Goal: Task Accomplishment & Management: Manage account settings

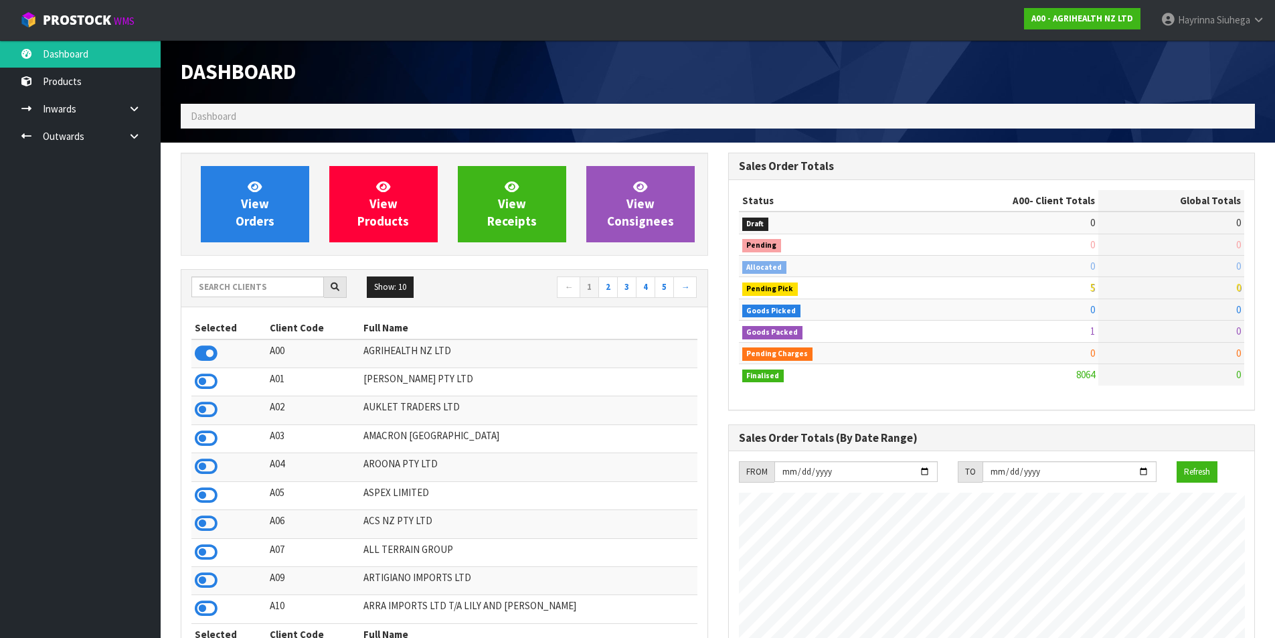
scroll to position [1014, 547]
click at [264, 301] on div "Show: 10 5 10 25 50 ← 1 2 3 4 5 →" at bounding box center [444, 288] width 526 height 37
click at [271, 290] on input "text" at bounding box center [257, 287] width 133 height 21
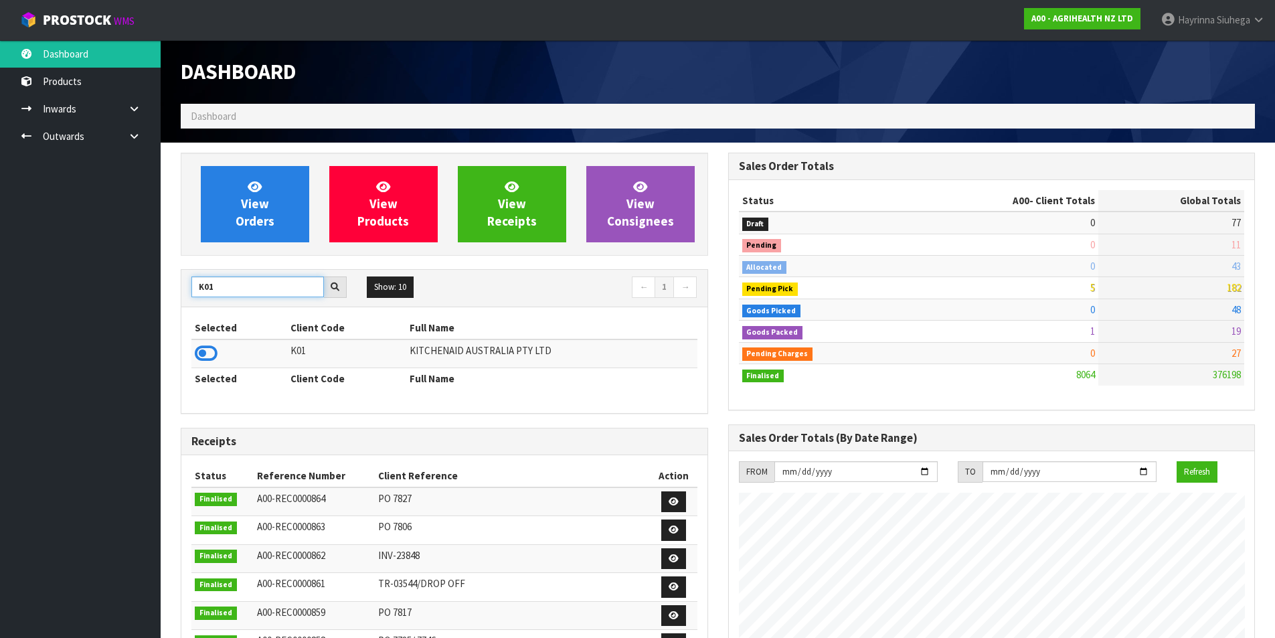
type input "K01"
click at [187, 361] on div "Selected Client Code Full Name K01 KITCHENAID AUSTRALIA PTY LTD Selected Client…" at bounding box center [444, 360] width 526 height 106
click at [212, 356] on icon at bounding box center [206, 353] width 23 height 20
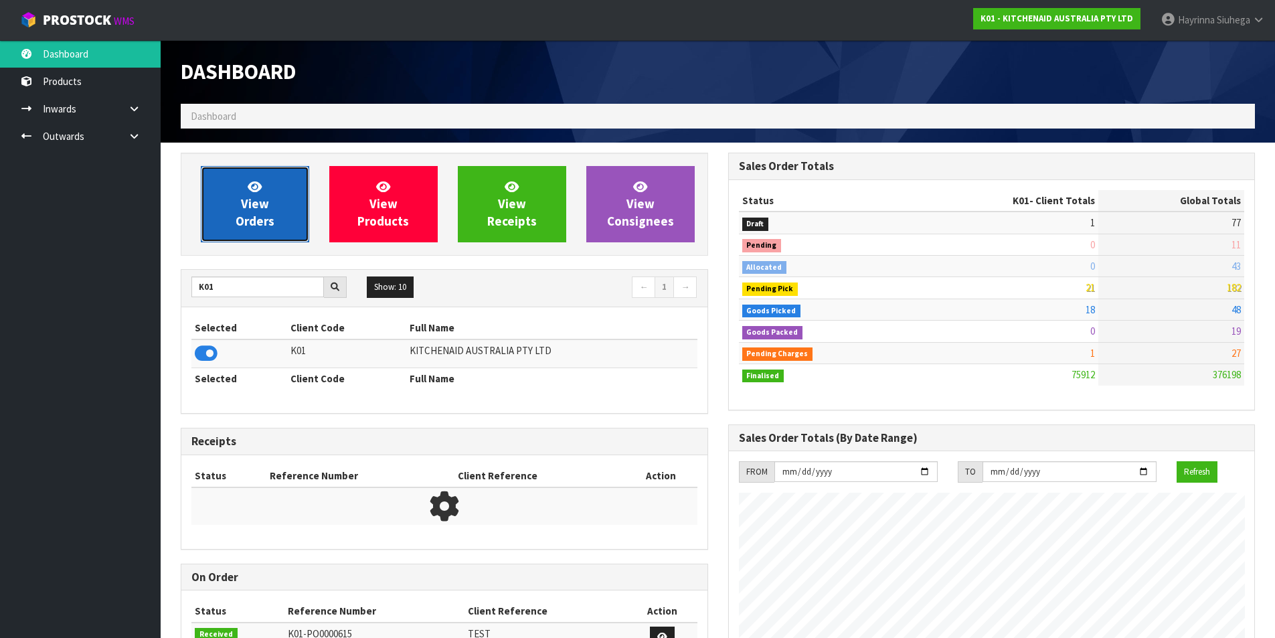
click at [233, 202] on link "View Orders" at bounding box center [255, 204] width 108 height 76
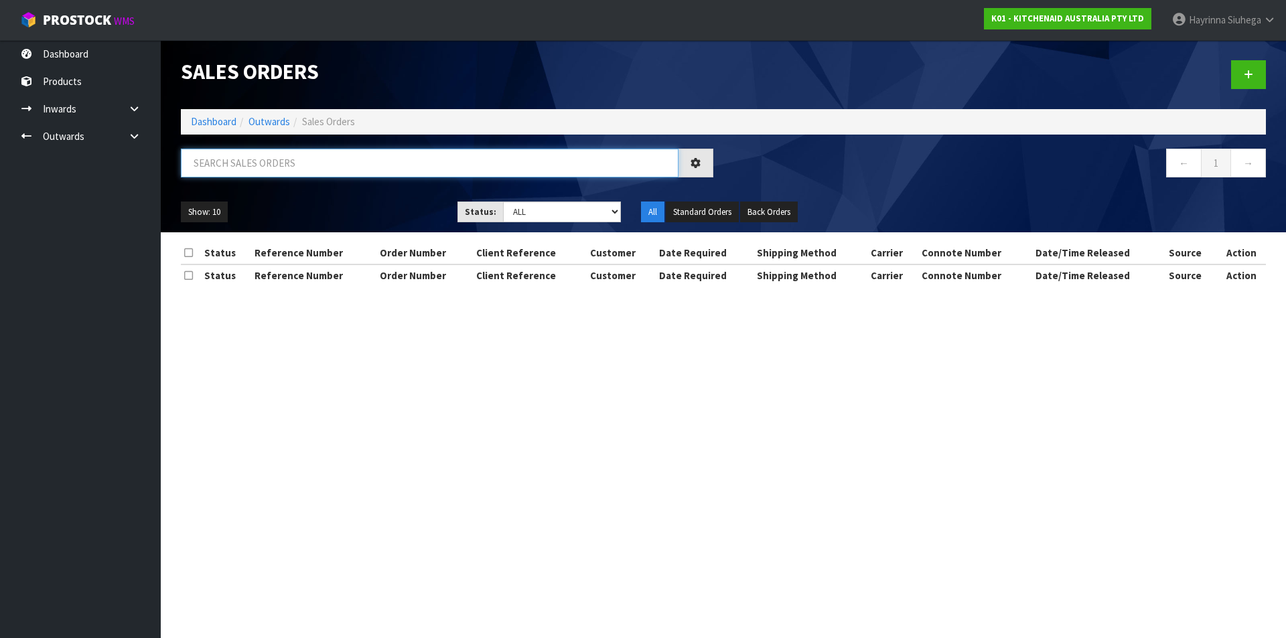
click at [262, 164] on input "text" at bounding box center [429, 163] width 497 height 29
type input "77617"
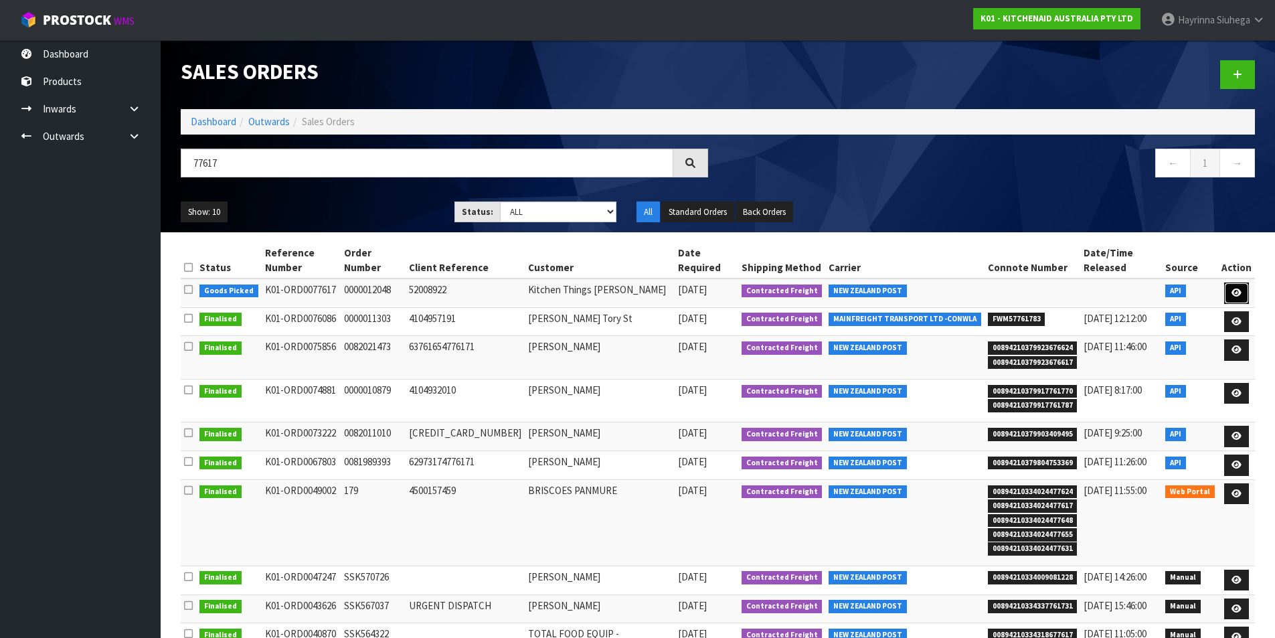
click at [1236, 283] on link at bounding box center [1237, 293] width 25 height 21
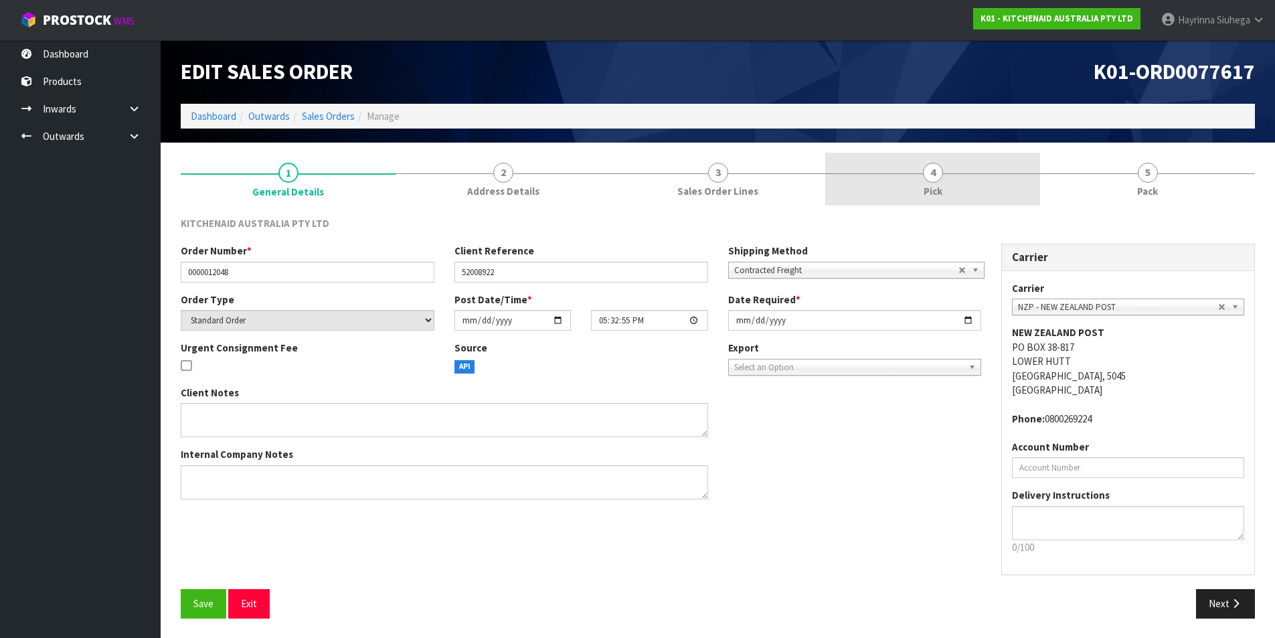
click at [941, 191] on span "Pick" at bounding box center [933, 191] width 19 height 14
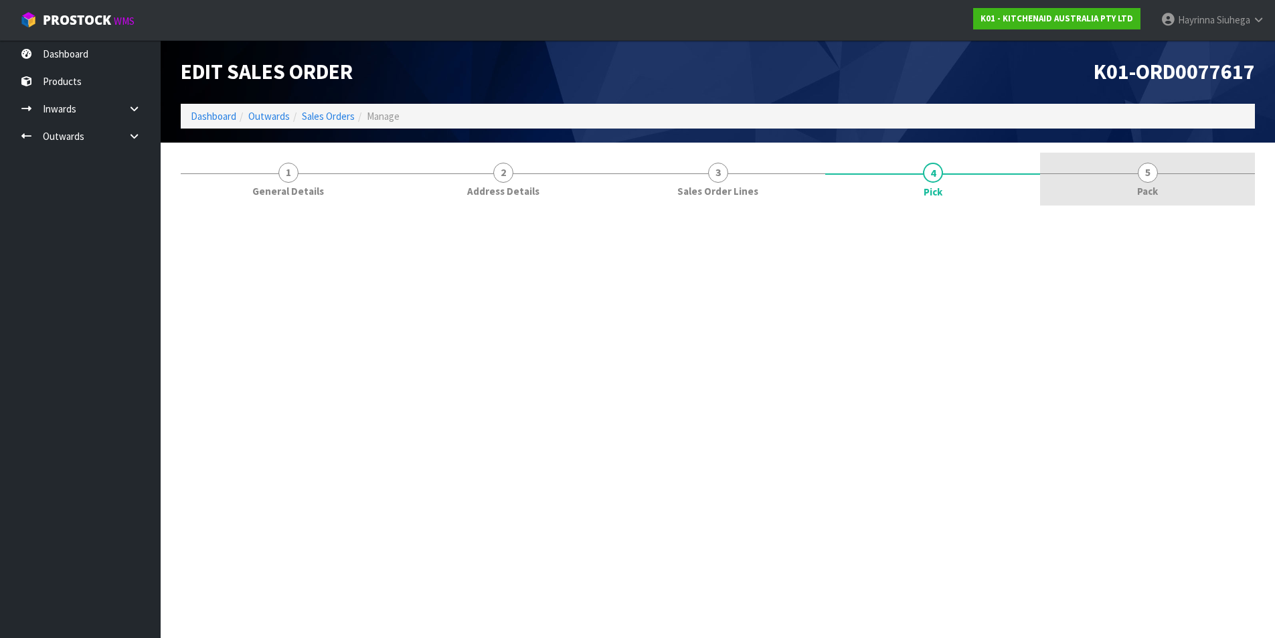
click at [1099, 178] on link "5 Pack" at bounding box center [1147, 179] width 215 height 53
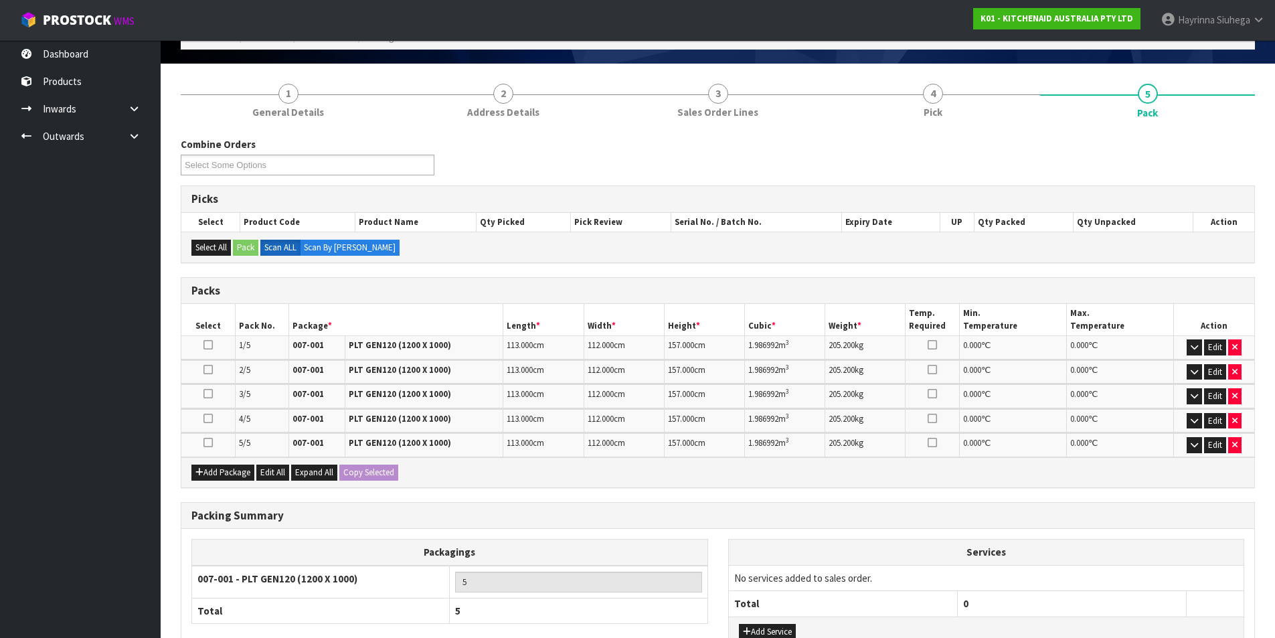
scroll to position [183, 0]
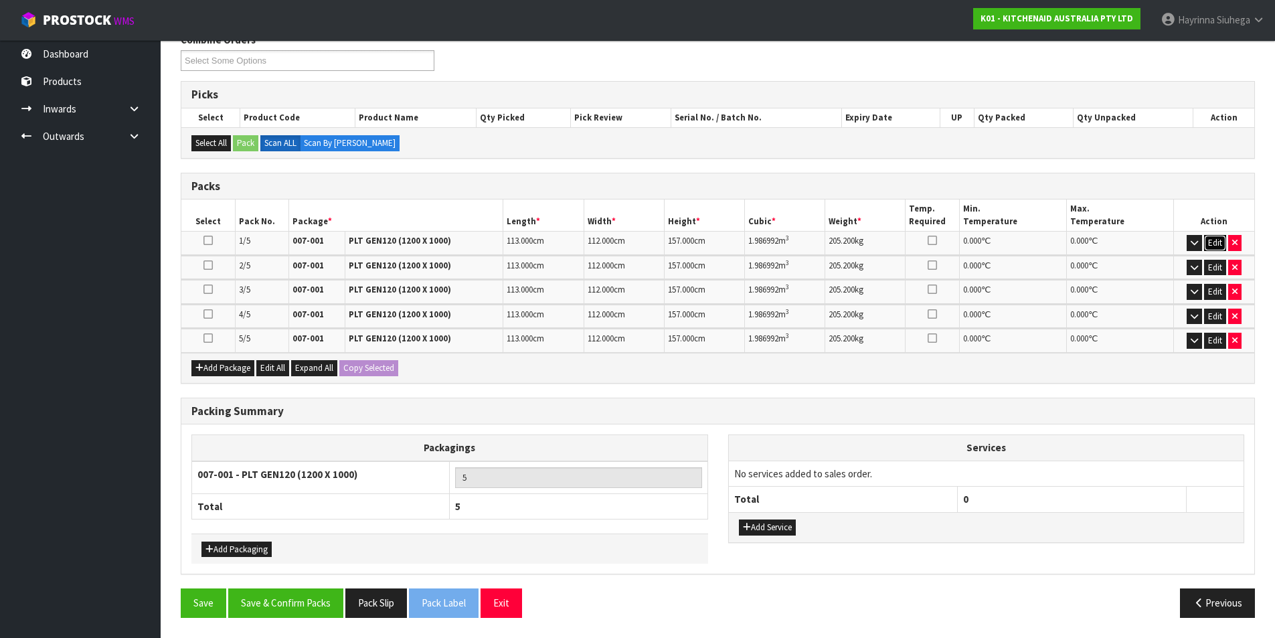
click at [1210, 240] on button "Edit" at bounding box center [1216, 243] width 22 height 16
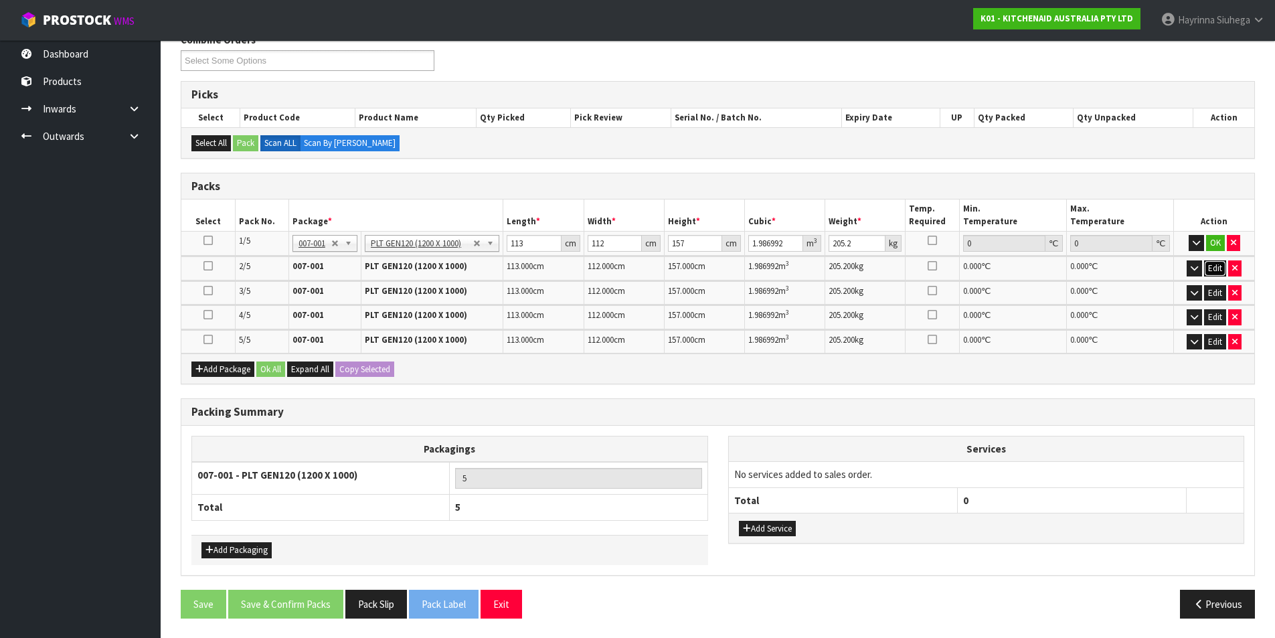
click at [1214, 266] on button "Edit" at bounding box center [1216, 268] width 22 height 16
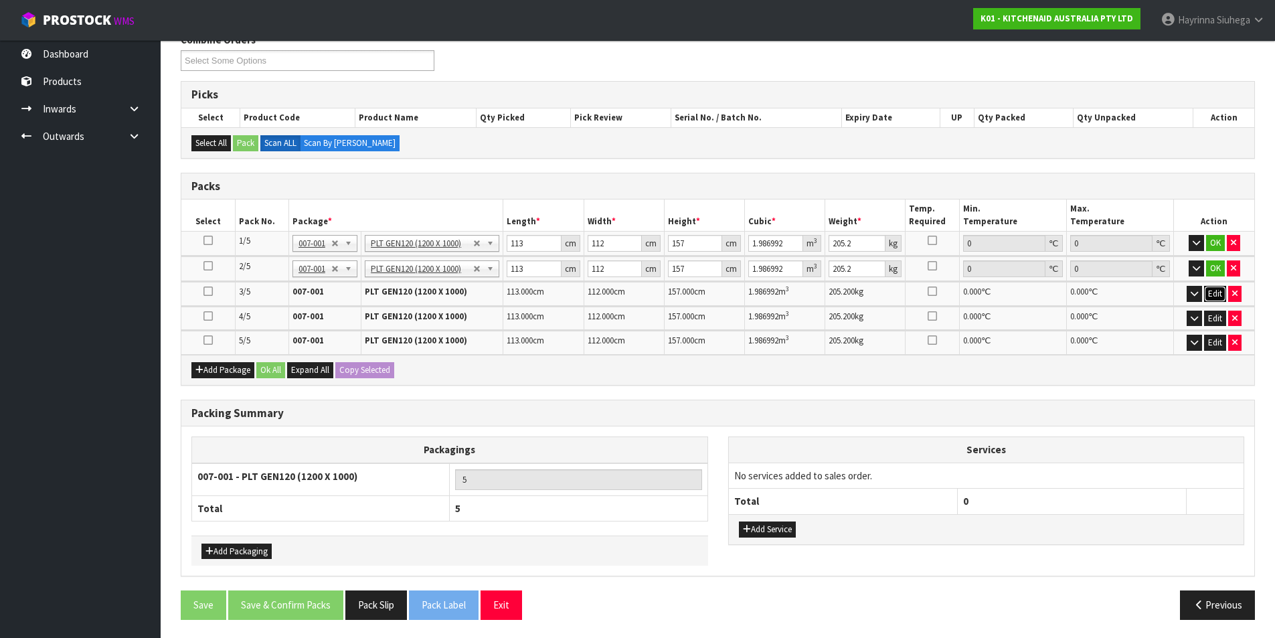
click at [1214, 295] on button "Edit" at bounding box center [1216, 294] width 22 height 16
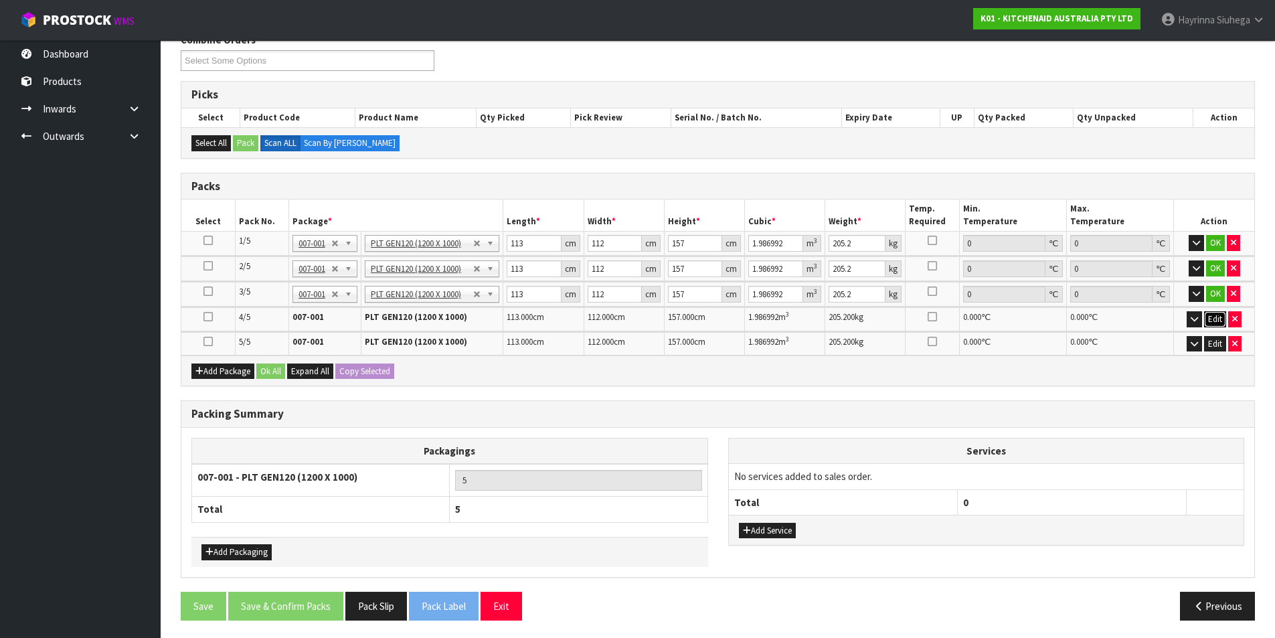
click at [1213, 319] on button "Edit" at bounding box center [1216, 319] width 22 height 16
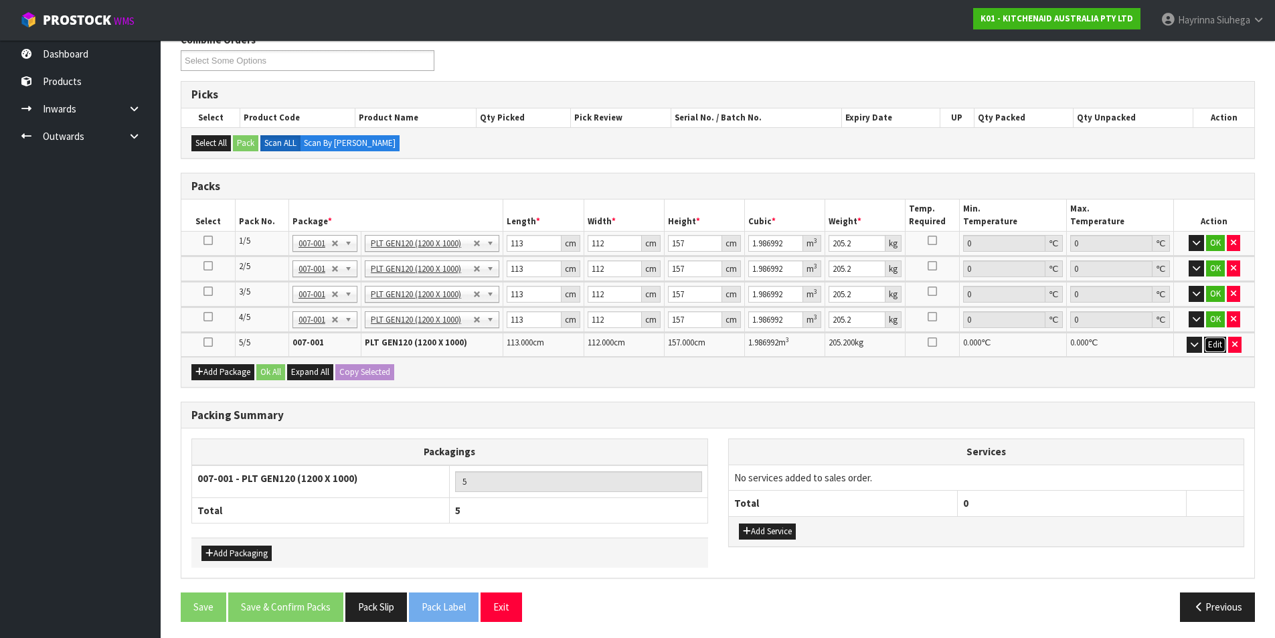
click at [1221, 348] on button "Edit" at bounding box center [1216, 345] width 22 height 16
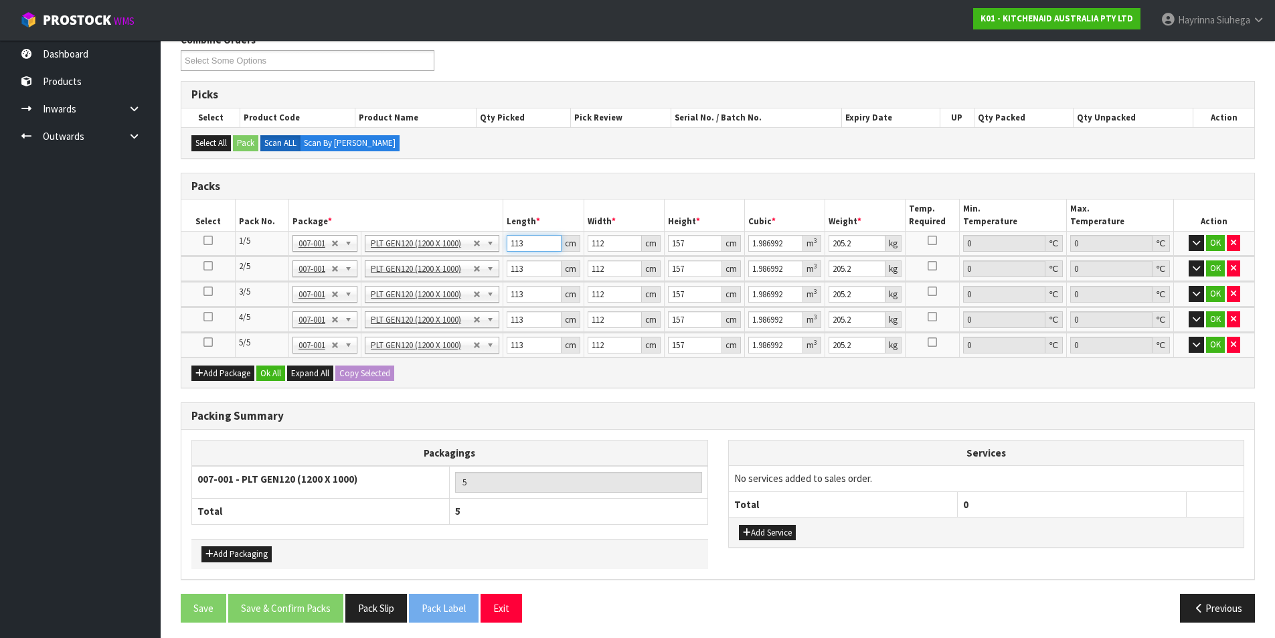
click at [515, 242] on input "113" at bounding box center [534, 243] width 54 height 17
type input "1"
type input "0.017584"
type input "11"
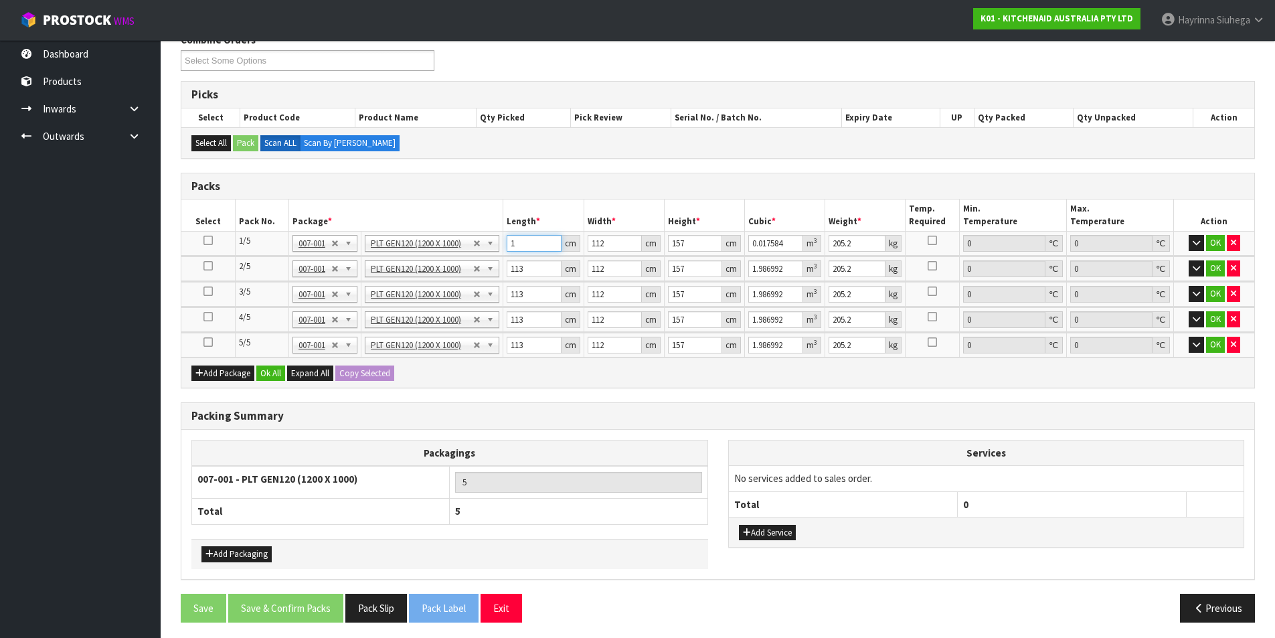
type input "0.193424"
type input "113"
type input "1.986992"
type input "1"
type input "0.017741"
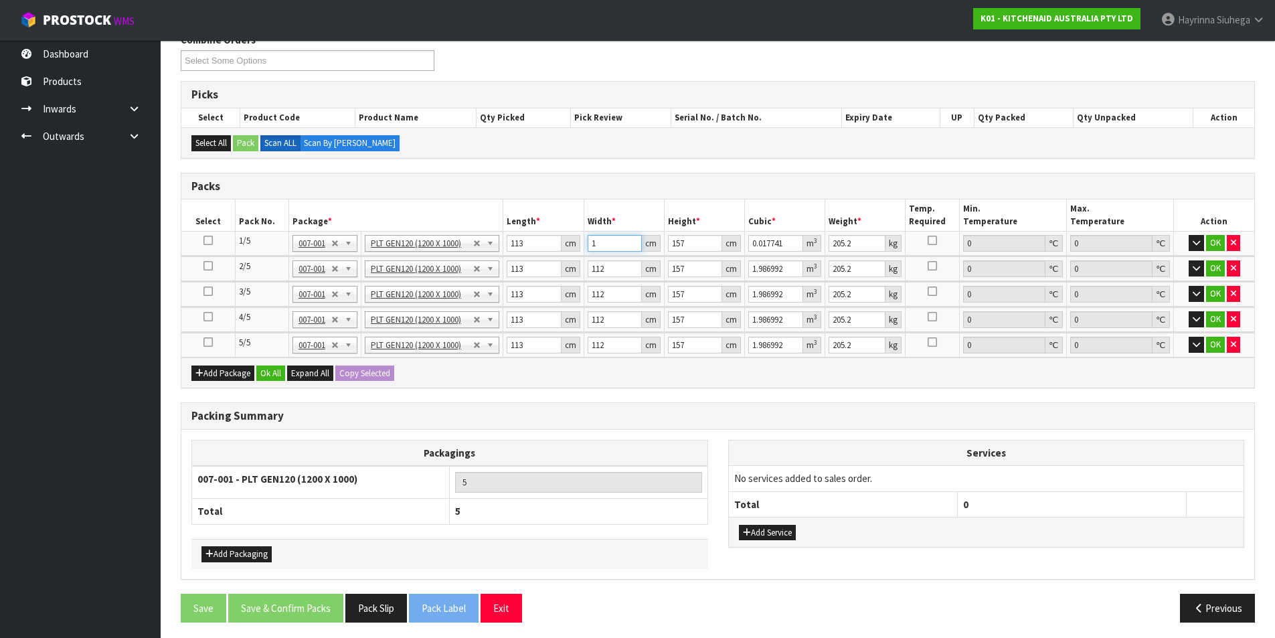
type input "11"
type input "0.195151"
type input "112"
type input "1.986992"
type input "1"
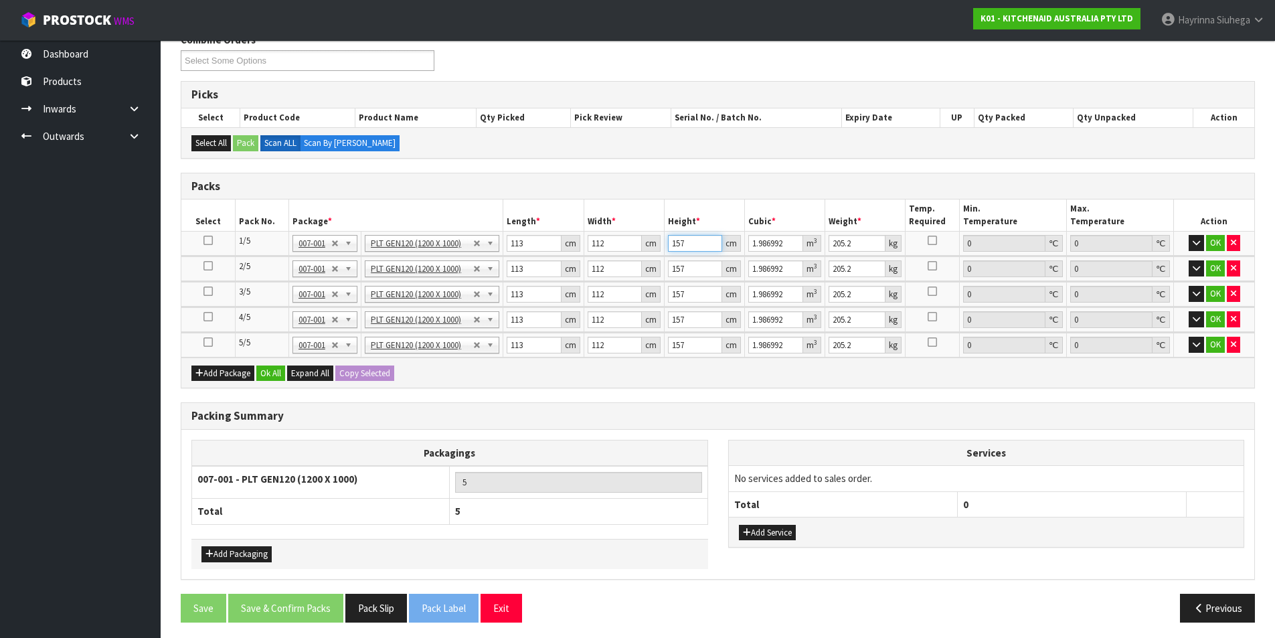
type input "0.012656"
type input "15"
type input "0.18984"
type input "157"
type input "1.986992"
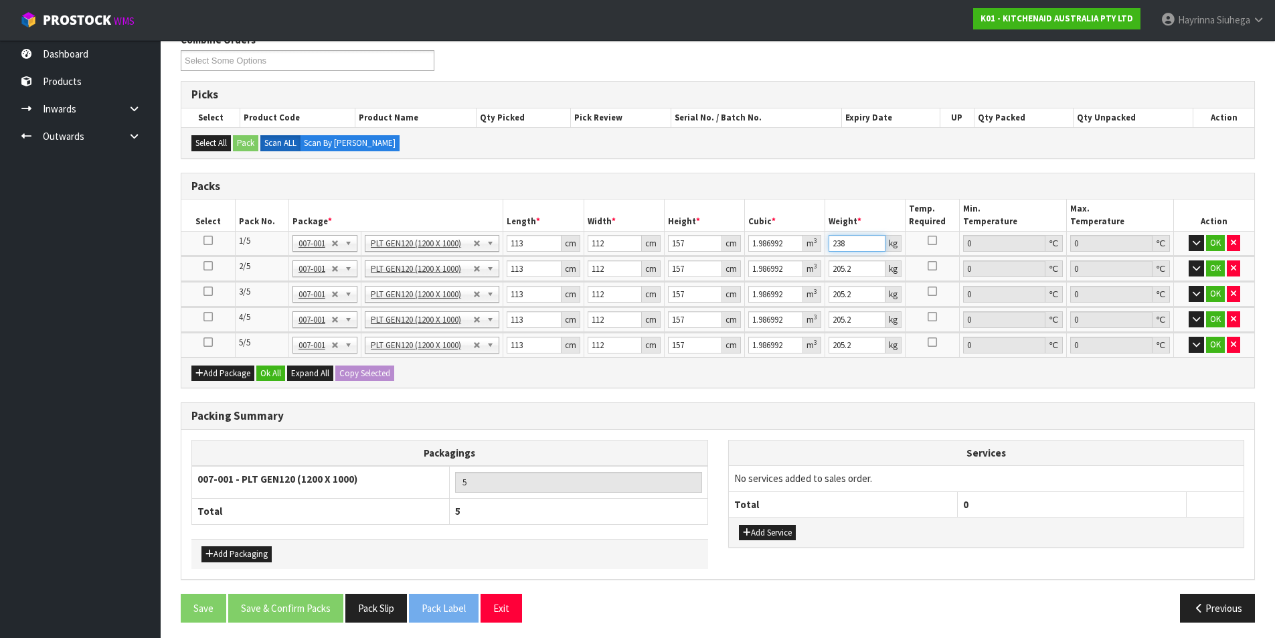
type input "238"
click button "OK" at bounding box center [1216, 243] width 19 height 16
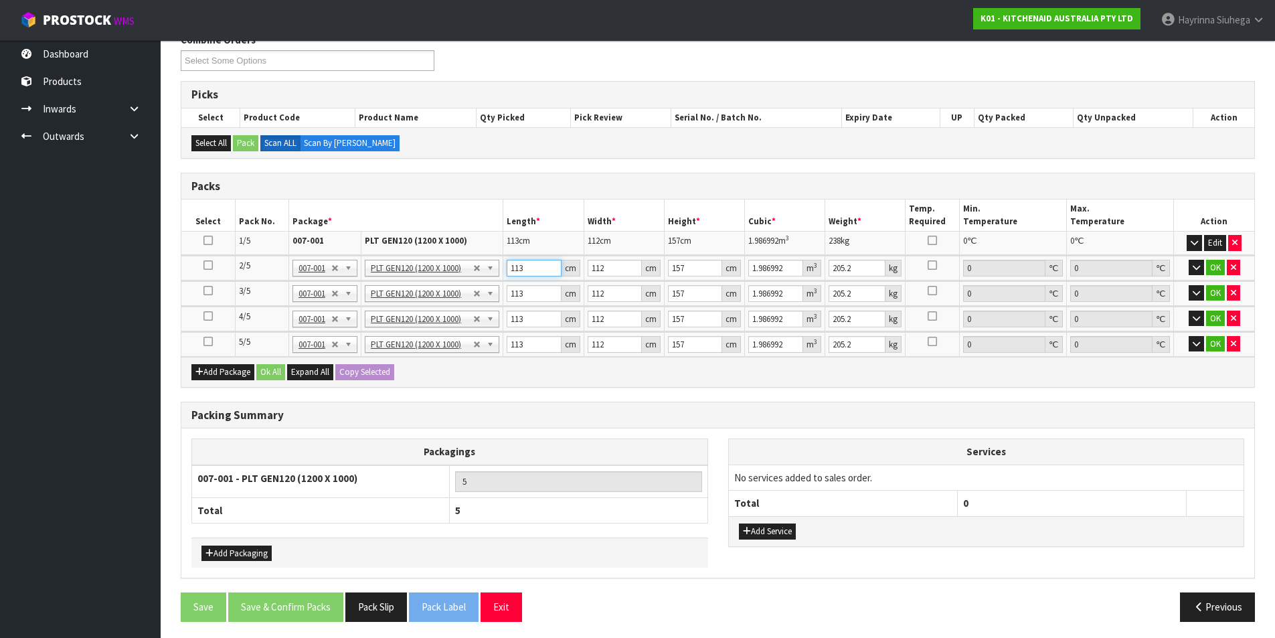
type input "1"
type input "0.017584"
type input "11"
type input "0.193424"
type input "112"
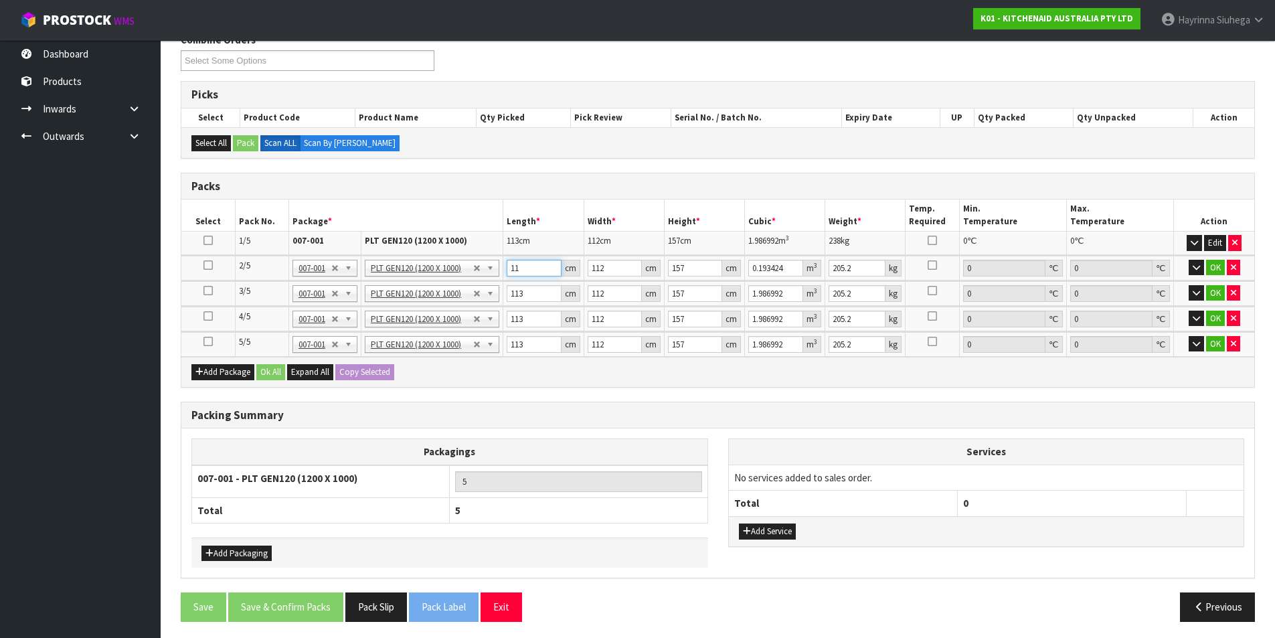
type input "1.969408"
type input "112"
type input "1"
type input "0.017584"
type input "11"
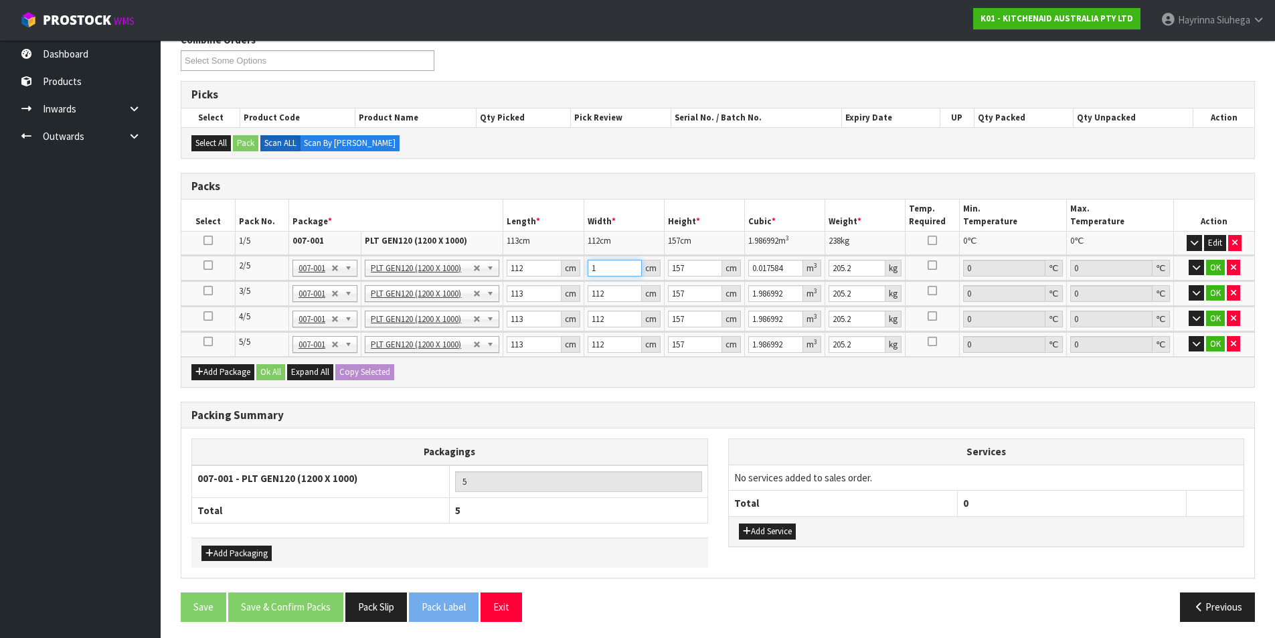
type input "0.193424"
type input "112"
type input "1.969408"
type input "1"
type input "0.012544"
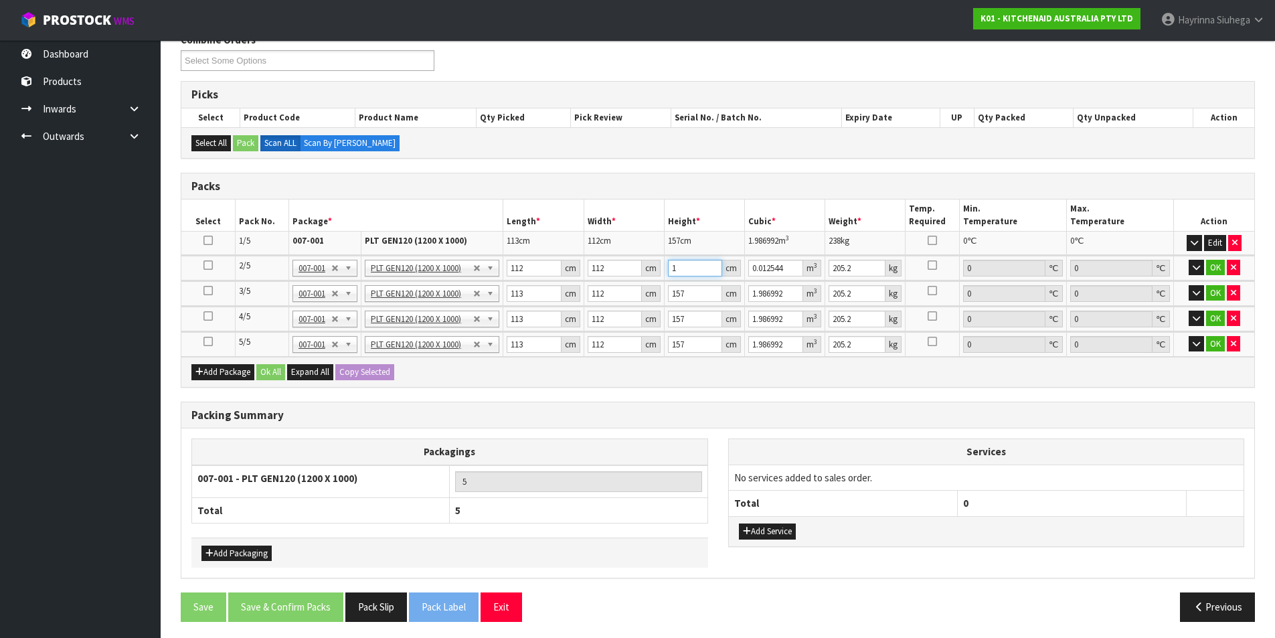
type input "15"
type input "0.18816"
type input "156"
type input "1.956864"
type input "156"
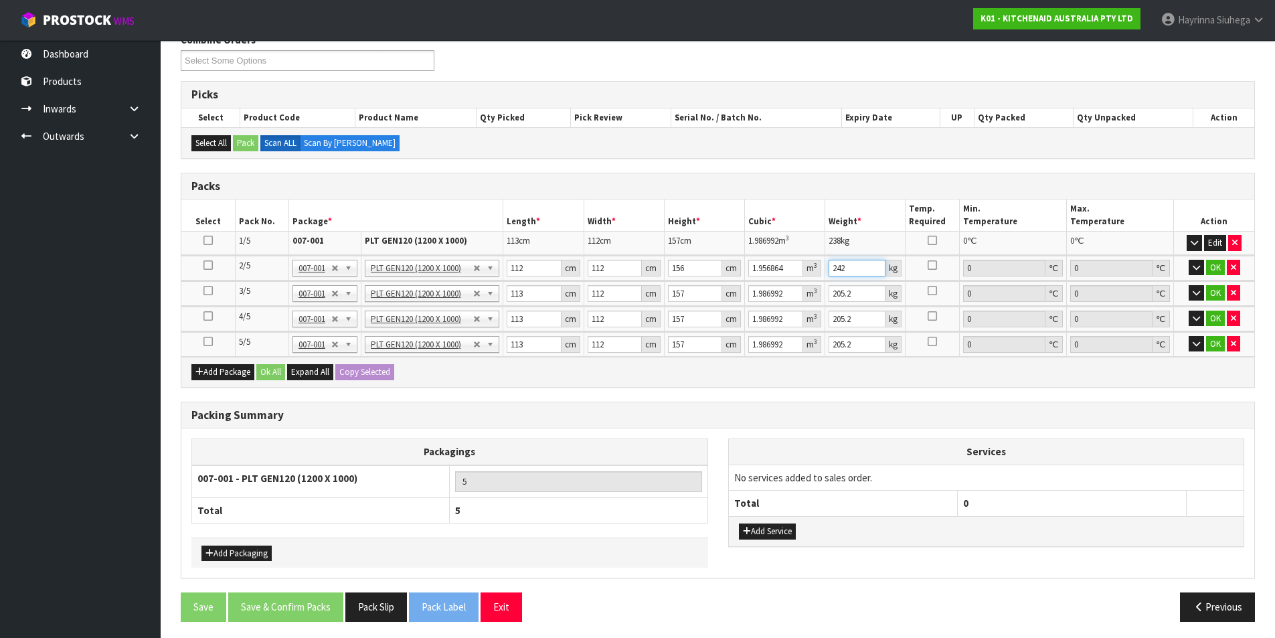
type input "242"
click button "OK" at bounding box center [1216, 268] width 19 height 16
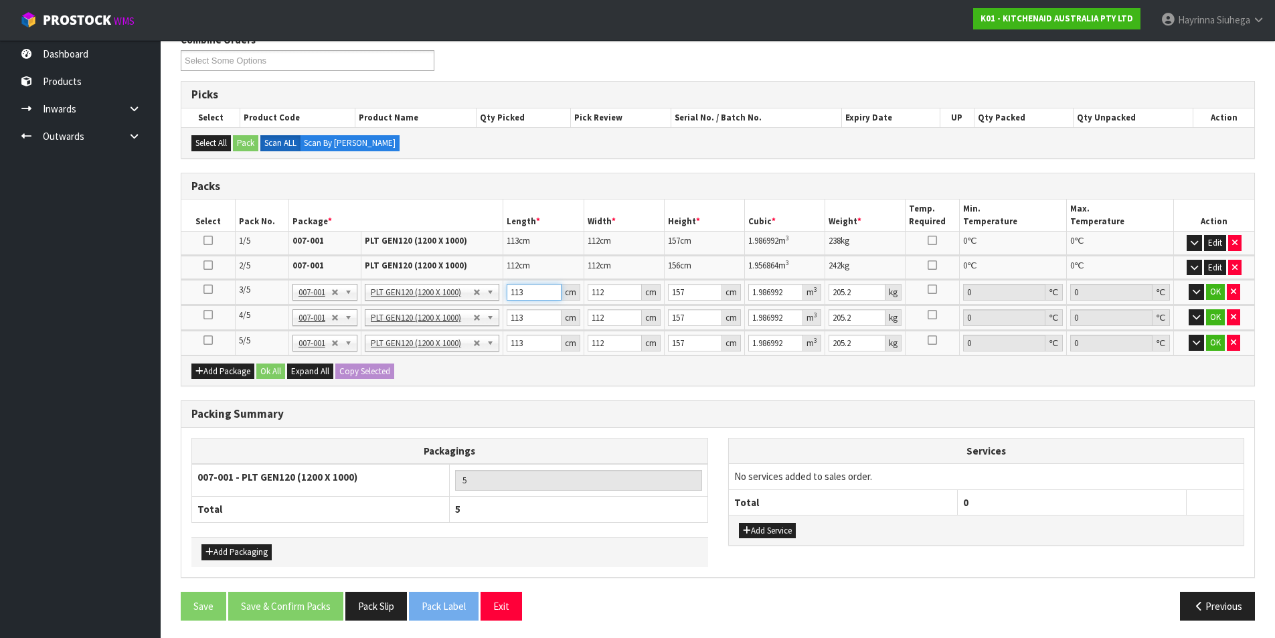
type input "1"
type input "0.017584"
type input "11"
type input "0.193424"
type input "116"
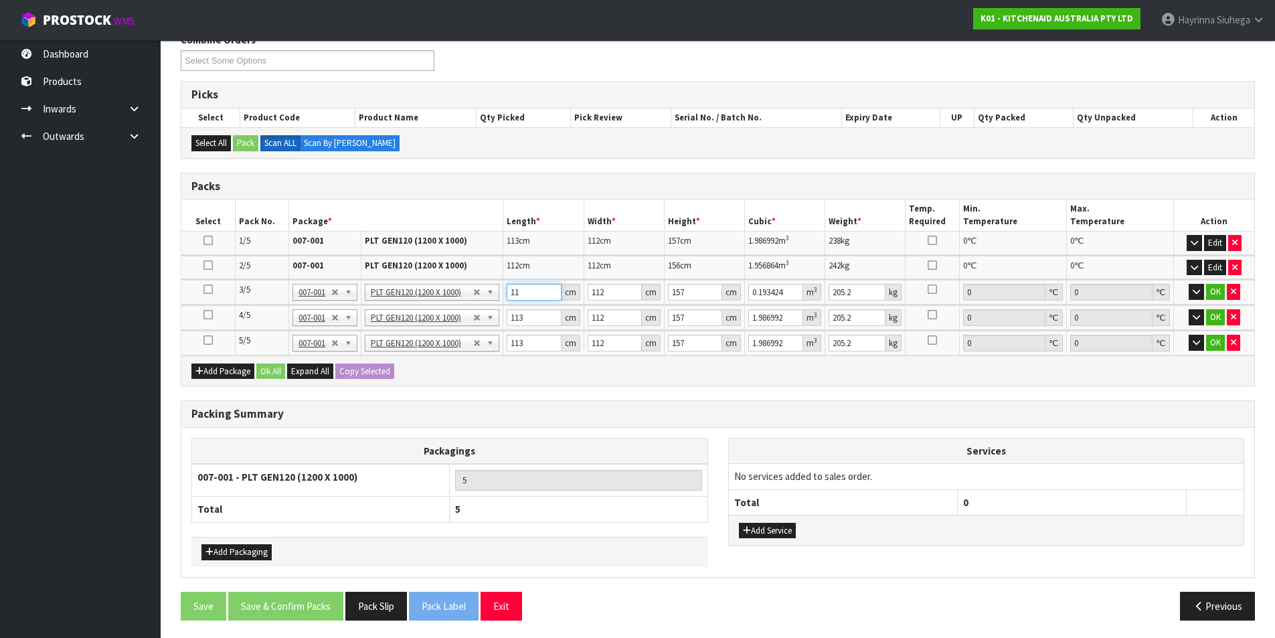
type input "2.039744"
type input "116"
type input "1"
type input "0.018212"
type input "11"
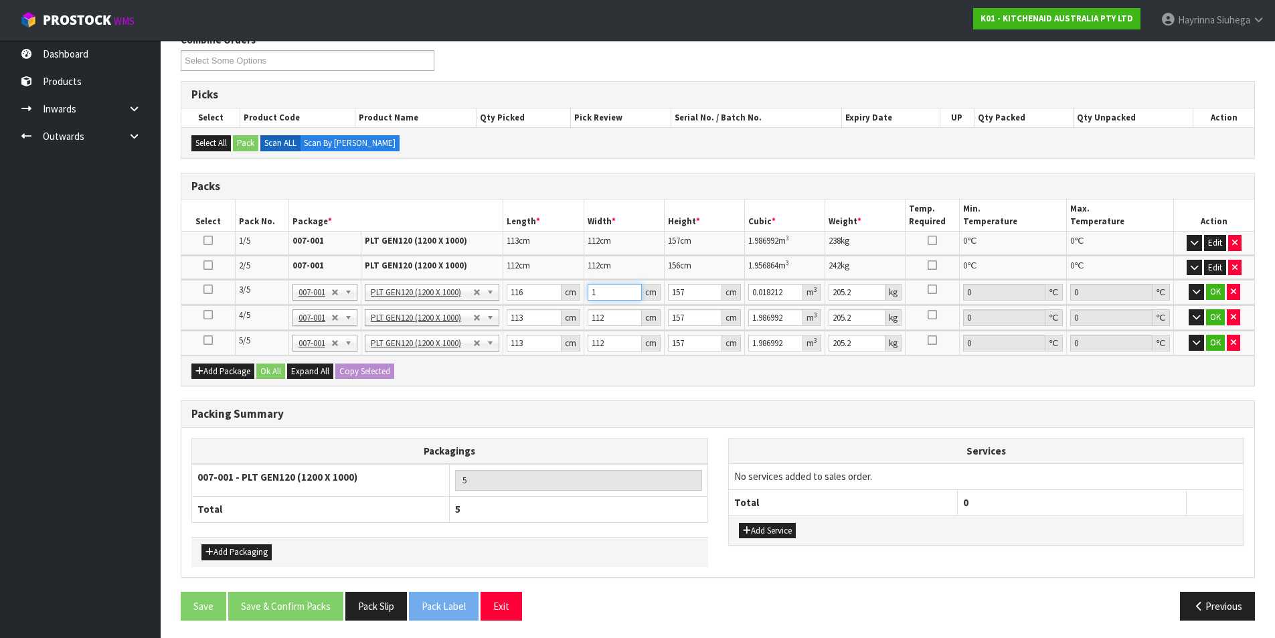
type input "0.200332"
type input "114"
type input "2.076168"
type input "114"
type input "1"
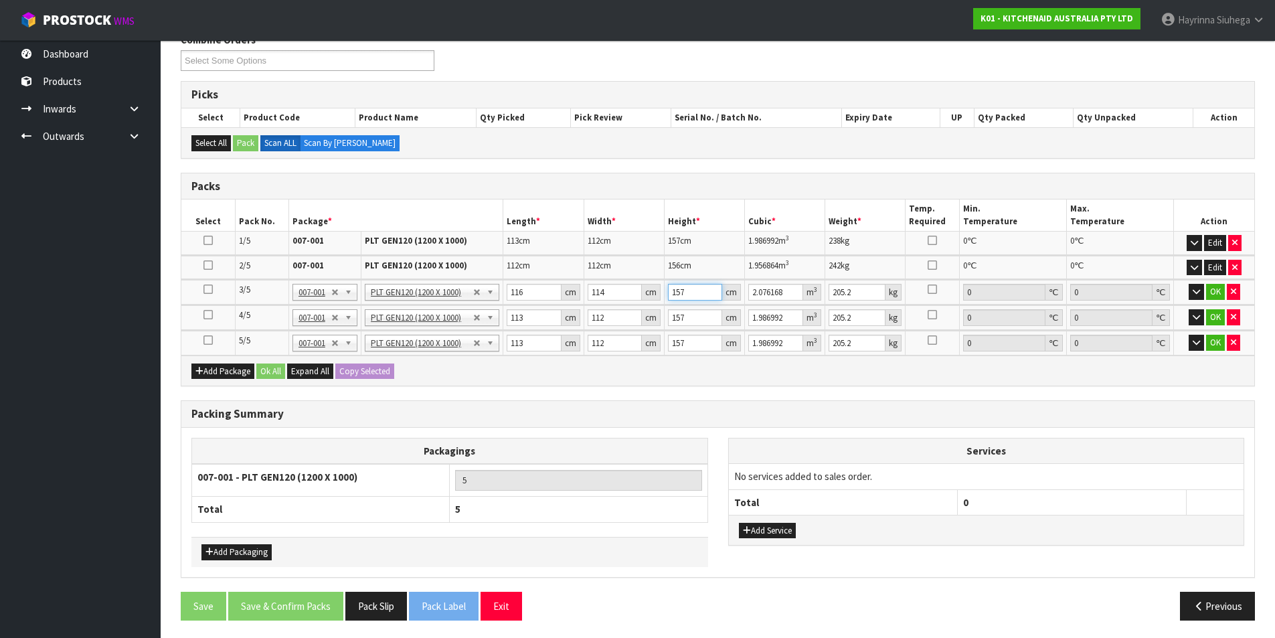
type input "0.013224"
type input "15"
type input "0.19836"
type input "158"
type input "2.089392"
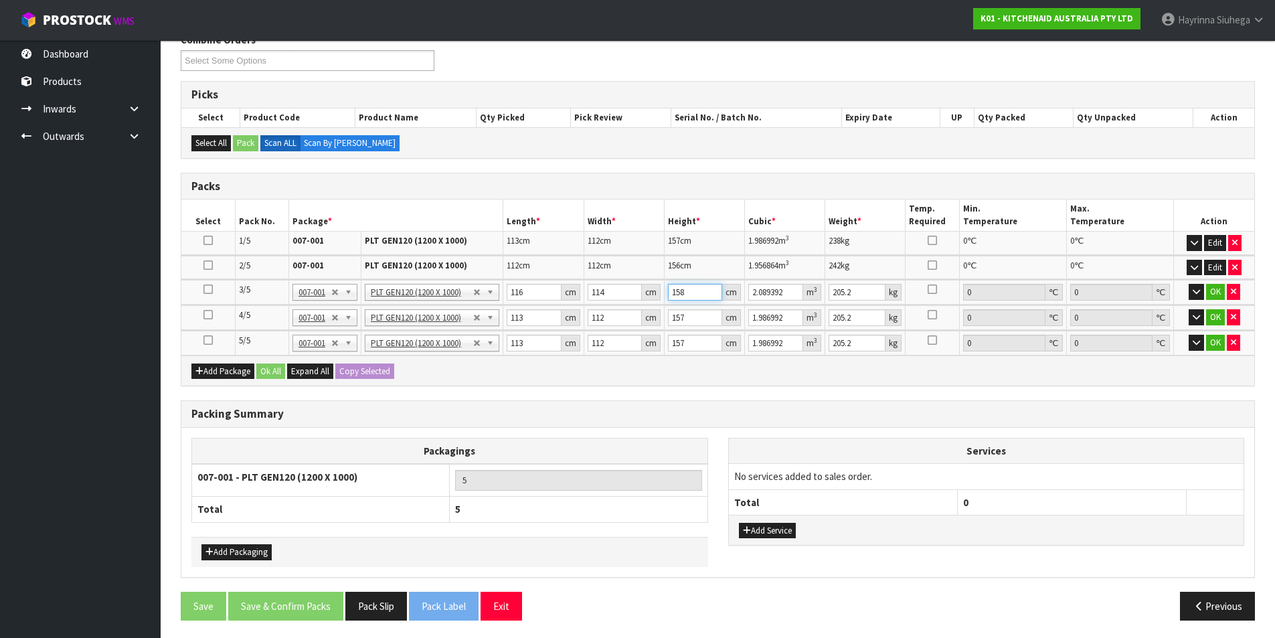
type input "158"
type input "137"
click button "OK" at bounding box center [1216, 292] width 19 height 16
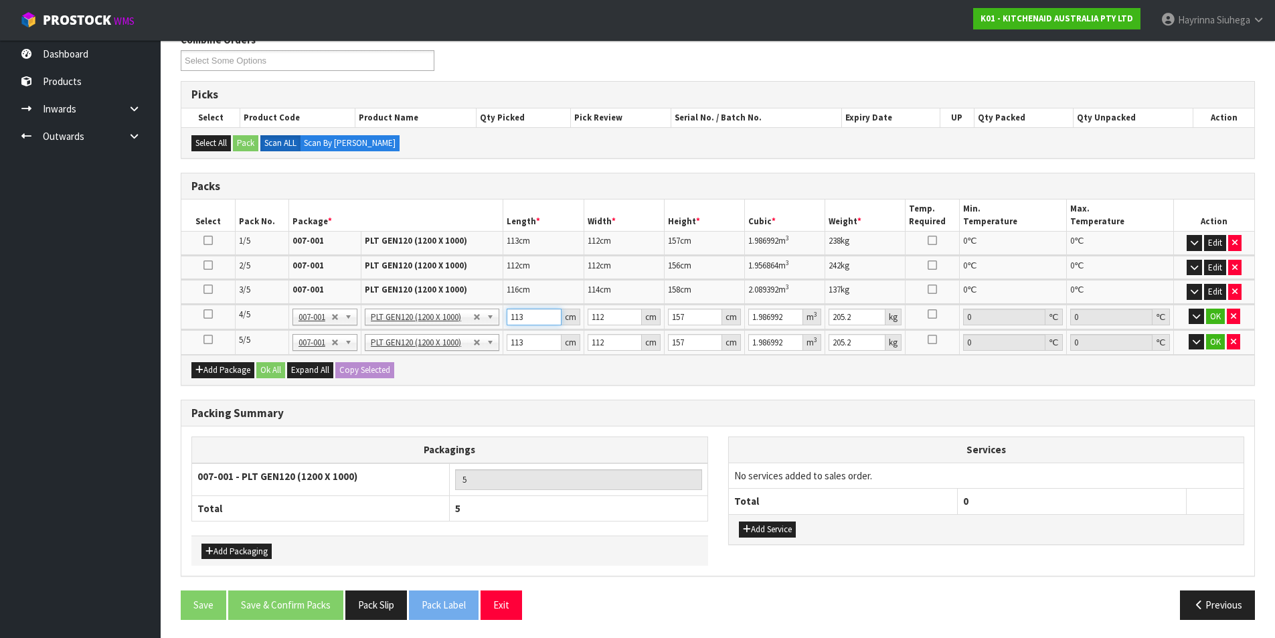
type input "1"
type input "0.017584"
type input "11"
type input "0.193424"
type input "113"
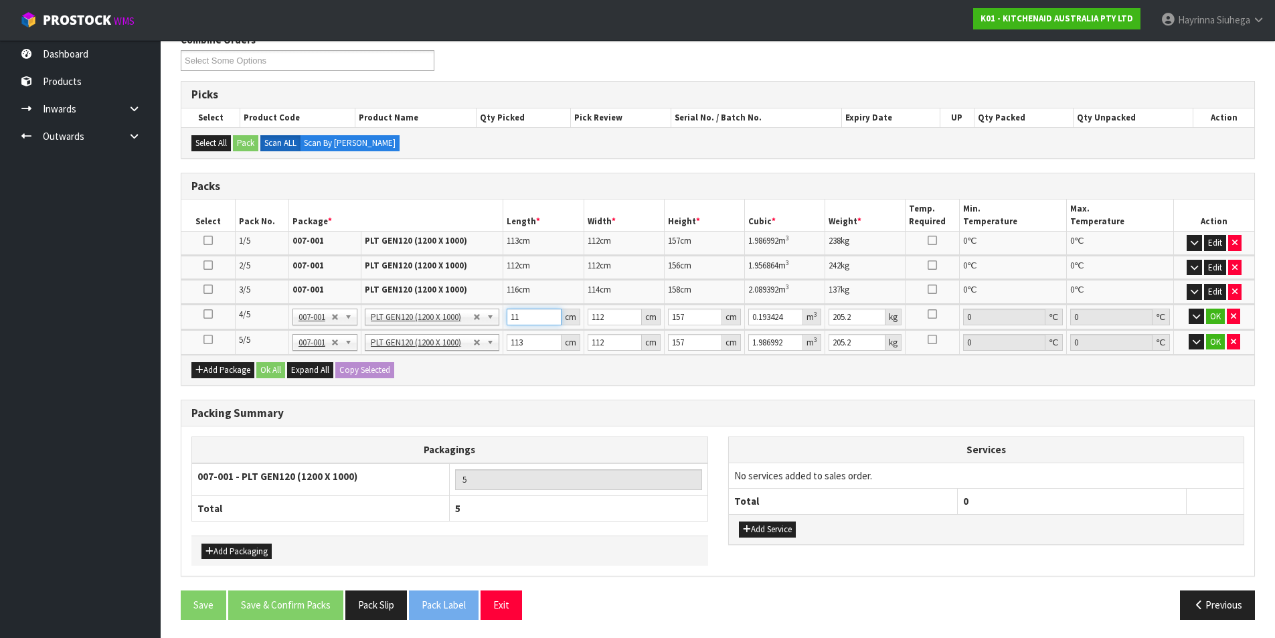
type input "1.986992"
type input "1"
type input "0.017741"
type input "11"
type input "0.195151"
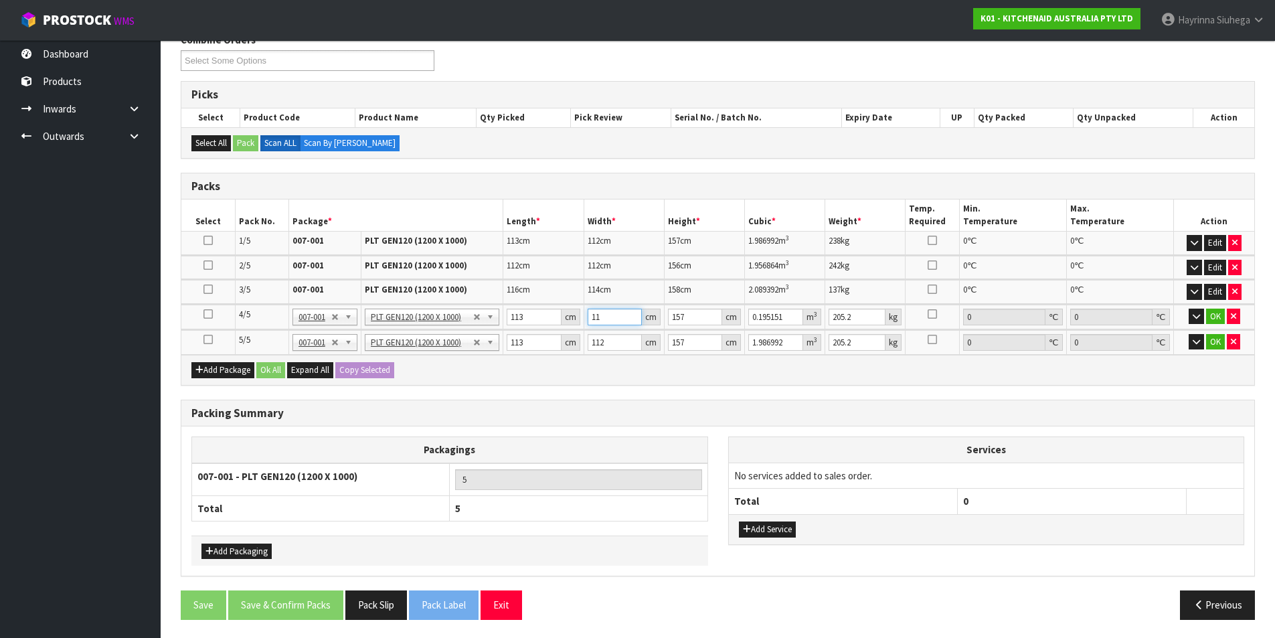
type input "112"
type input "1.986992"
type input "1"
type input "0.012656"
type input "15"
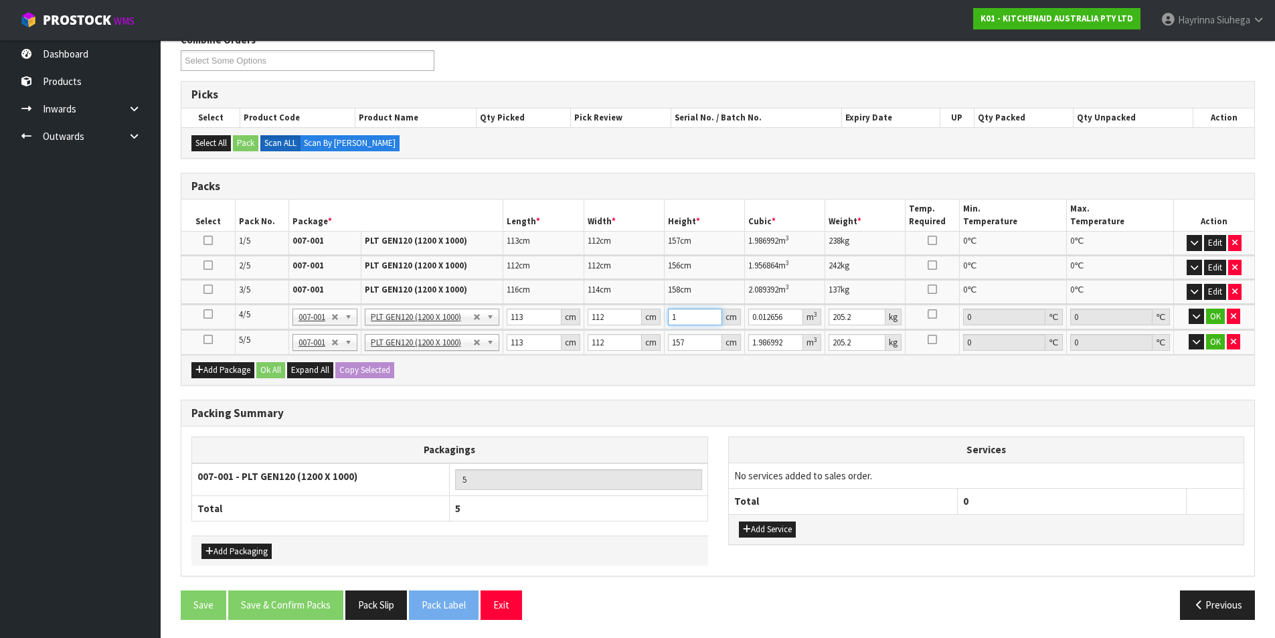
type input "0.18984"
type input "157"
type input "1.986992"
type input "240"
click button "OK" at bounding box center [1216, 317] width 19 height 16
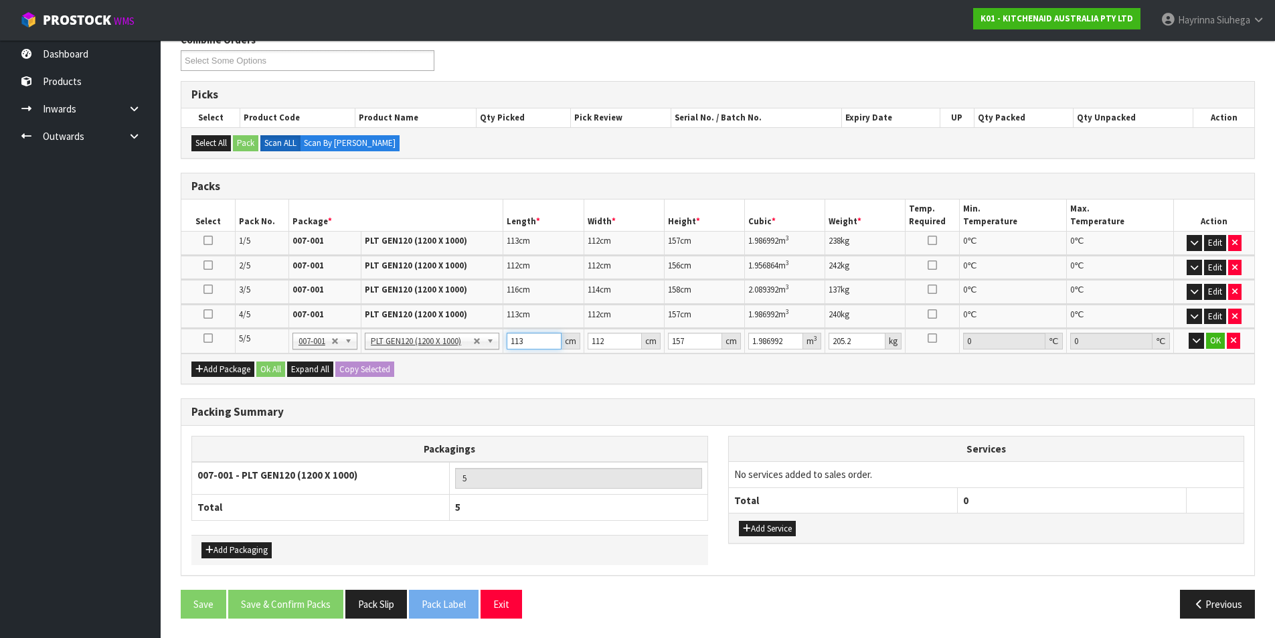
type input "1"
type input "0.017584"
type input "11"
type input "0.193424"
type input "115"
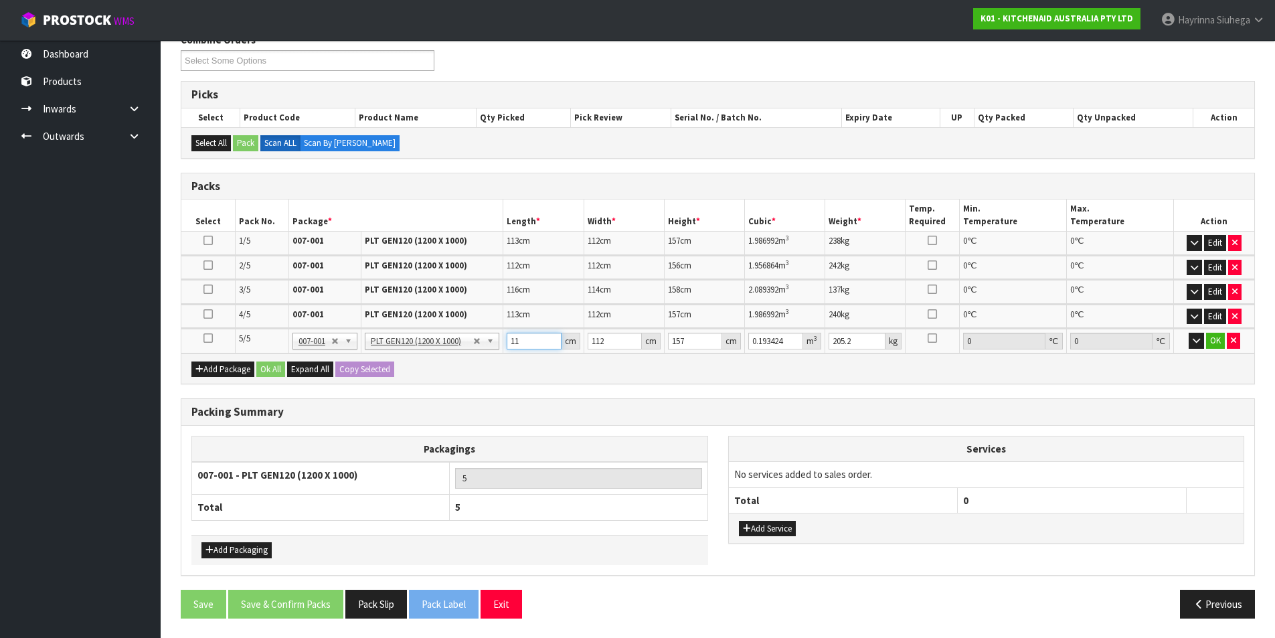
type input "2.02216"
type input "115"
type input "1"
type input "0.018055"
type input "11"
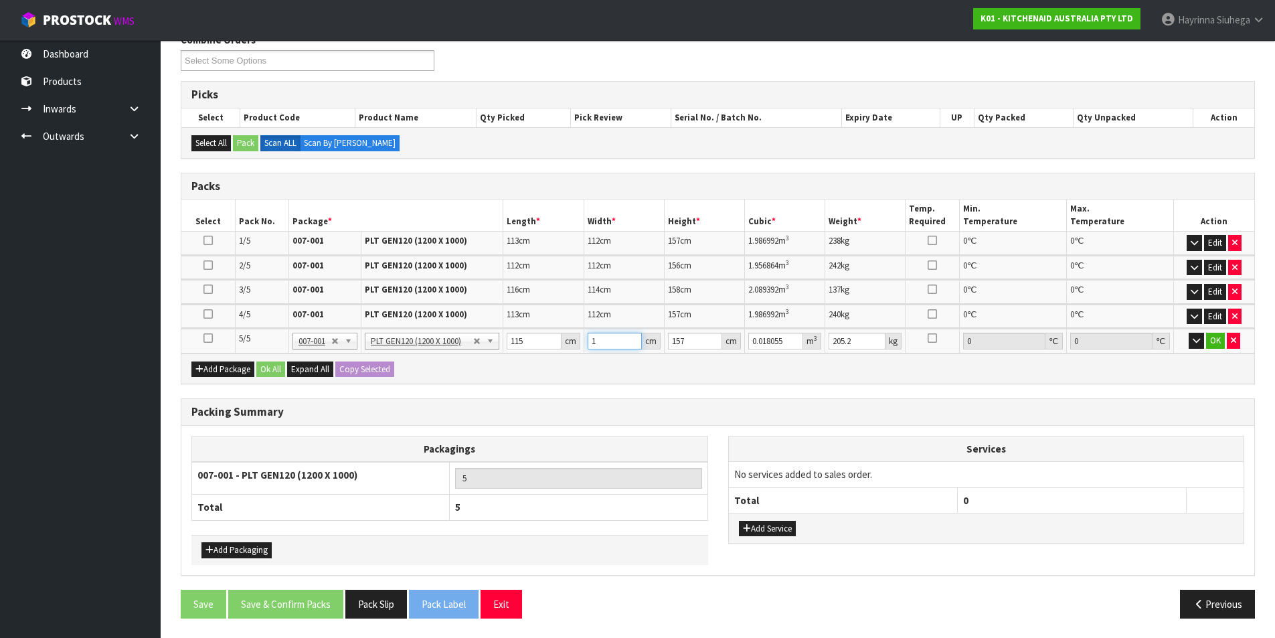
type input "0.198605"
type input "115"
type input "2.076325"
type input "115"
type input "9"
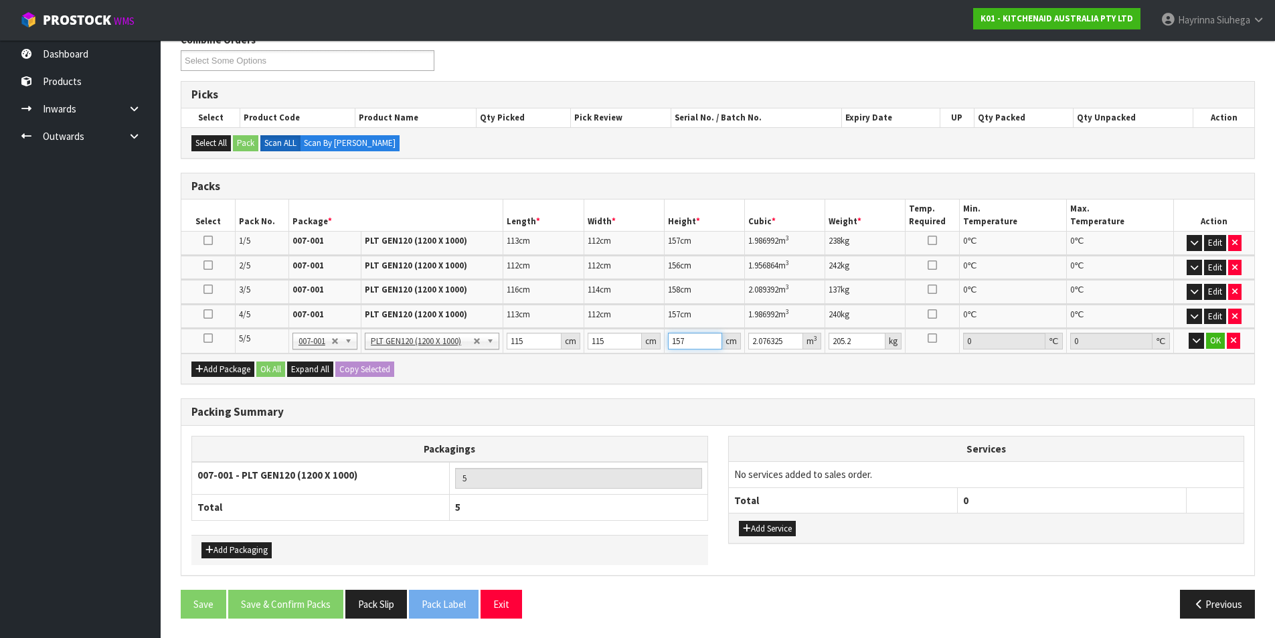
type input "0.119025"
type input "92"
type input "1.2167"
type input "92"
type input "111"
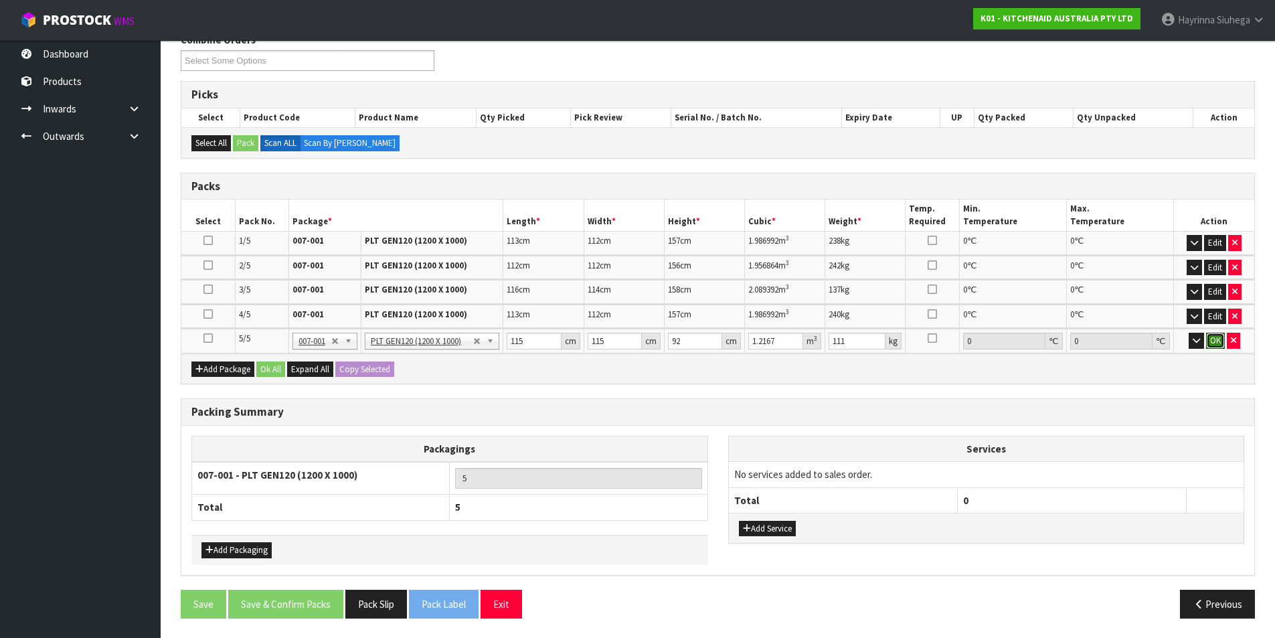
click button "OK" at bounding box center [1216, 341] width 19 height 16
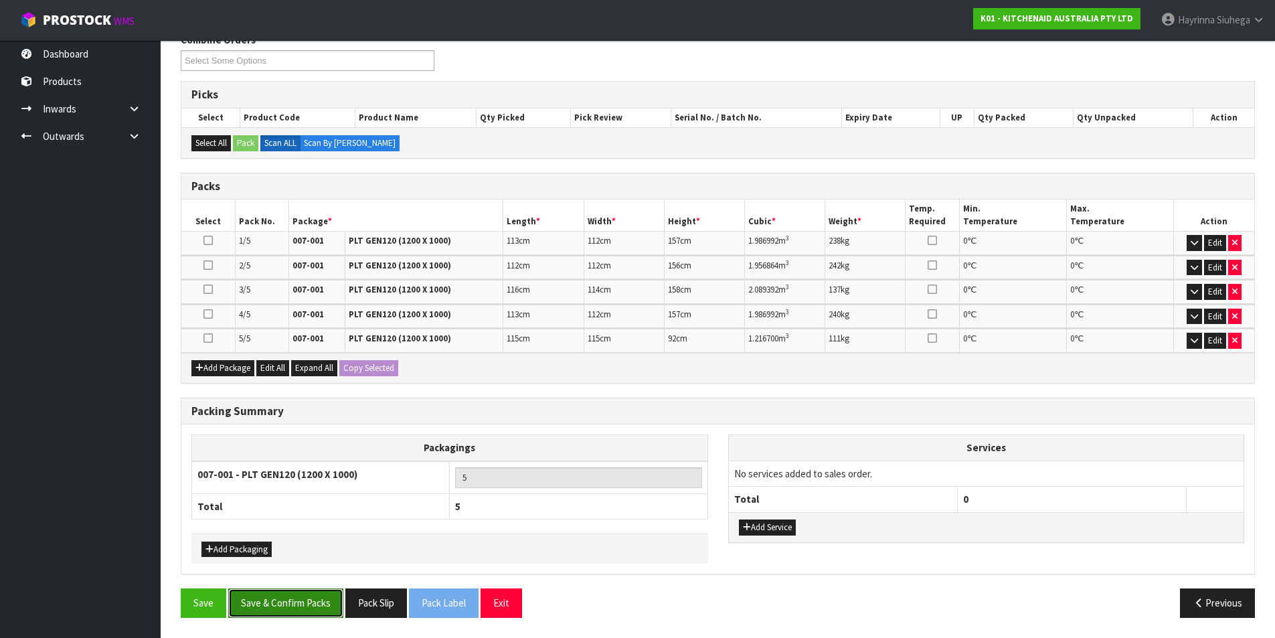
click at [321, 603] on button "Save & Confirm Packs" at bounding box center [285, 603] width 115 height 29
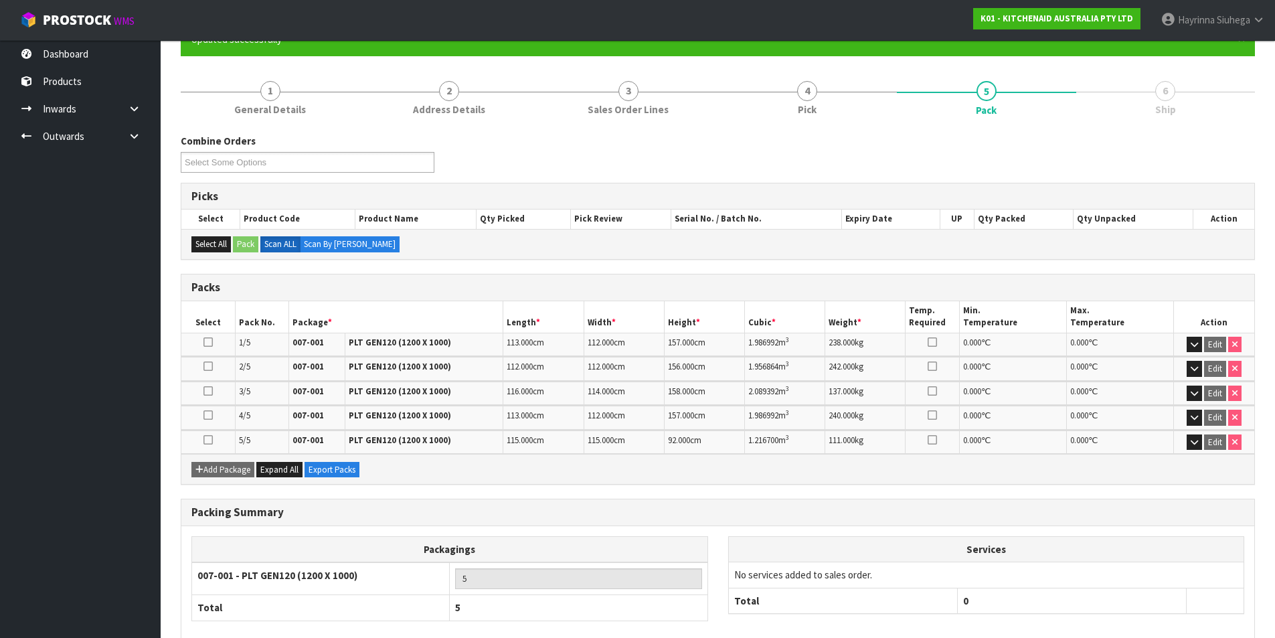
scroll to position [202, 0]
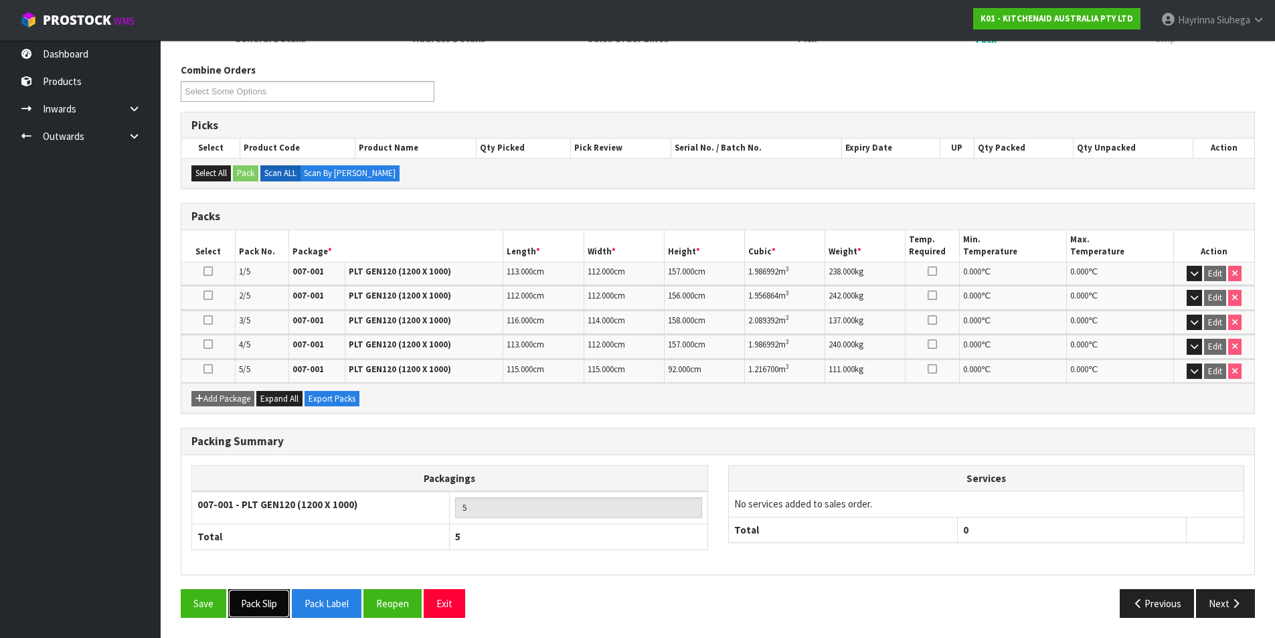
click at [258, 602] on button "Pack Slip" at bounding box center [259, 603] width 62 height 29
click at [396, 603] on button "Reopen" at bounding box center [393, 603] width 58 height 29
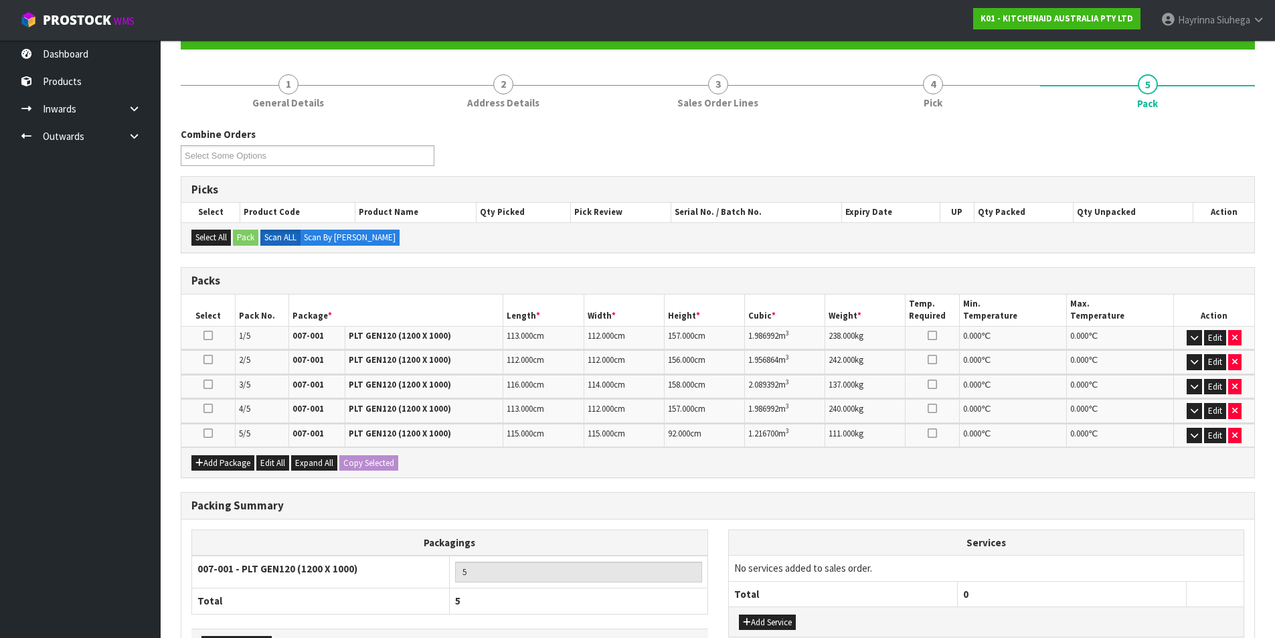
scroll to position [232, 0]
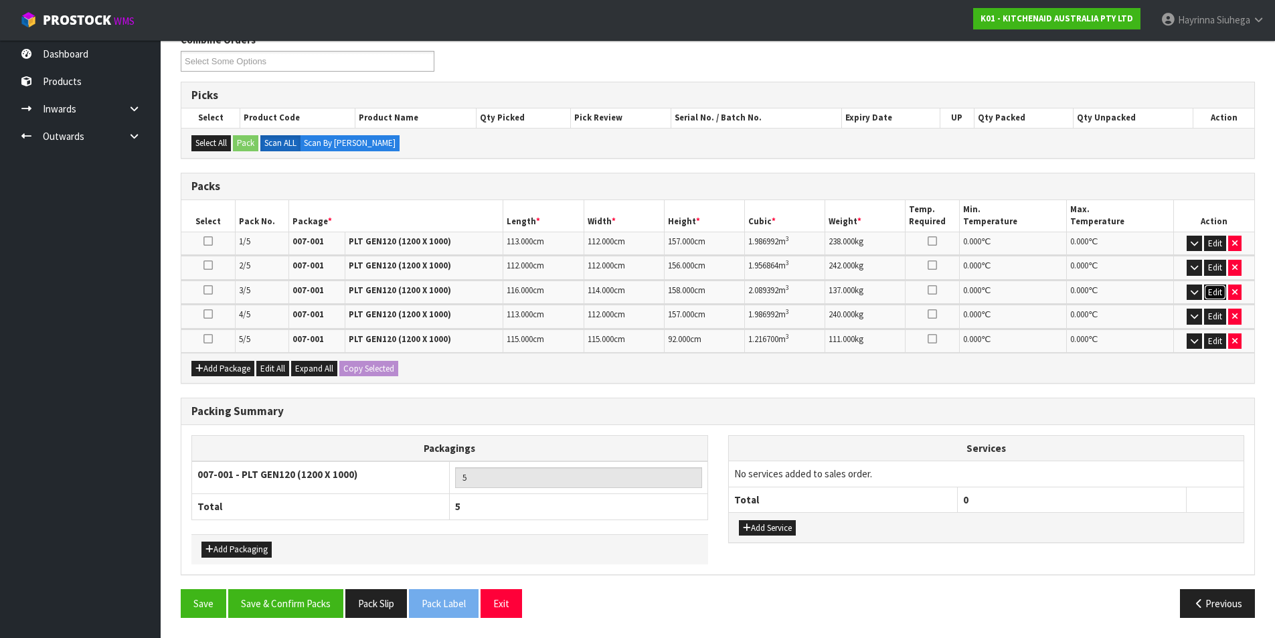
click at [1210, 291] on button "Edit" at bounding box center [1216, 293] width 22 height 16
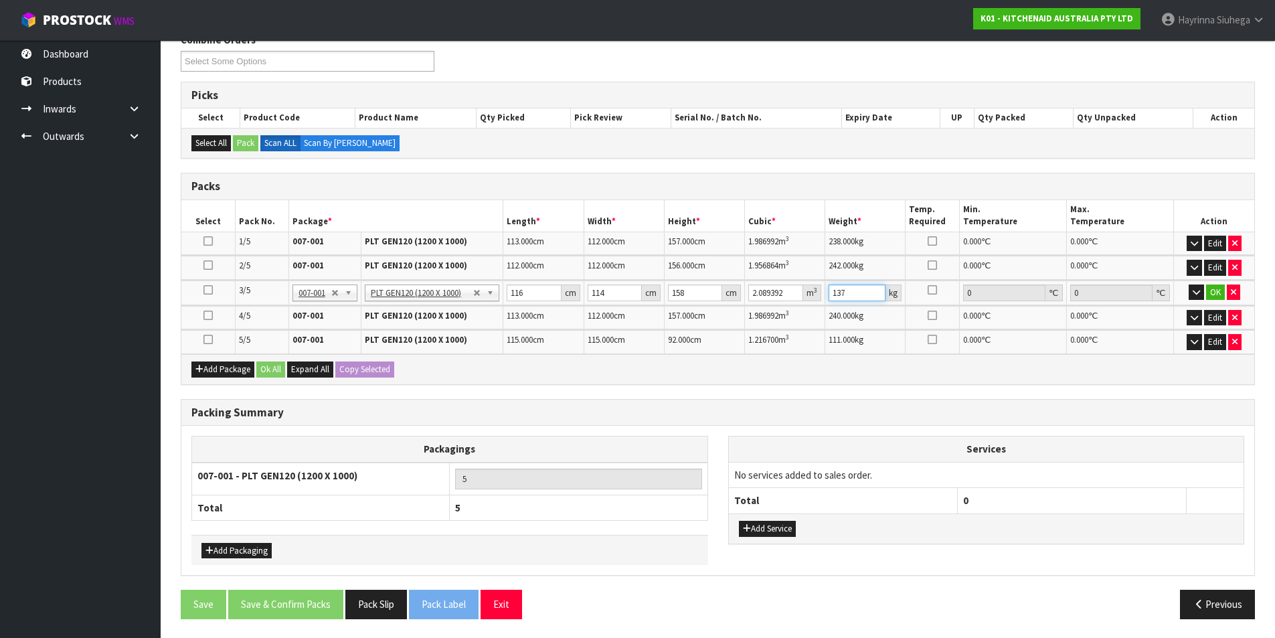
click at [836, 291] on input "137" at bounding box center [857, 293] width 57 height 17
type input "237"
click at [1215, 299] on button "OK" at bounding box center [1216, 293] width 19 height 16
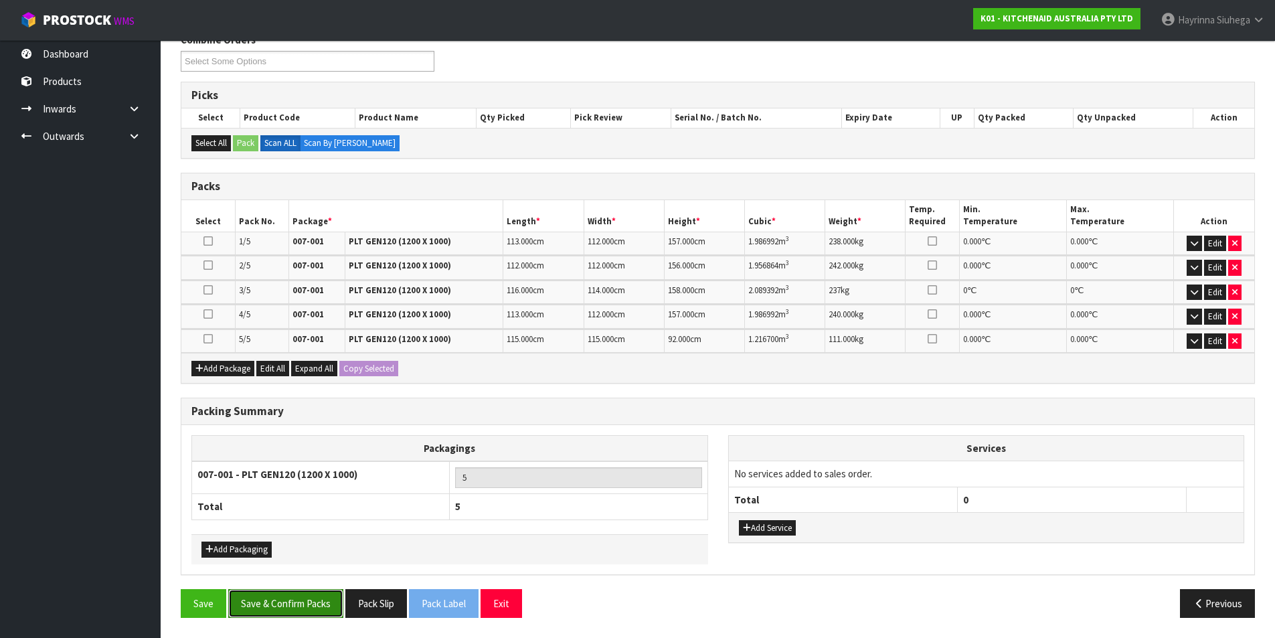
click at [295, 600] on button "Save & Confirm Packs" at bounding box center [285, 603] width 115 height 29
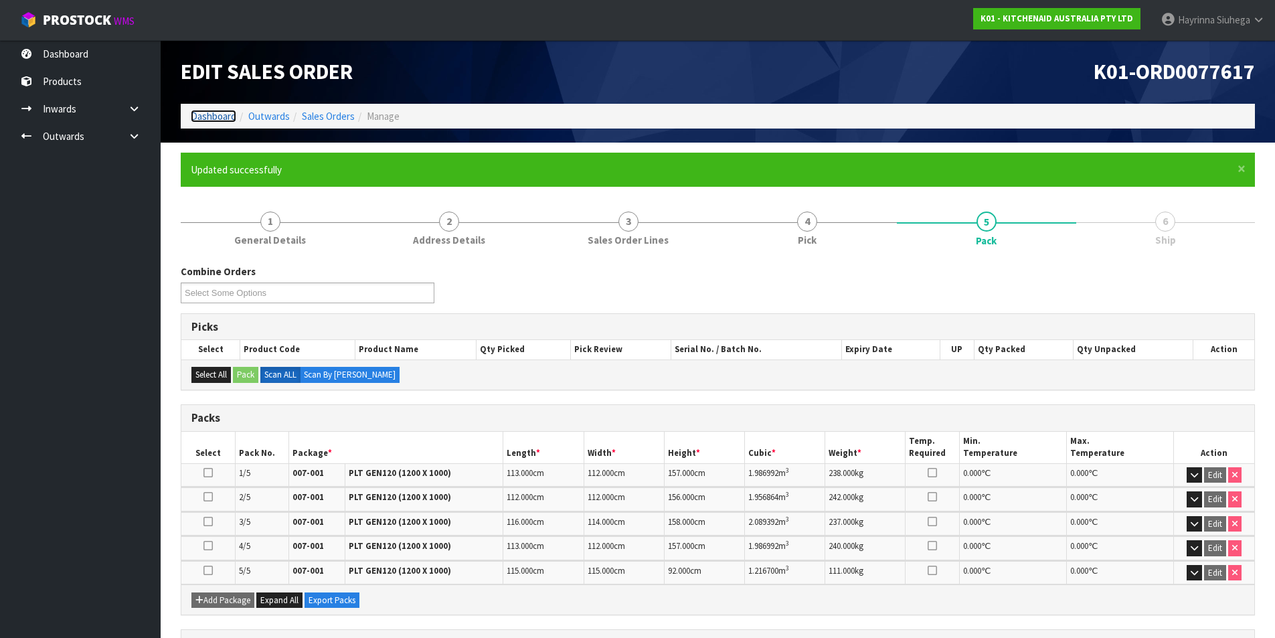
click at [213, 112] on link "Dashboard" at bounding box center [214, 116] width 46 height 13
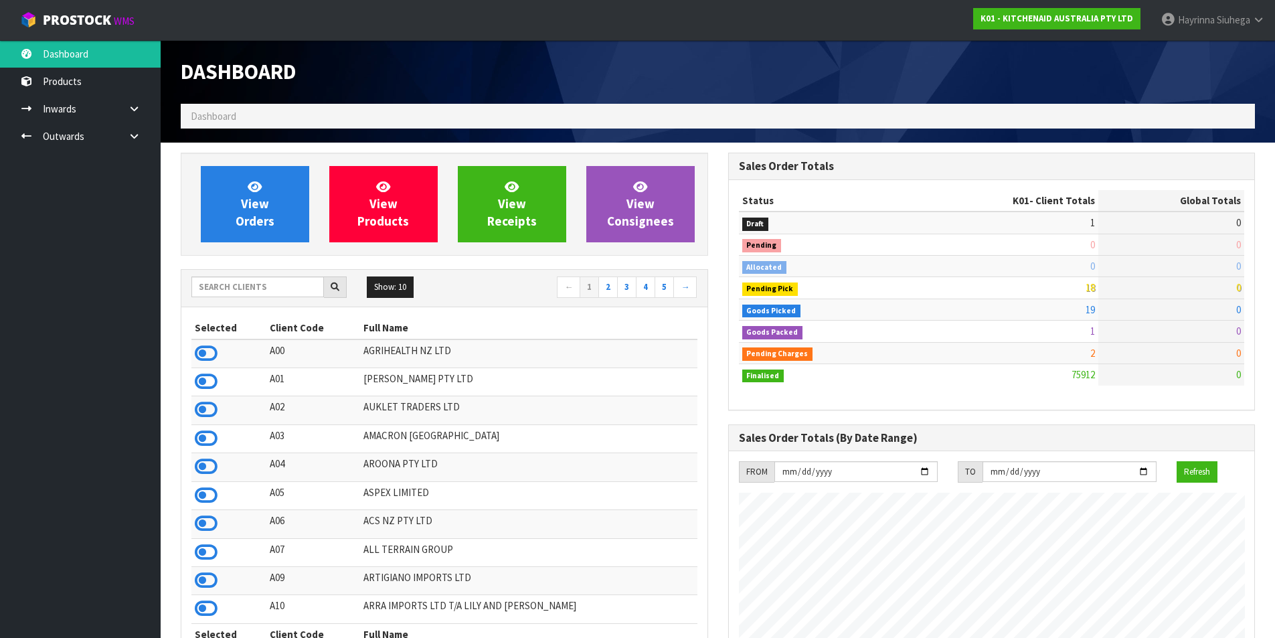
scroll to position [1014, 547]
click at [236, 286] on input "text" at bounding box center [257, 287] width 133 height 21
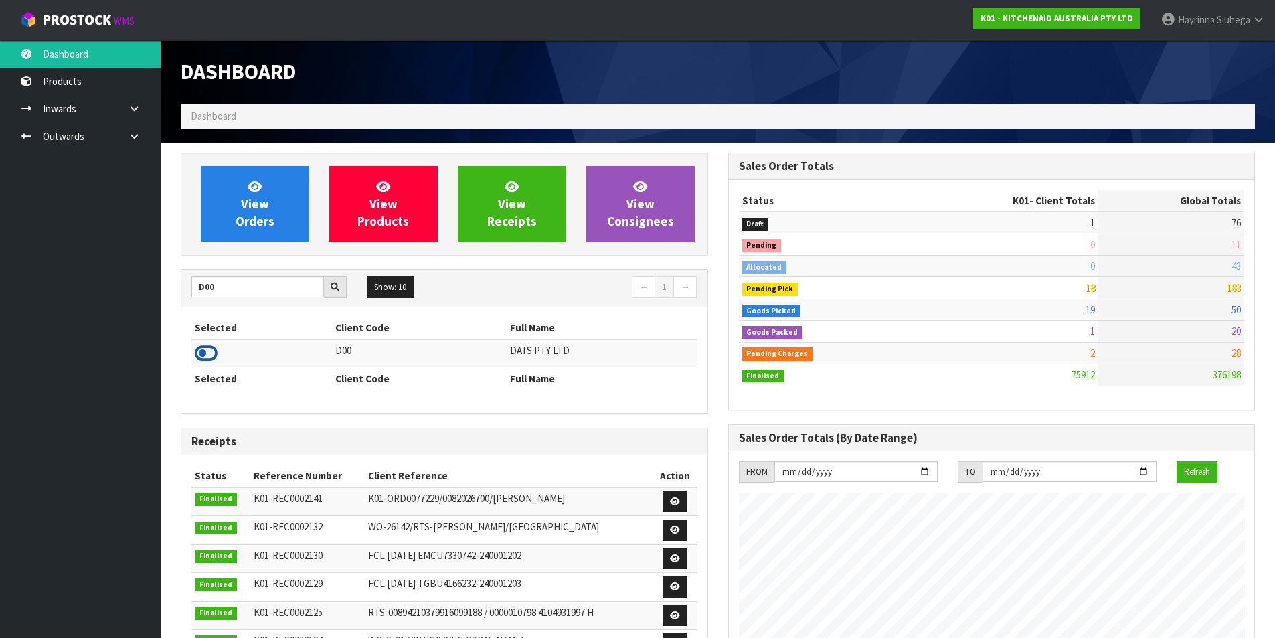
click at [207, 352] on icon at bounding box center [206, 353] width 23 height 20
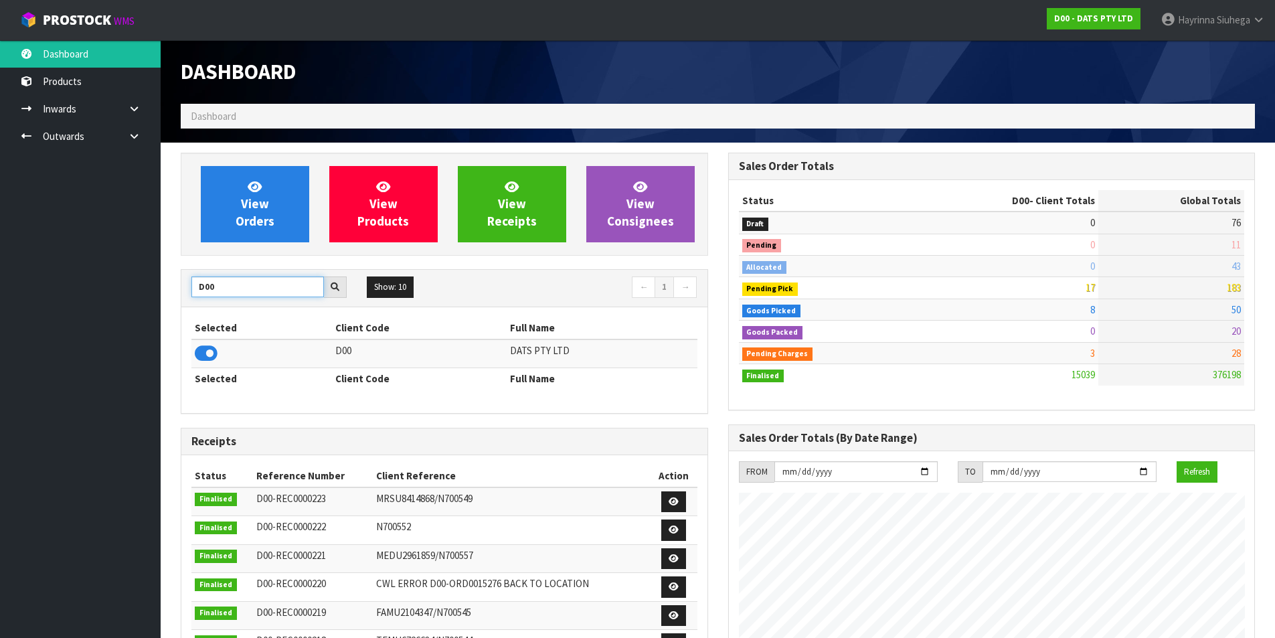
drag, startPoint x: 238, startPoint y: 281, endPoint x: 82, endPoint y: 265, distance: 157.5
click at [104, 271] on body "Toggle navigation ProStock WMS D00 - DATS PTY LTD [PERSON_NAME] Logout Dashboar…" at bounding box center [637, 319] width 1275 height 638
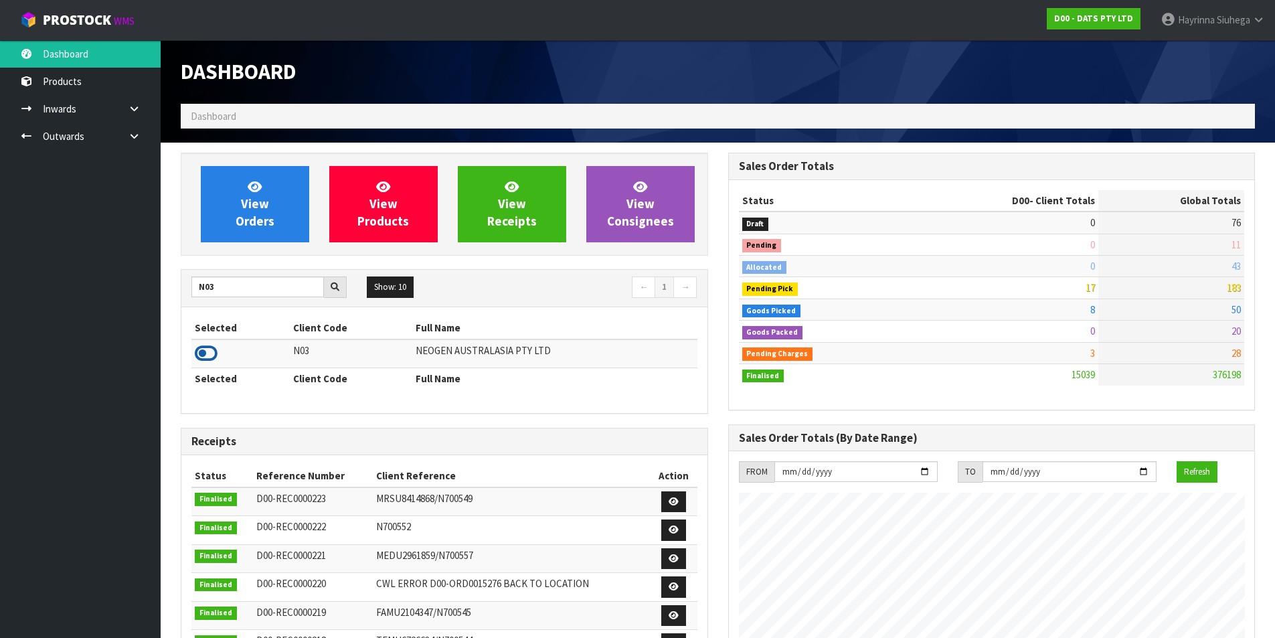
click at [207, 357] on icon at bounding box center [206, 353] width 23 height 20
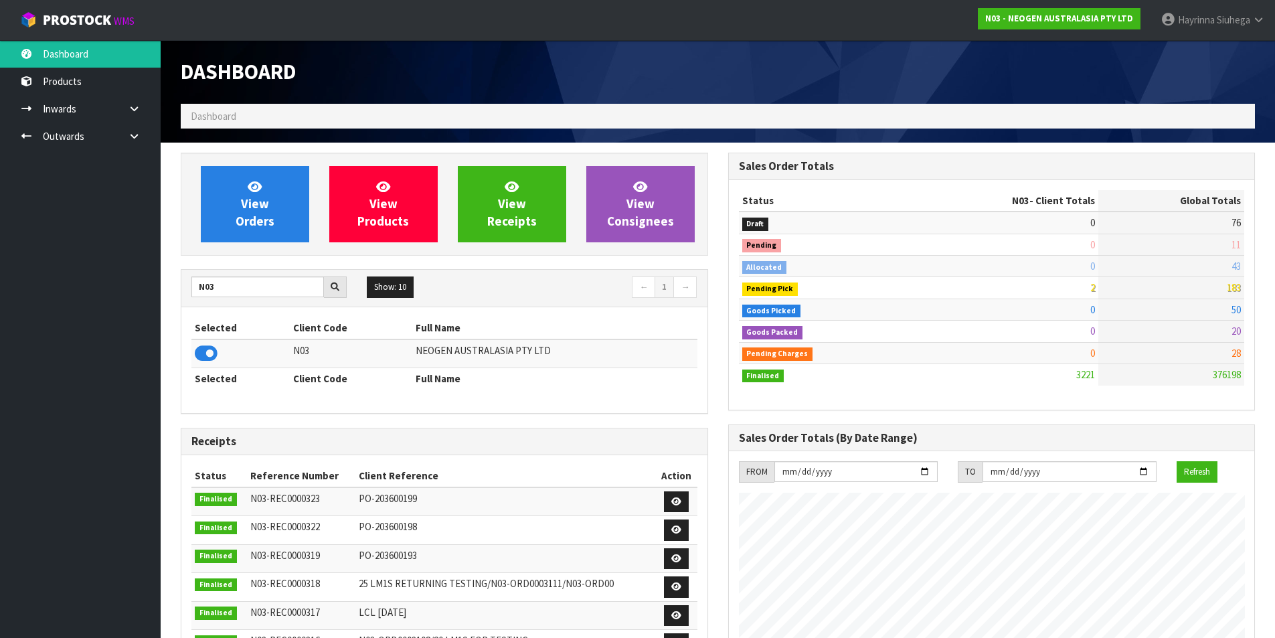
drag, startPoint x: 230, startPoint y: 304, endPoint x: 221, endPoint y: 297, distance: 11.0
click at [221, 301] on div "N03 Show: 10 5 10 25 50 ← 1 →" at bounding box center [444, 288] width 526 height 37
drag, startPoint x: 231, startPoint y: 279, endPoint x: 96, endPoint y: 339, distance: 148.3
click at [96, 339] on body "Toggle navigation ProStock WMS N03 - NEOGEN AUSTRALASIA PTY LTD [PERSON_NAME] L…" at bounding box center [637, 319] width 1275 height 638
type input "N04"
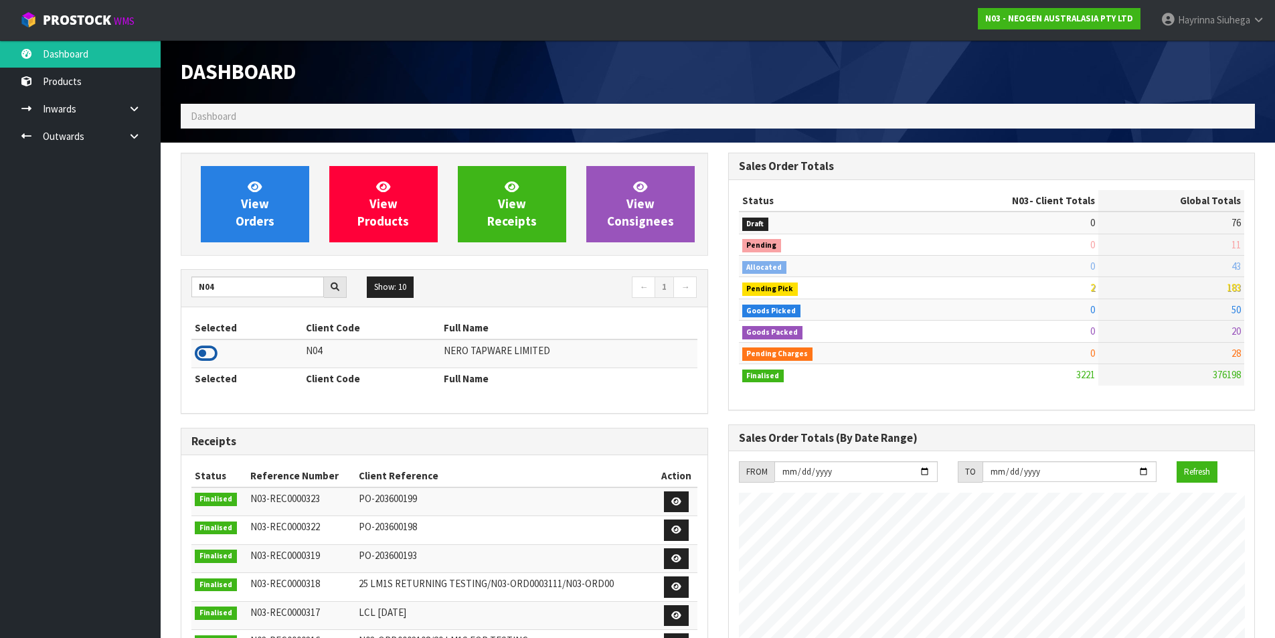
click at [216, 354] on icon at bounding box center [206, 353] width 23 height 20
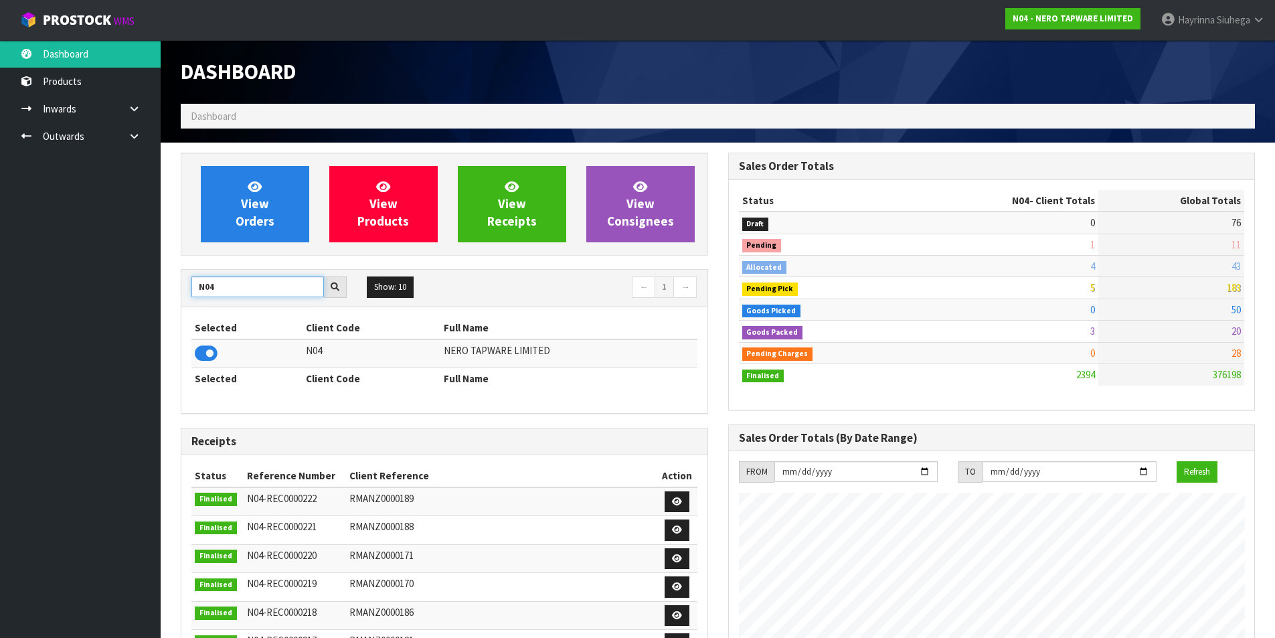
drag, startPoint x: 235, startPoint y: 282, endPoint x: 34, endPoint y: 286, distance: 200.9
click at [35, 287] on body "Toggle navigation ProStock WMS N04 - NERO TAPWARE LIMITED [PERSON_NAME] Logout …" at bounding box center [637, 319] width 1275 height 638
type input "A"
type input "D00"
click at [209, 360] on icon at bounding box center [206, 353] width 23 height 20
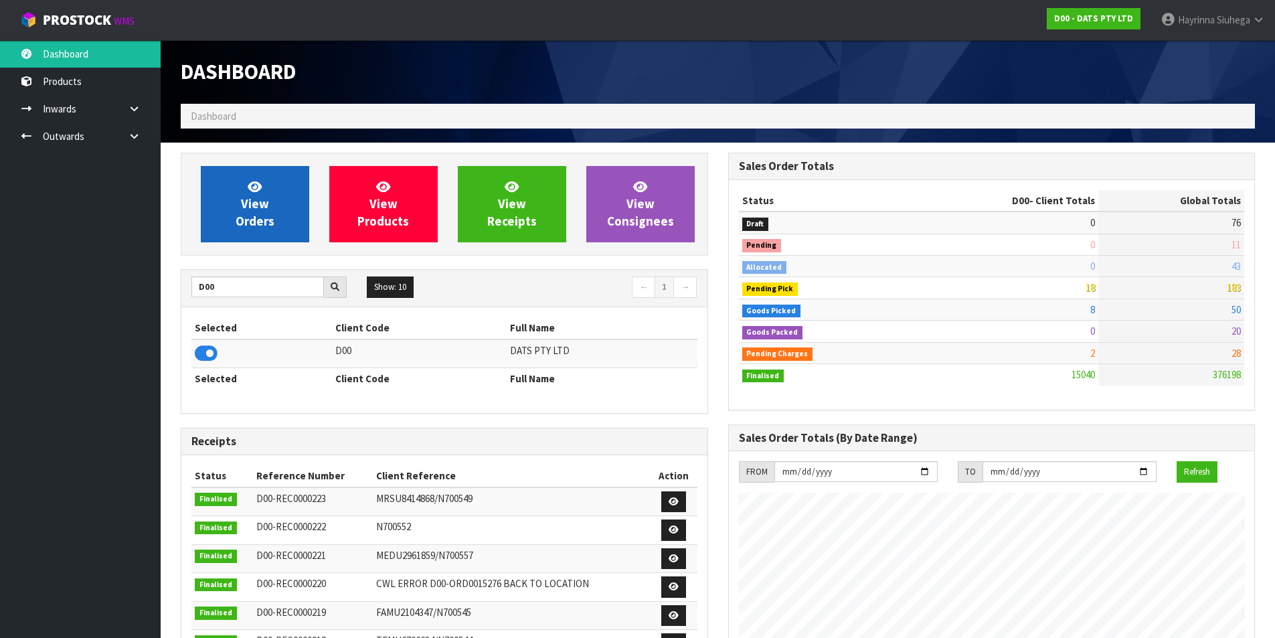
scroll to position [1014, 547]
click at [264, 171] on link "View Orders" at bounding box center [255, 204] width 108 height 76
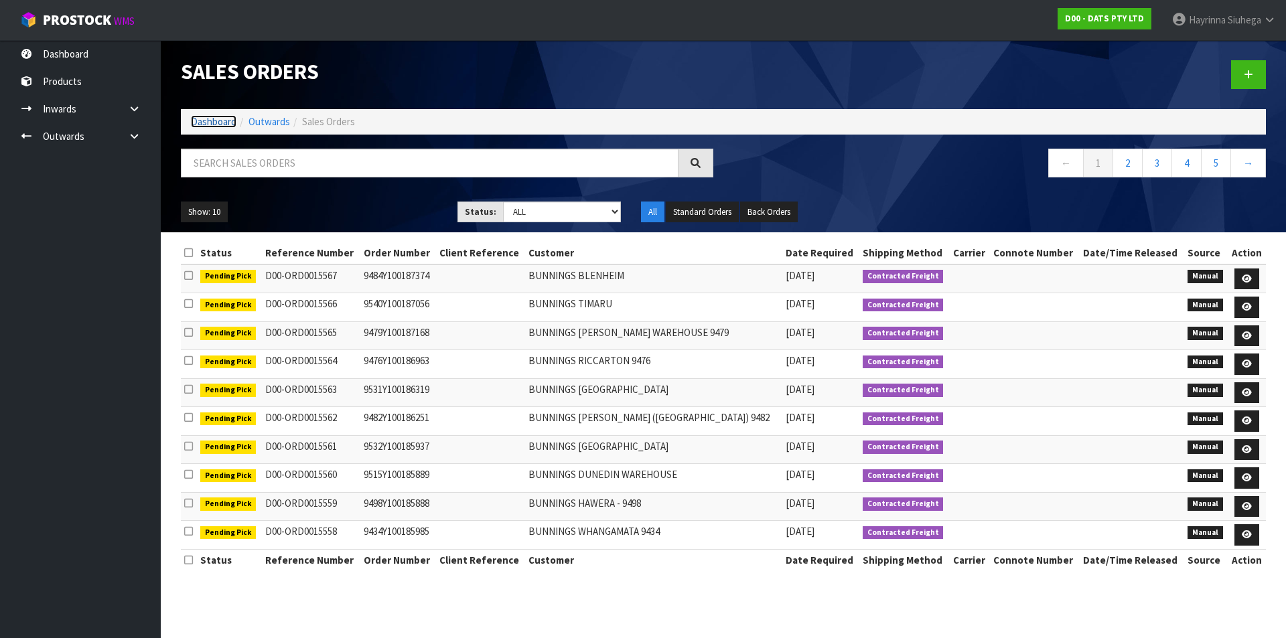
click at [216, 122] on link "Dashboard" at bounding box center [214, 121] width 46 height 13
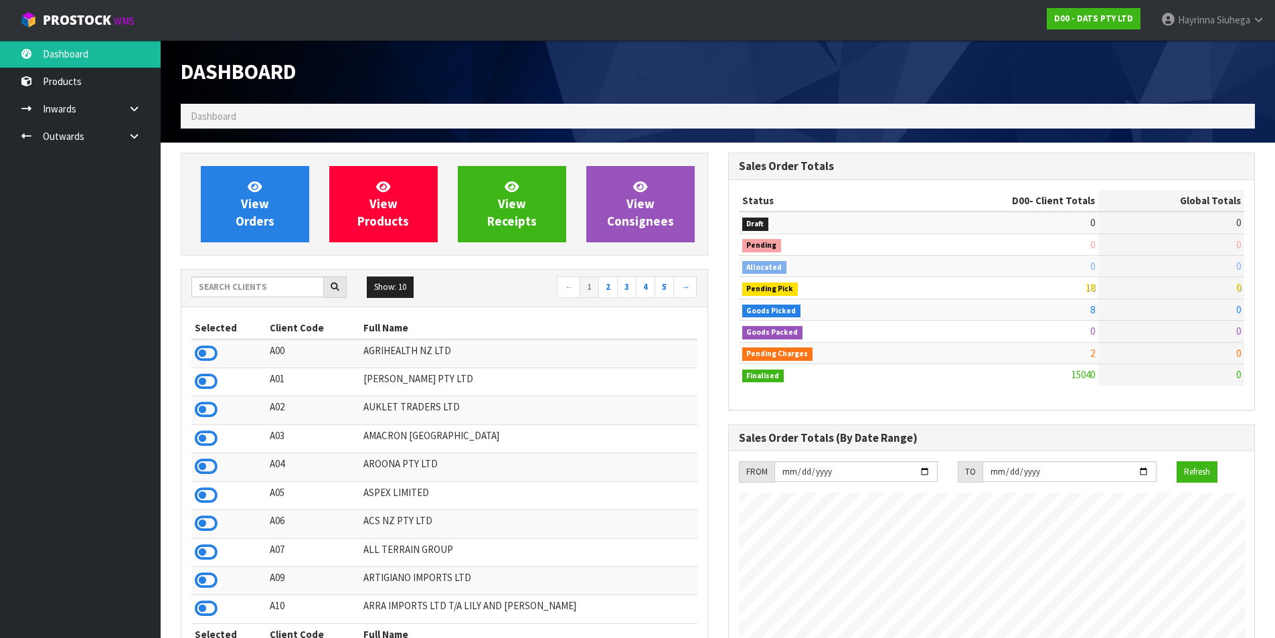
scroll to position [1014, 547]
click at [290, 294] on input "text" at bounding box center [257, 287] width 133 height 21
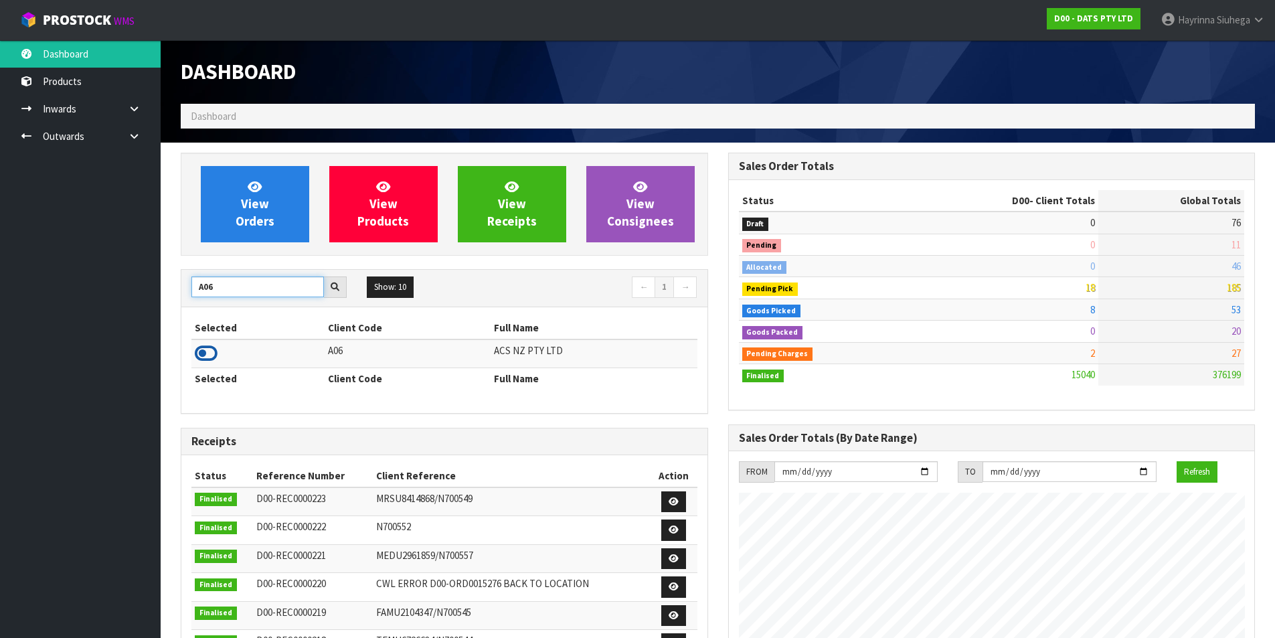
type input "A06"
drag, startPoint x: 212, startPoint y: 350, endPoint x: 214, endPoint y: 337, distance: 13.0
click at [212, 349] on icon at bounding box center [206, 353] width 23 height 20
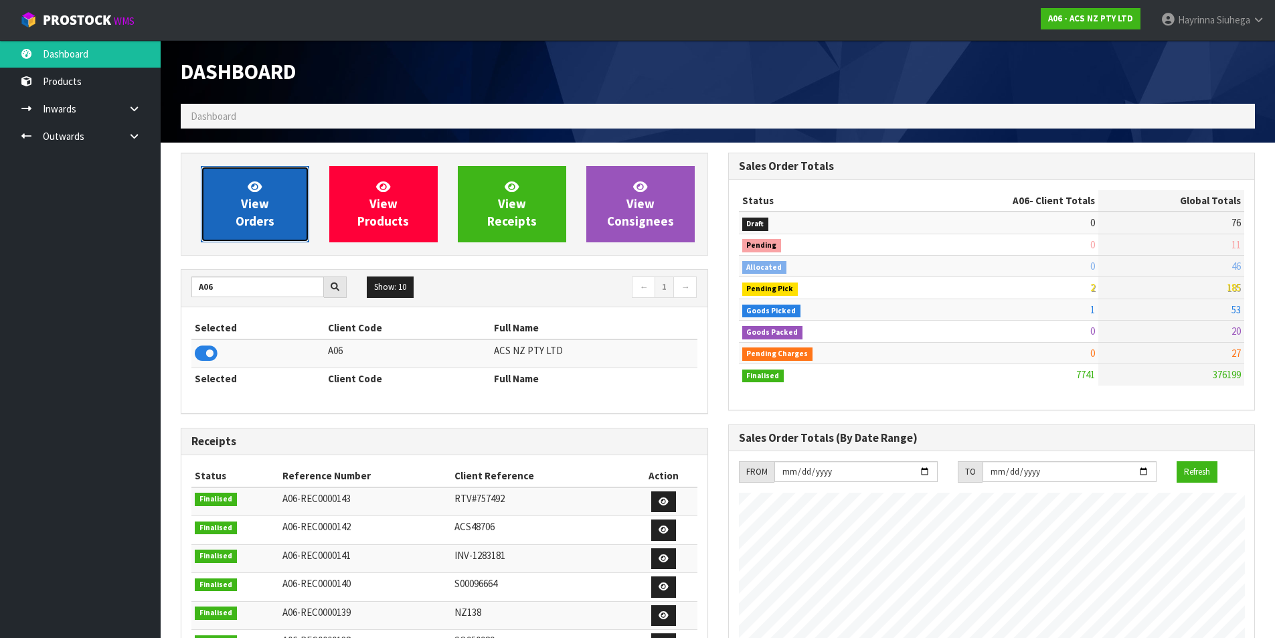
click at [282, 189] on link "View Orders" at bounding box center [255, 204] width 108 height 76
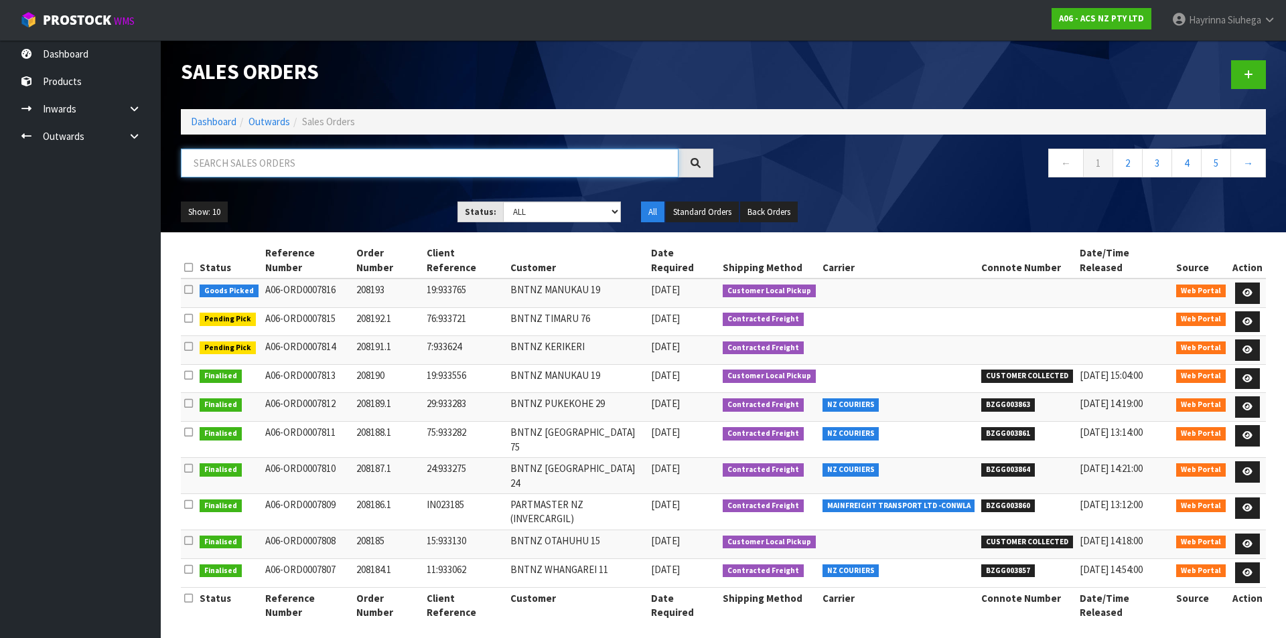
click at [591, 160] on input "text" at bounding box center [429, 163] width 497 height 29
type input "JOB-0407243"
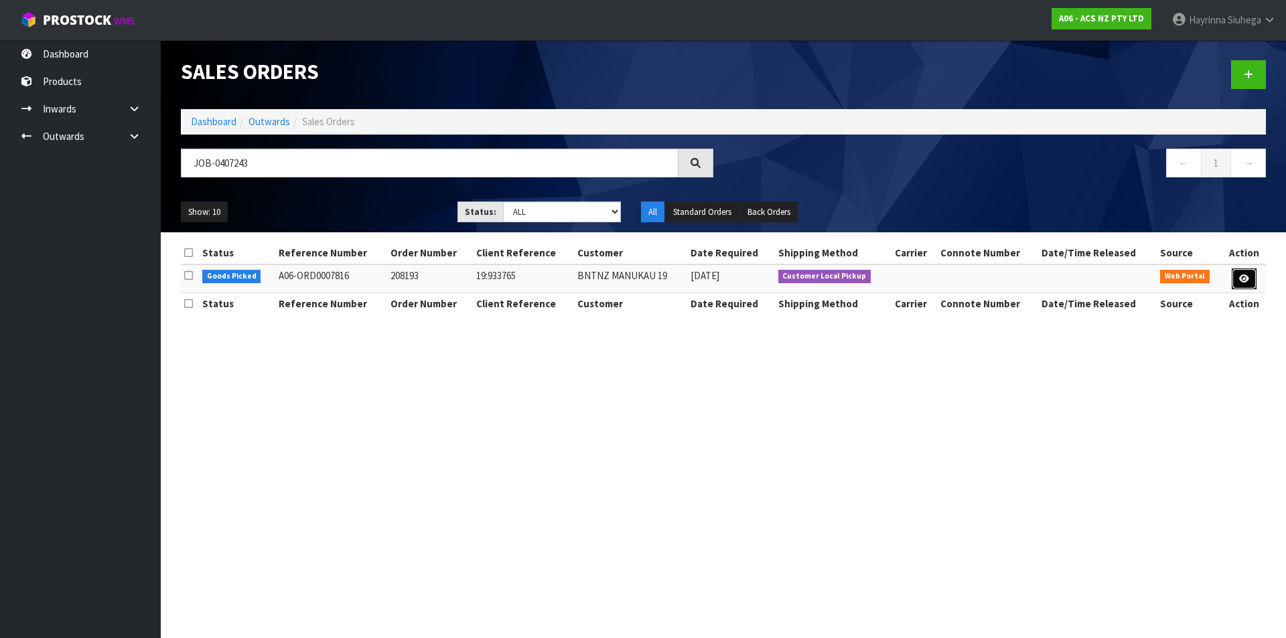
click at [1248, 283] on link at bounding box center [1243, 278] width 25 height 21
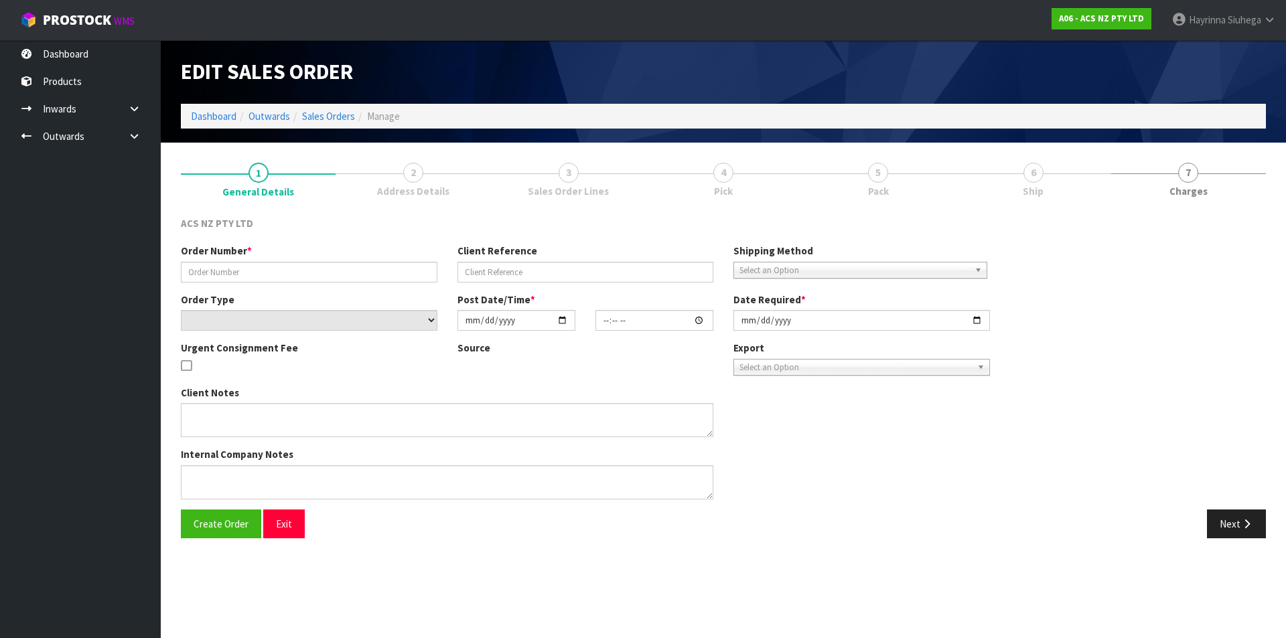
type input "208193"
type input "19:933765"
select select "number:0"
type input "[DATE]"
type input "08:43:00.000"
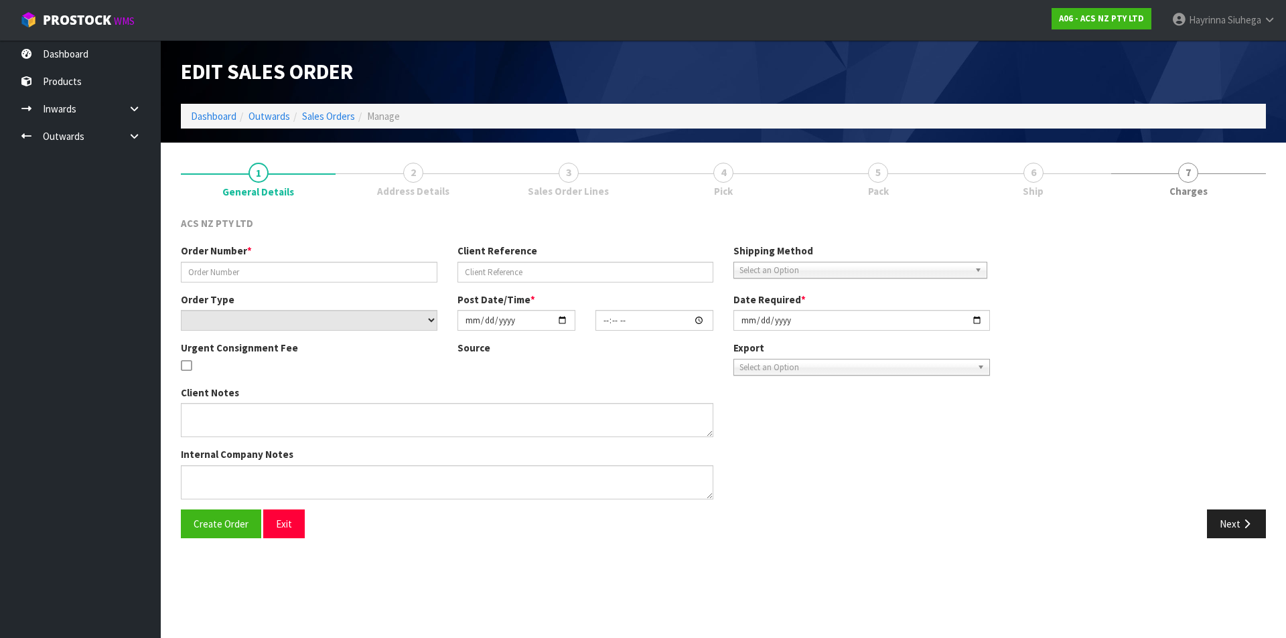
type input "[DATE]"
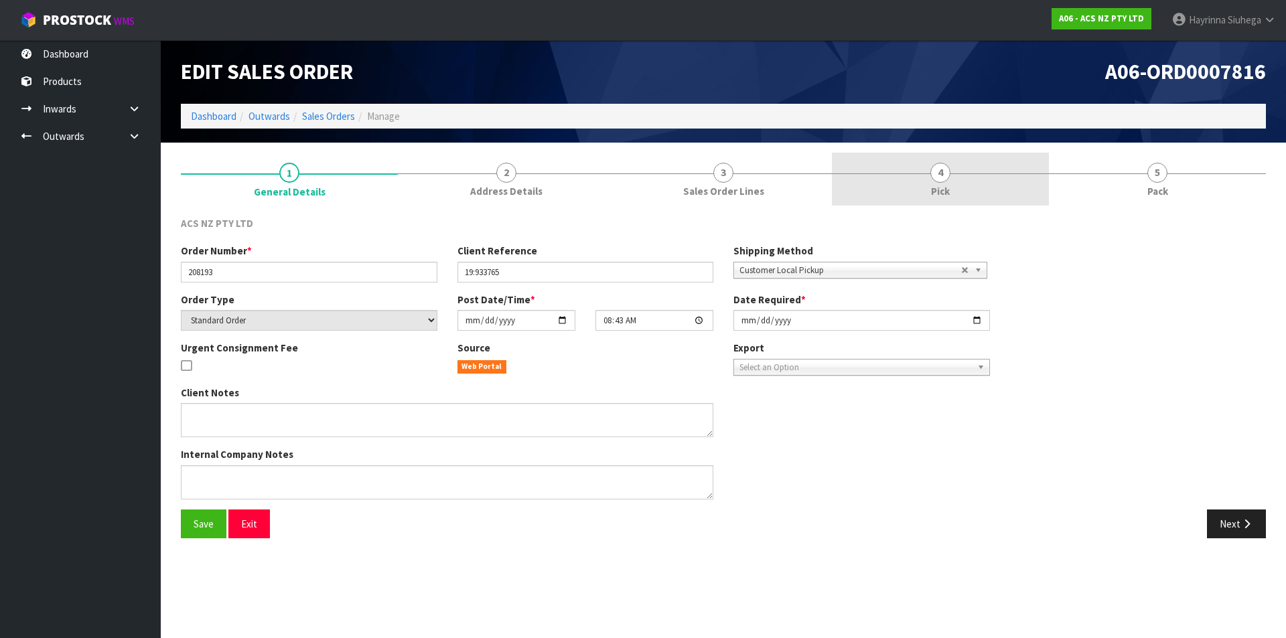
click at [990, 186] on link "4 Pick" at bounding box center [940, 179] width 217 height 53
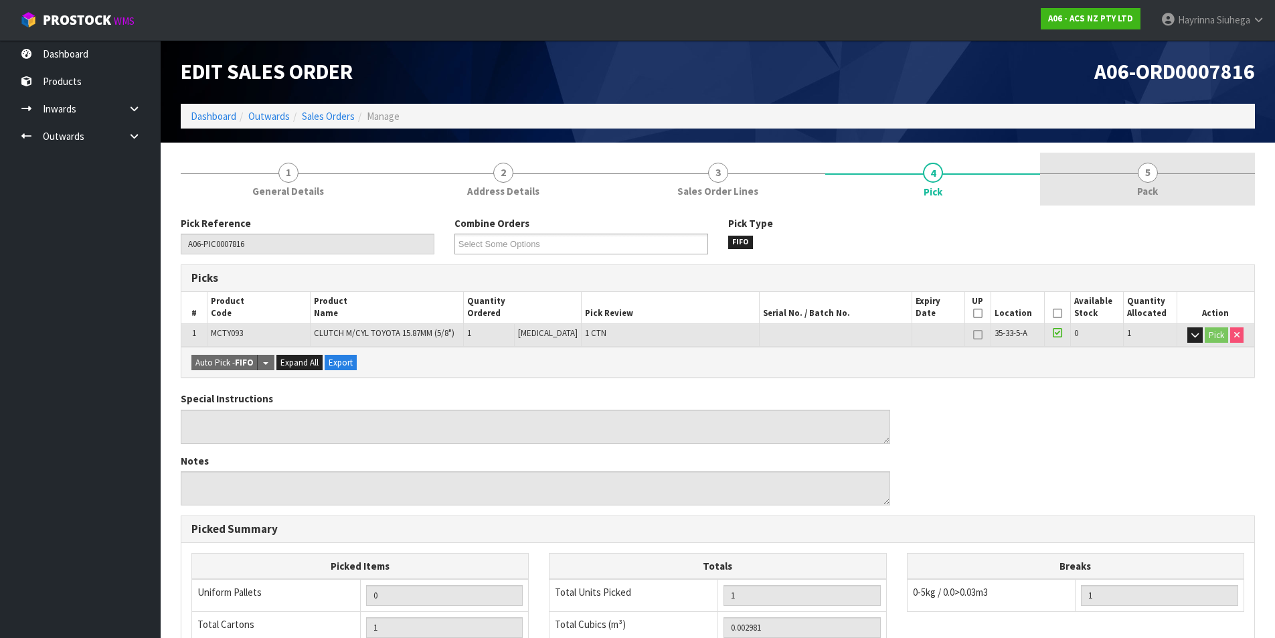
click at [1145, 182] on span "5" at bounding box center [1148, 173] width 20 height 20
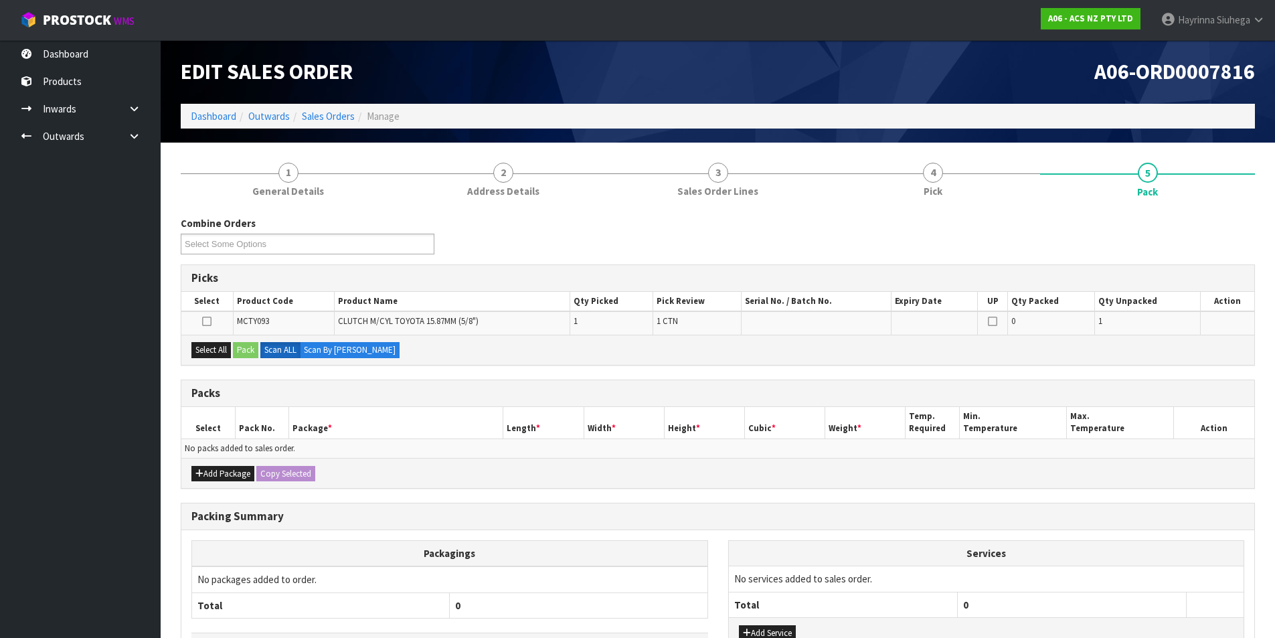
click at [143, 202] on ul "Dashboard Products Categories Serial Numbers Kitsets Packagings Inwards Purchas…" at bounding box center [80, 339] width 161 height 598
click at [832, 52] on div "A06-ORD0007816" at bounding box center [992, 72] width 548 height 64
click at [826, 61] on h1 "A06-ORD0007816" at bounding box center [992, 71] width 528 height 23
click at [98, 235] on ul "Dashboard Products Categories Serial Numbers Kitsets Packagings Inwards Purchas…" at bounding box center [80, 339] width 161 height 598
click at [432, 59] on div "Edit Sales Order" at bounding box center [445, 72] width 548 height 64
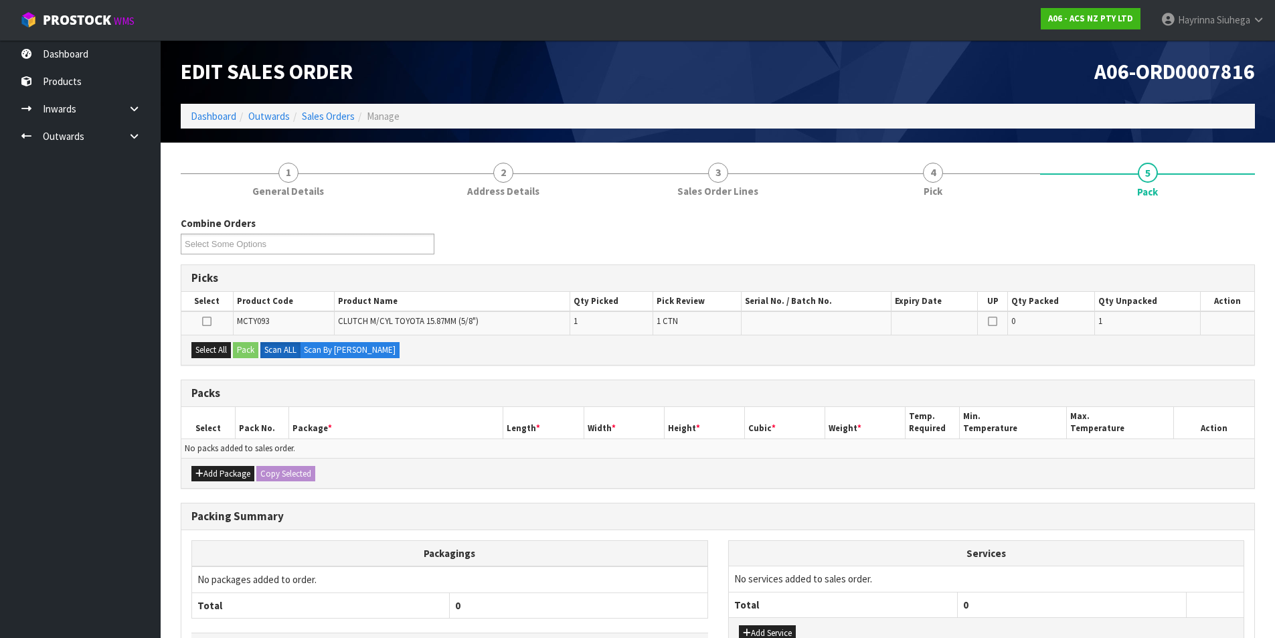
click at [106, 194] on ul "Dashboard Products Categories Serial Numbers Kitsets Packagings Inwards Purchas…" at bounding box center [80, 339] width 161 height 598
click at [503, 65] on h1 "Edit Sales Order" at bounding box center [445, 71] width 528 height 23
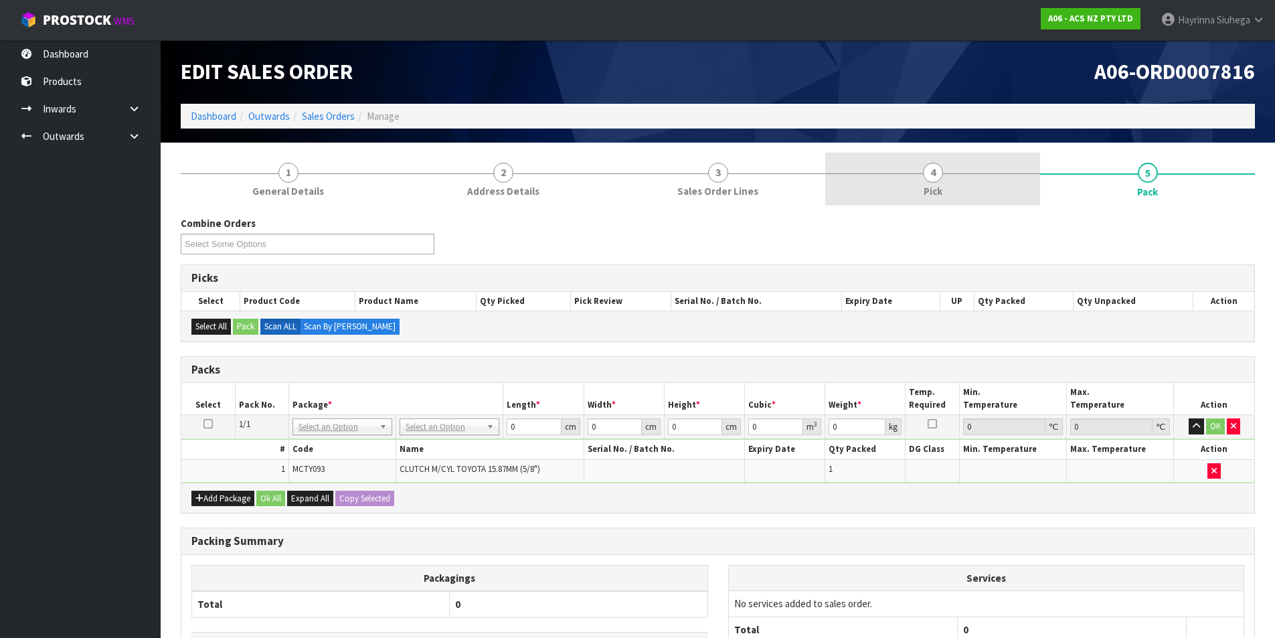
click at [936, 203] on link "4 Pick" at bounding box center [933, 179] width 215 height 53
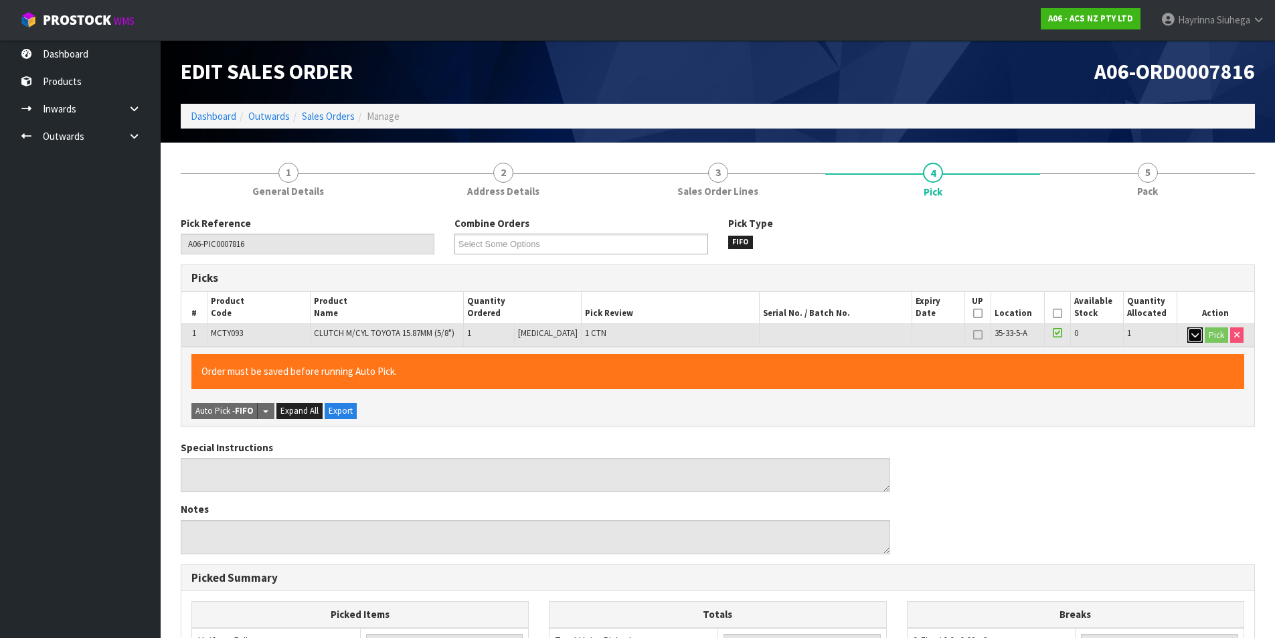
click at [1188, 332] on button "button" at bounding box center [1195, 335] width 15 height 16
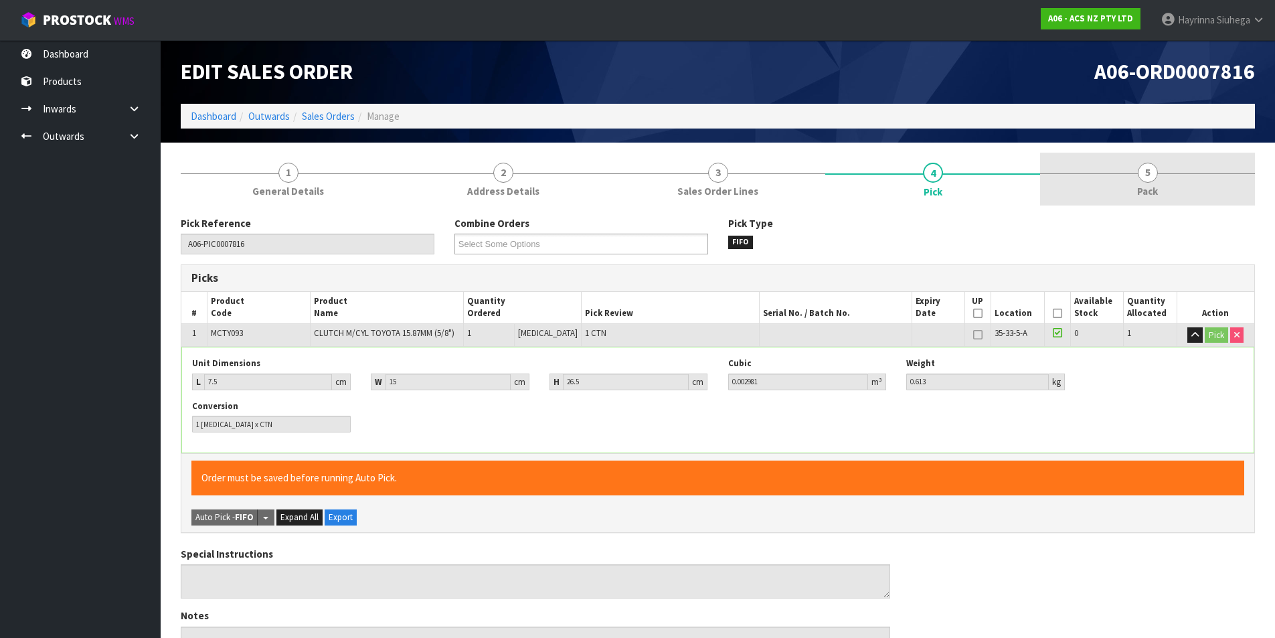
click at [1174, 193] on link "5 Pack" at bounding box center [1147, 179] width 215 height 53
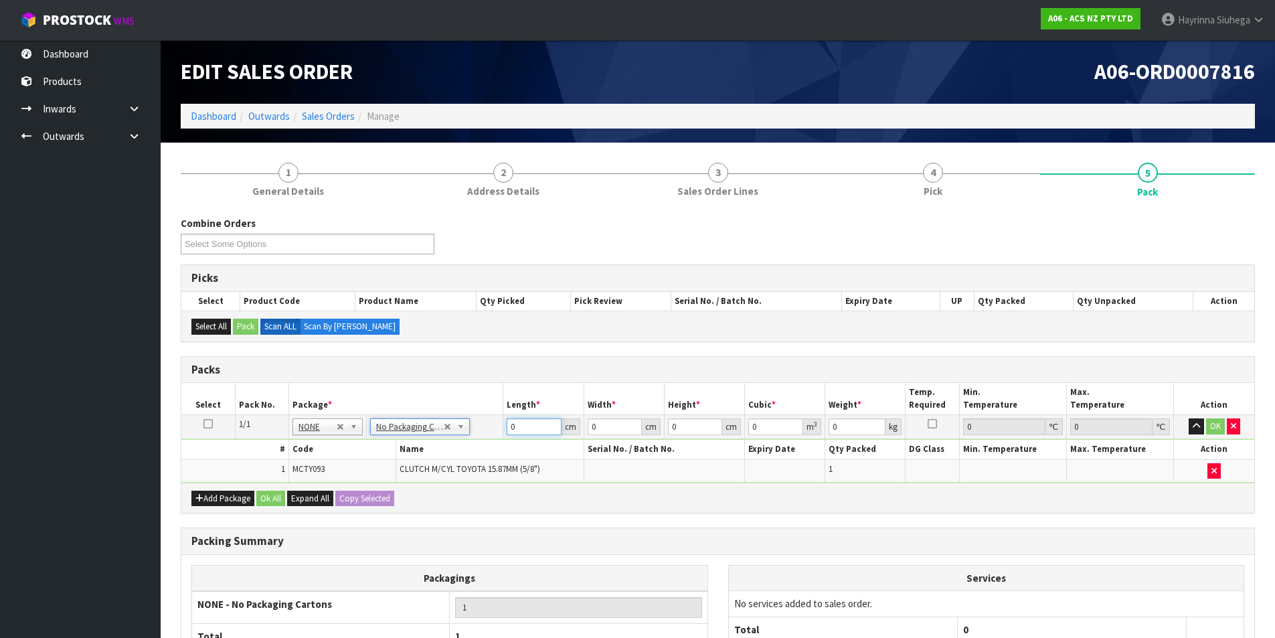
click at [509, 435] on input "0" at bounding box center [534, 426] width 54 height 17
type input "24"
type input "13"
type input "1"
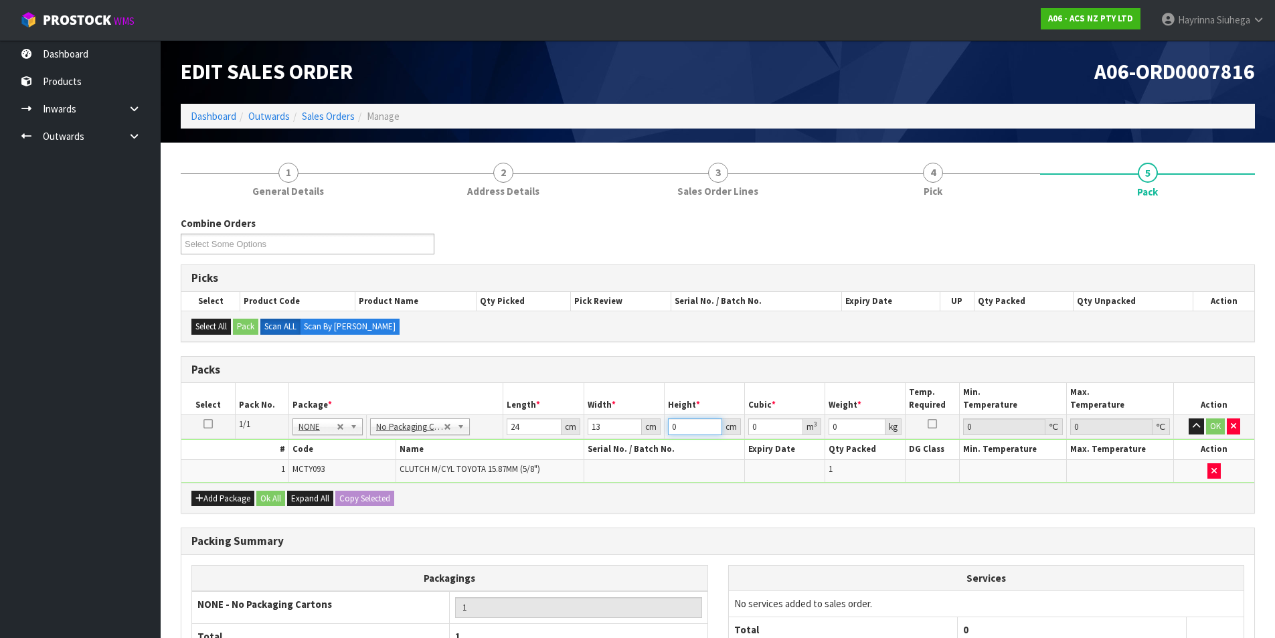
type input "0.000312"
type input "13"
type input "0.004056"
type input "13"
type input "1"
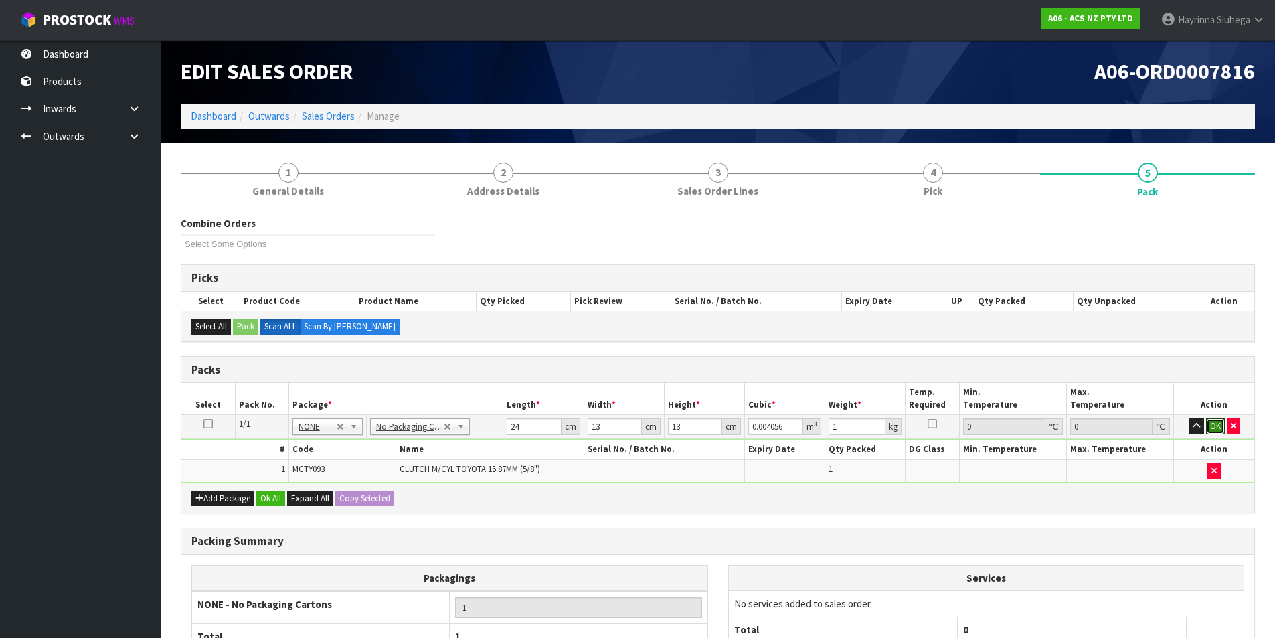
click button "OK" at bounding box center [1216, 426] width 19 height 16
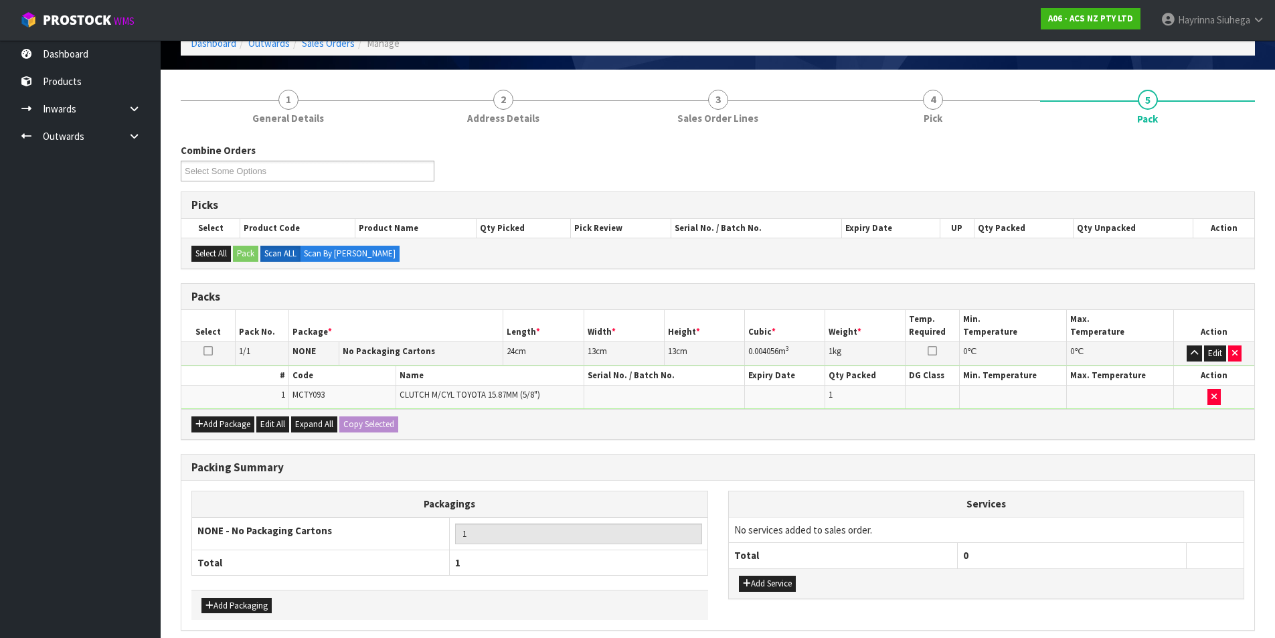
scroll to position [129, 0]
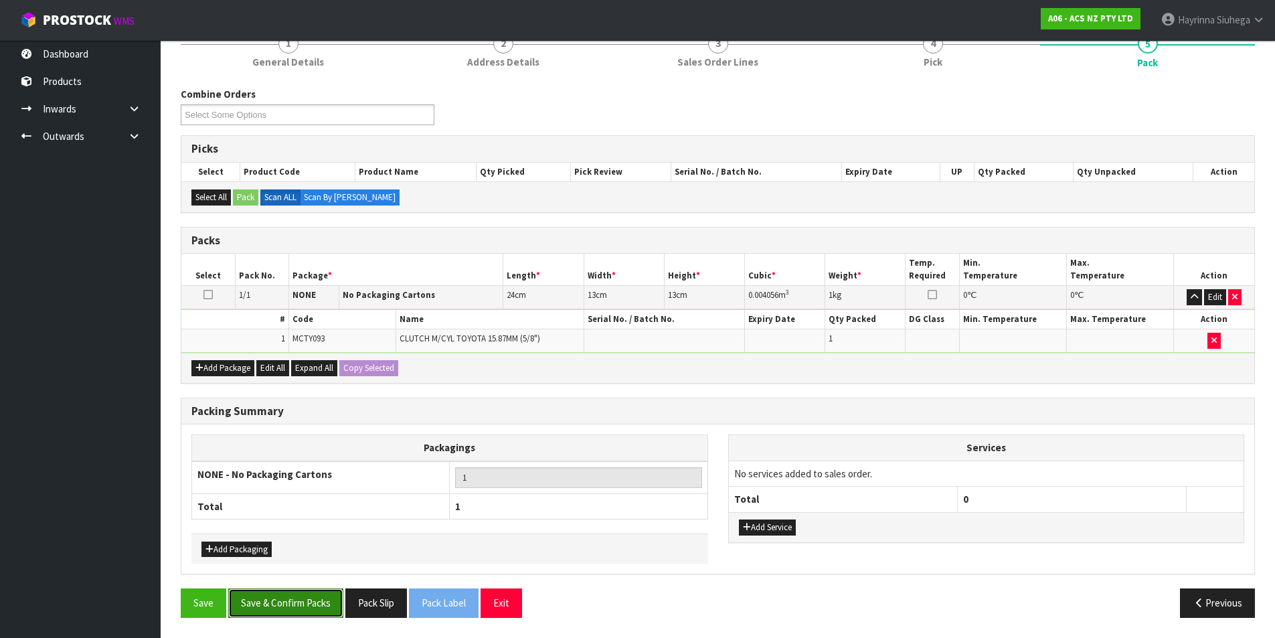
click at [302, 607] on button "Save & Confirm Packs" at bounding box center [285, 603] width 115 height 29
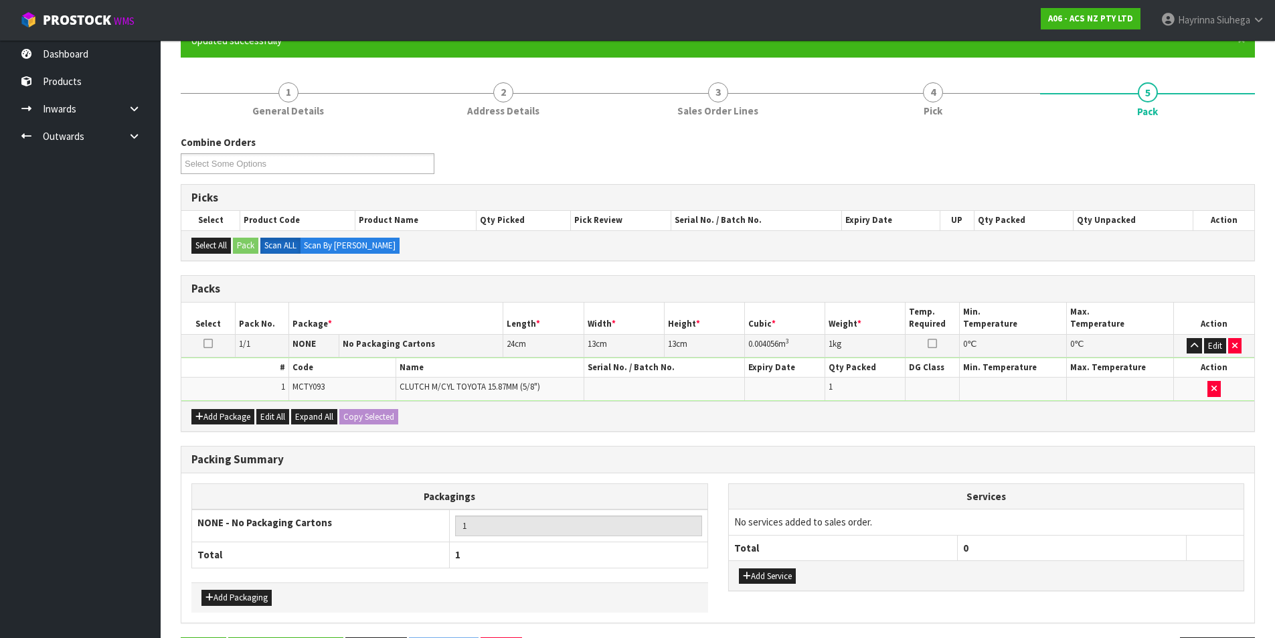
scroll to position [0, 0]
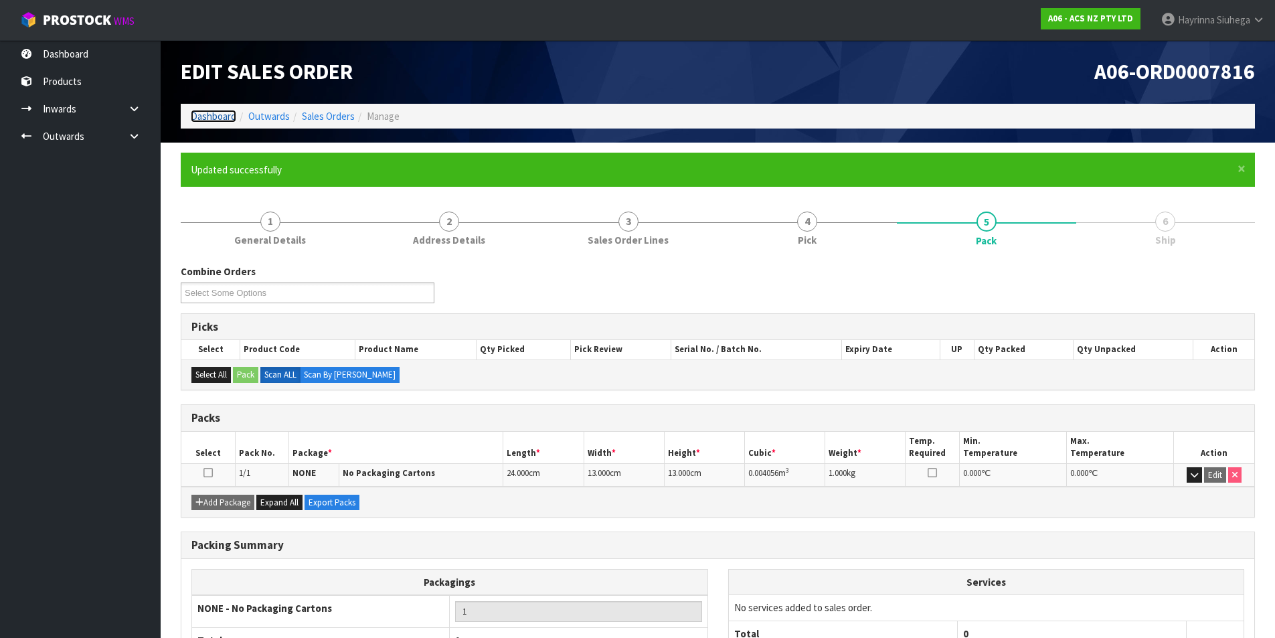
click at [210, 112] on link "Dashboard" at bounding box center [214, 116] width 46 height 13
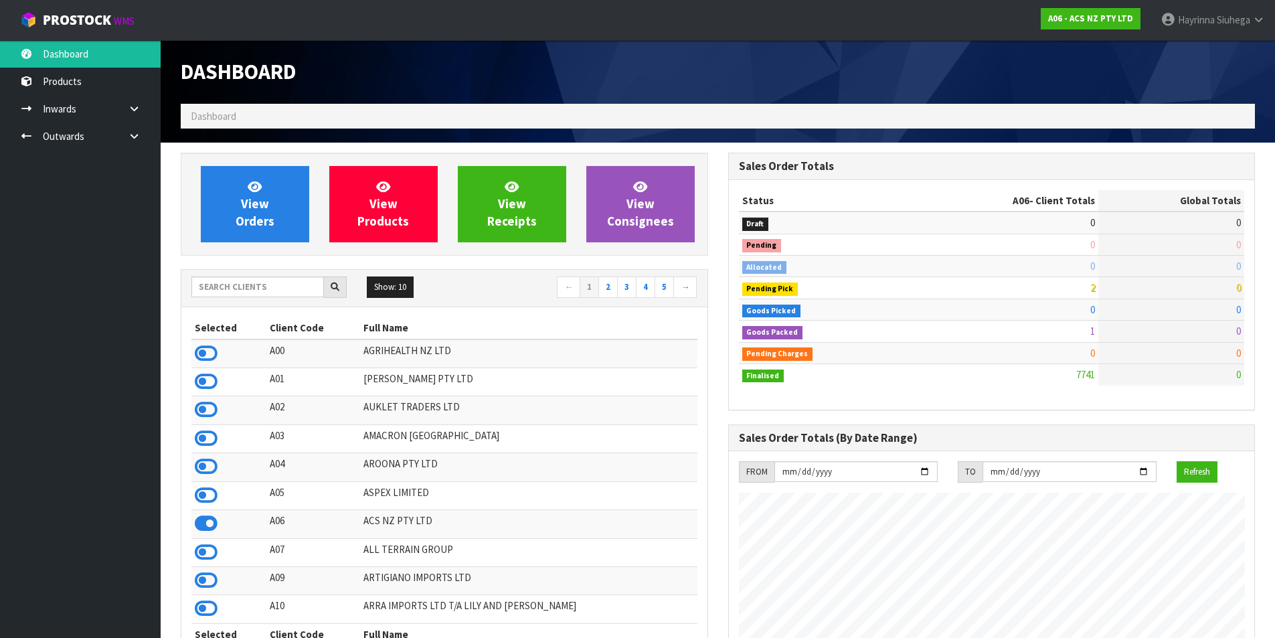
scroll to position [1014, 547]
click at [262, 281] on input "text" at bounding box center [257, 287] width 133 height 21
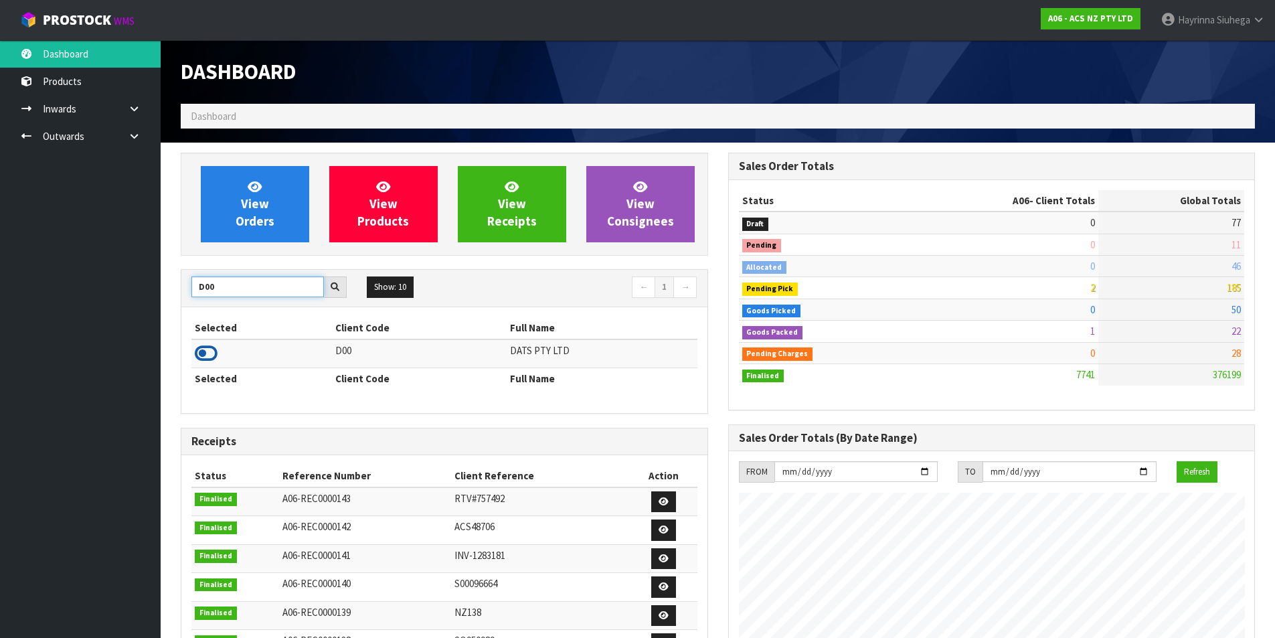
type input "D00"
click at [205, 348] on icon at bounding box center [206, 353] width 23 height 20
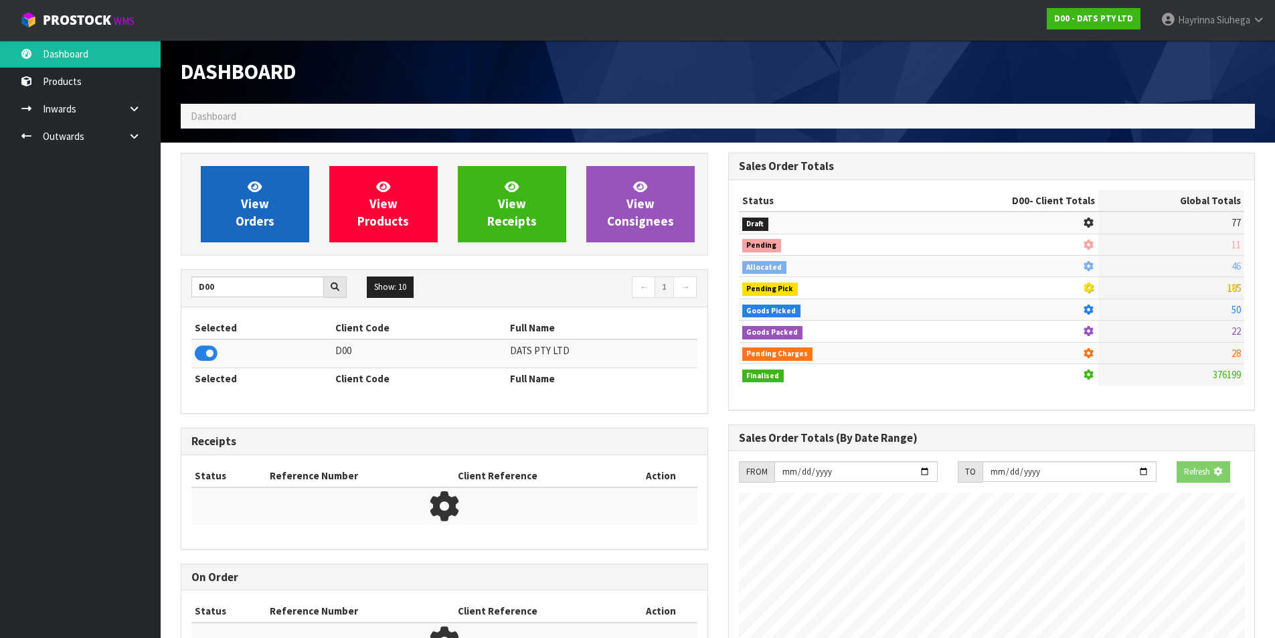
scroll to position [835, 547]
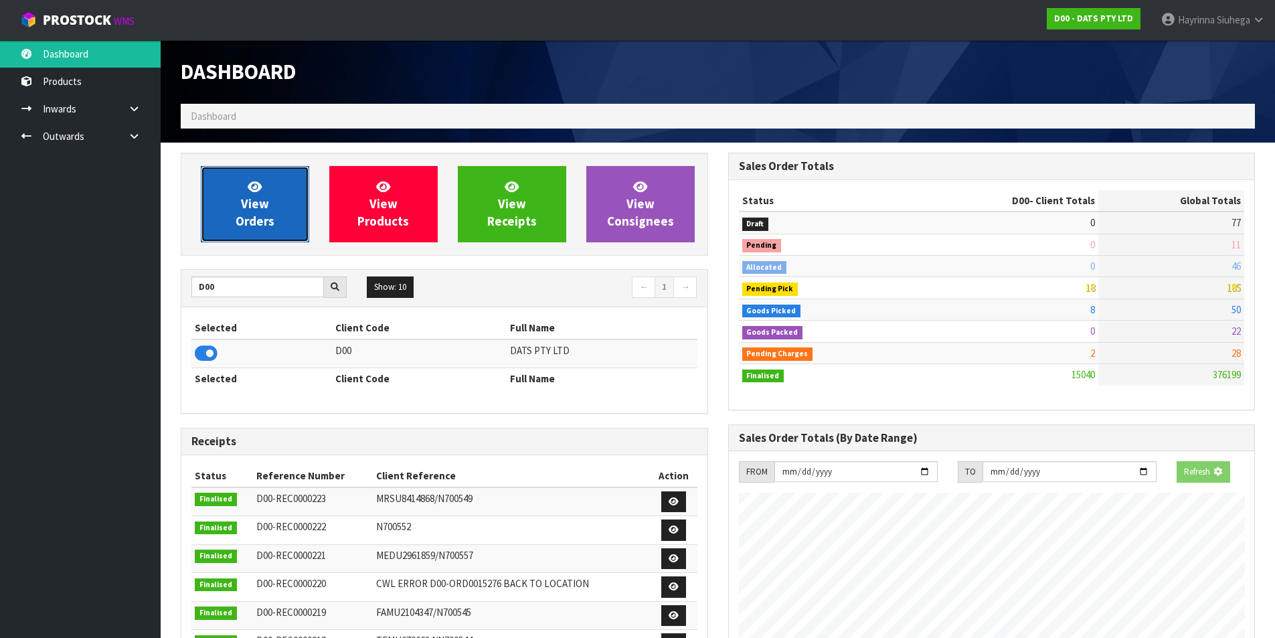
click at [266, 229] on link "View Orders" at bounding box center [255, 204] width 108 height 76
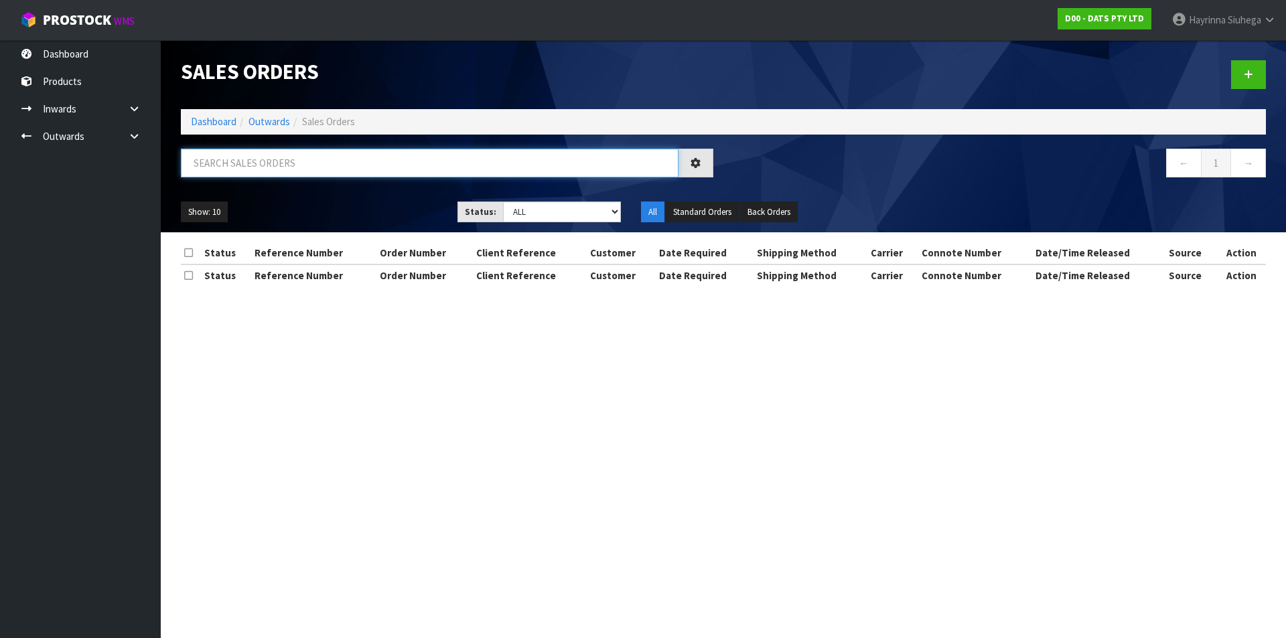
click at [254, 152] on input "text" at bounding box center [429, 163] width 497 height 29
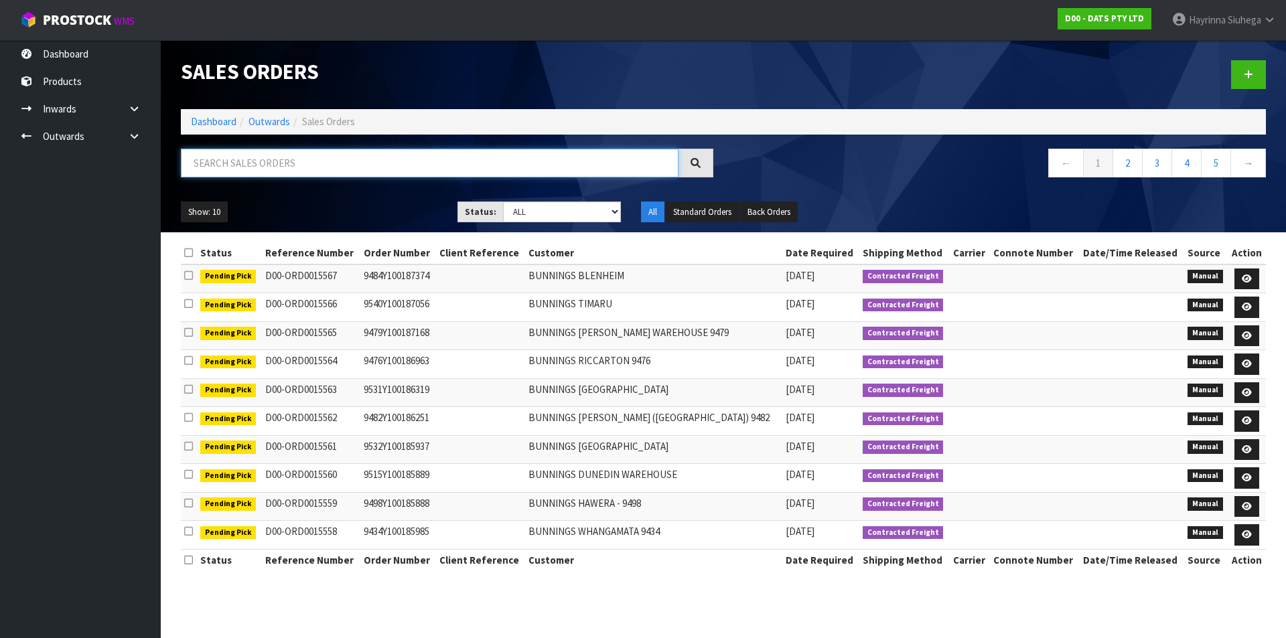
click at [248, 150] on input "text" at bounding box center [429, 163] width 497 height 29
type input "JOB-0406806"
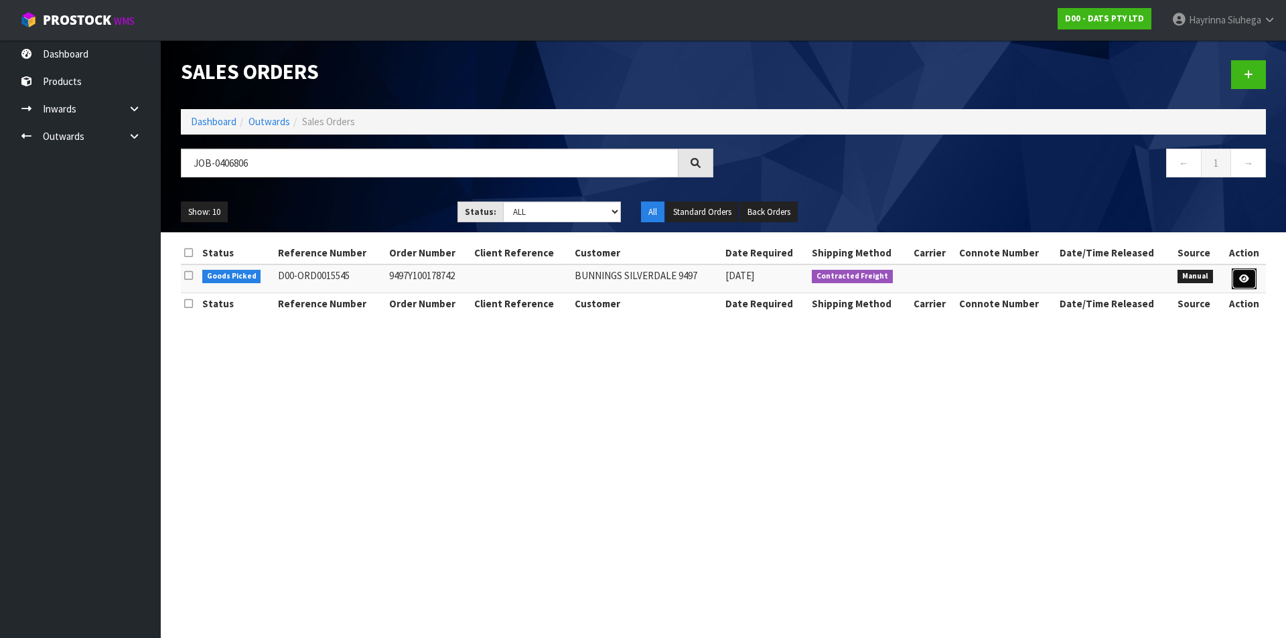
click at [1239, 275] on icon at bounding box center [1244, 279] width 10 height 9
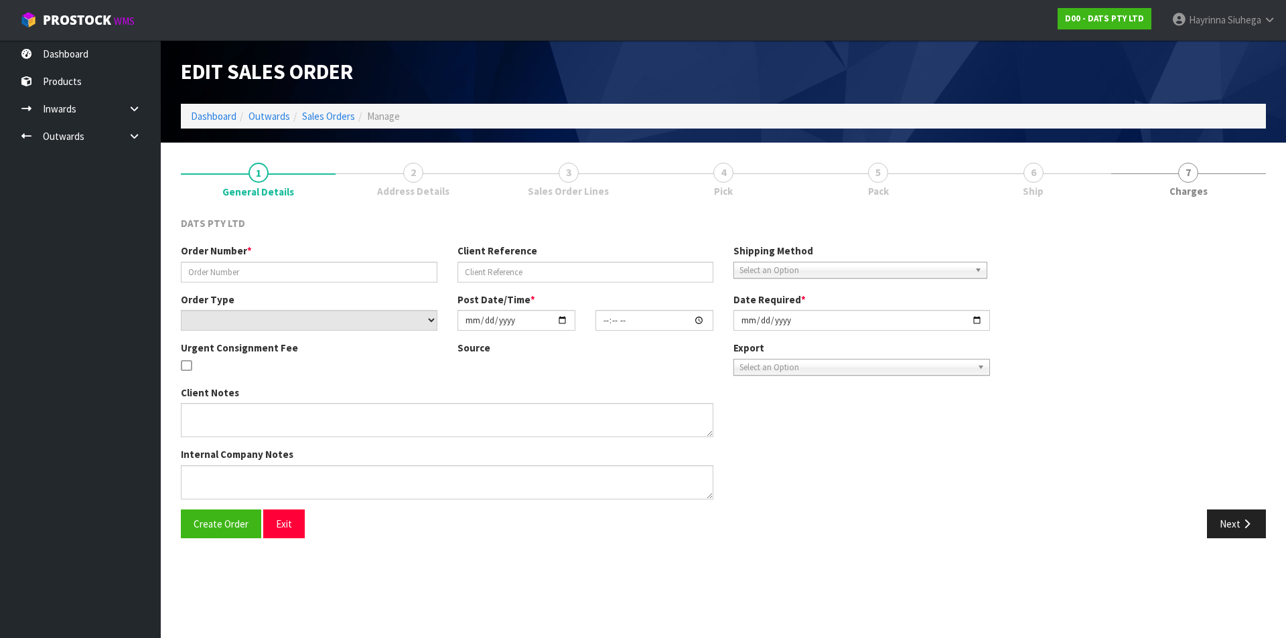
type input "9497Y100178742"
select select "number:0"
type input "[DATE]"
type input "09:19:00.000"
type input "[DATE]"
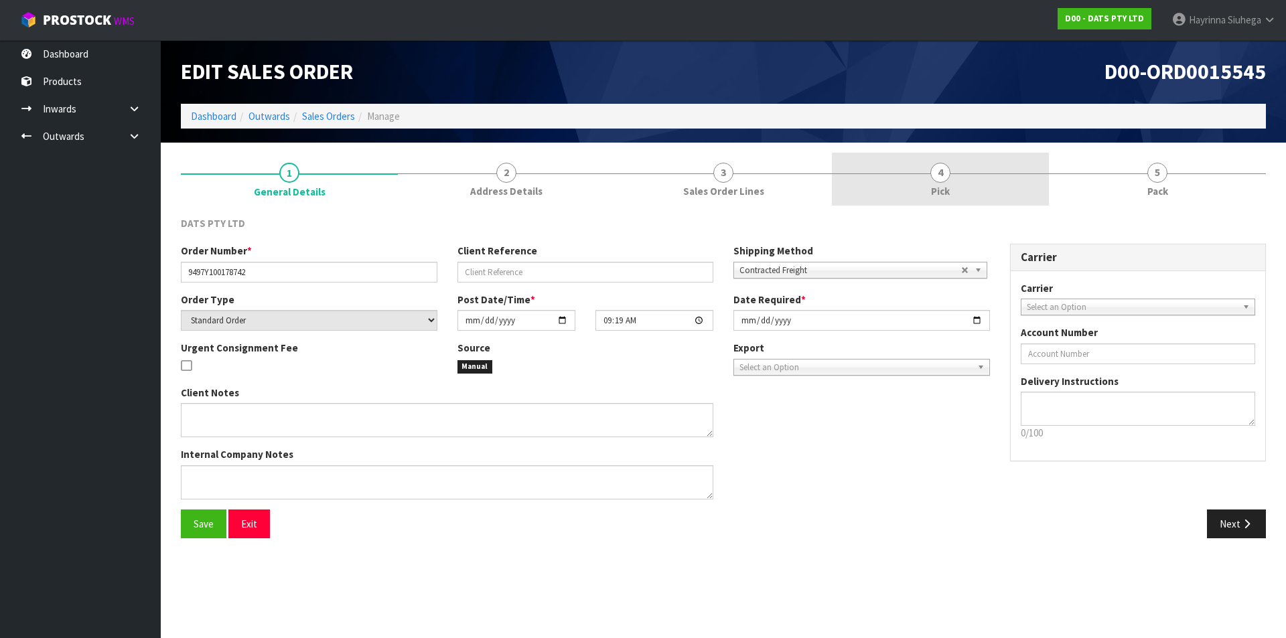
click at [937, 169] on span "4" at bounding box center [940, 173] width 20 height 20
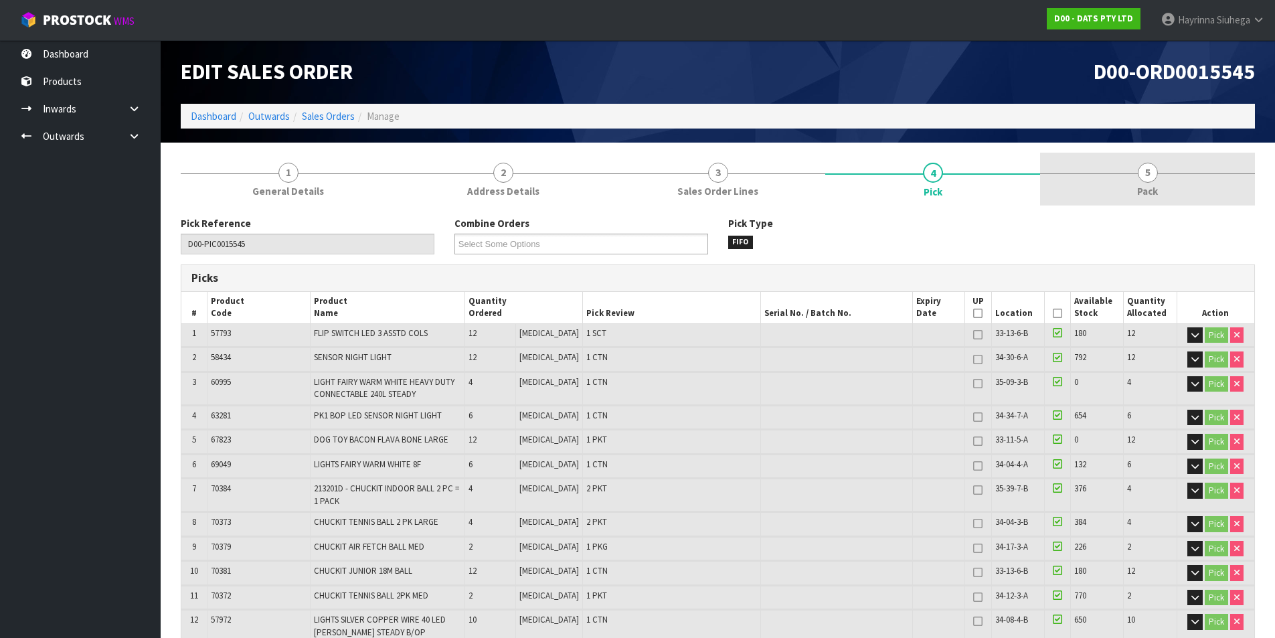
click at [1138, 166] on link "5 Pack" at bounding box center [1147, 179] width 215 height 53
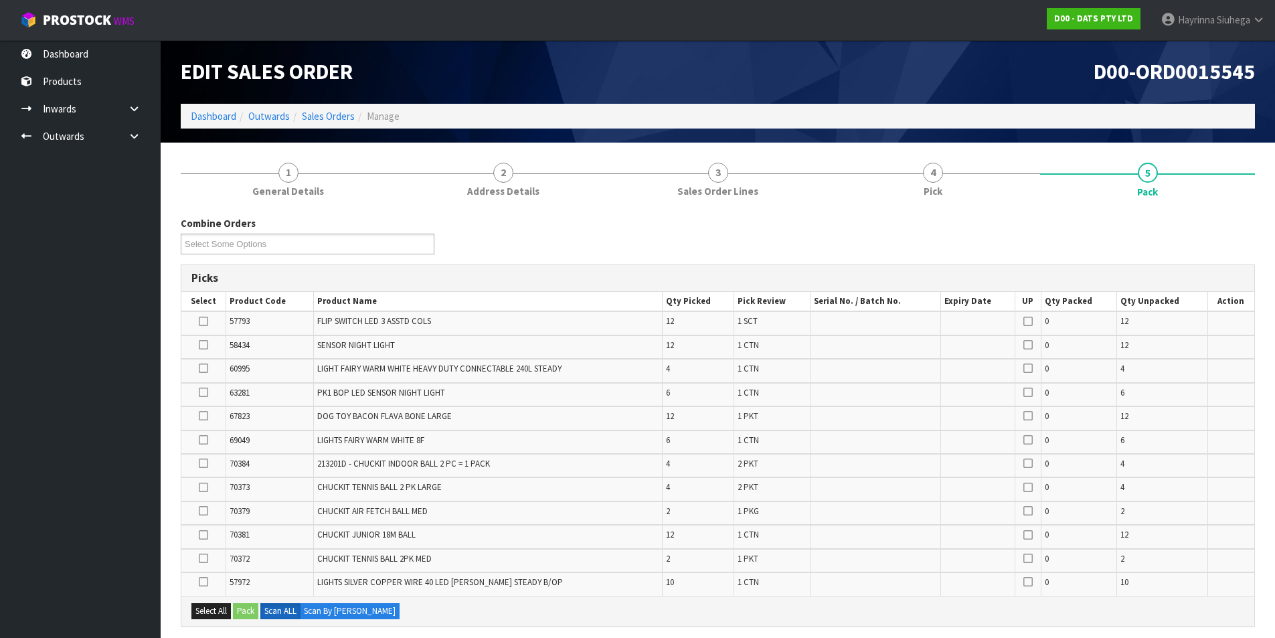
click at [204, 369] on icon at bounding box center [203, 368] width 9 height 1
click at [0, 0] on input "checkbox" at bounding box center [0, 0] width 0 height 0
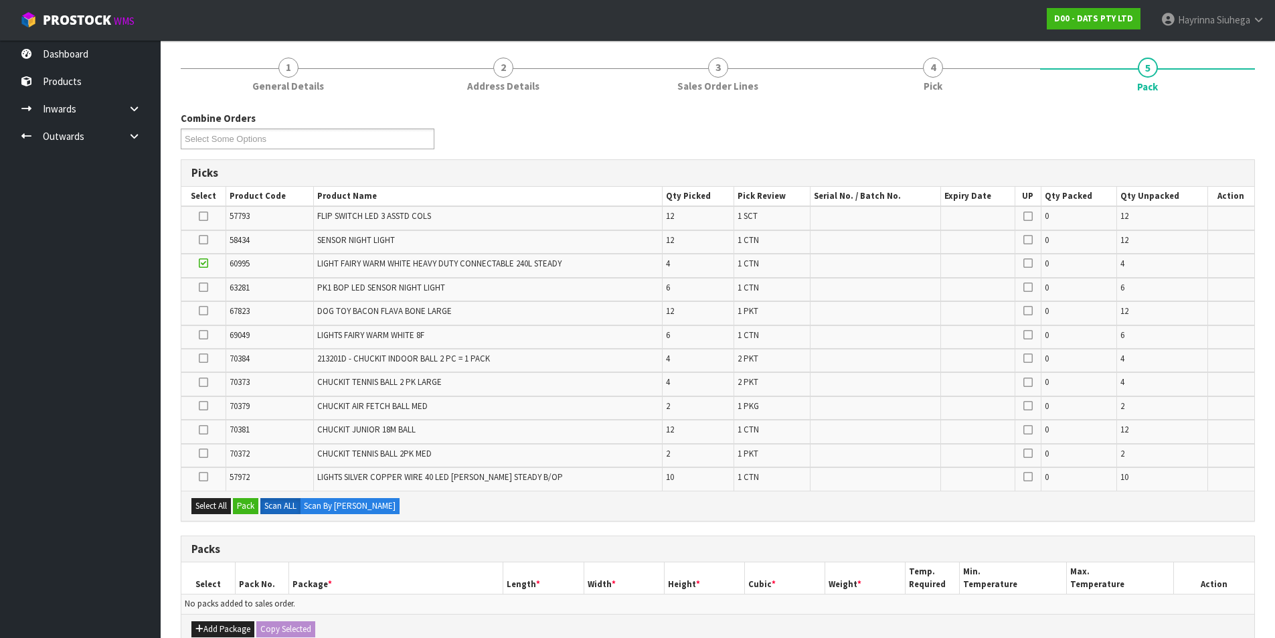
scroll to position [335, 0]
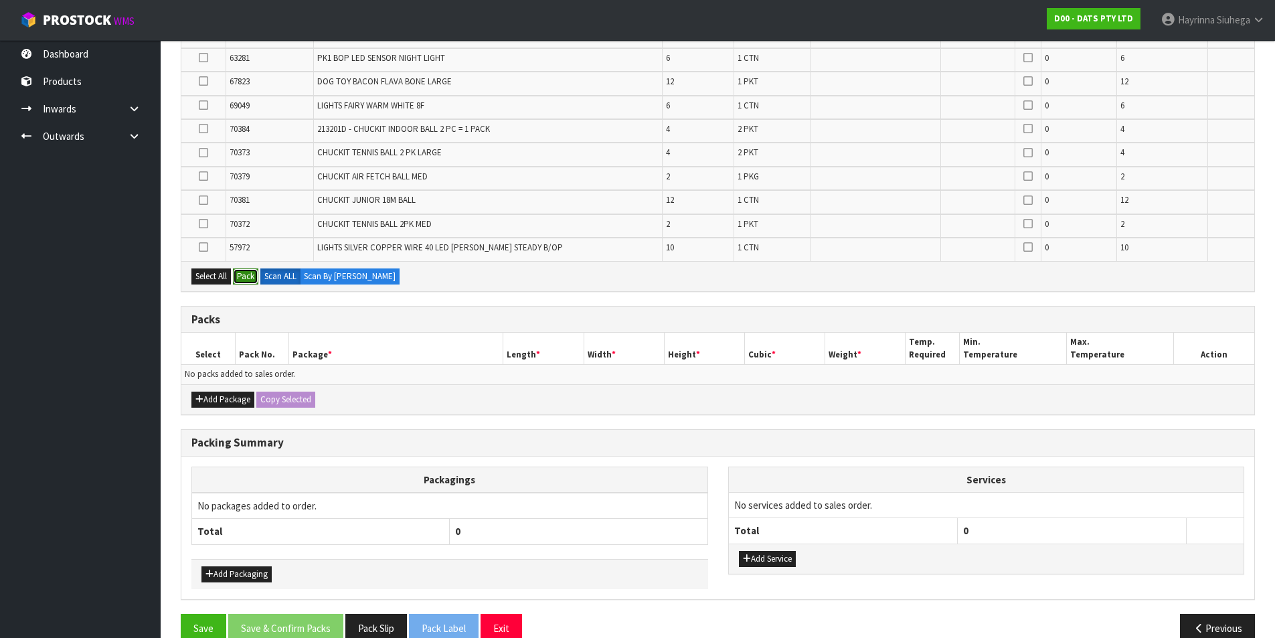
click at [246, 274] on button "Pack" at bounding box center [245, 276] width 25 height 16
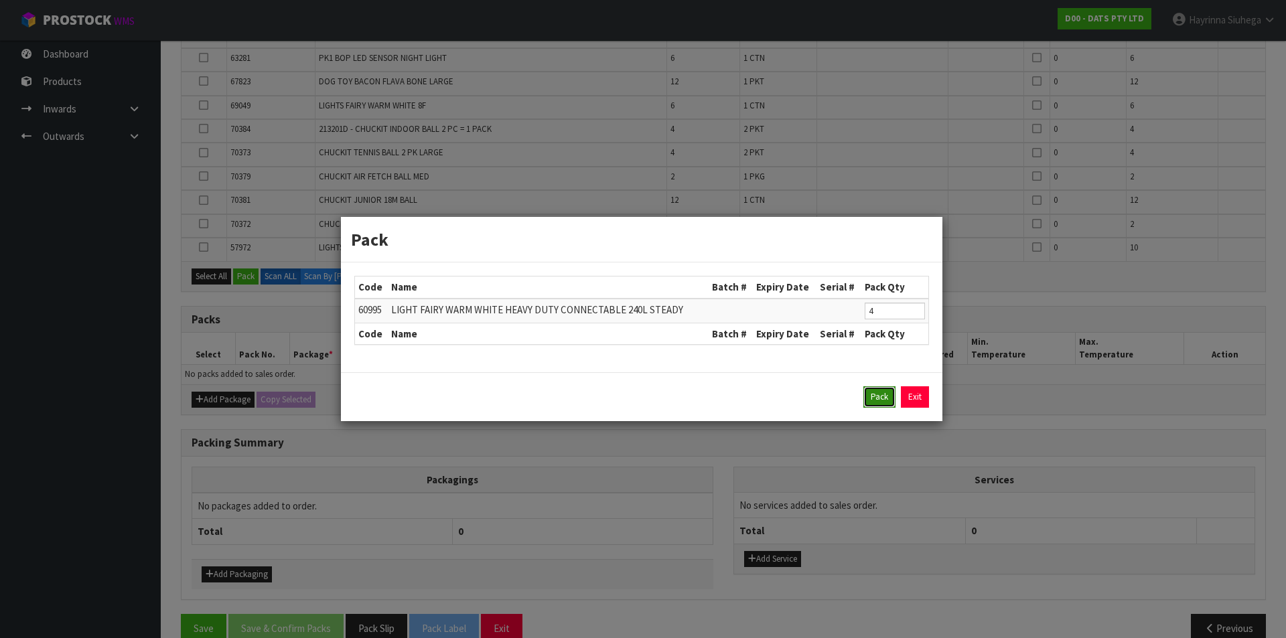
click at [879, 394] on button "Pack" at bounding box center [879, 396] width 32 height 21
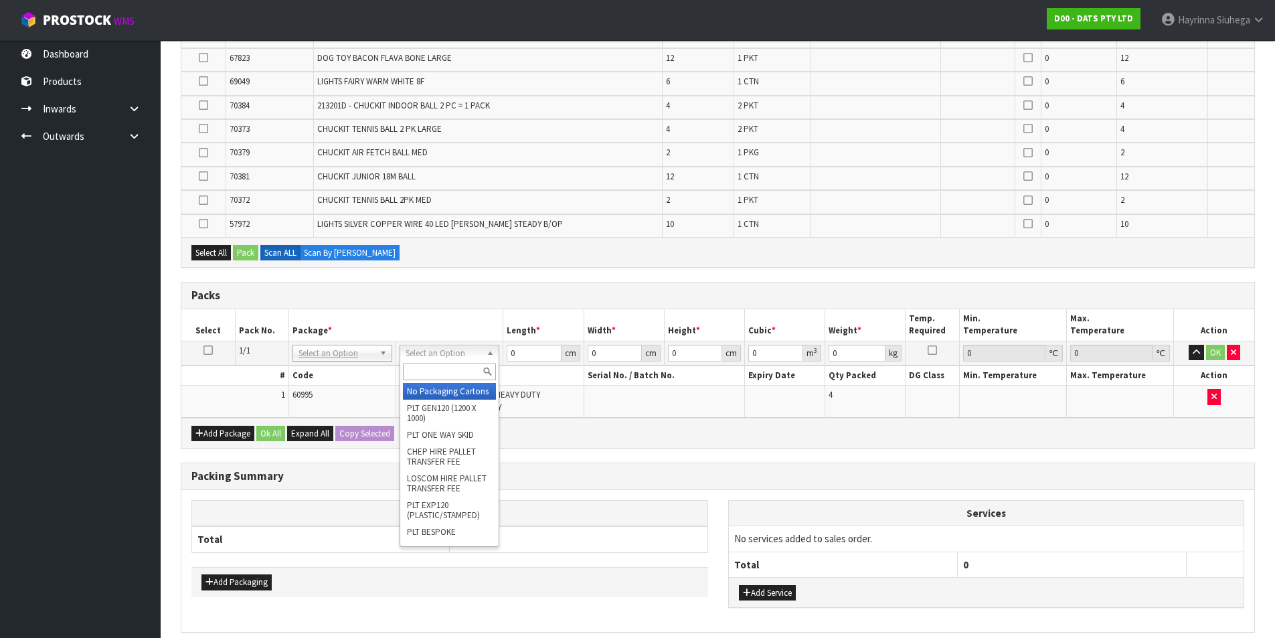
drag, startPoint x: 437, startPoint y: 395, endPoint x: 442, endPoint y: 386, distance: 10.2
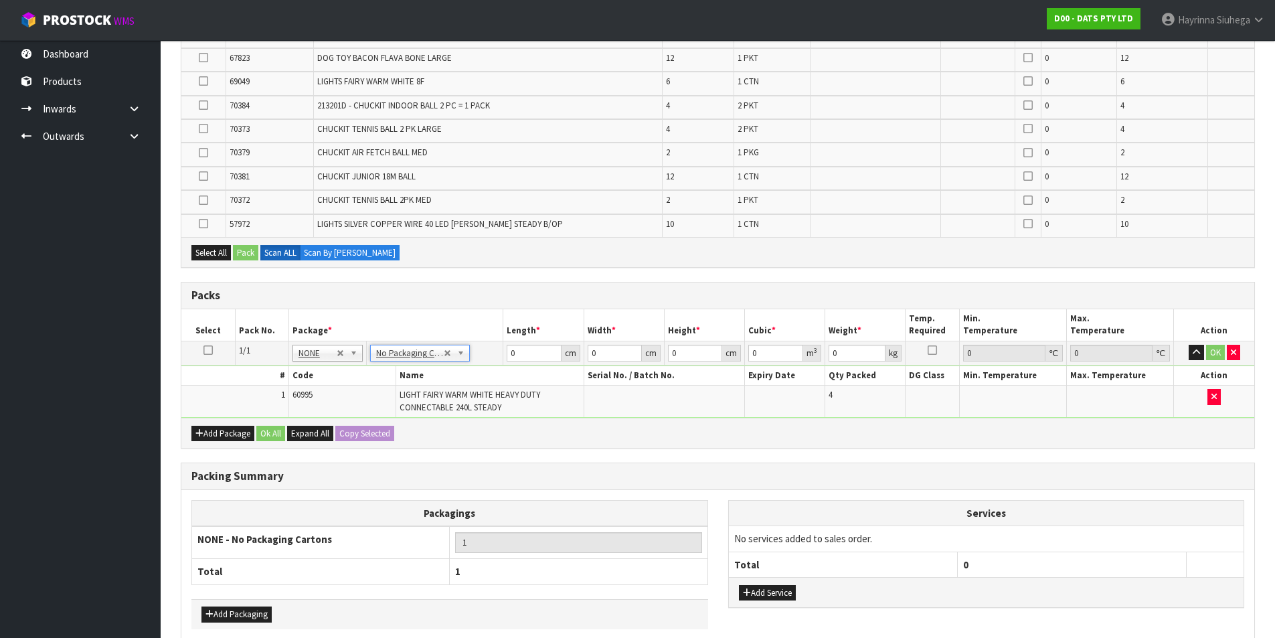
click at [471, 283] on div "Packs" at bounding box center [717, 296] width 1073 height 27
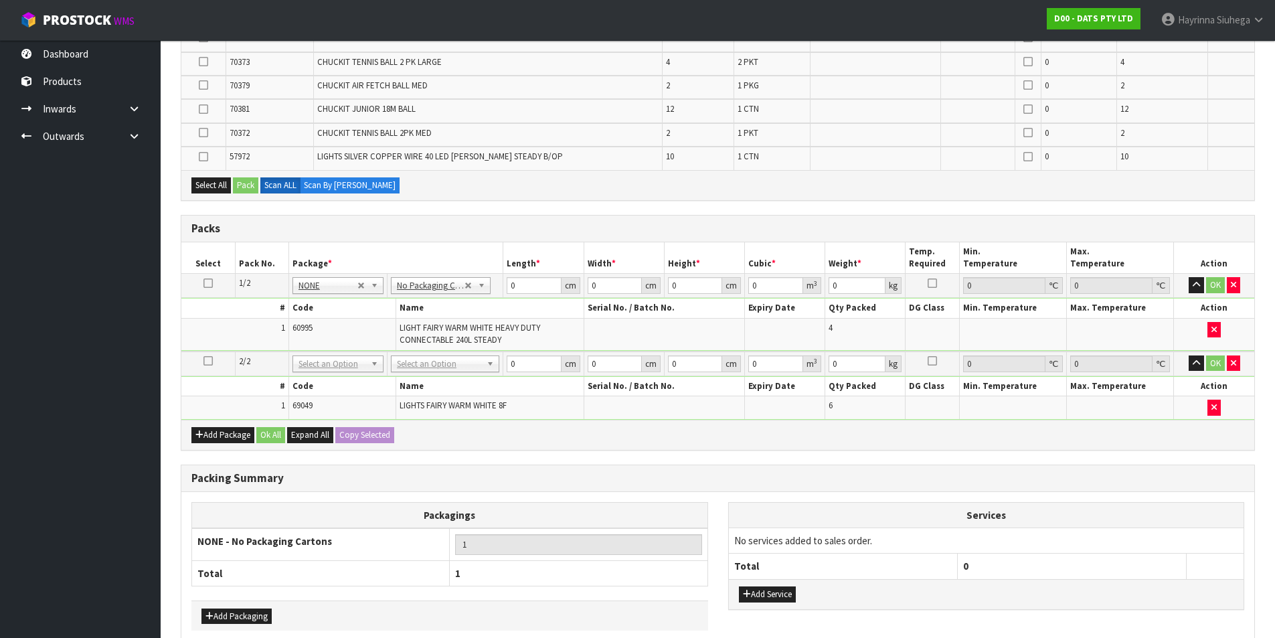
scroll to position [402, 0]
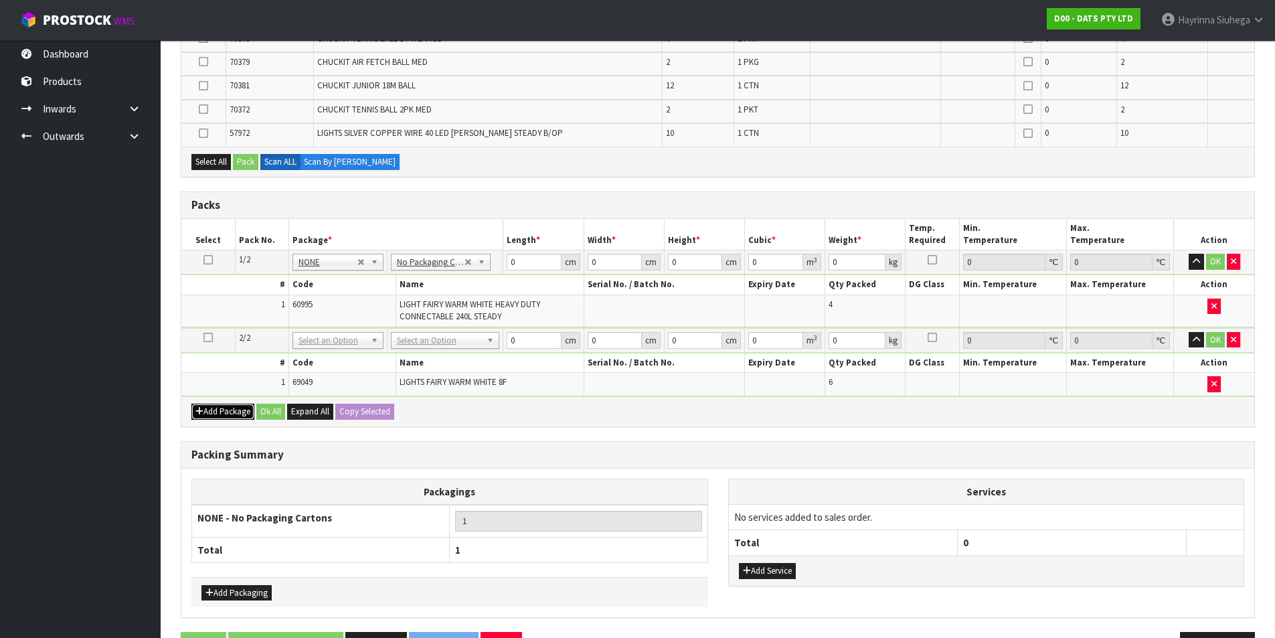
click at [225, 414] on button "Add Package" at bounding box center [222, 412] width 63 height 16
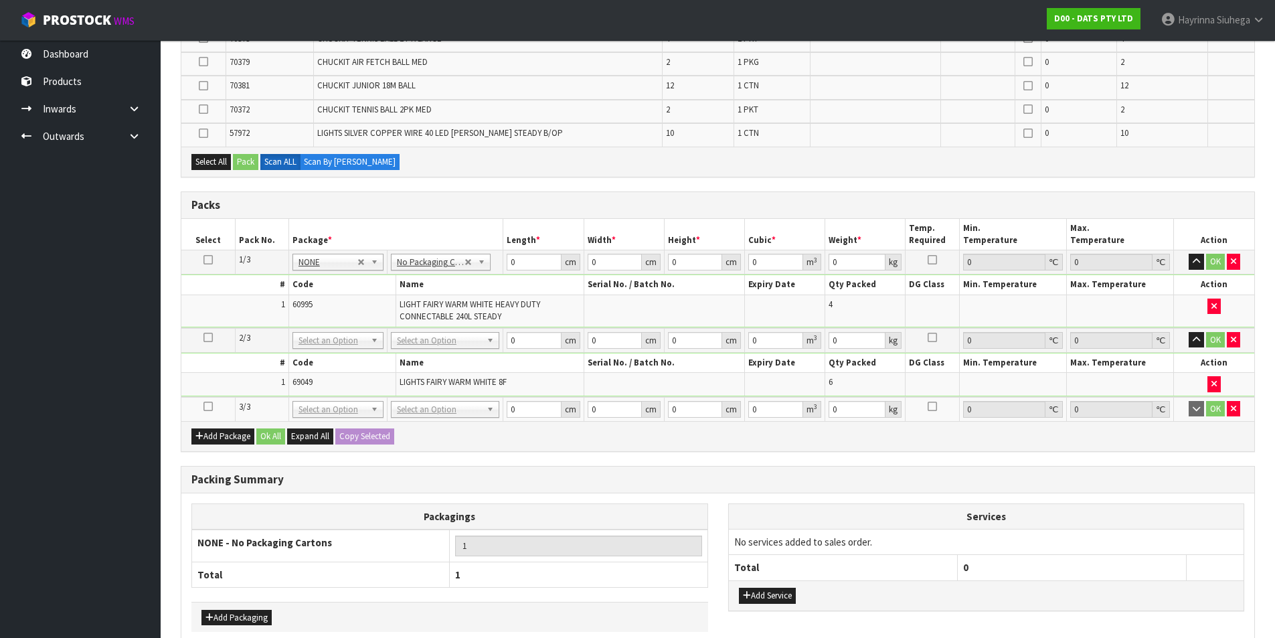
click at [208, 406] on icon at bounding box center [208, 406] width 9 height 1
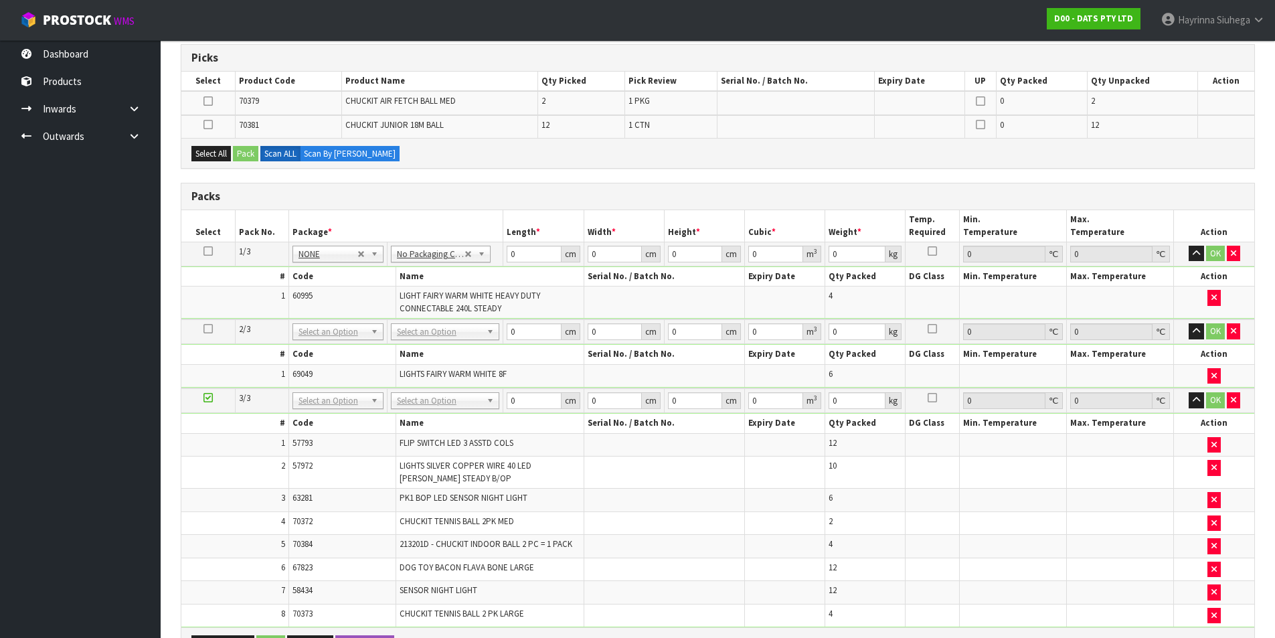
scroll to position [354, 0]
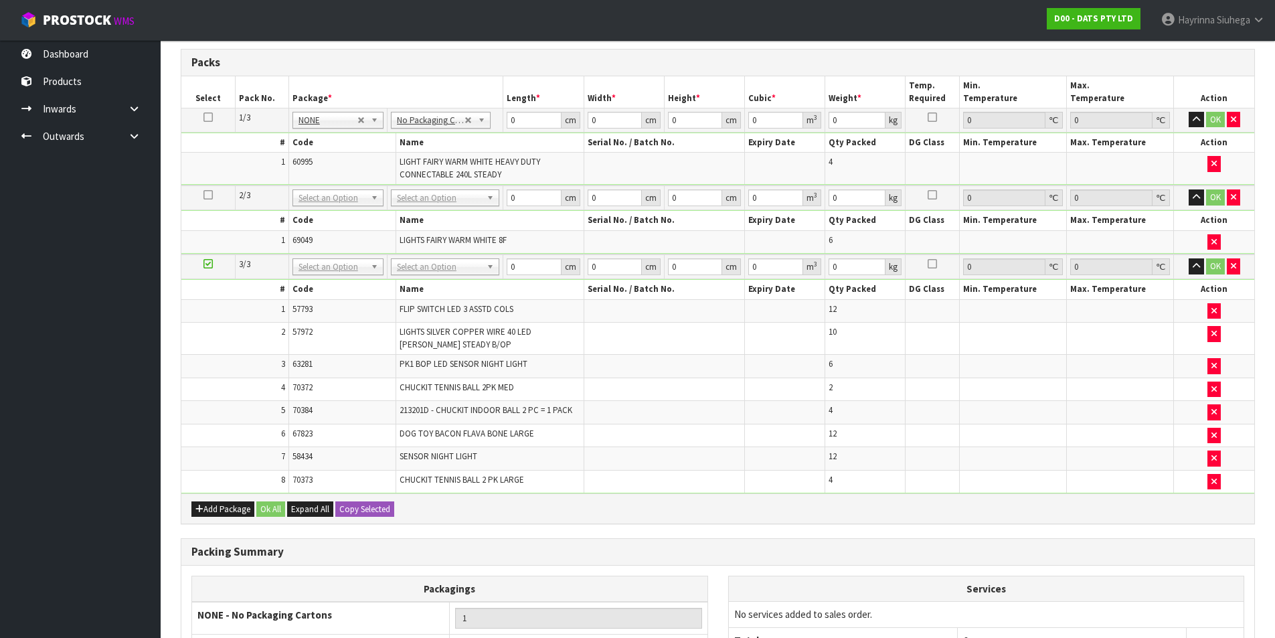
click at [208, 264] on icon at bounding box center [208, 264] width 9 height 1
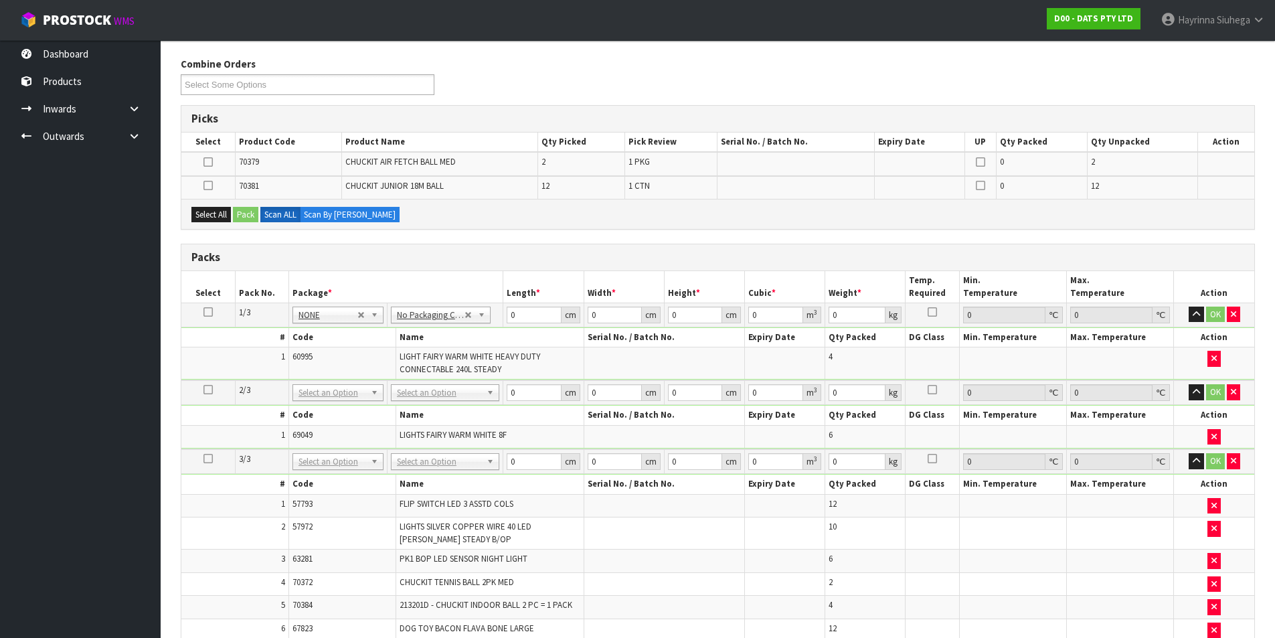
scroll to position [153, 0]
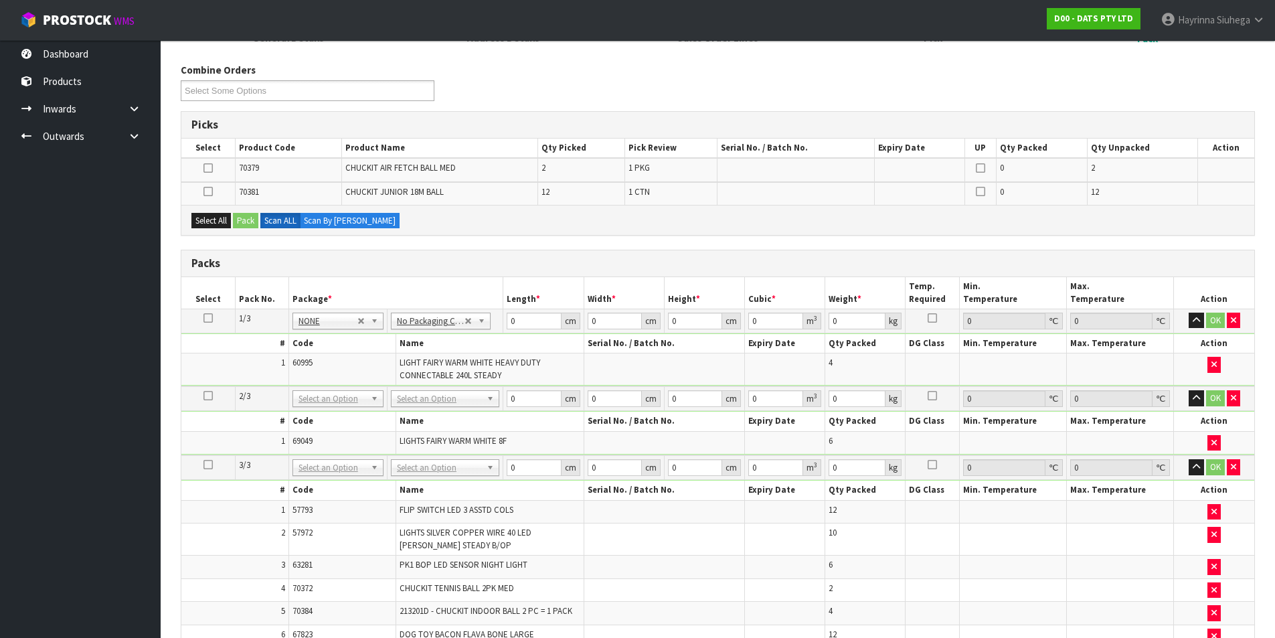
drag, startPoint x: 489, startPoint y: 216, endPoint x: 491, endPoint y: 209, distance: 7.0
click at [491, 209] on div "Select All Pack Scan ALL Scan By [PERSON_NAME]" at bounding box center [717, 220] width 1073 height 30
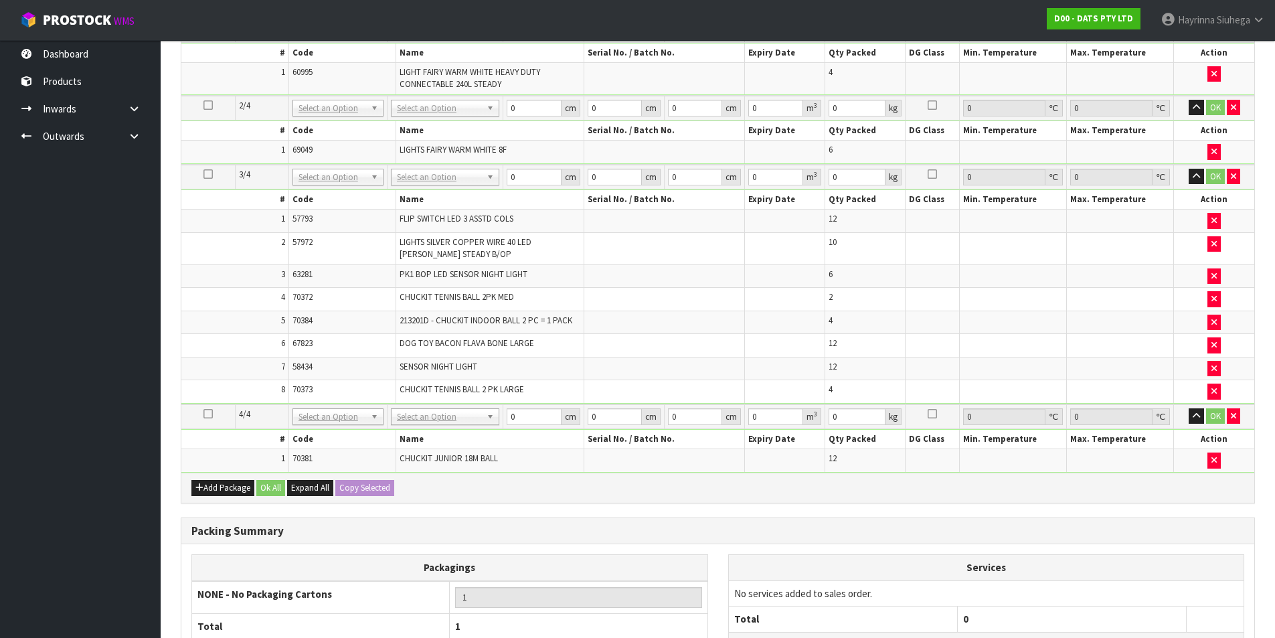
scroll to position [421, 0]
click at [443, 424] on td "No Packaging Cartons PLT GEN120 (1200 X 1000) PLT ONE WAY SKID CHEP HIRE PALLET…" at bounding box center [445, 416] width 116 height 25
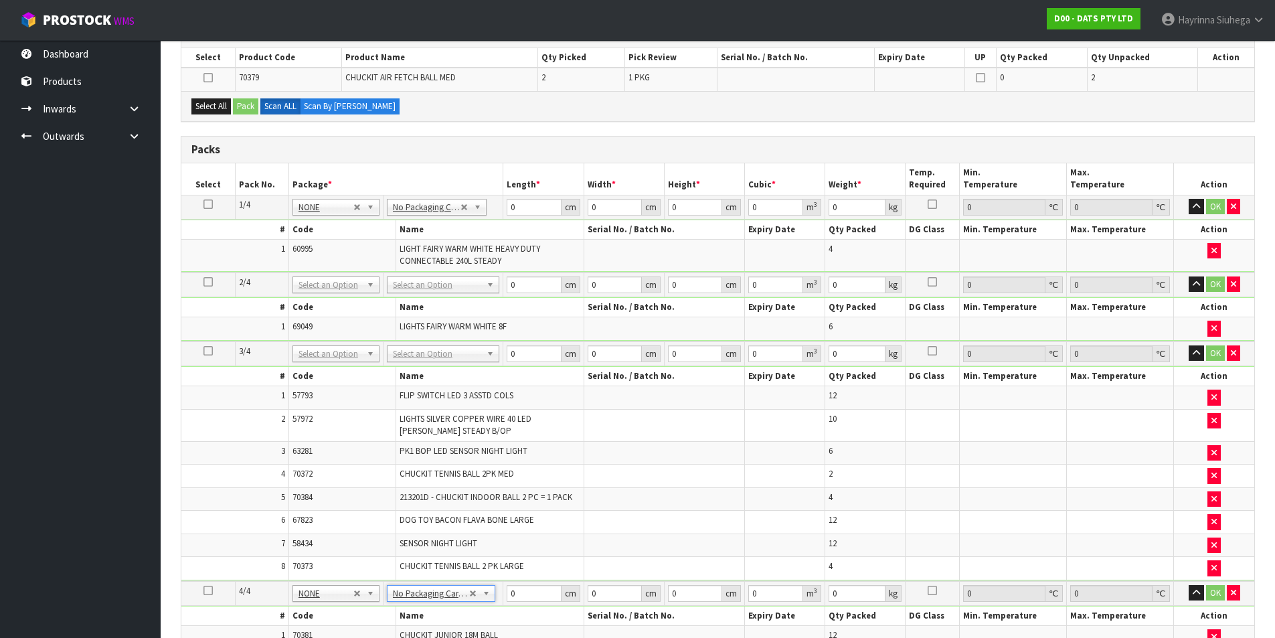
scroll to position [220, 0]
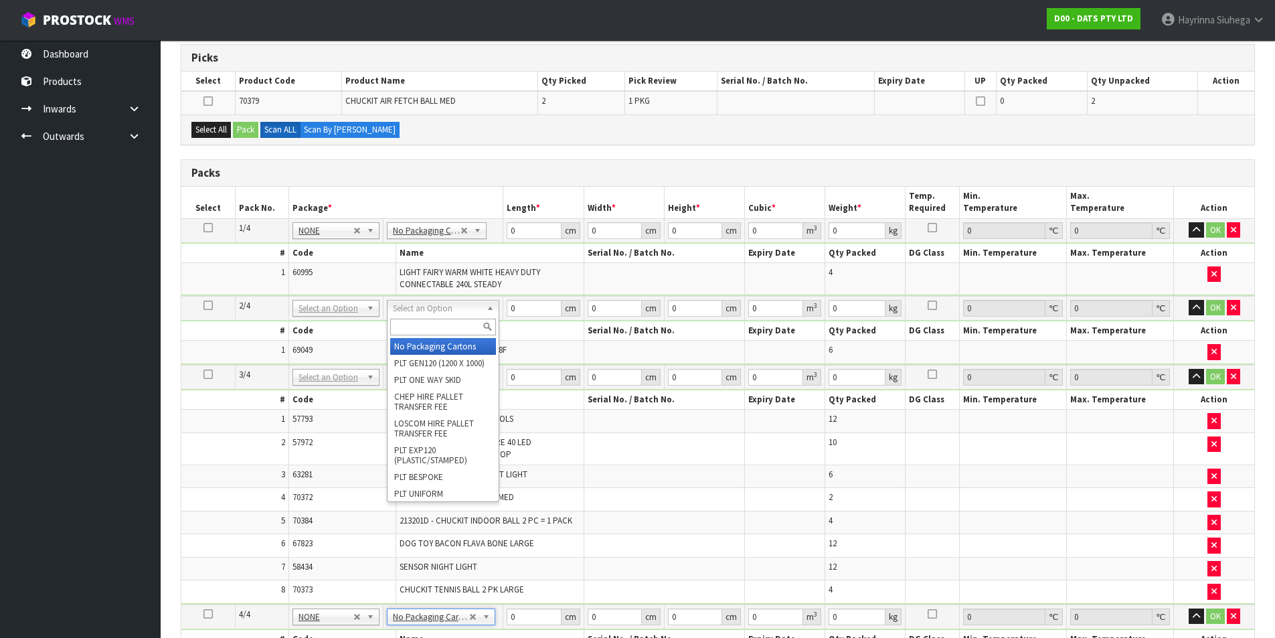
type input "3"
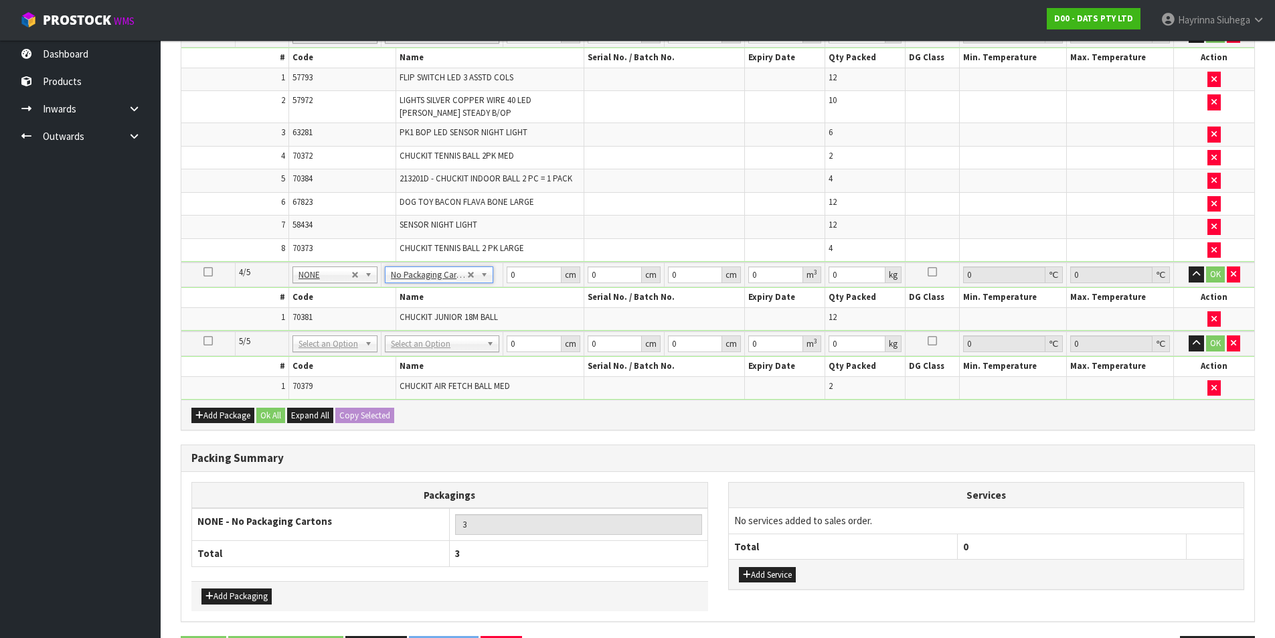
scroll to position [585, 0]
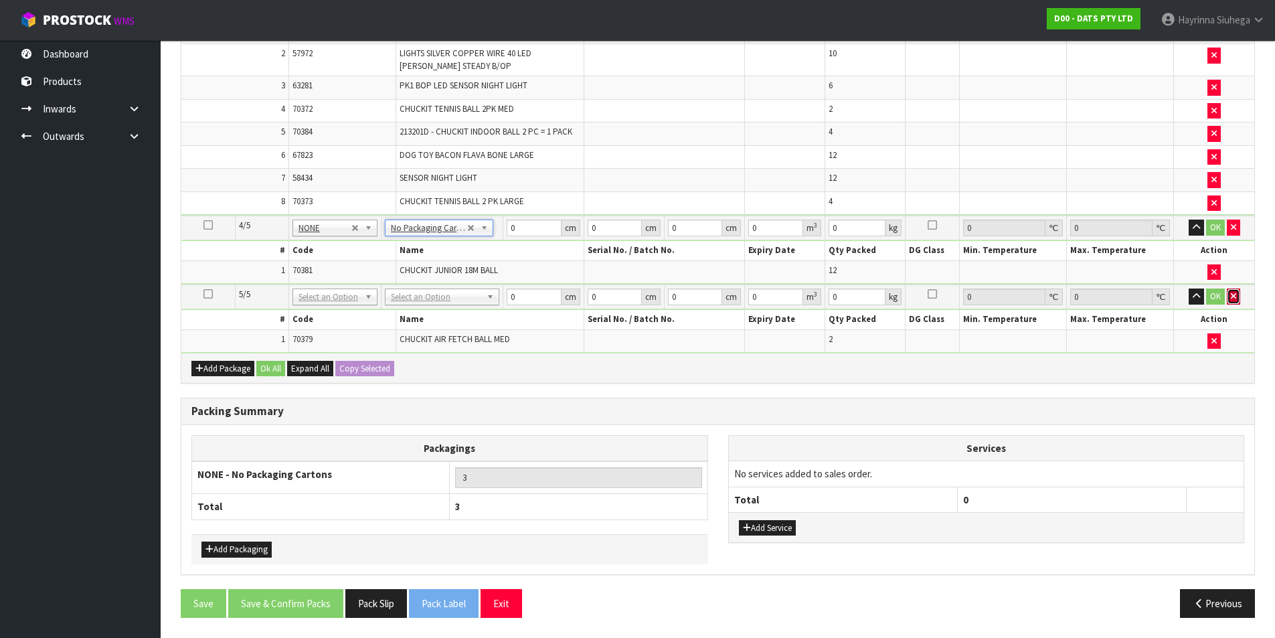
click at [1233, 295] on icon "button" at bounding box center [1233, 296] width 5 height 9
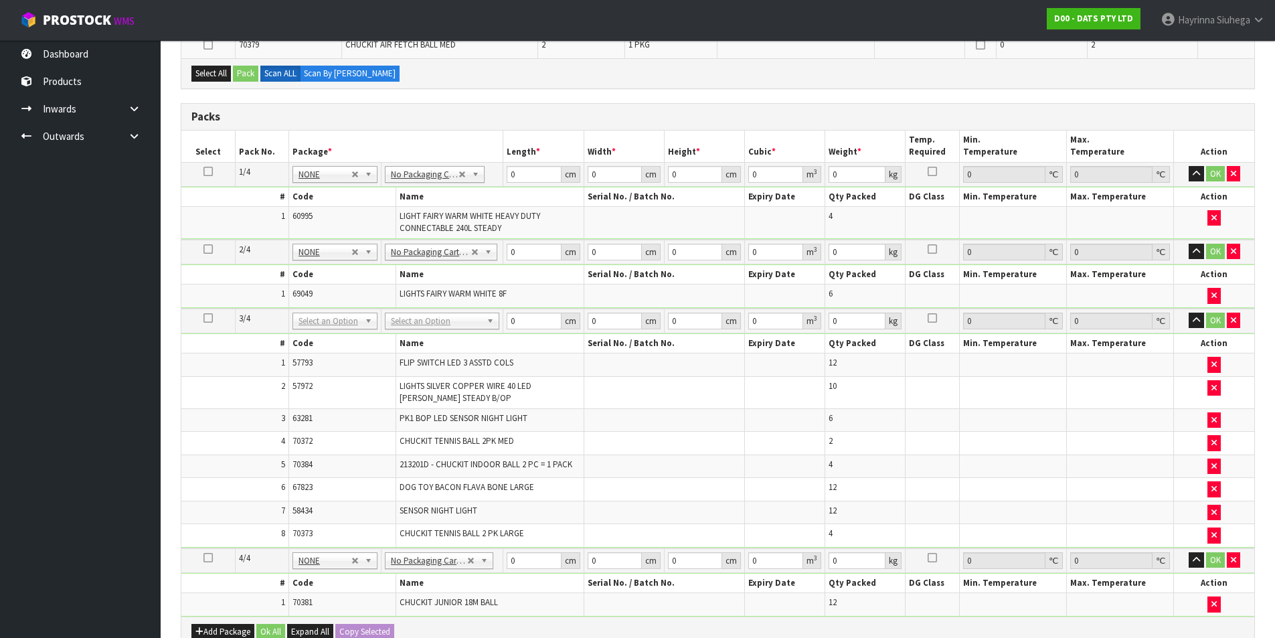
scroll to position [273, 0]
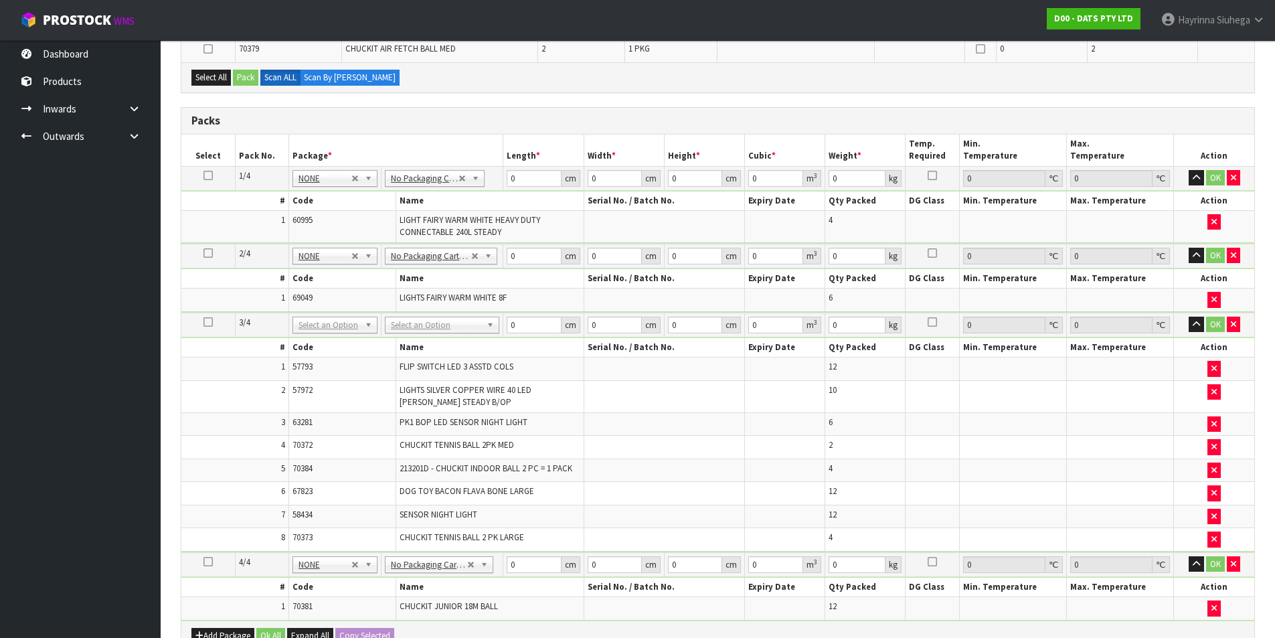
click at [208, 322] on icon at bounding box center [208, 322] width 9 height 1
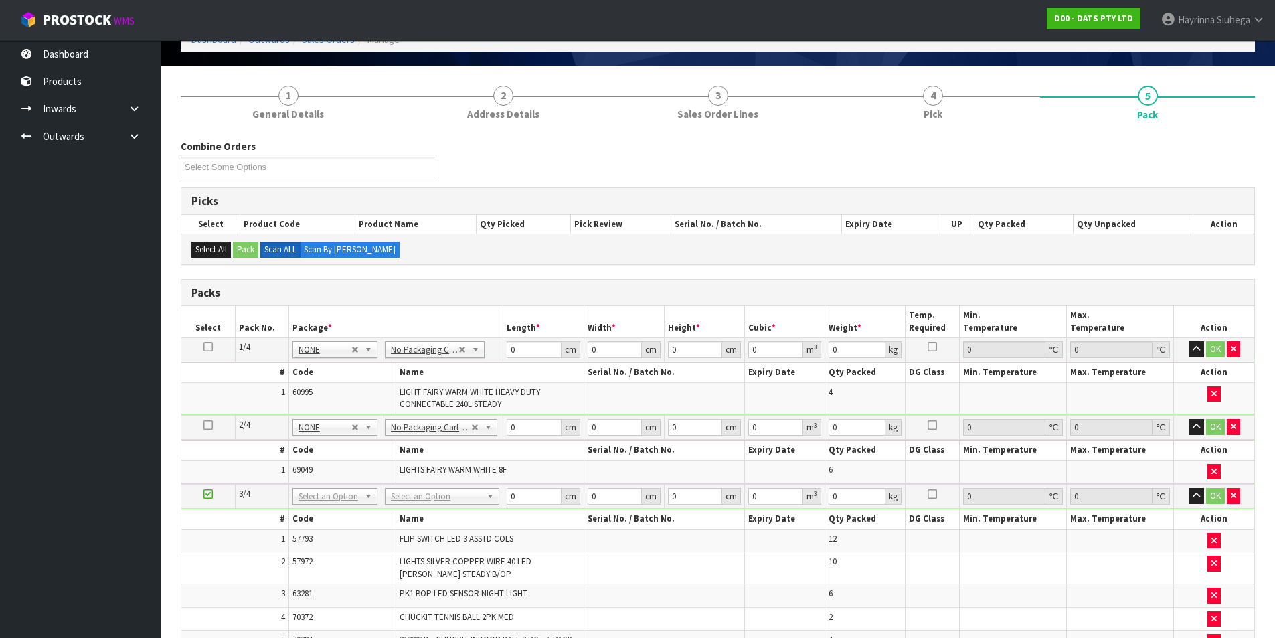
scroll to position [134, 0]
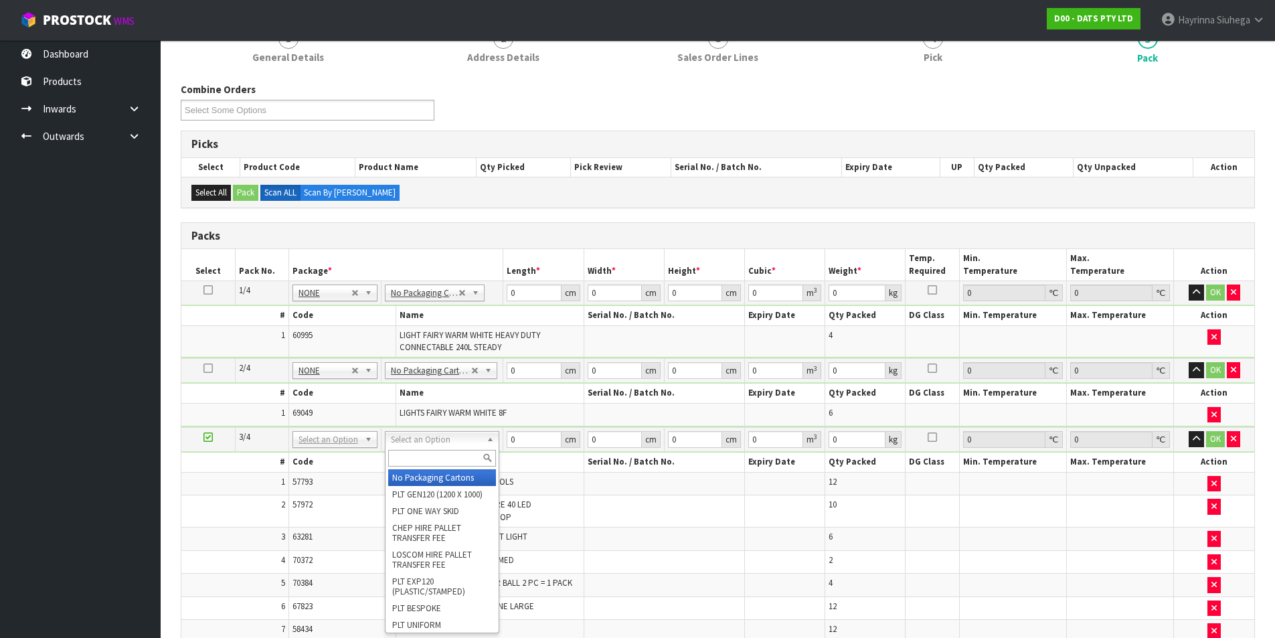
drag, startPoint x: 447, startPoint y: 454, endPoint x: 456, endPoint y: 449, distance: 9.9
click at [449, 452] on input "text" at bounding box center [442, 458] width 108 height 17
type input "CTN7"
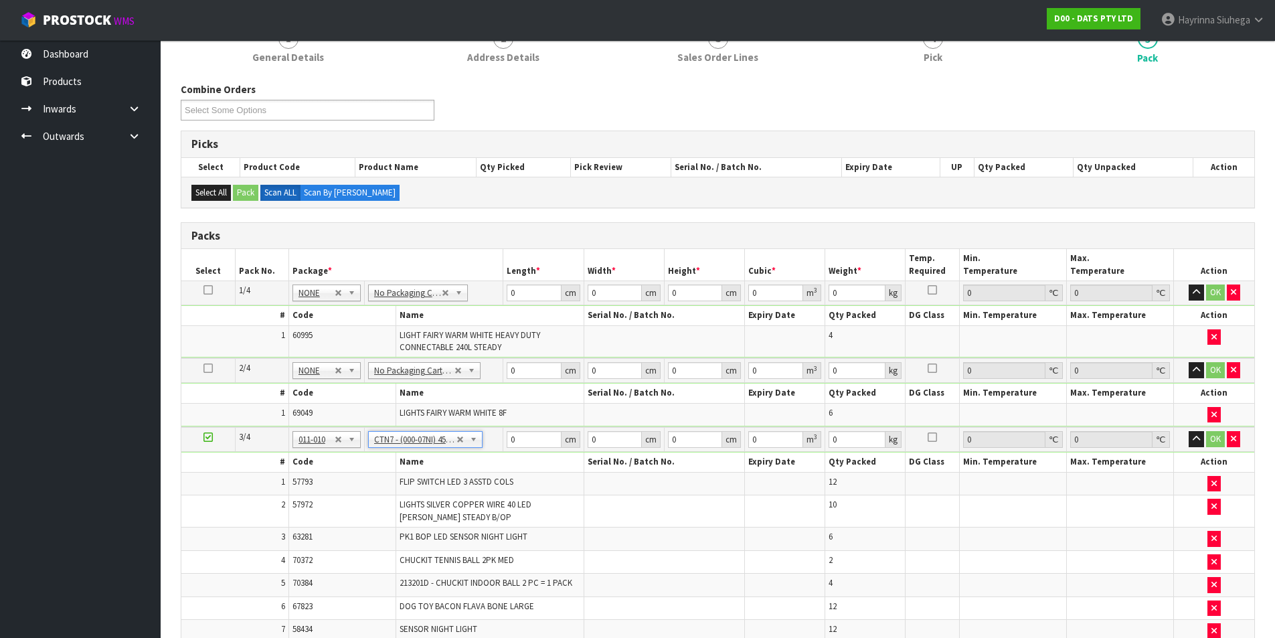
type input "45.5"
type input "35"
type input "0.072459"
type input "9.726"
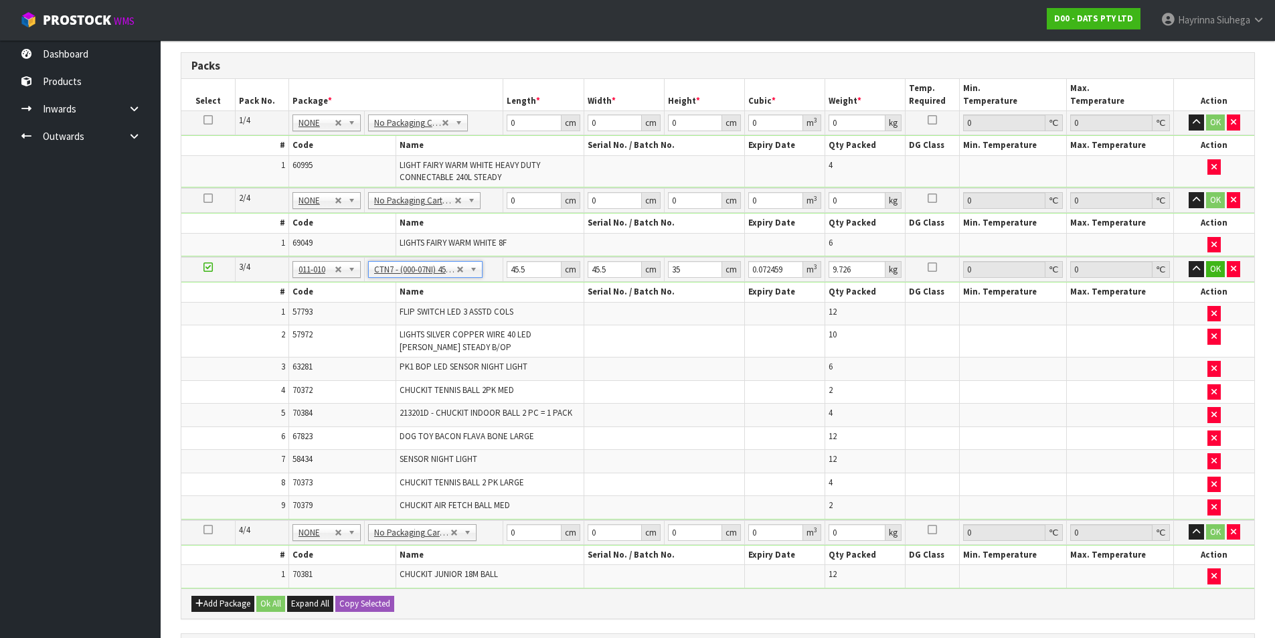
scroll to position [237, 0]
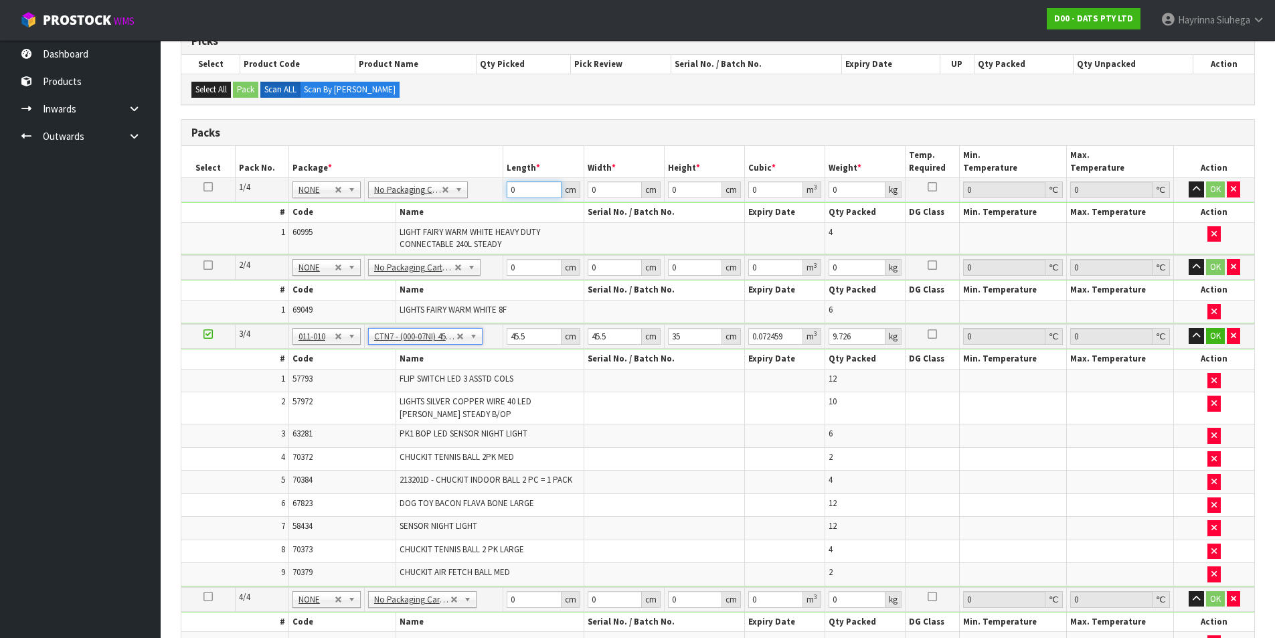
click at [511, 191] on input "0" at bounding box center [534, 189] width 54 height 17
type input "35"
type input "29"
type input "3"
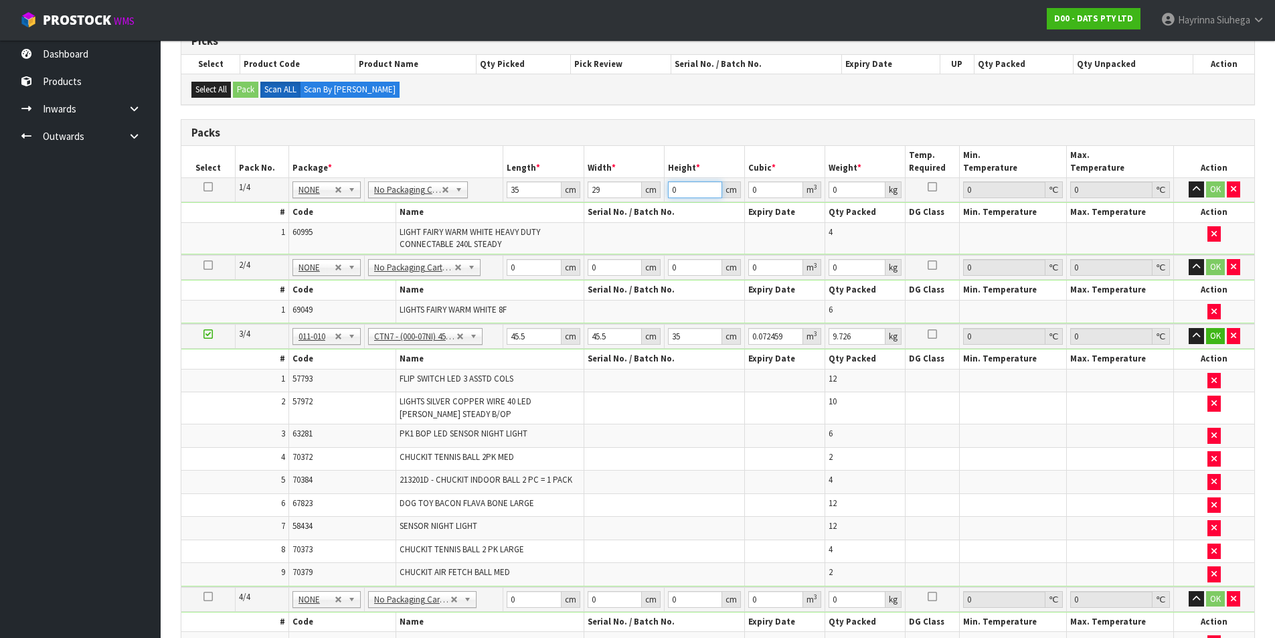
type input "0.003045"
type input "35"
type input "0.035525"
type input "35"
type input "8"
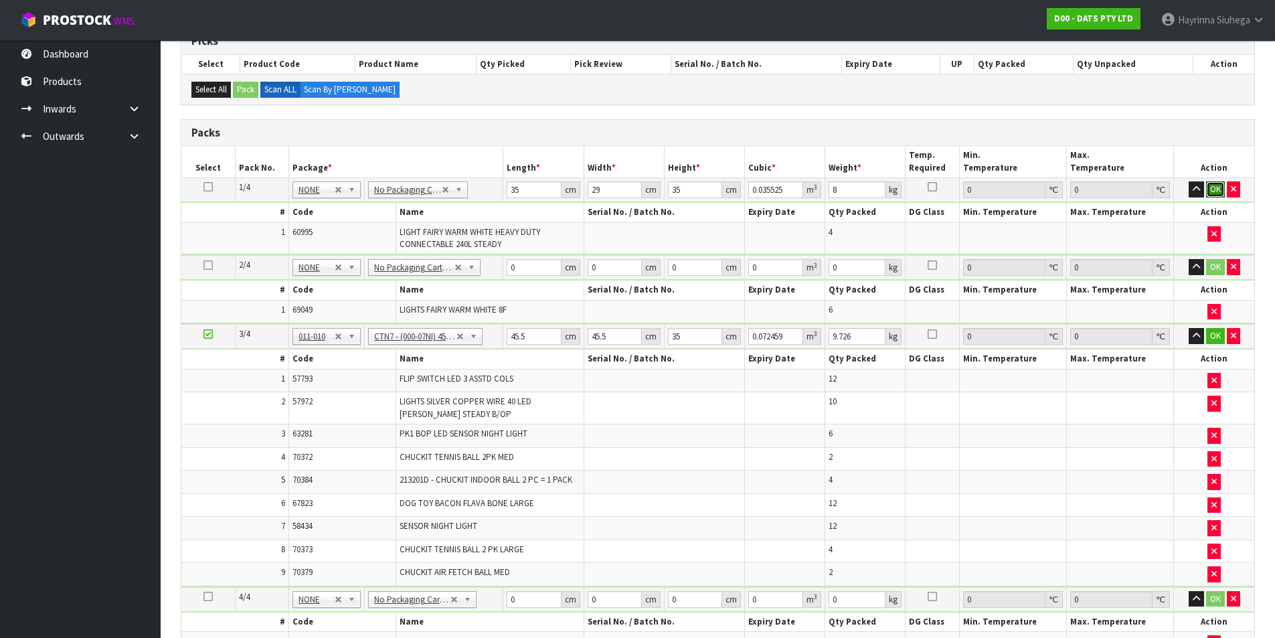
click button "OK" at bounding box center [1216, 189] width 19 height 16
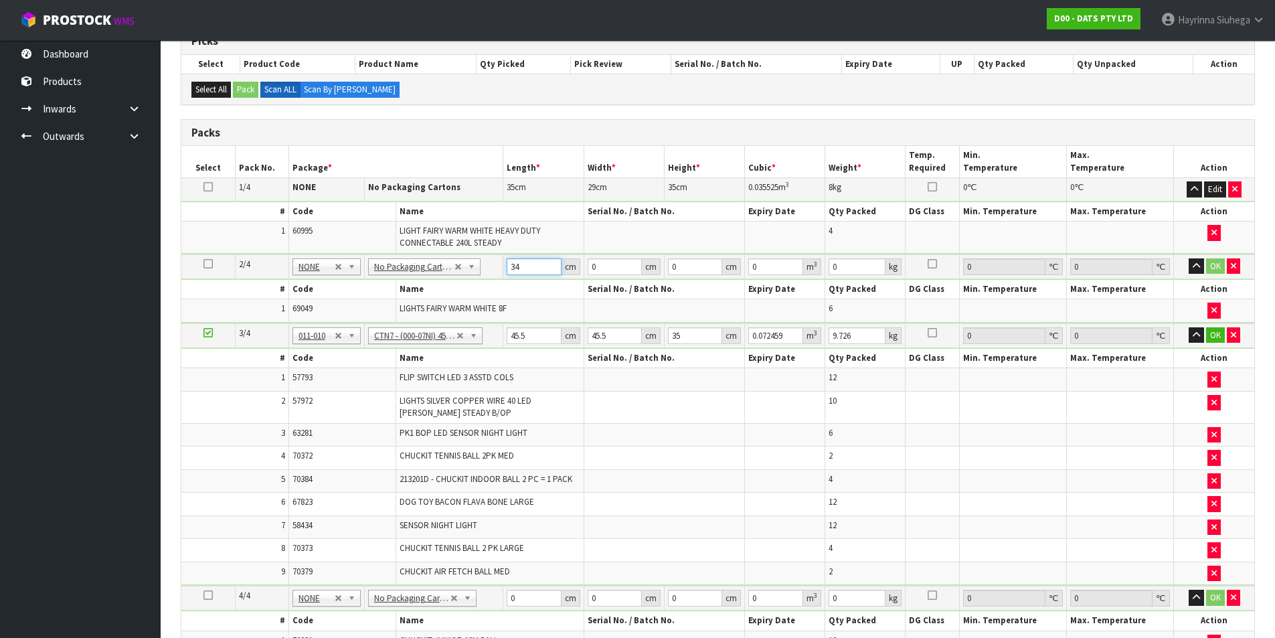
type input "34"
type input "27"
type input "3"
type input "0.002754"
type input "35"
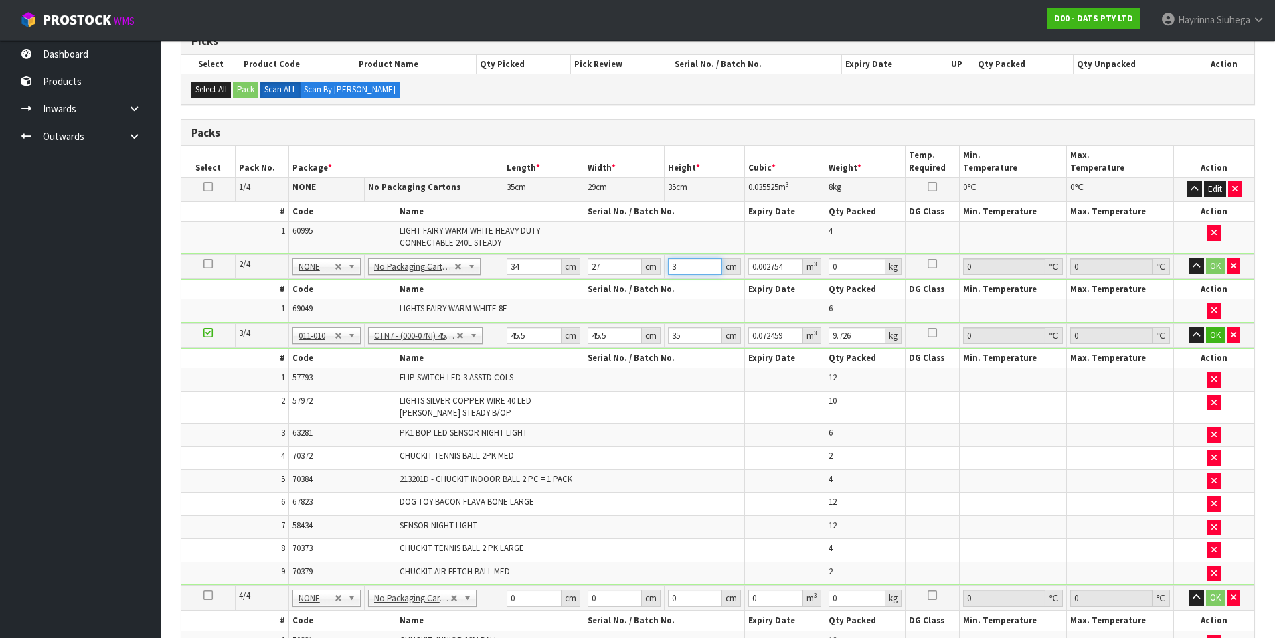
type input "0.03213"
type input "35"
type input "5"
click button "OK" at bounding box center [1216, 266] width 19 height 16
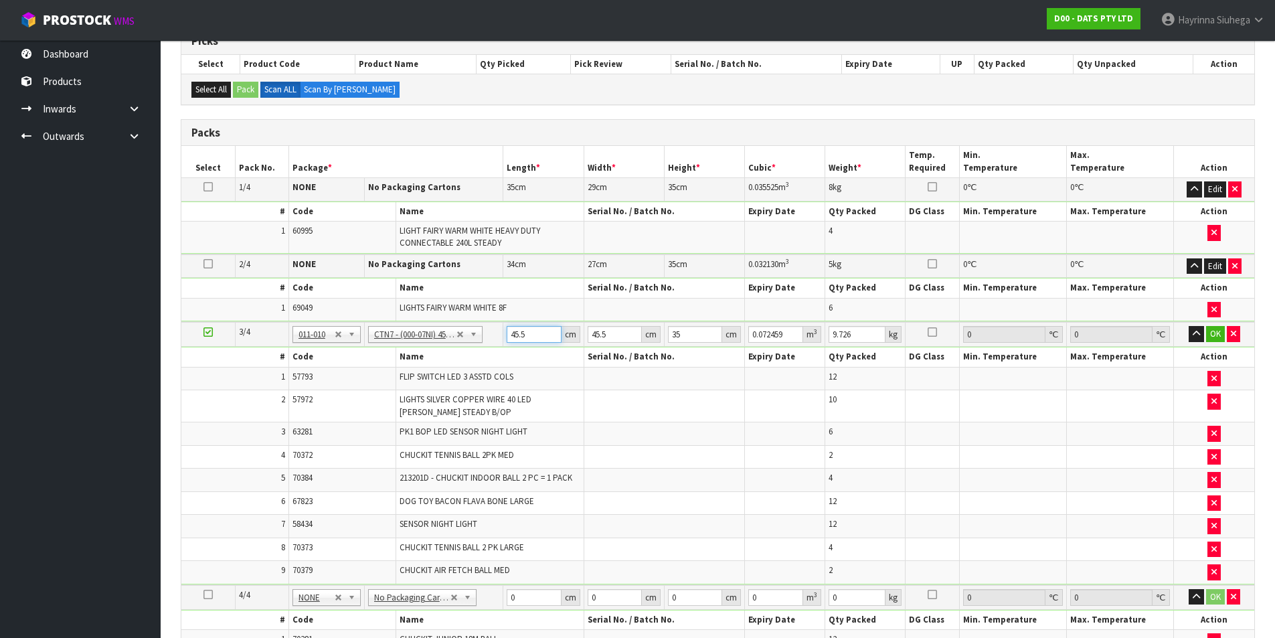
type input "4"
type input "0.00637"
type input "47"
type input "0.074847"
type input "47"
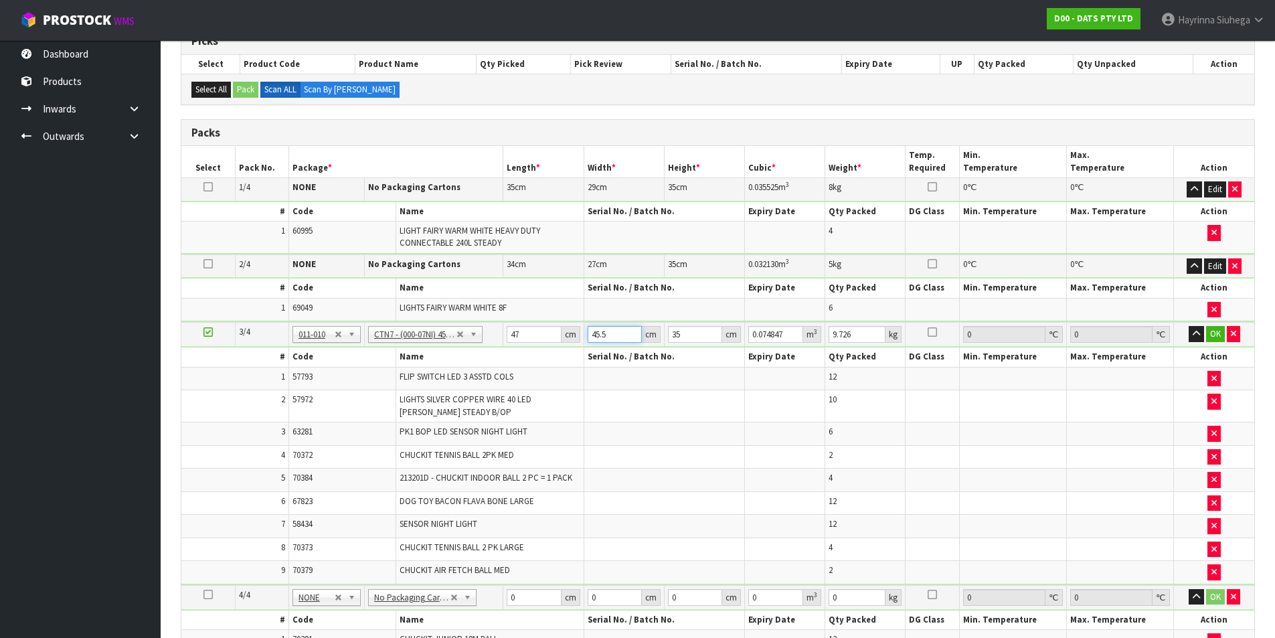
type input "4"
type input "0.00658"
type input "47"
type input "0.077315"
type input "47"
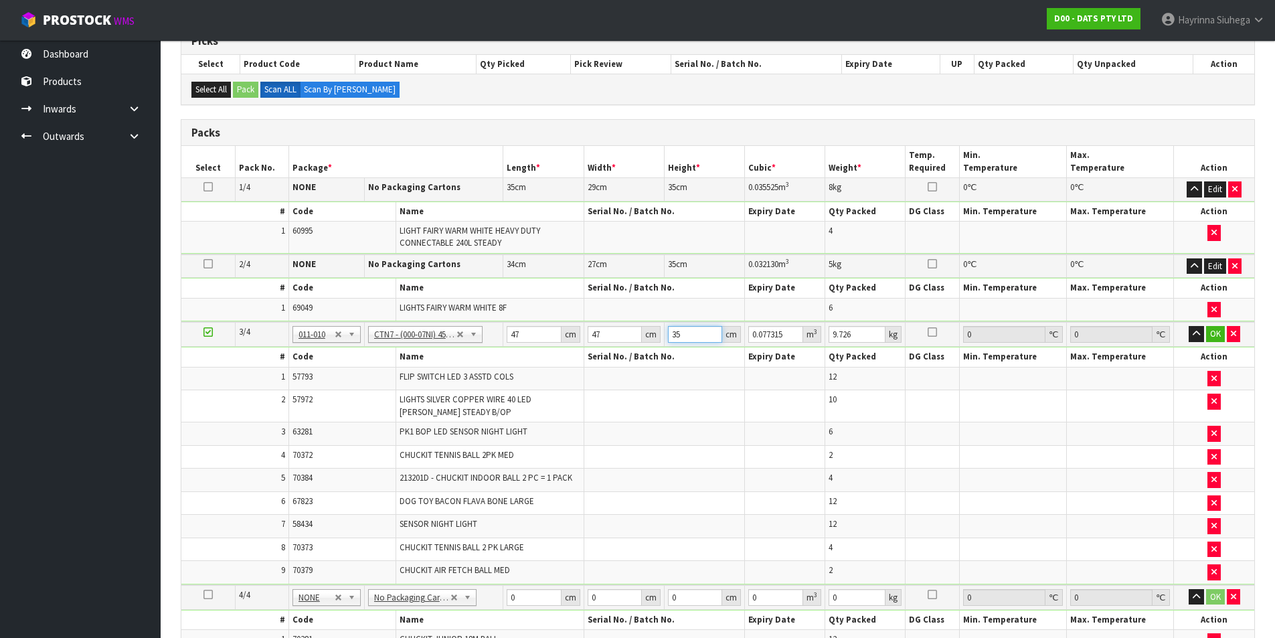
type input "3"
type input "0.006627"
type input "32"
type input "0.070688"
type input "32"
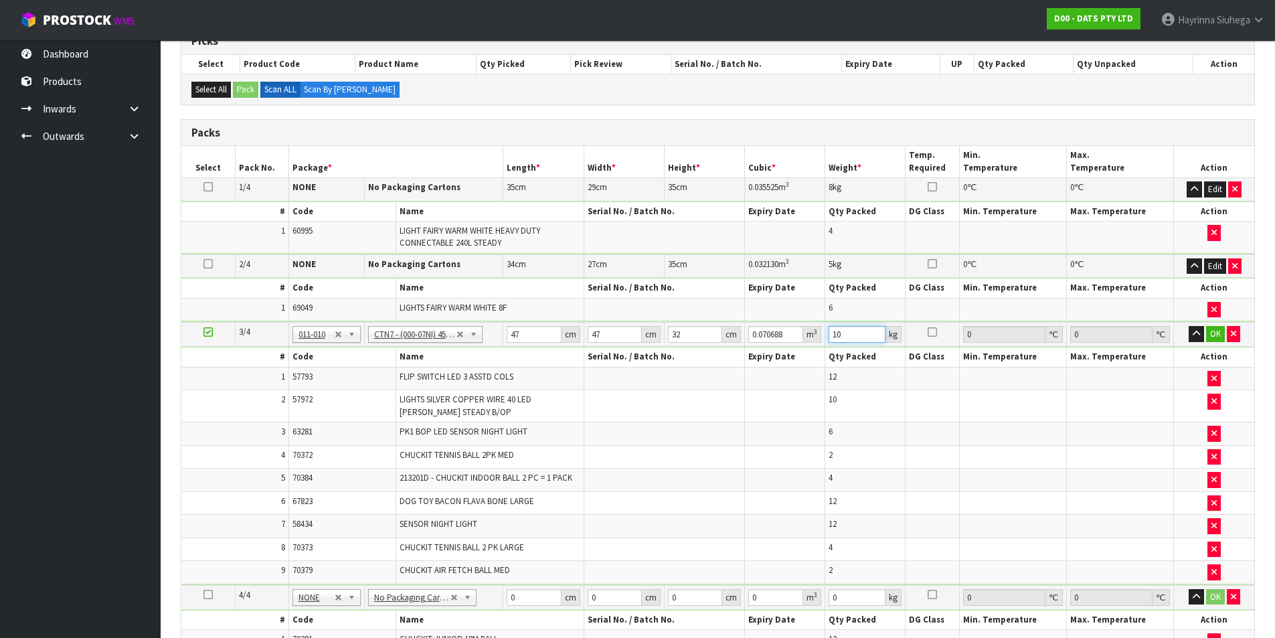
type input "10"
click button "OK" at bounding box center [1216, 334] width 19 height 16
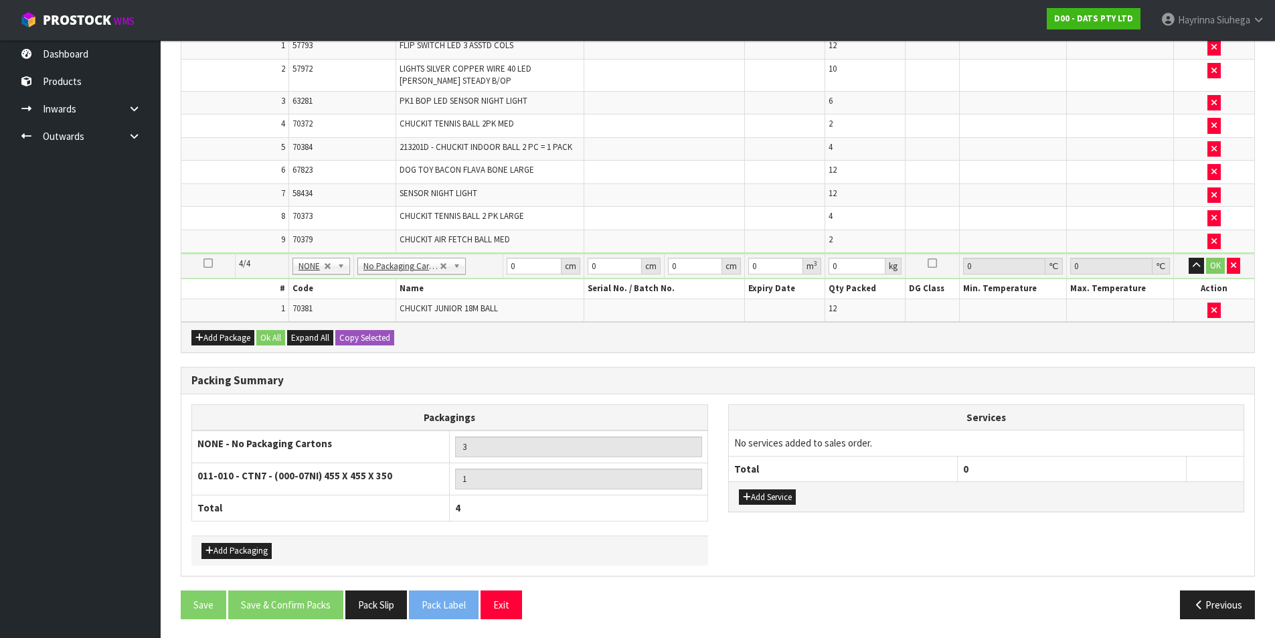
scroll to position [568, 0]
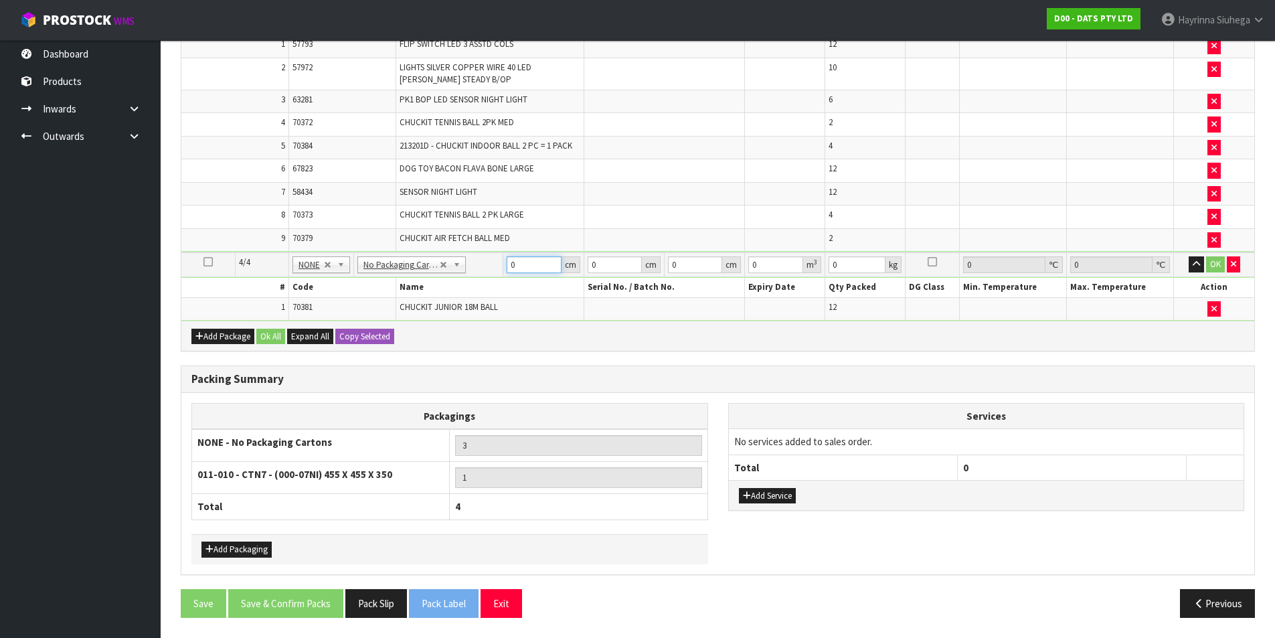
click at [510, 271] on input "0" at bounding box center [534, 264] width 54 height 17
type input "58"
type input "32"
type input "1"
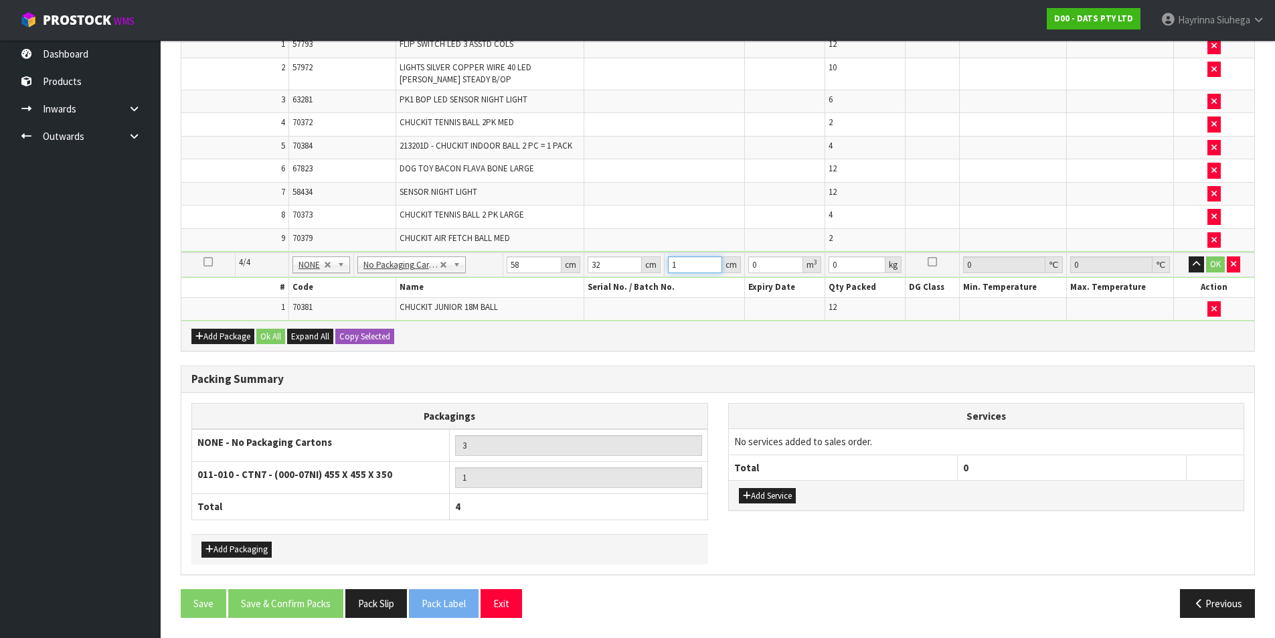
type input "0.001856"
type input "15"
type input "0.02784"
type input "15"
type input "3"
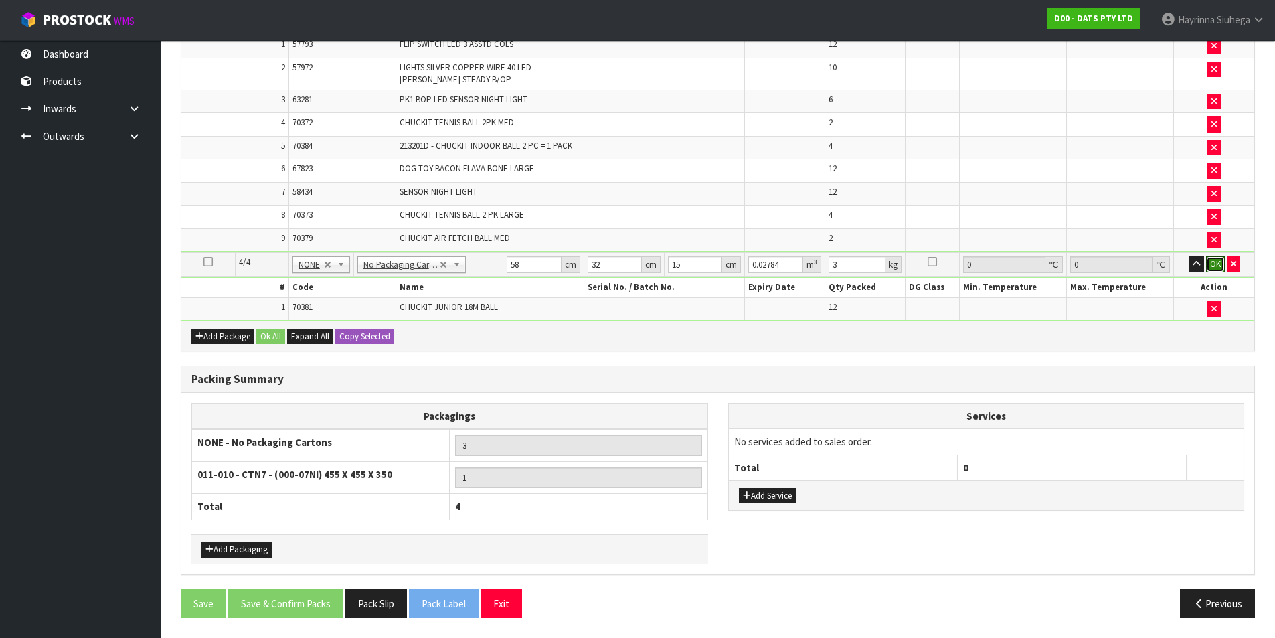
click button "OK" at bounding box center [1216, 264] width 19 height 16
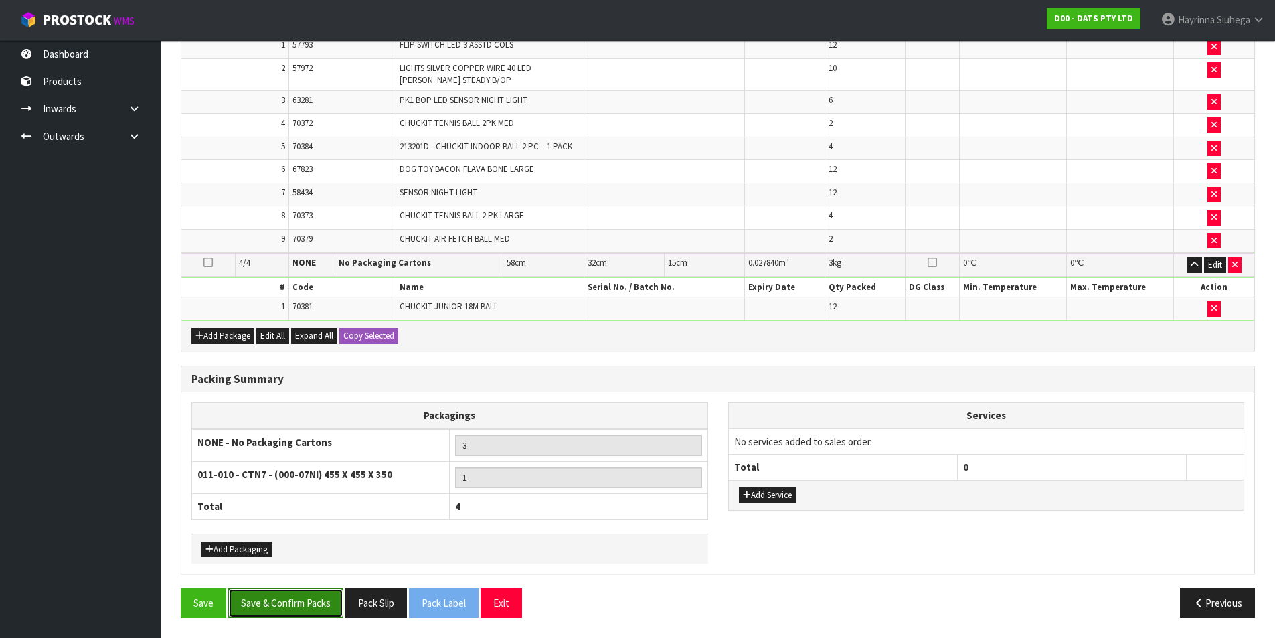
click at [299, 604] on button "Save & Confirm Packs" at bounding box center [285, 603] width 115 height 29
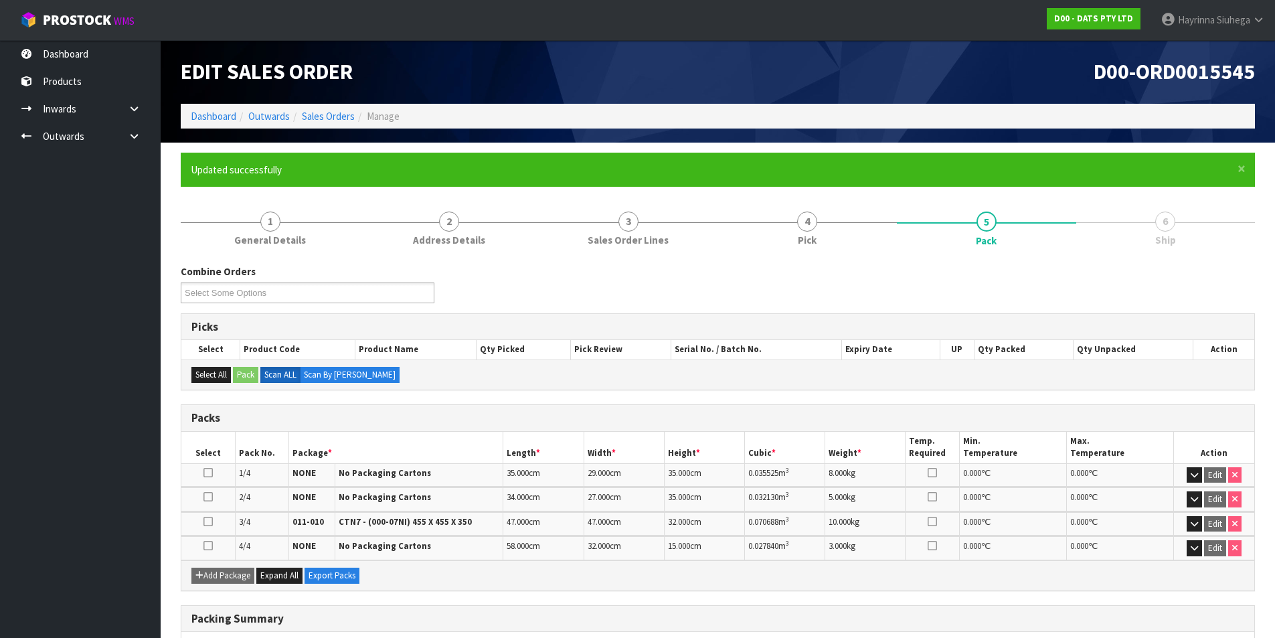
scroll to position [210, 0]
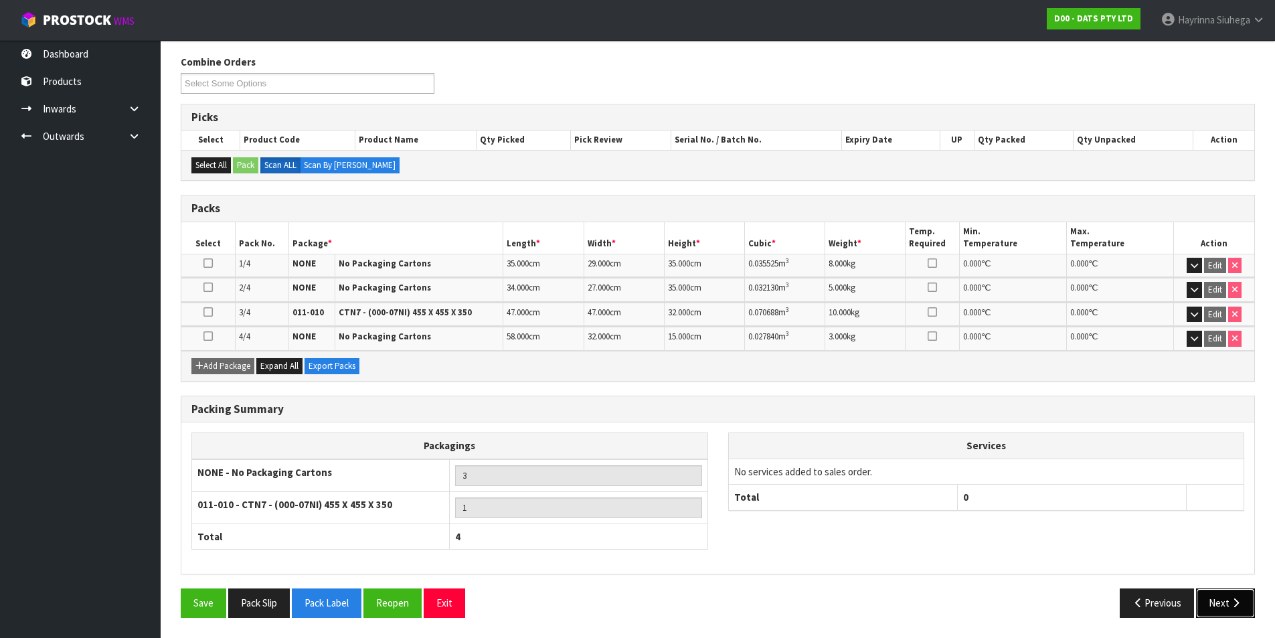
click at [1219, 594] on button "Next" at bounding box center [1225, 603] width 59 height 29
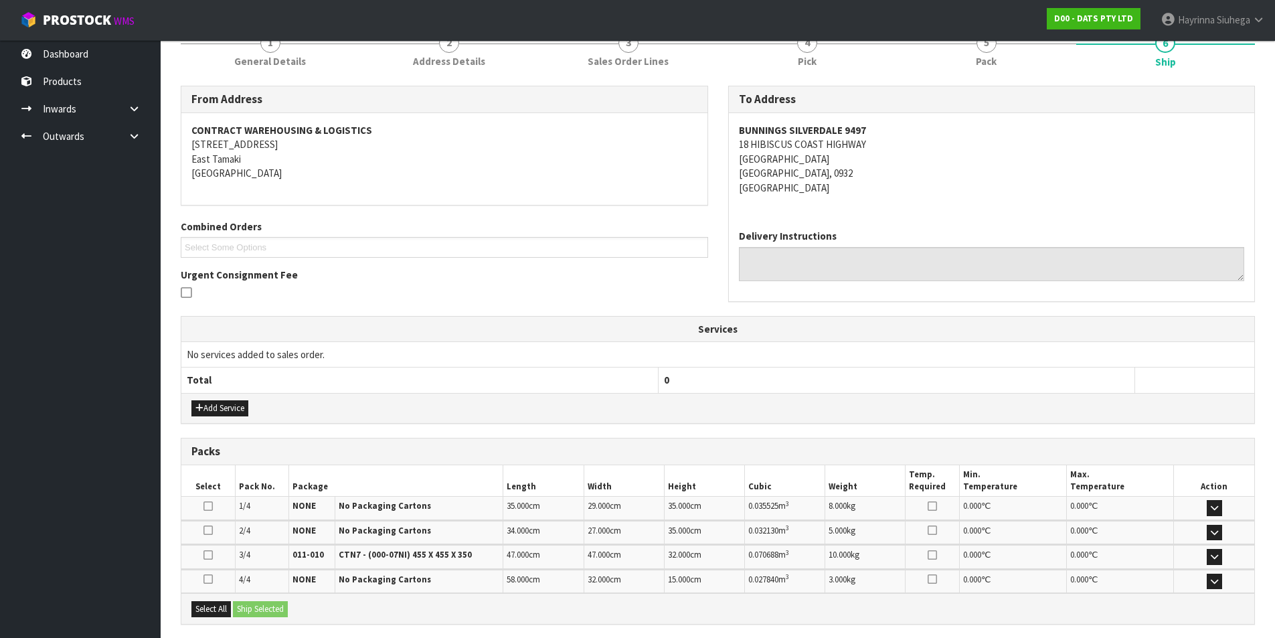
scroll to position [309, 0]
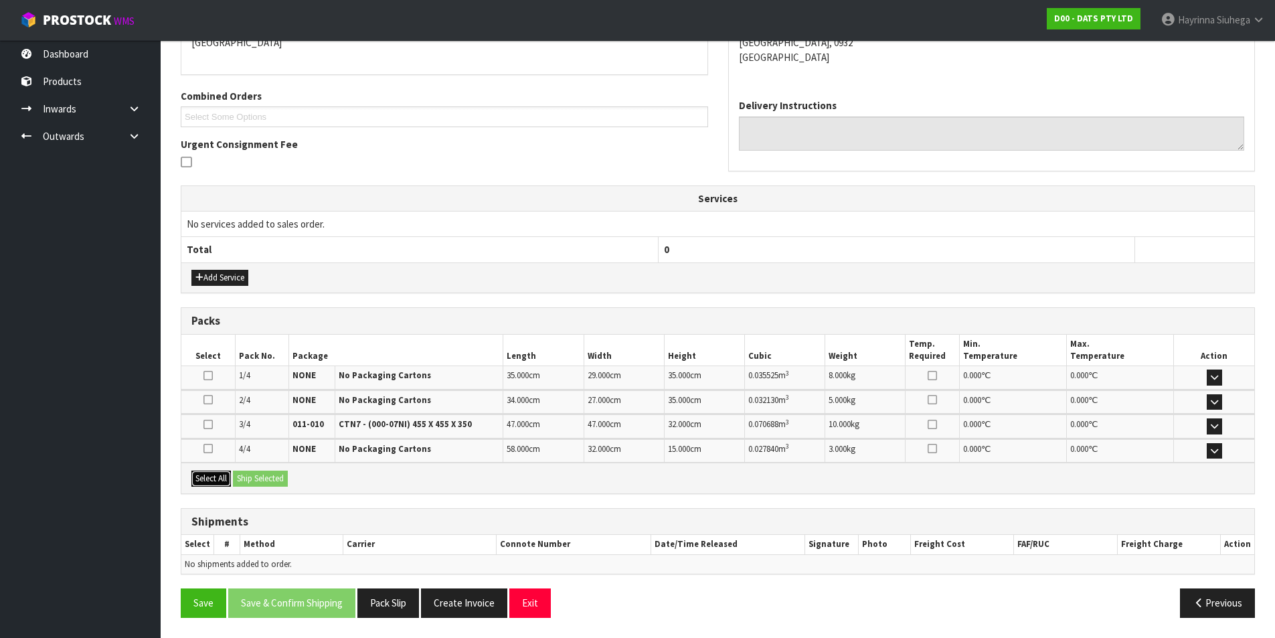
click at [222, 473] on button "Select All" at bounding box center [211, 479] width 40 height 16
click at [258, 466] on div "Select All Ship Selected" at bounding box center [717, 478] width 1073 height 30
click at [255, 479] on button "Ship Selected" at bounding box center [260, 479] width 55 height 16
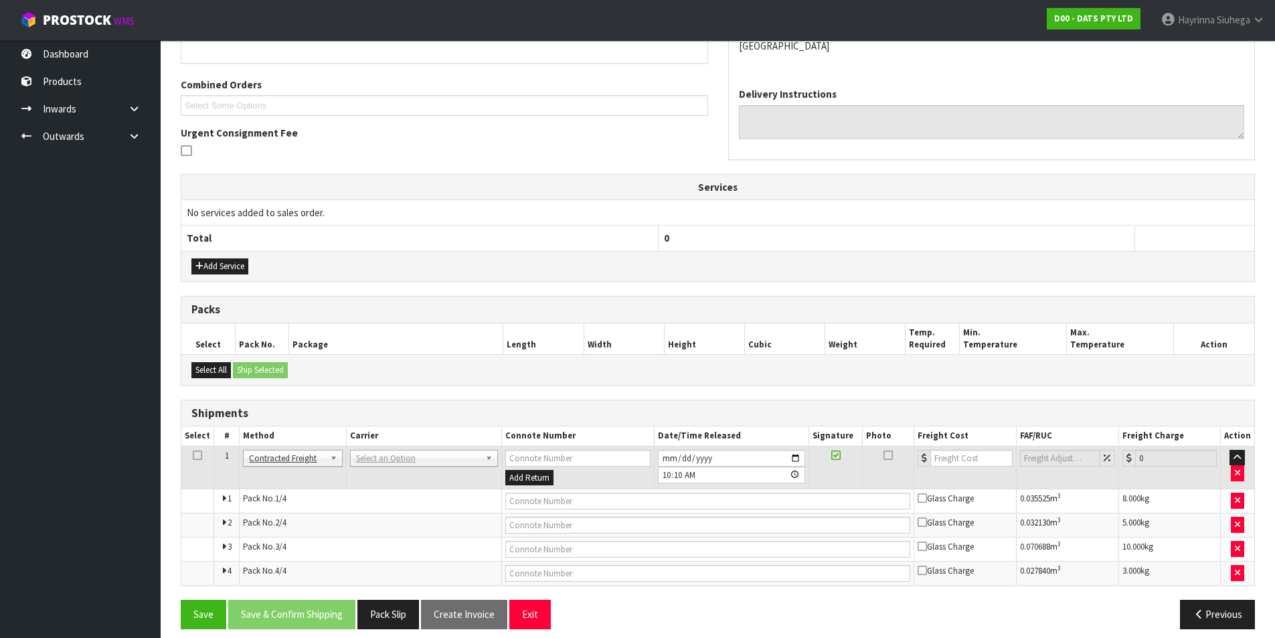
scroll to position [332, 0]
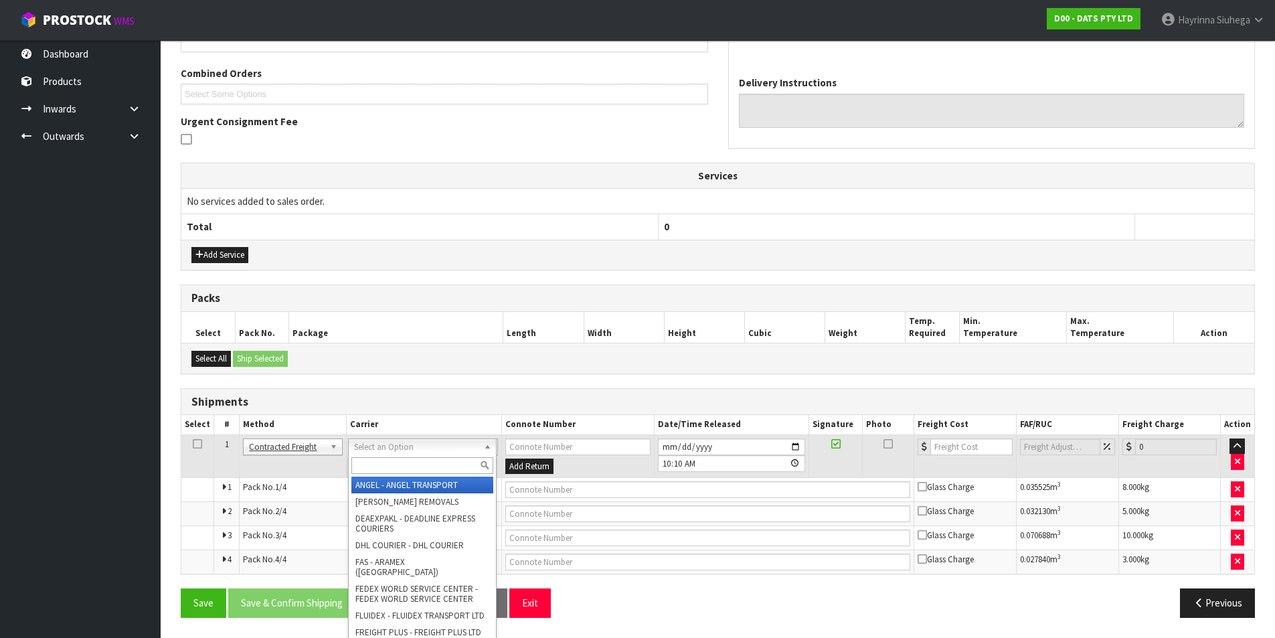
click at [386, 464] on input "text" at bounding box center [423, 465] width 142 height 17
type input "NZP"
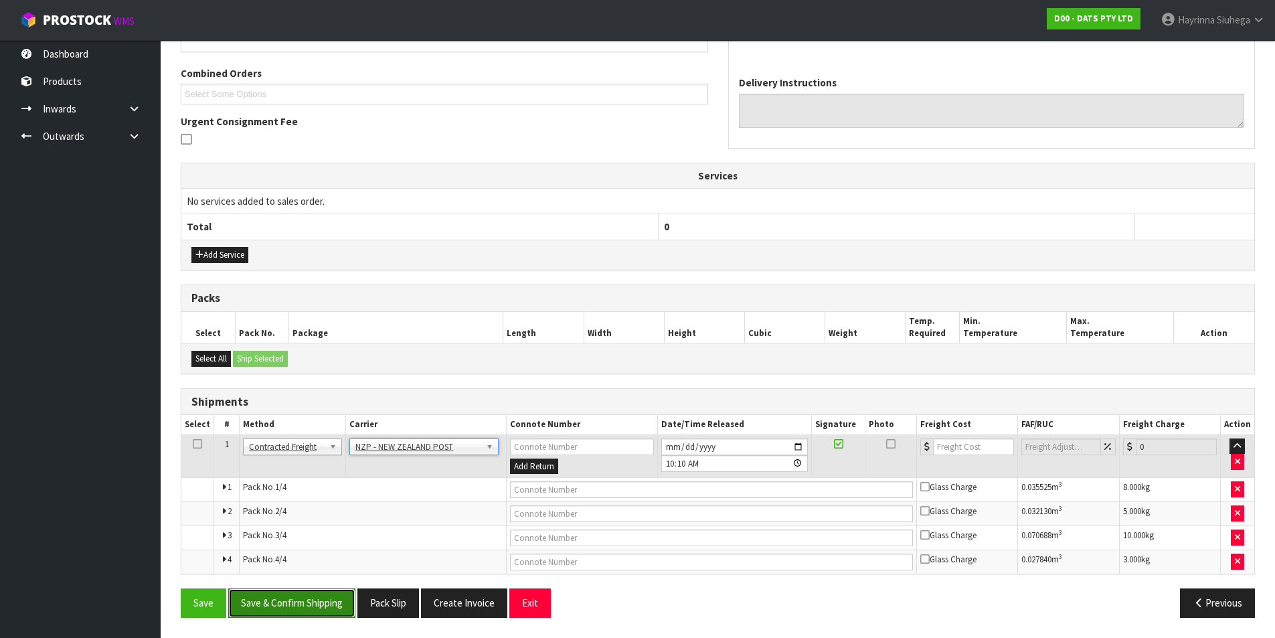
click at [320, 597] on button "Save & Confirm Shipping" at bounding box center [291, 603] width 127 height 29
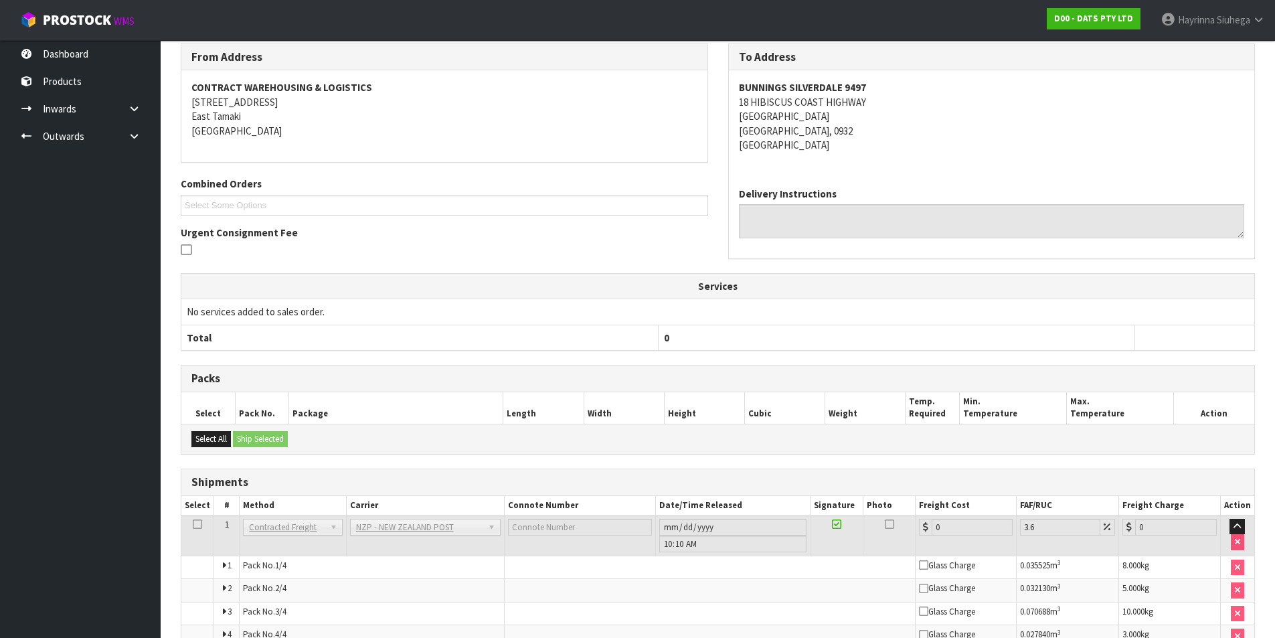
scroll to position [309, 0]
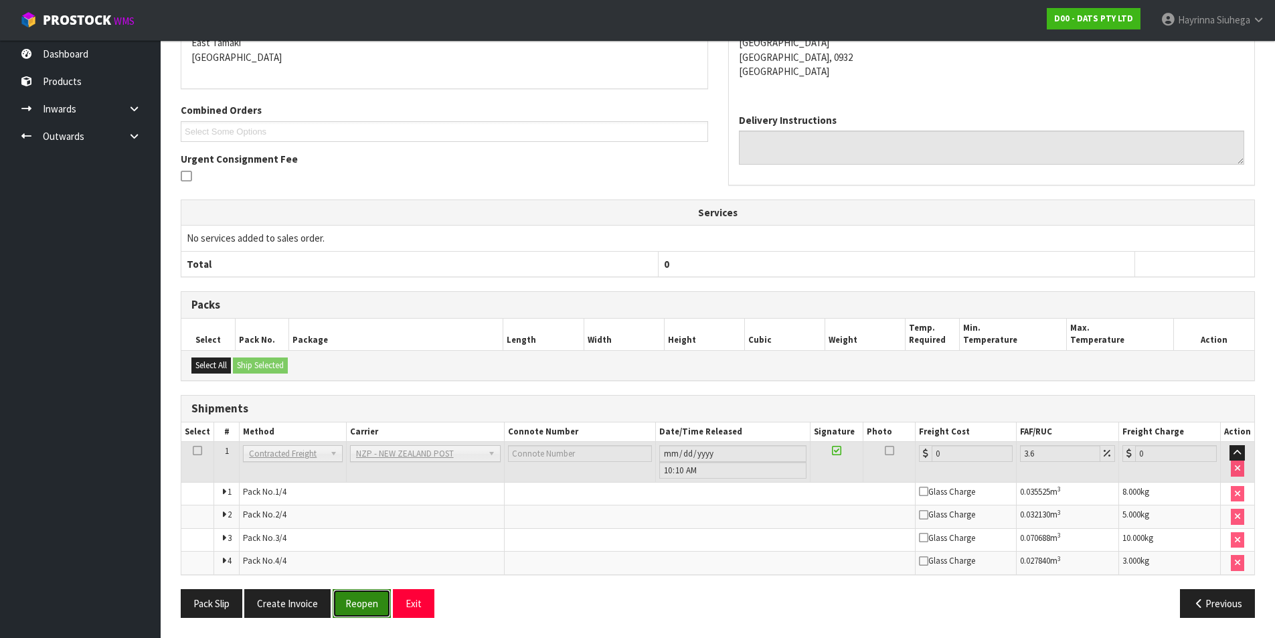
click at [365, 609] on button "Reopen" at bounding box center [362, 603] width 58 height 29
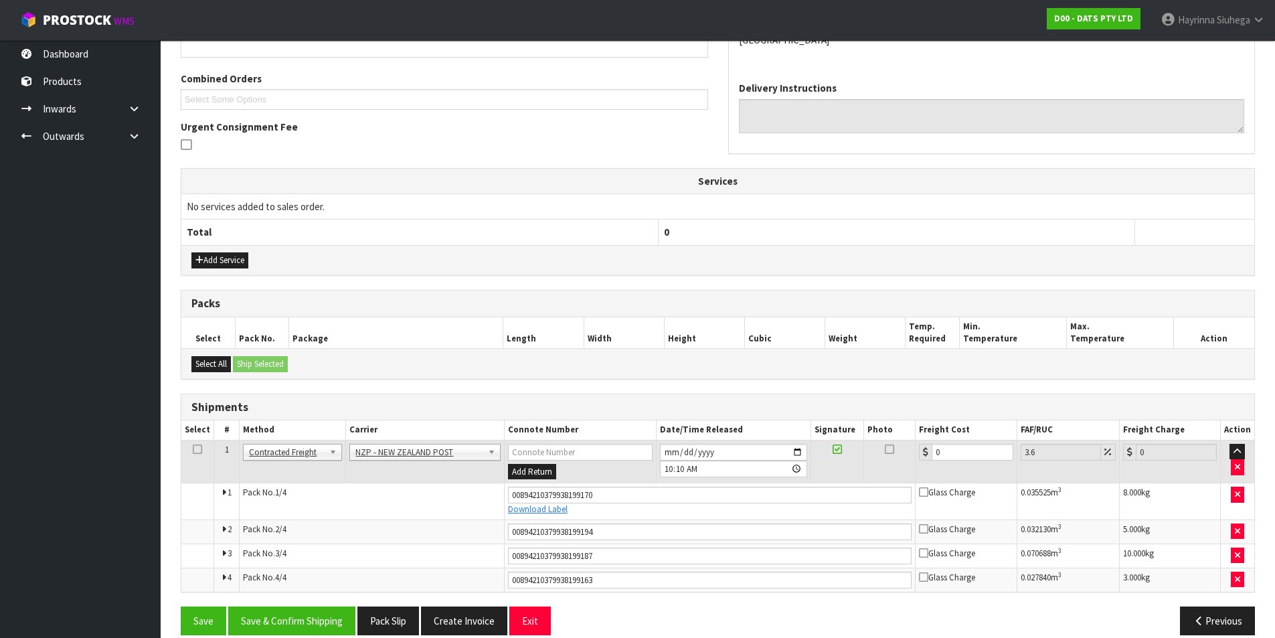
scroll to position [344, 0]
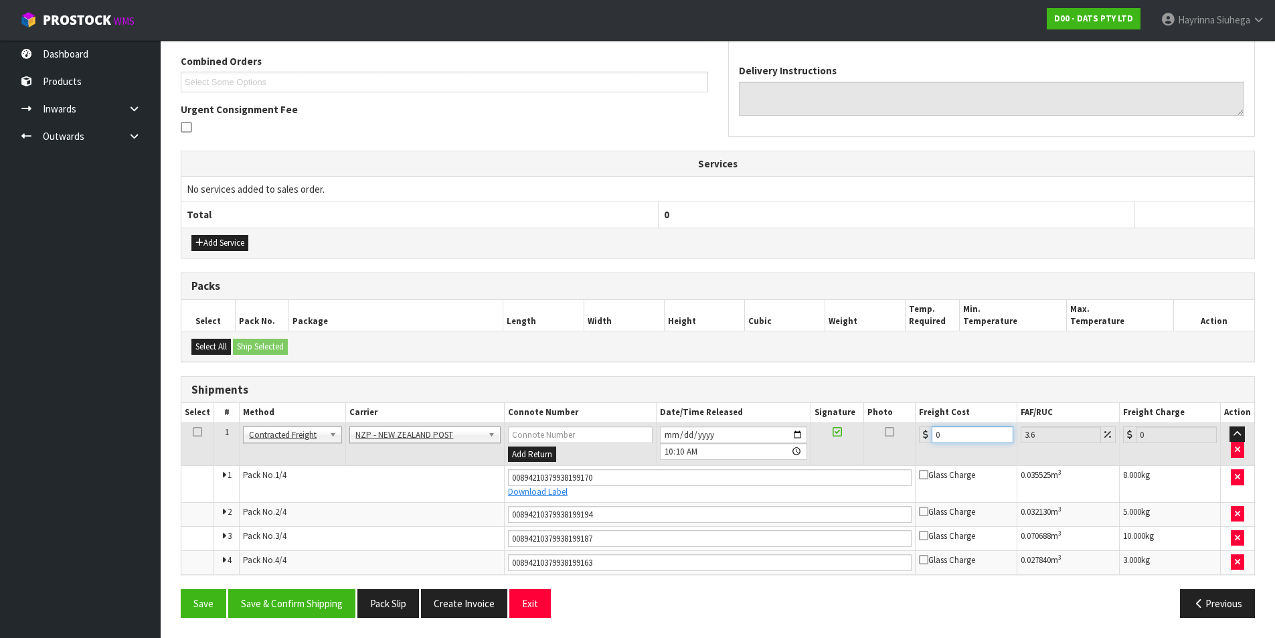
drag, startPoint x: 957, startPoint y: 435, endPoint x: 714, endPoint y: 437, distance: 243.1
click at [721, 437] on tr "1 Client Local Pickup Customer Local Pickup Company Freight Contracted Freight …" at bounding box center [717, 444] width 1073 height 44
type input "1"
type input "1.04"
type input "17"
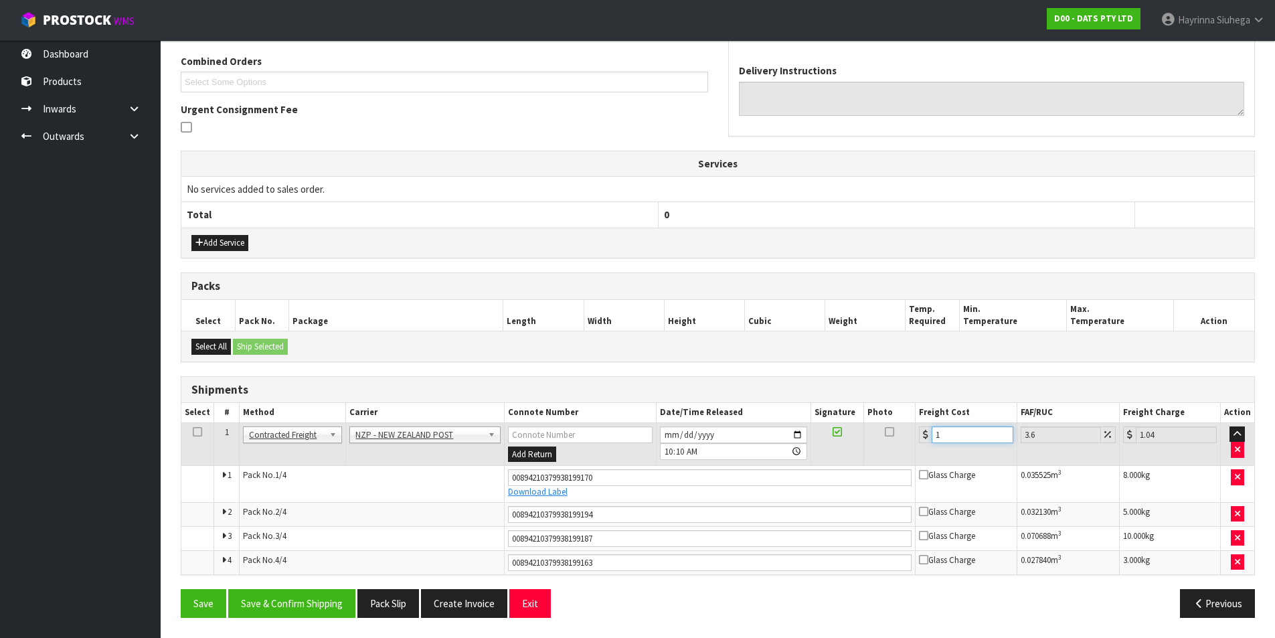
type input "17.61"
type input "17.3"
click at [181, 589] on button "Save" at bounding box center [204, 603] width 46 height 29
click at [340, 596] on button "Save & Confirm Shipping" at bounding box center [291, 603] width 127 height 29
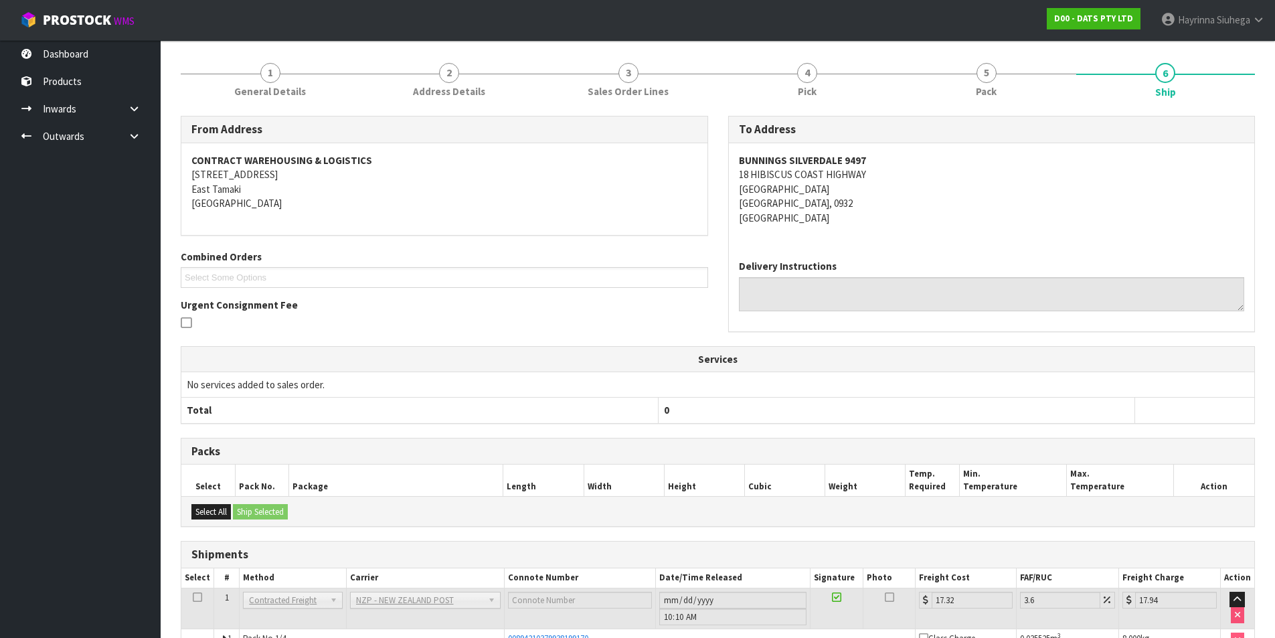
scroll to position [0, 0]
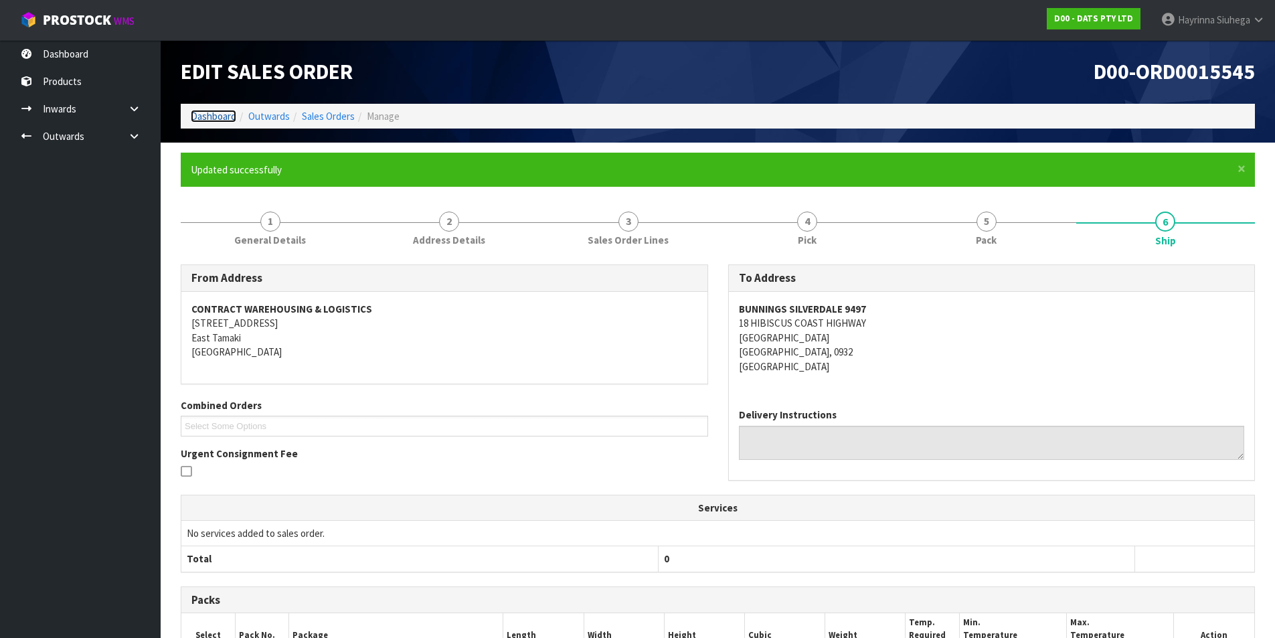
click at [208, 121] on link "Dashboard" at bounding box center [214, 116] width 46 height 13
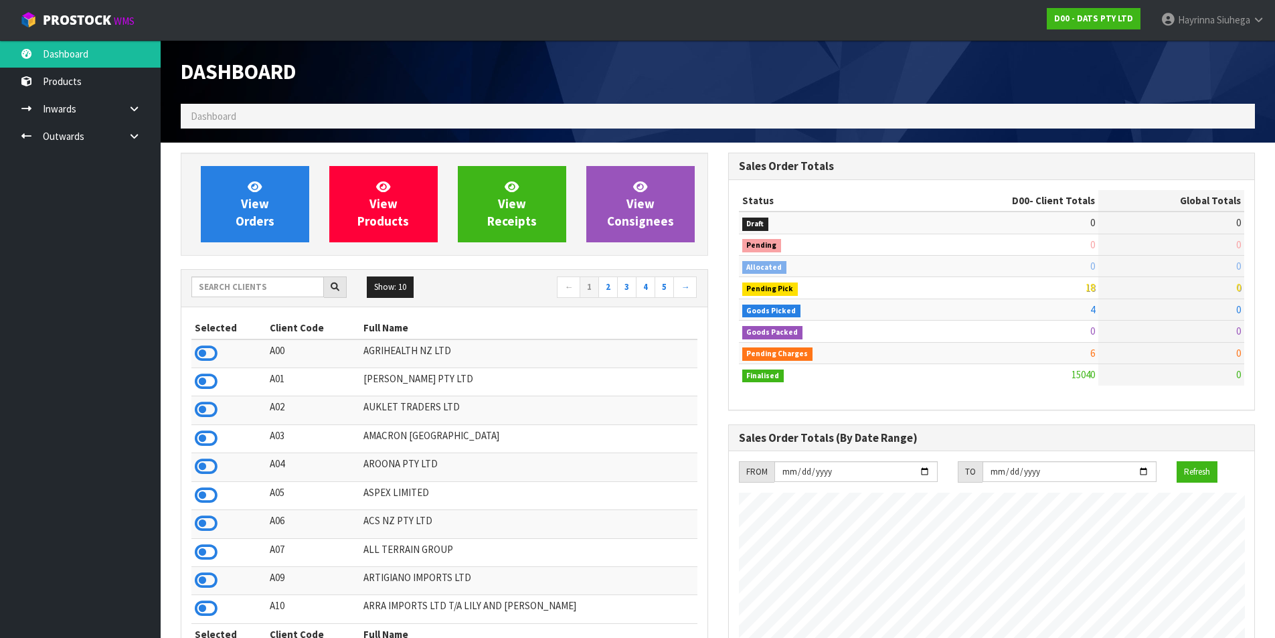
scroll to position [1014, 547]
click at [237, 288] on input "text" at bounding box center [257, 287] width 133 height 21
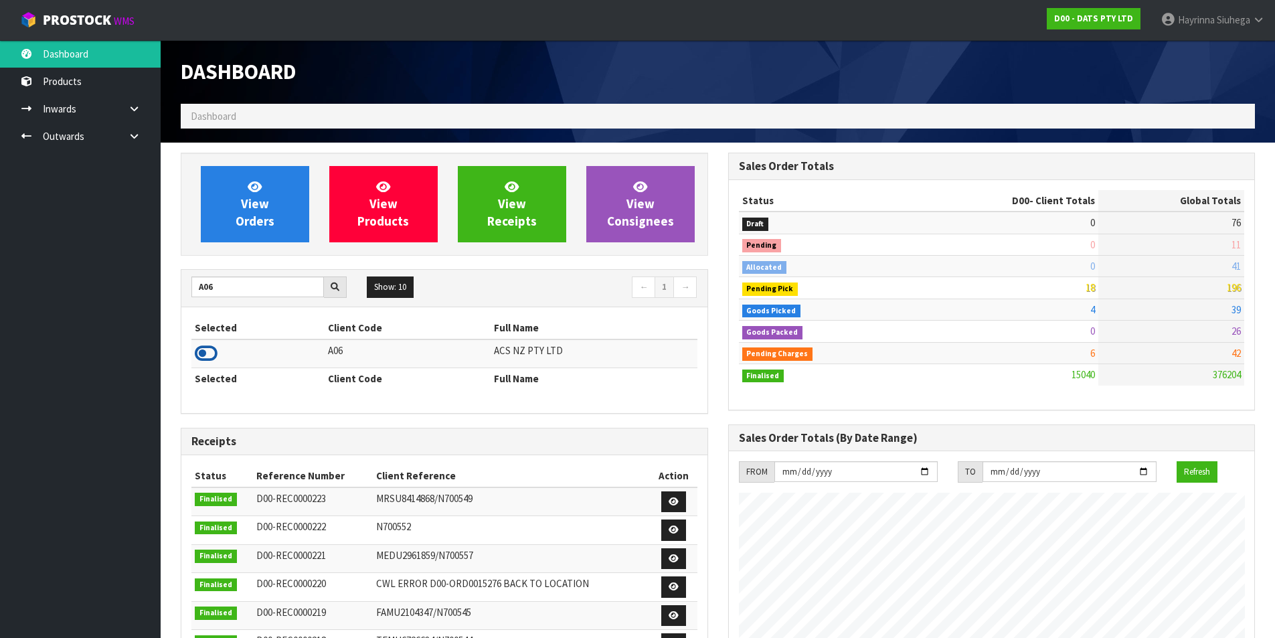
click at [204, 347] on icon at bounding box center [206, 353] width 23 height 20
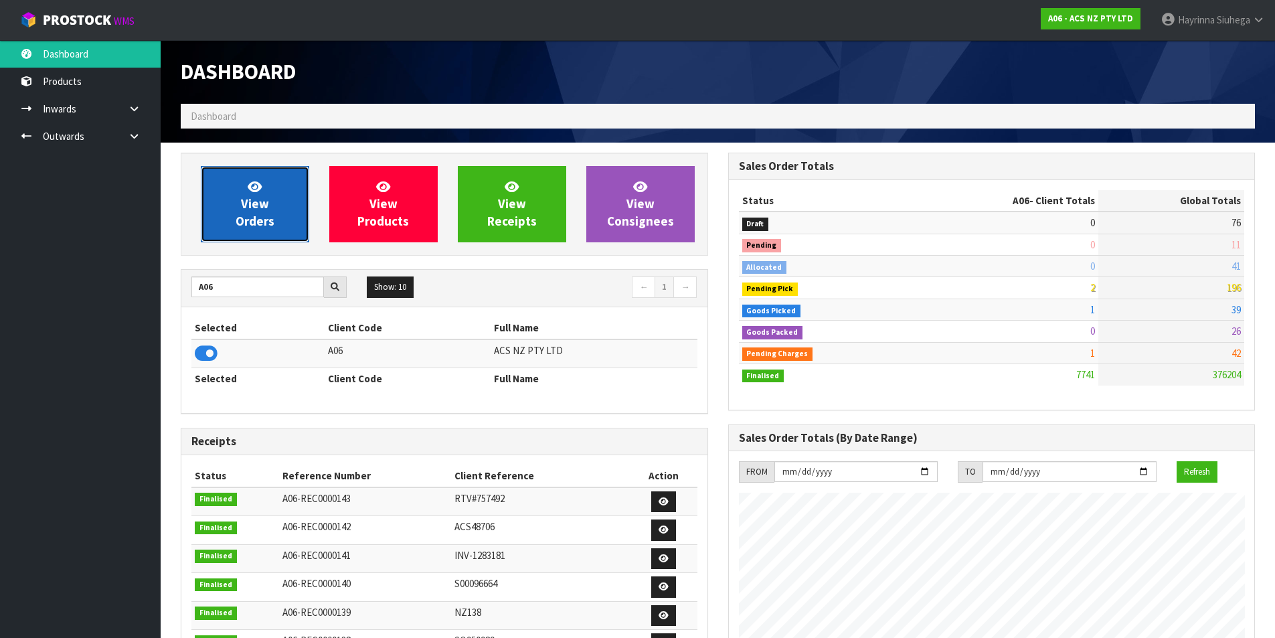
click at [254, 192] on icon at bounding box center [255, 186] width 14 height 13
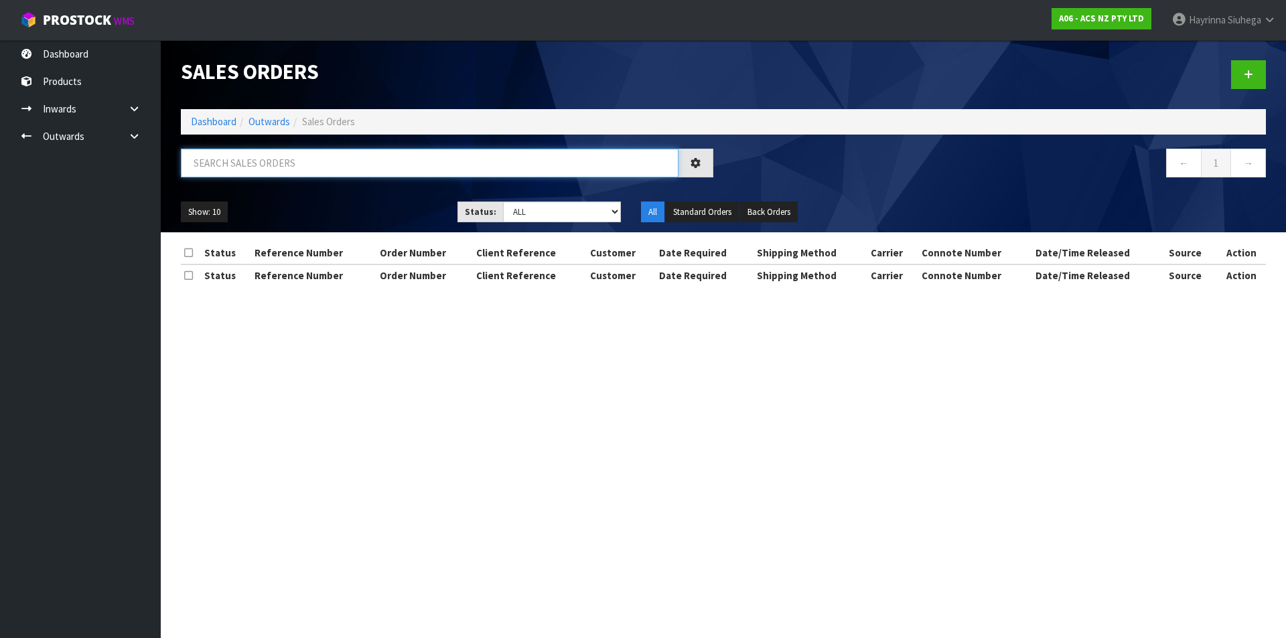
click at [319, 164] on input "text" at bounding box center [429, 163] width 497 height 29
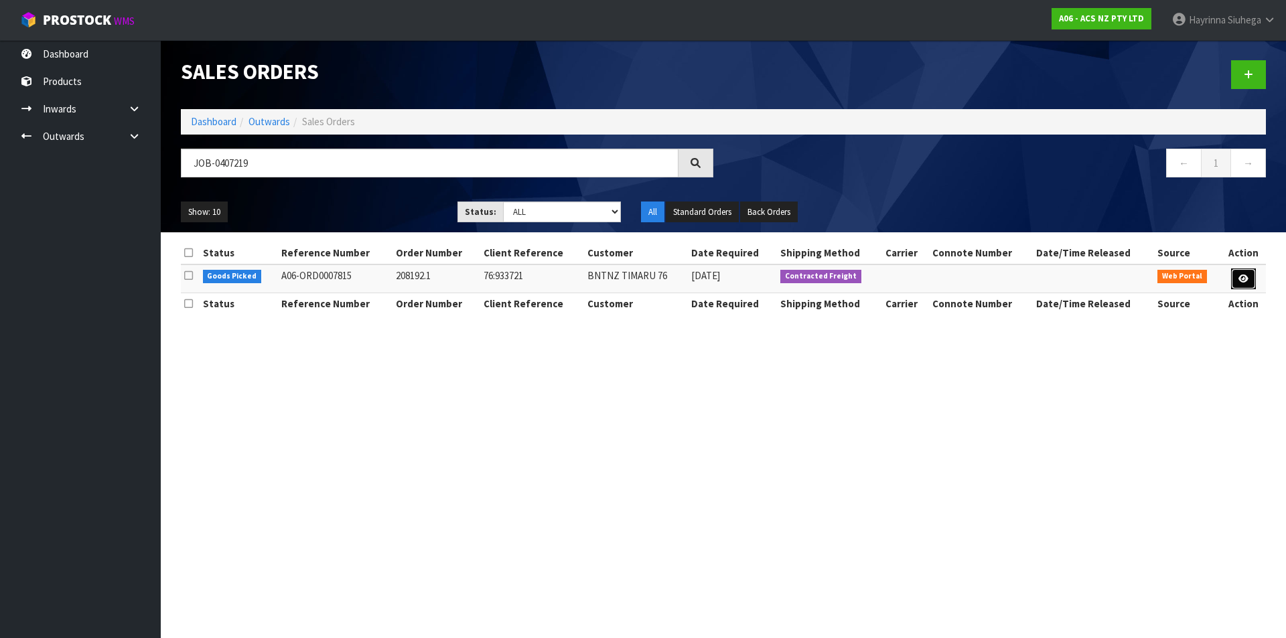
click at [1252, 274] on link at bounding box center [1243, 278] width 25 height 21
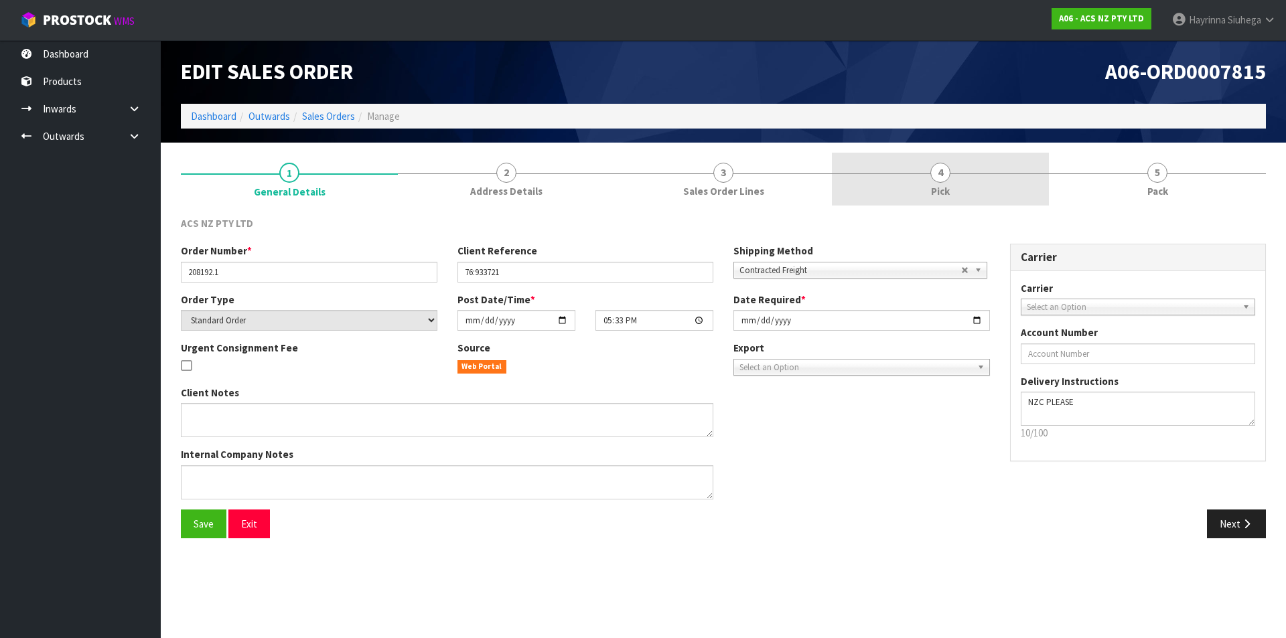
click at [955, 171] on link "4 Pick" at bounding box center [940, 179] width 217 height 53
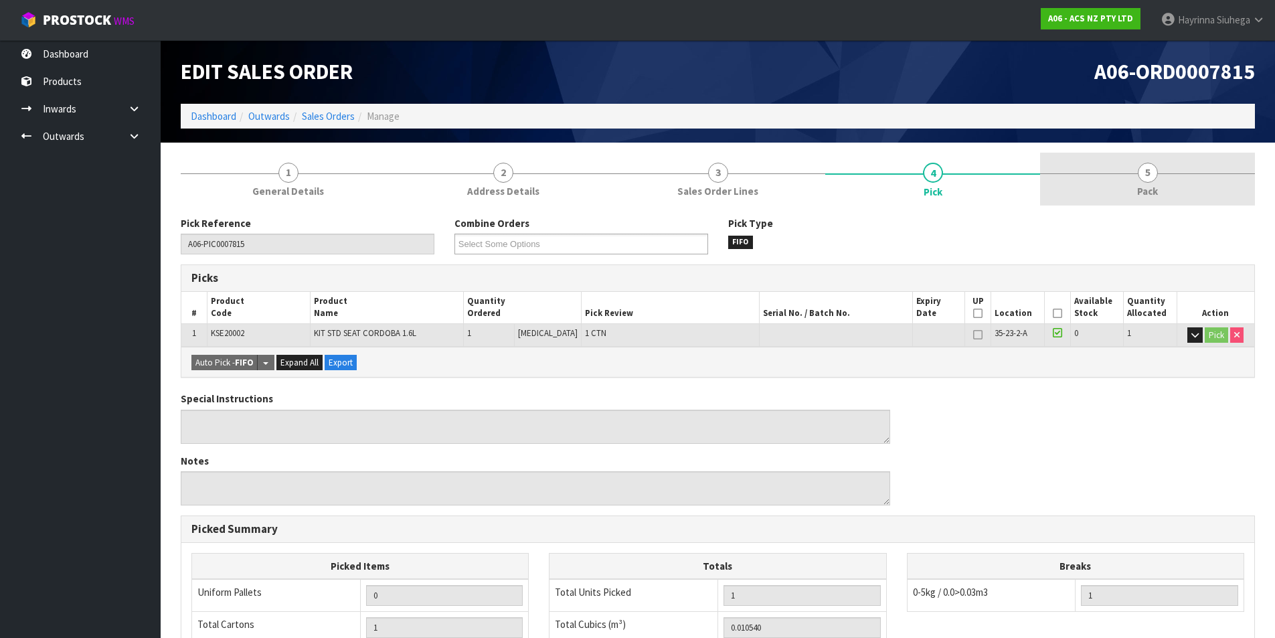
click at [1119, 196] on link "5 Pack" at bounding box center [1147, 179] width 215 height 53
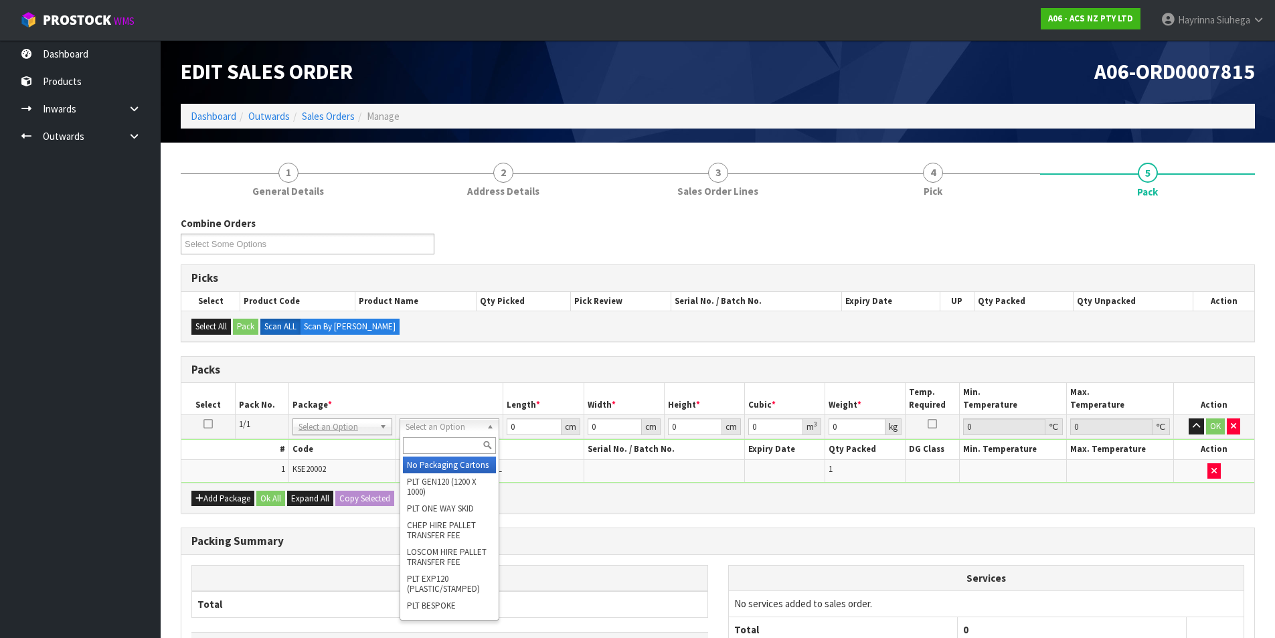
click at [434, 437] on div at bounding box center [449, 446] width 98 height 22
click at [435, 443] on input "text" at bounding box center [449, 445] width 93 height 17
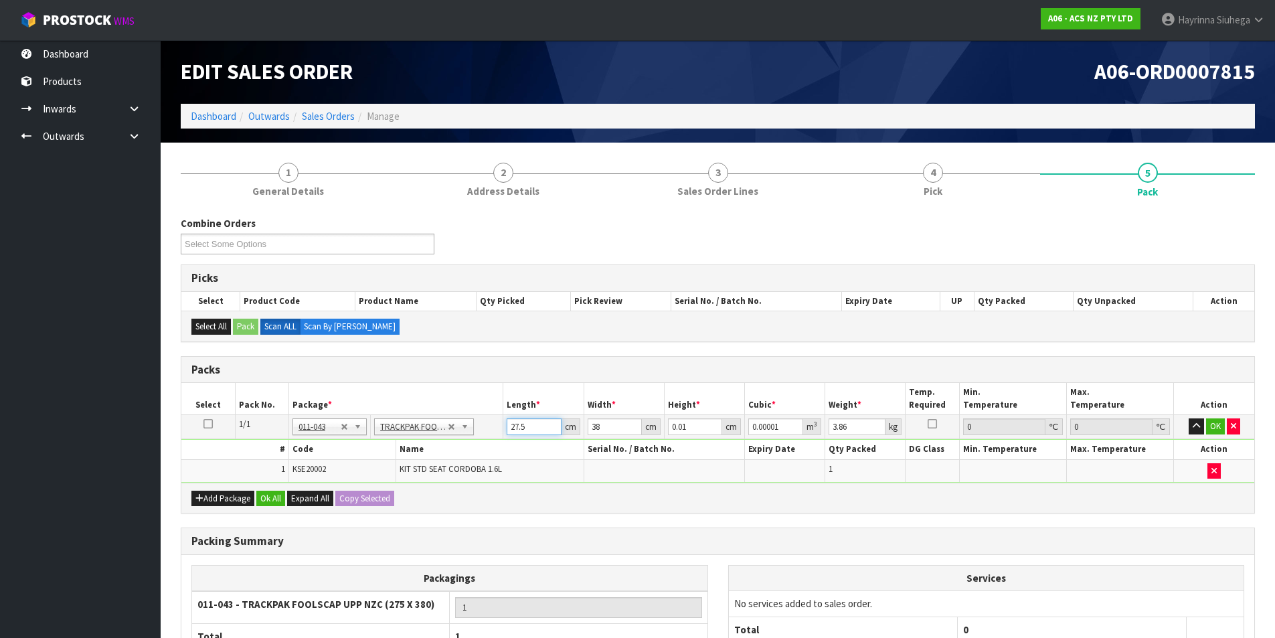
click at [515, 426] on input "27.5" at bounding box center [534, 426] width 54 height 17
click button "OK" at bounding box center [1216, 426] width 19 height 16
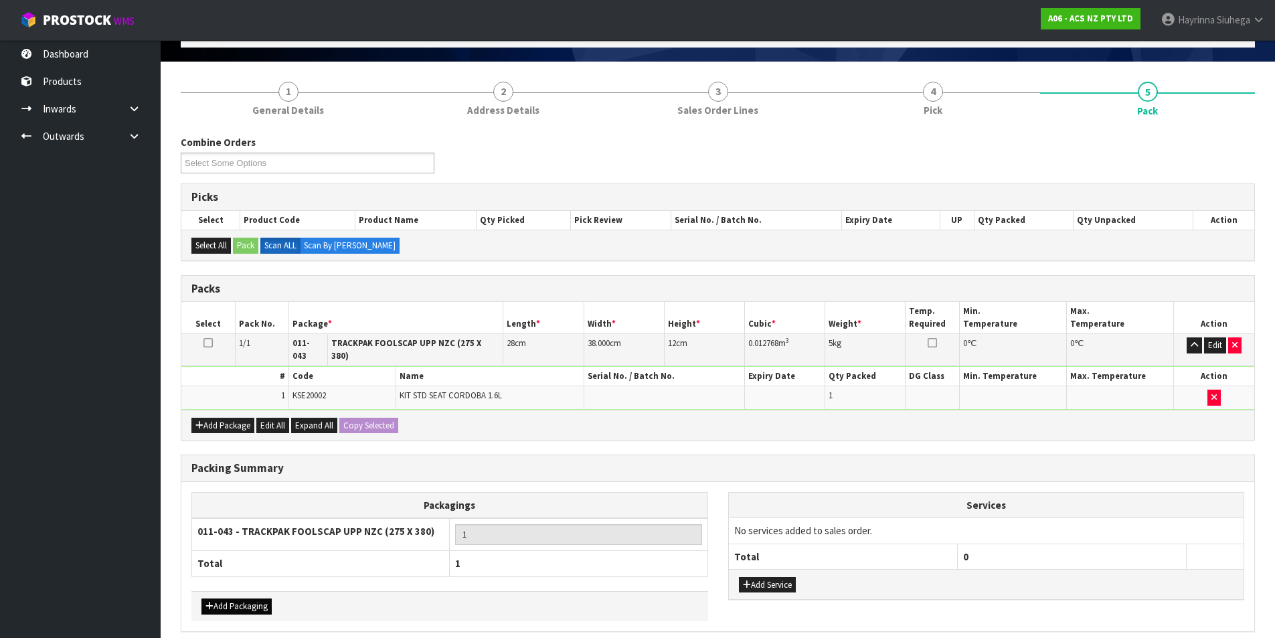
scroll to position [129, 0]
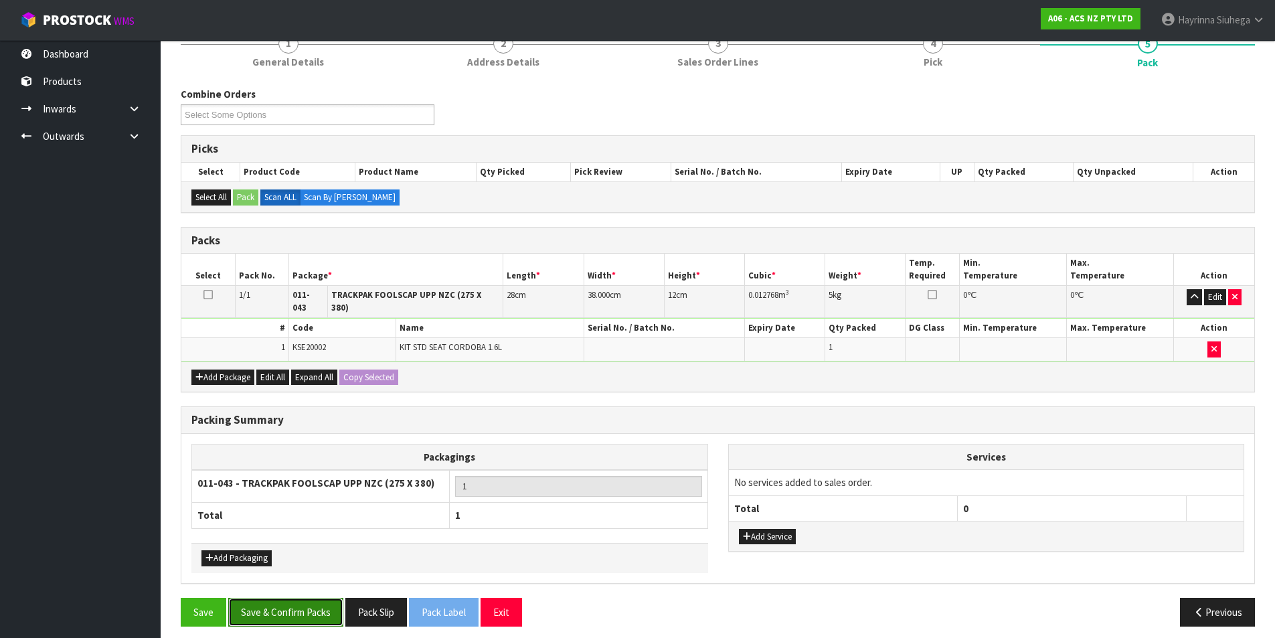
click at [263, 598] on button "Save & Confirm Packs" at bounding box center [285, 612] width 115 height 29
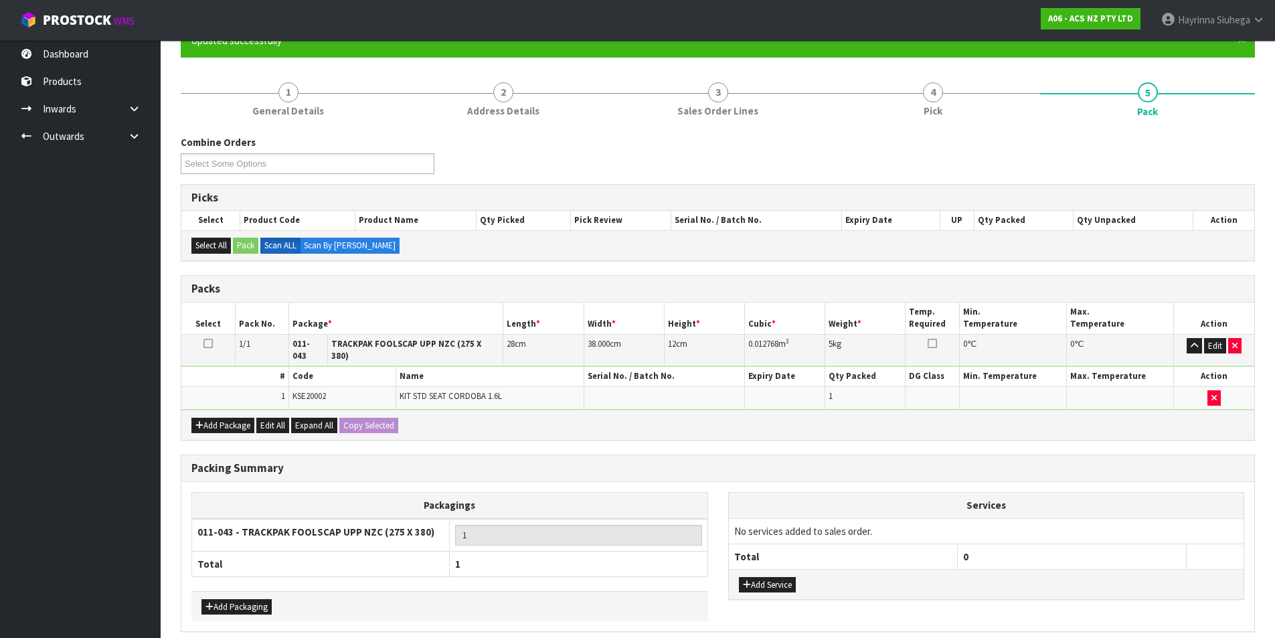
scroll to position [0, 0]
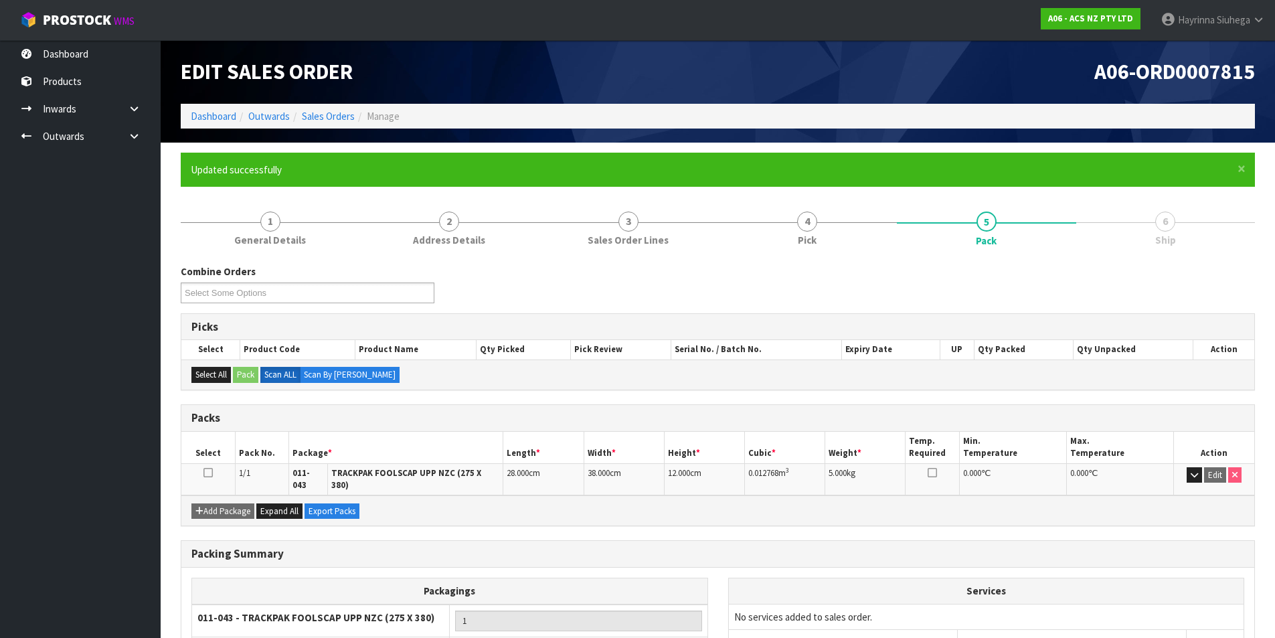
click at [208, 123] on li "Dashboard" at bounding box center [214, 116] width 46 height 14
click at [207, 119] on link "Dashboard" at bounding box center [214, 116] width 46 height 13
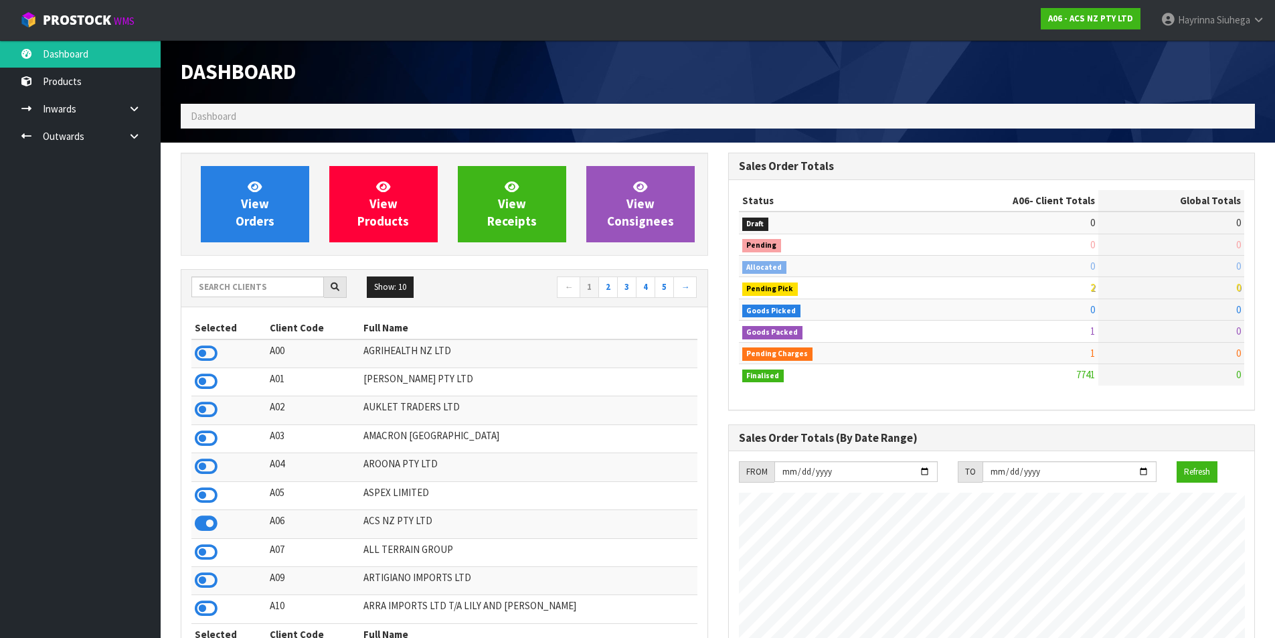
scroll to position [1014, 547]
click at [249, 283] on input "text" at bounding box center [257, 287] width 133 height 21
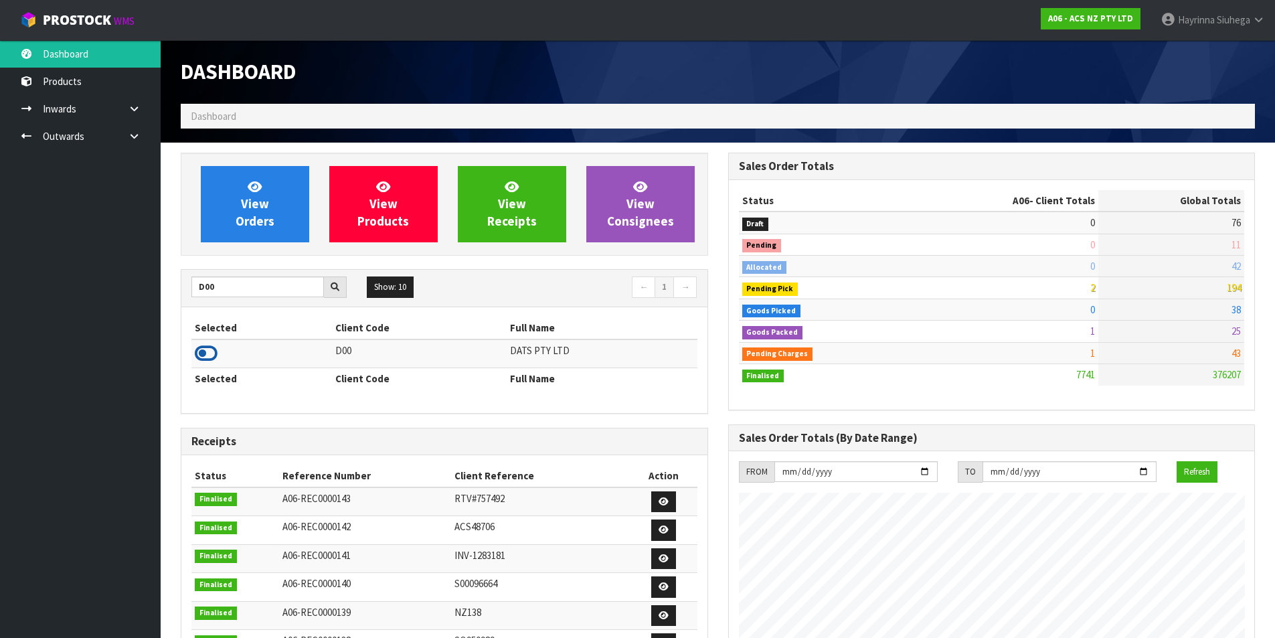
click at [198, 350] on icon at bounding box center [206, 353] width 23 height 20
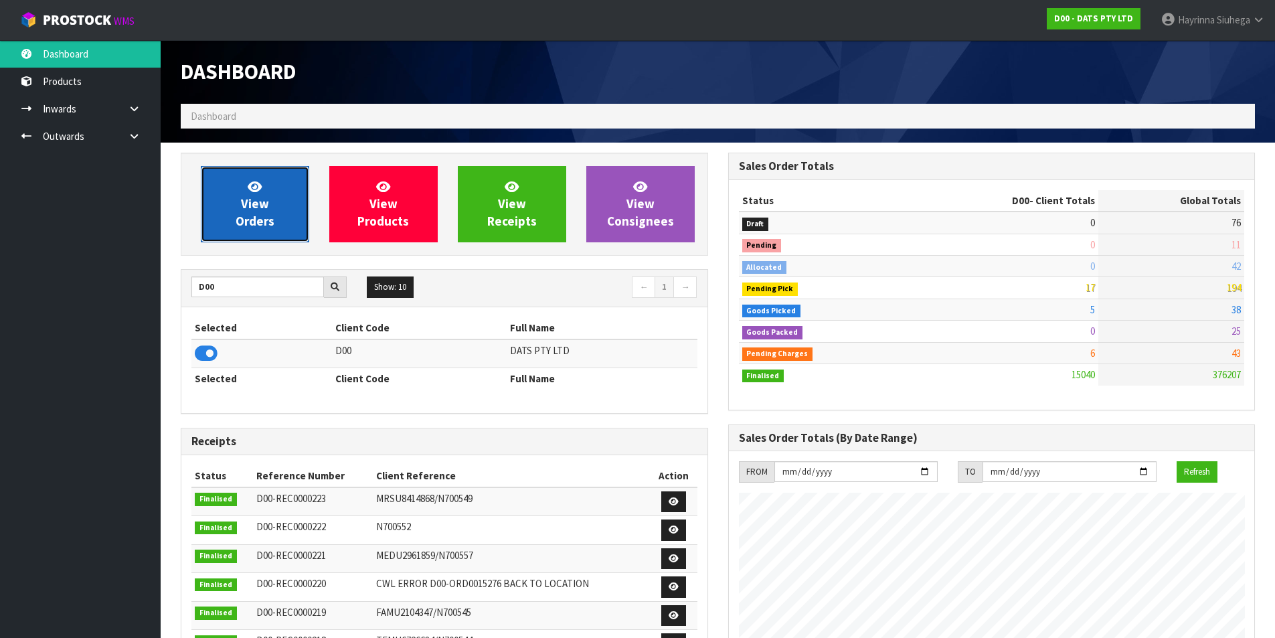
click at [256, 214] on span "View Orders" at bounding box center [255, 204] width 39 height 50
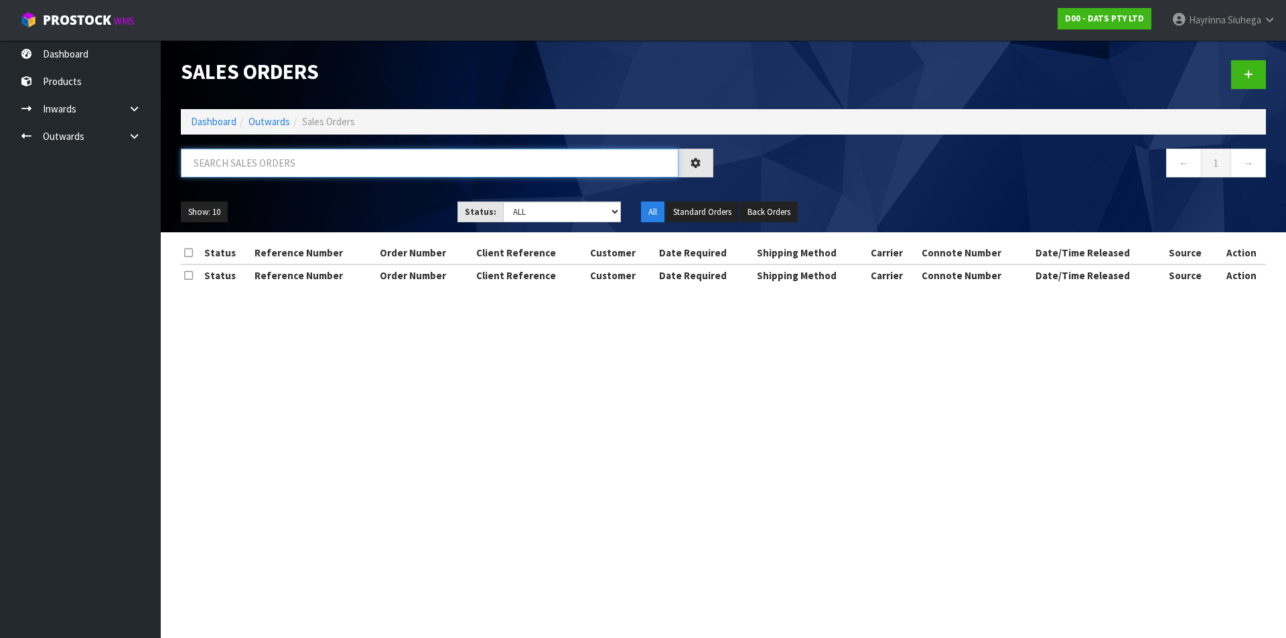
click at [278, 167] on input "text" at bounding box center [429, 163] width 497 height 29
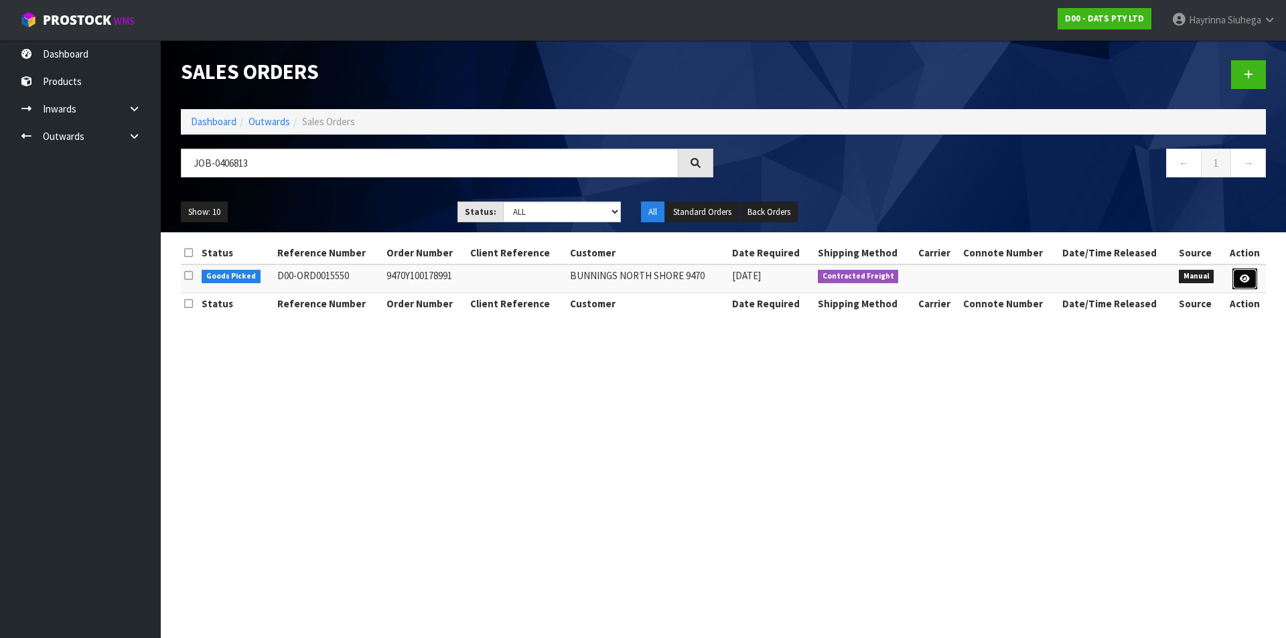
click at [1245, 276] on icon at bounding box center [1244, 279] width 10 height 9
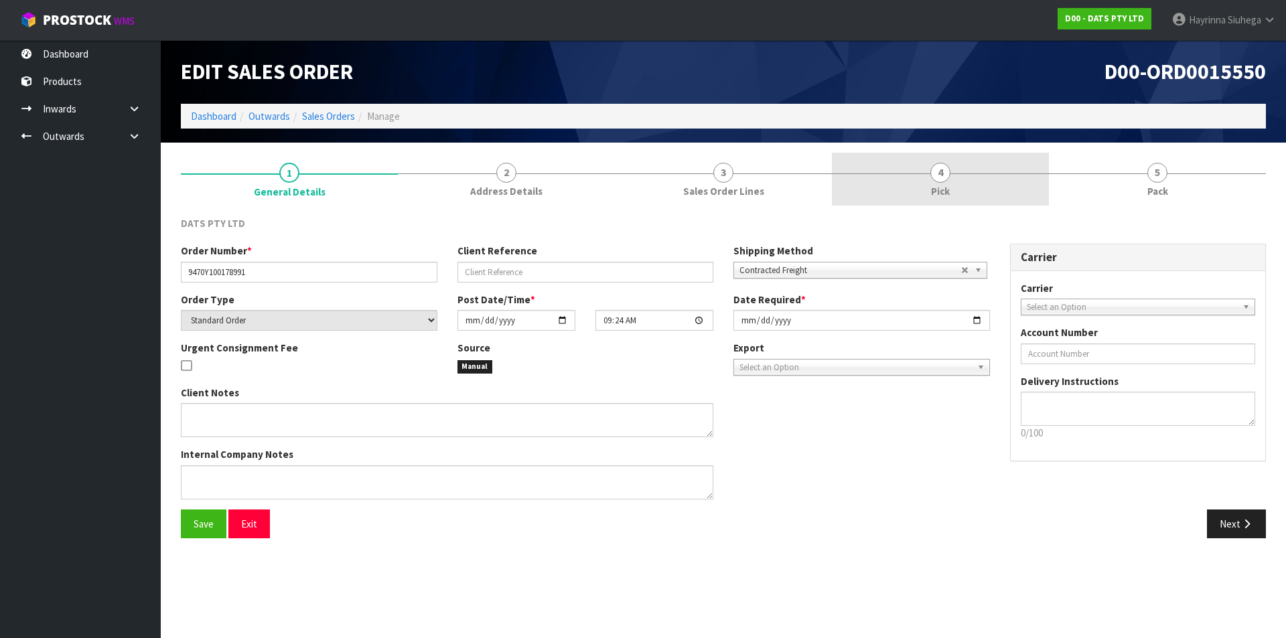
click at [916, 178] on link "4 Pick" at bounding box center [940, 179] width 217 height 53
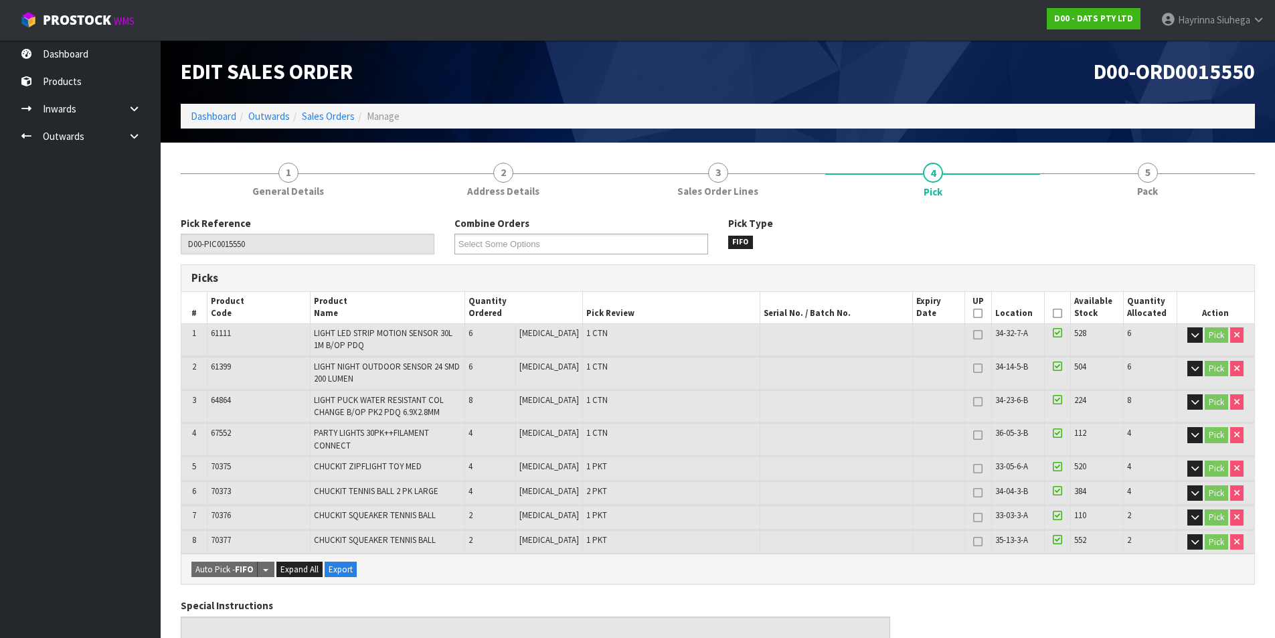
click at [960, 71] on h1 "D00-ORD0015550" at bounding box center [992, 71] width 528 height 23
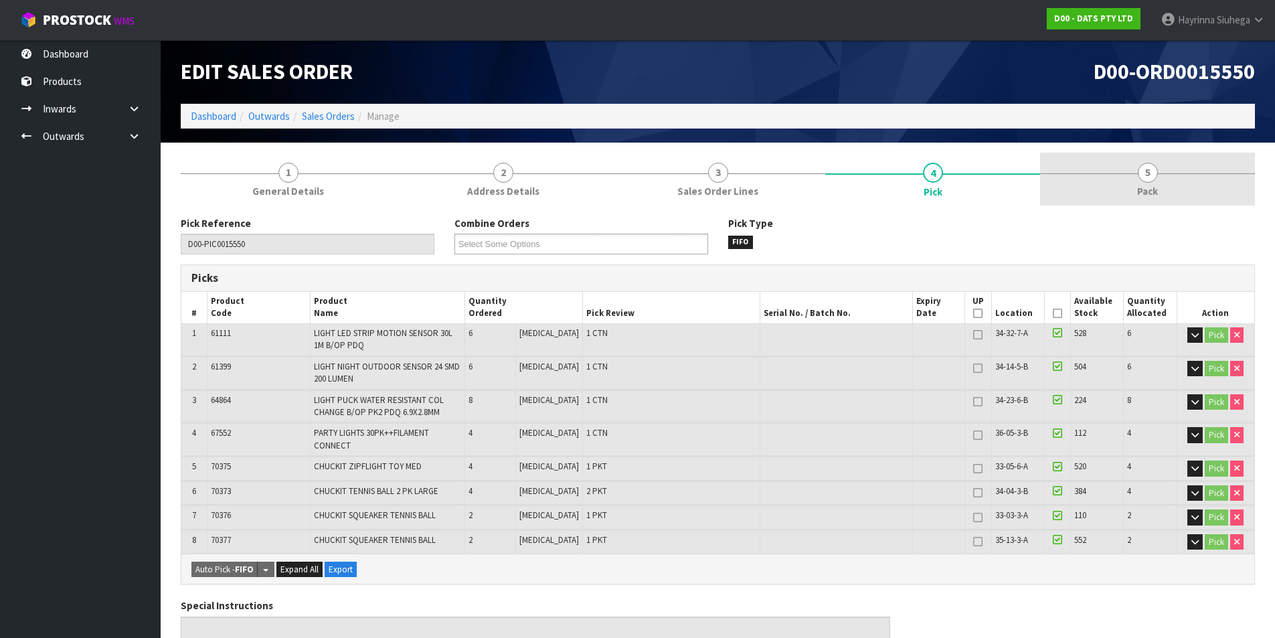
click at [1189, 193] on link "5 Pack" at bounding box center [1147, 179] width 215 height 53
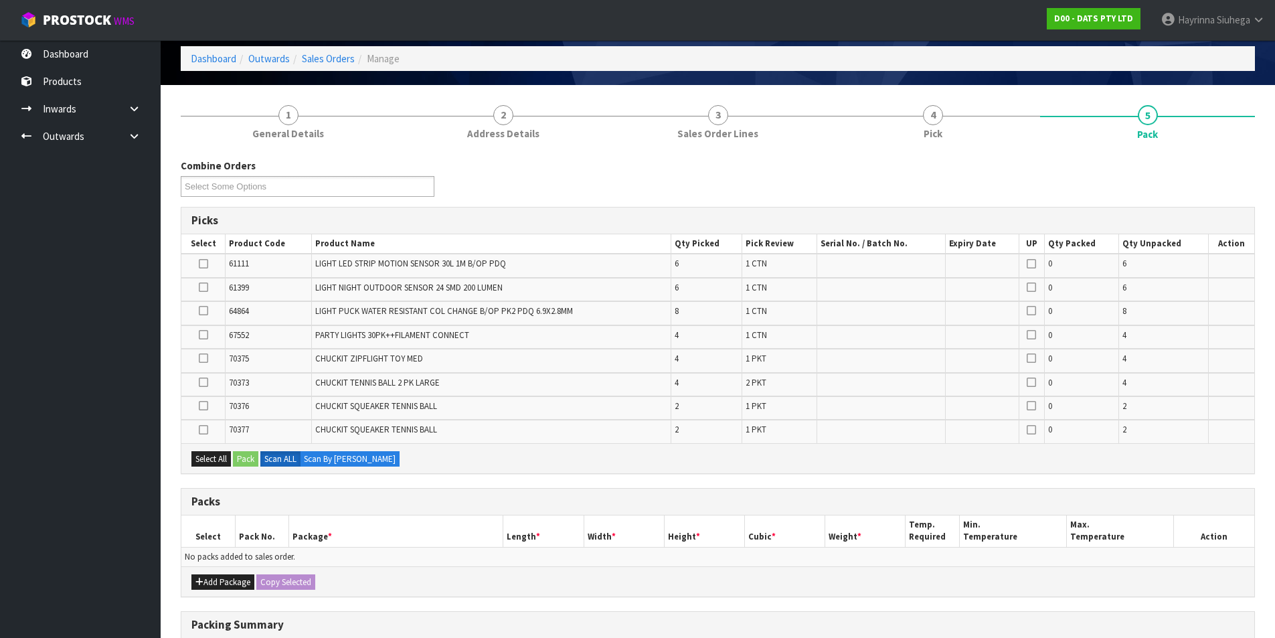
scroll to position [134, 0]
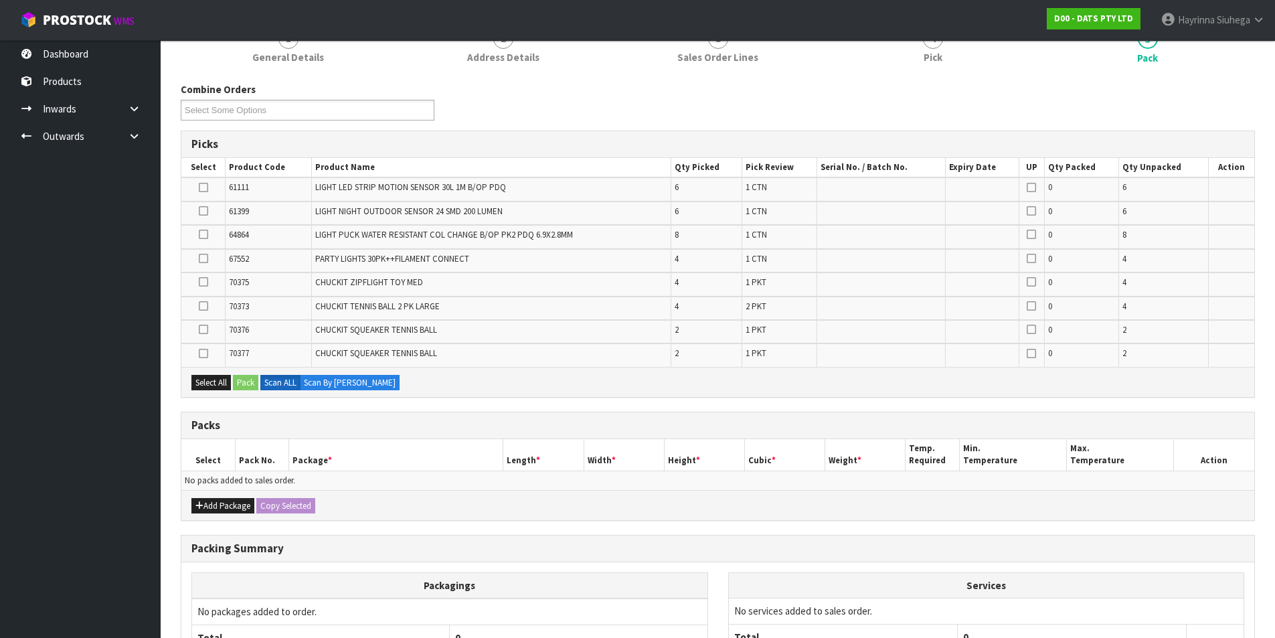
click at [503, 314] on td "CHUCKIT TENNIS BALL 2 PK LARGE" at bounding box center [492, 308] width 360 height 23
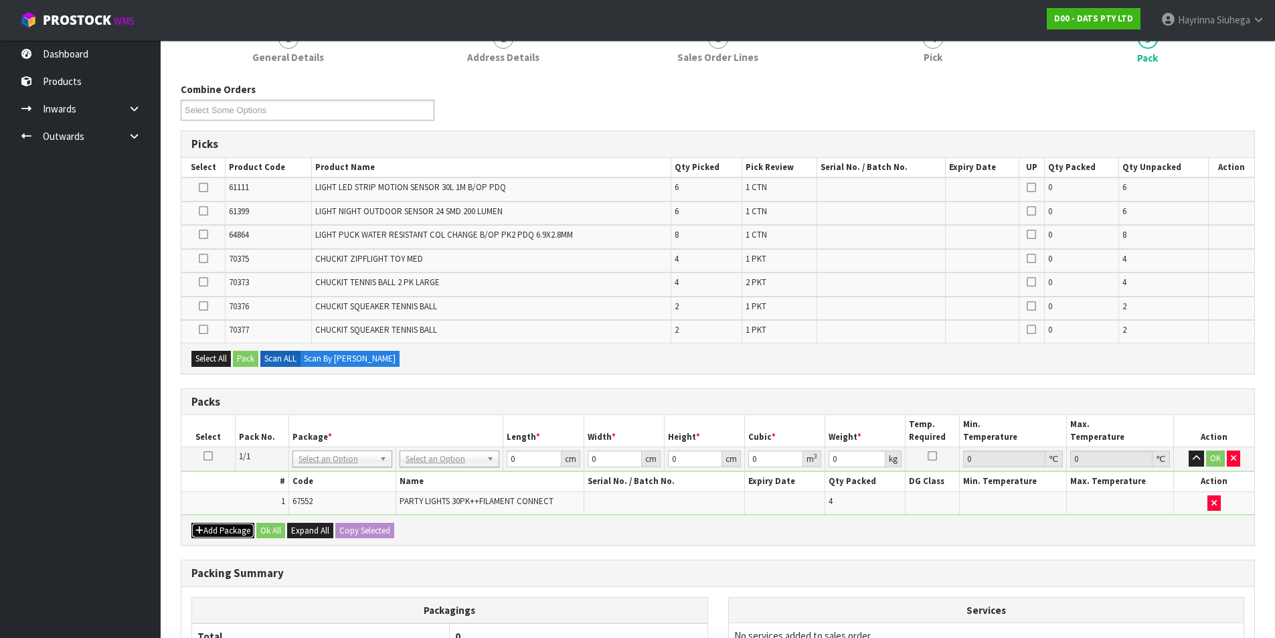
click at [217, 534] on button "Add Package" at bounding box center [222, 531] width 63 height 16
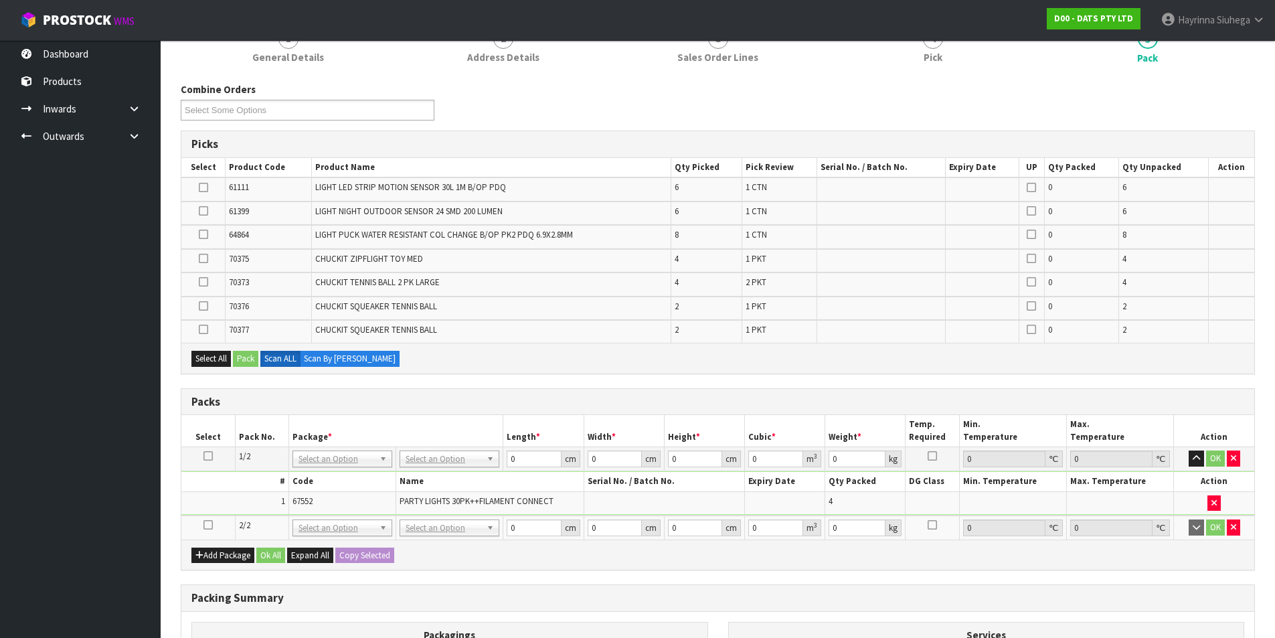
click at [208, 525] on icon at bounding box center [208, 525] width 9 height 1
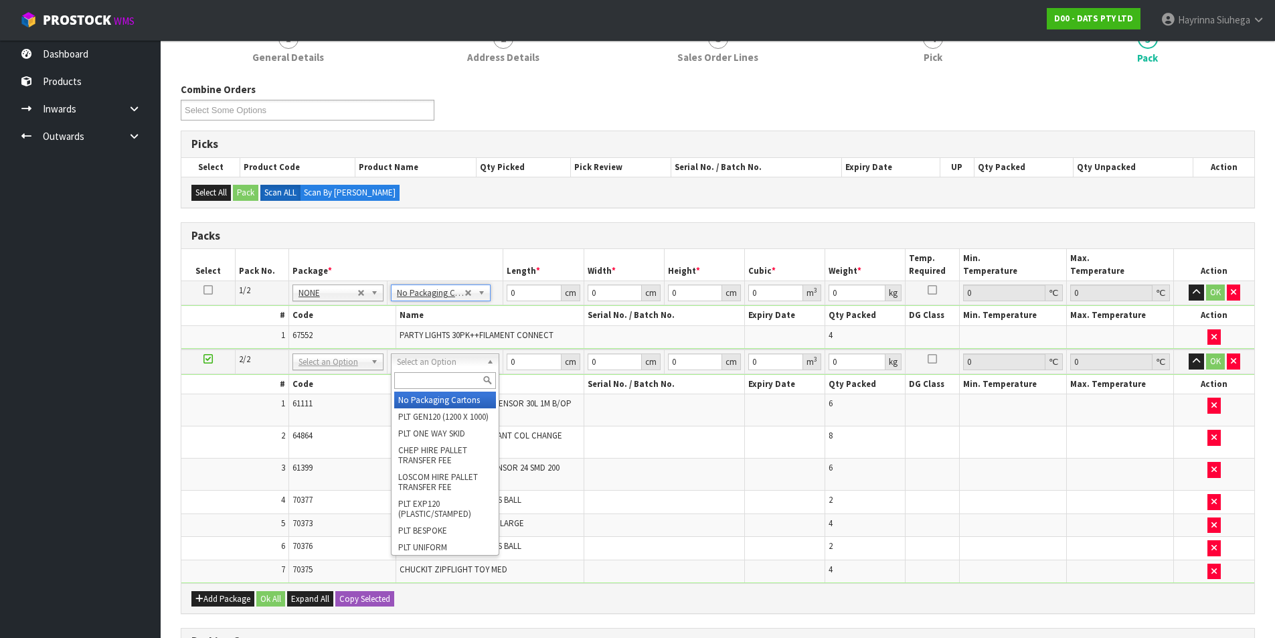
click at [435, 388] on input "text" at bounding box center [445, 380] width 102 height 17
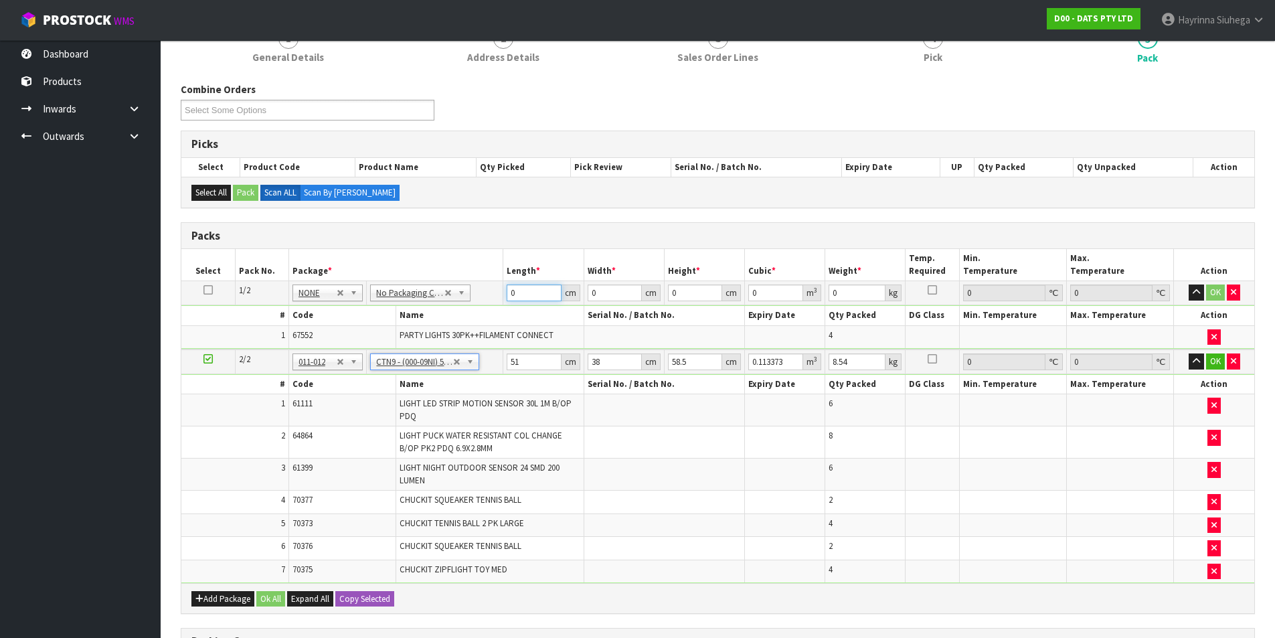
click at [507, 292] on input "0" at bounding box center [534, 293] width 54 height 17
click button "OK" at bounding box center [1216, 293] width 19 height 16
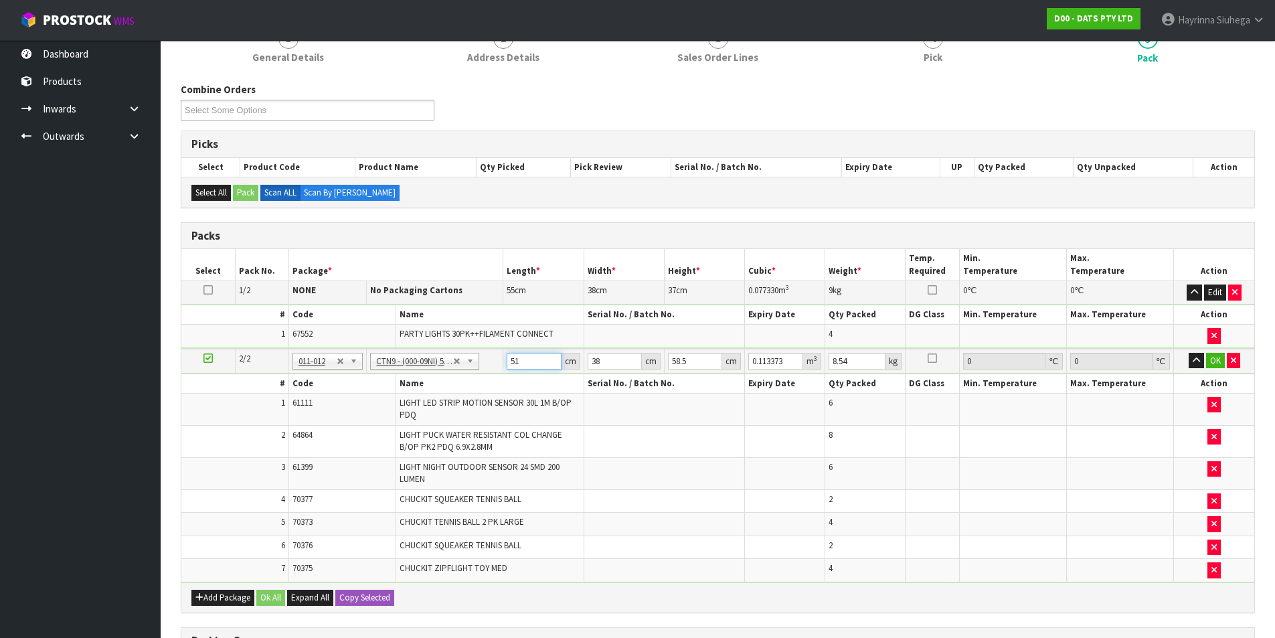
click at [518, 364] on input "51" at bounding box center [534, 361] width 54 height 17
click at [513, 362] on input "51" at bounding box center [534, 361] width 54 height 17
click at [513, 360] on input "51" at bounding box center [534, 361] width 54 height 17
click button "OK" at bounding box center [1216, 361] width 19 height 16
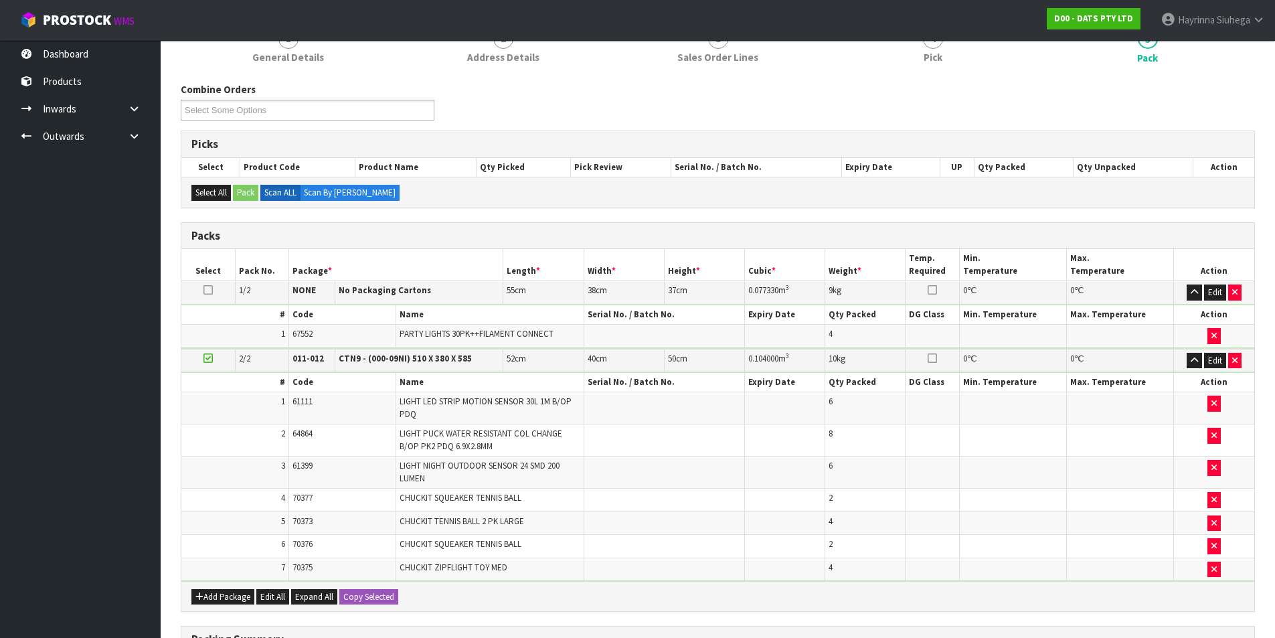
scroll to position [394, 0]
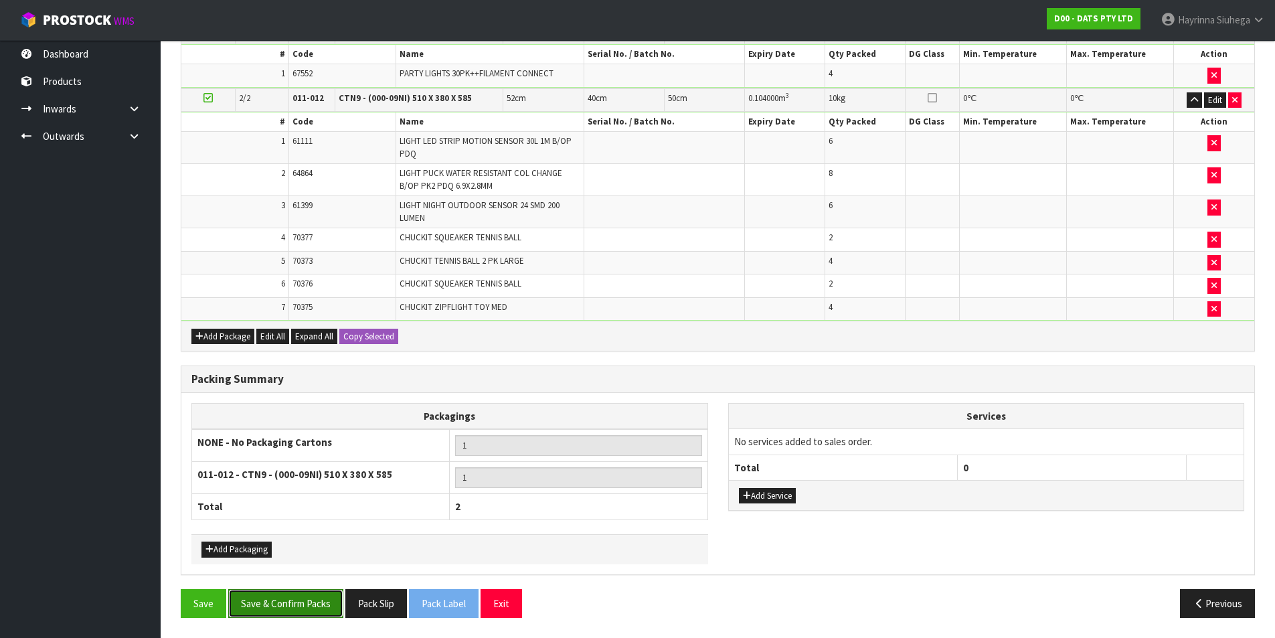
click at [310, 615] on button "Save & Confirm Packs" at bounding box center [285, 603] width 115 height 29
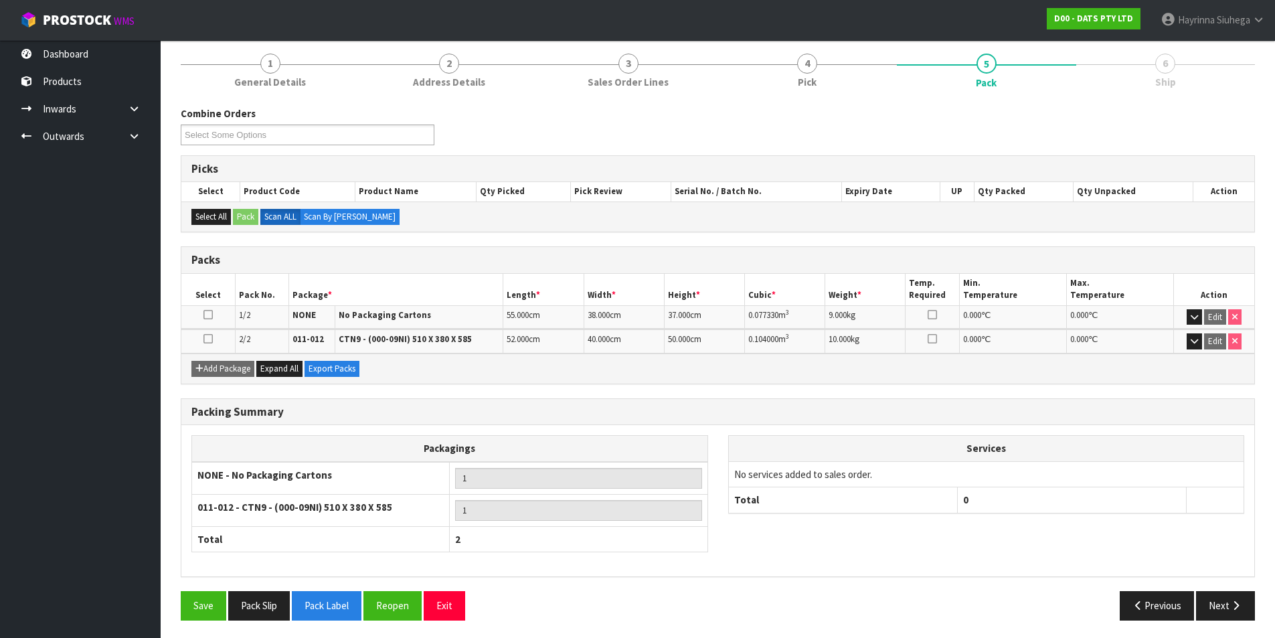
scroll to position [161, 0]
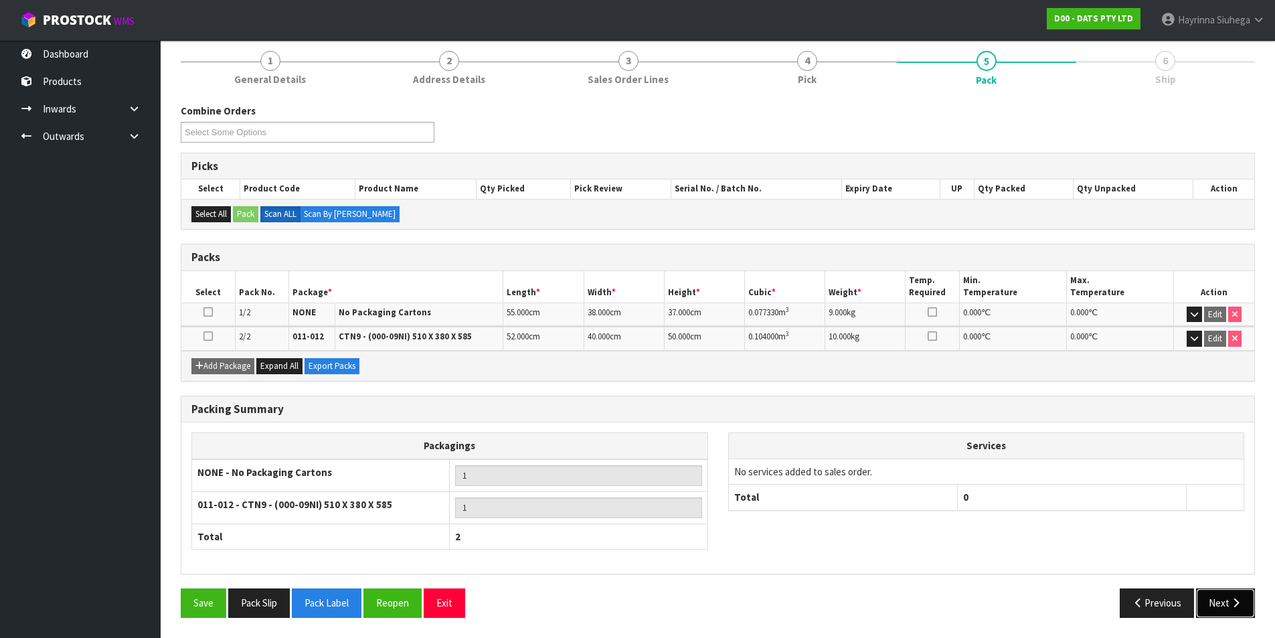
click at [1227, 600] on button "Next" at bounding box center [1225, 603] width 59 height 29
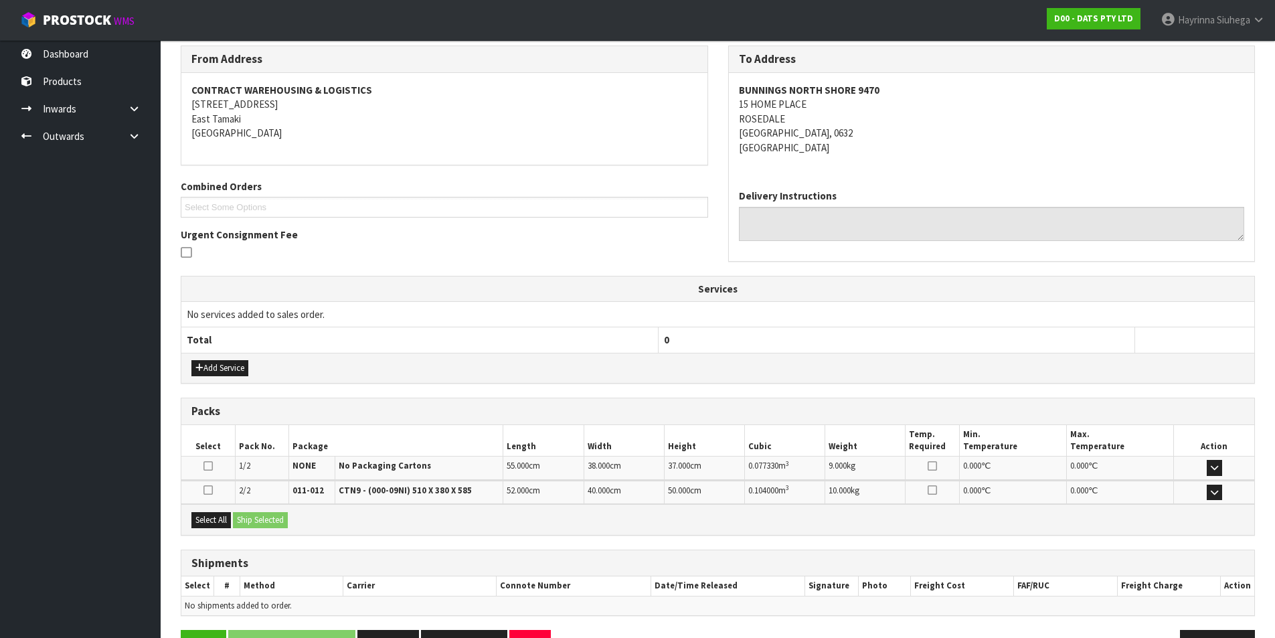
scroll to position [260, 0]
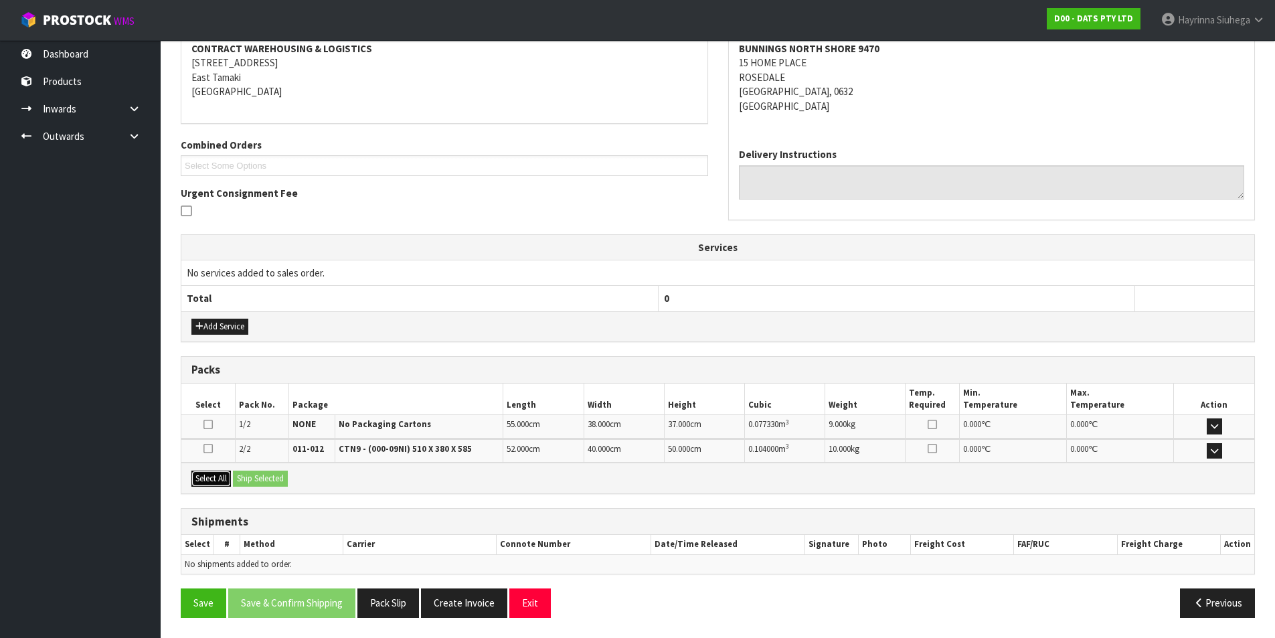
click at [224, 479] on button "Select All" at bounding box center [211, 479] width 40 height 16
click at [238, 477] on button "Ship Selected" at bounding box center [260, 479] width 55 height 16
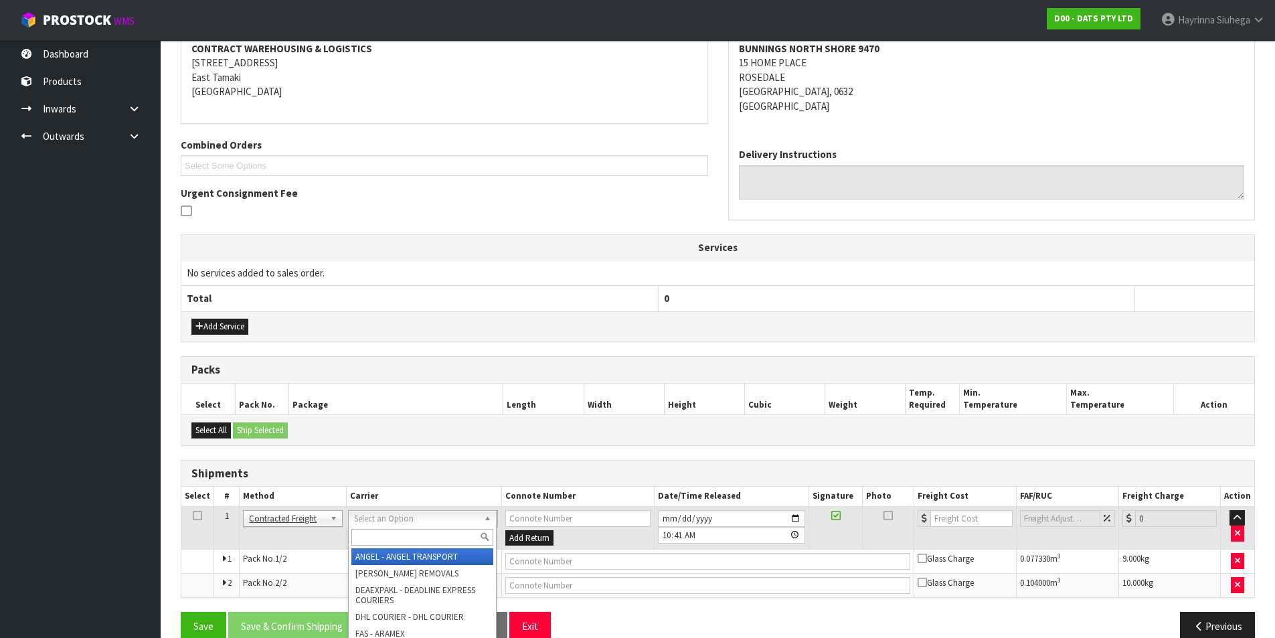
click at [392, 541] on input "text" at bounding box center [423, 537] width 142 height 17
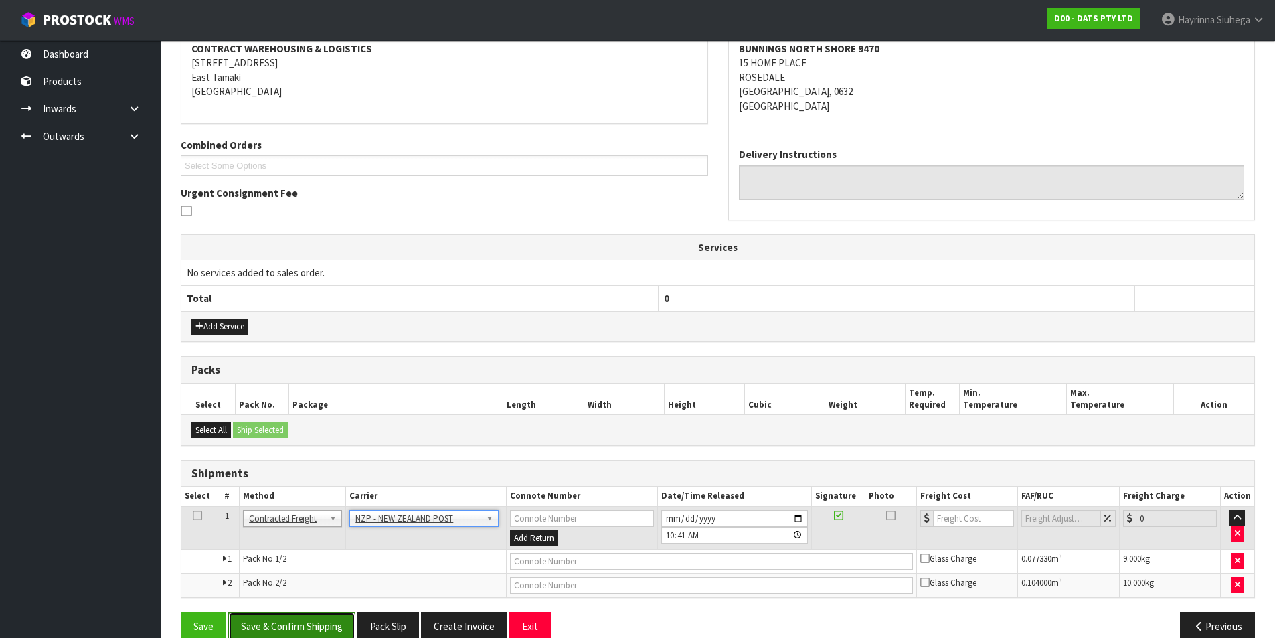
click at [309, 619] on button "Save & Confirm Shipping" at bounding box center [291, 626] width 127 height 29
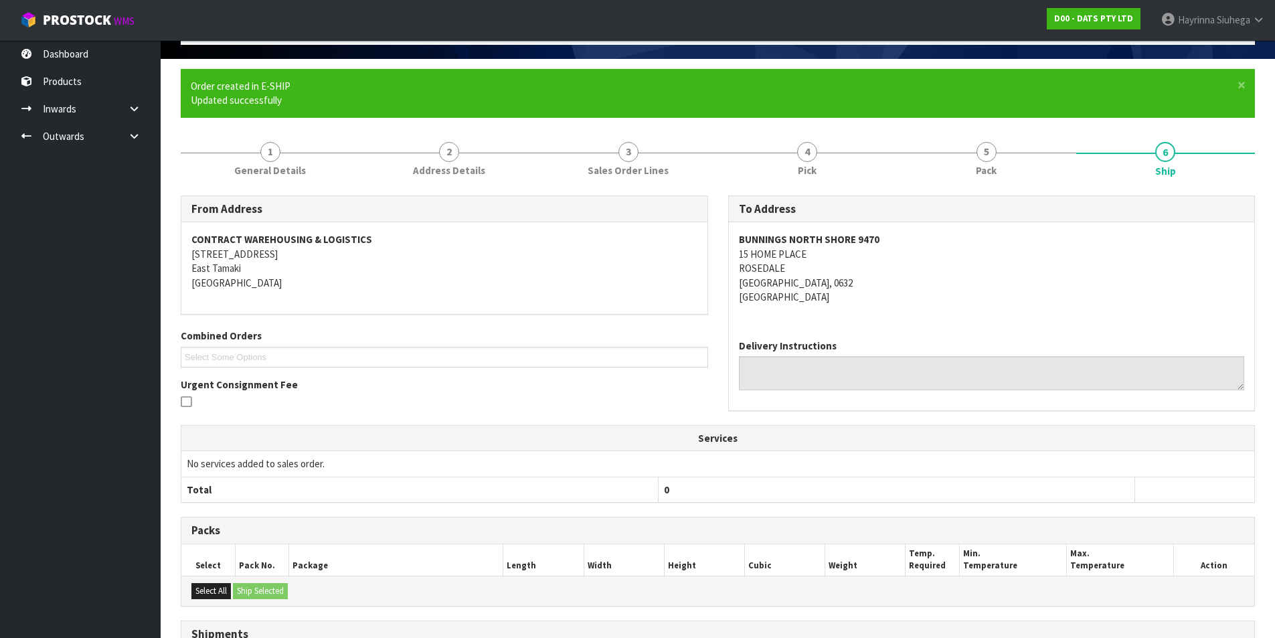
scroll to position [263, 0]
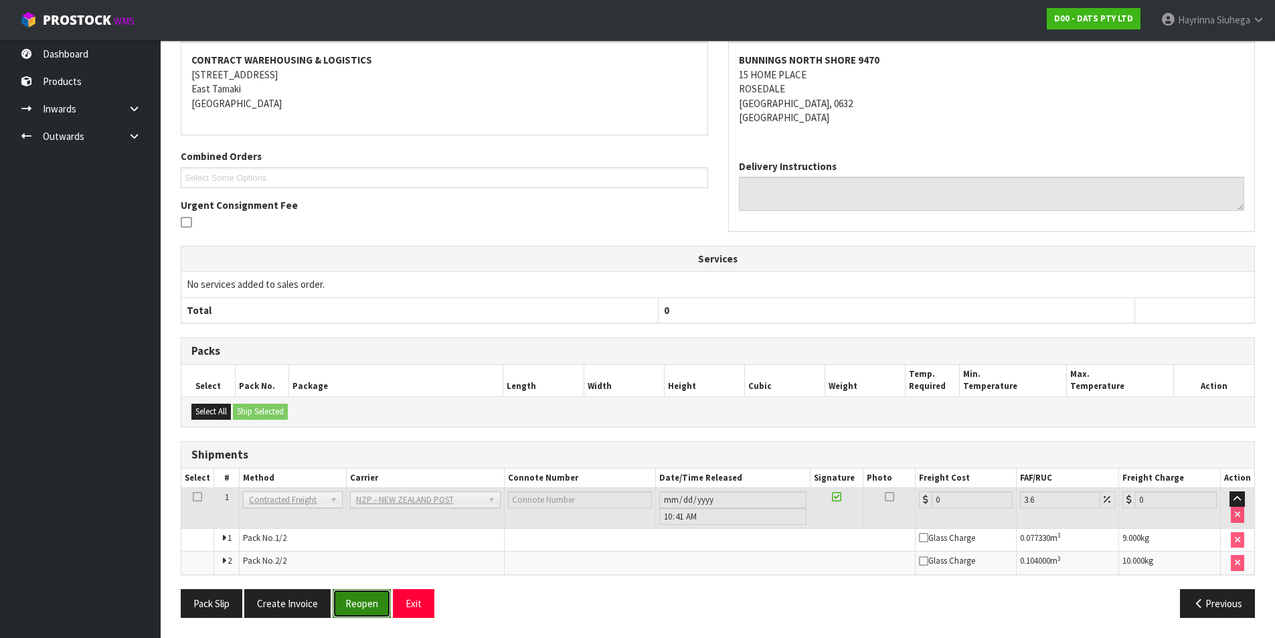
click at [366, 610] on button "Reopen" at bounding box center [362, 603] width 58 height 29
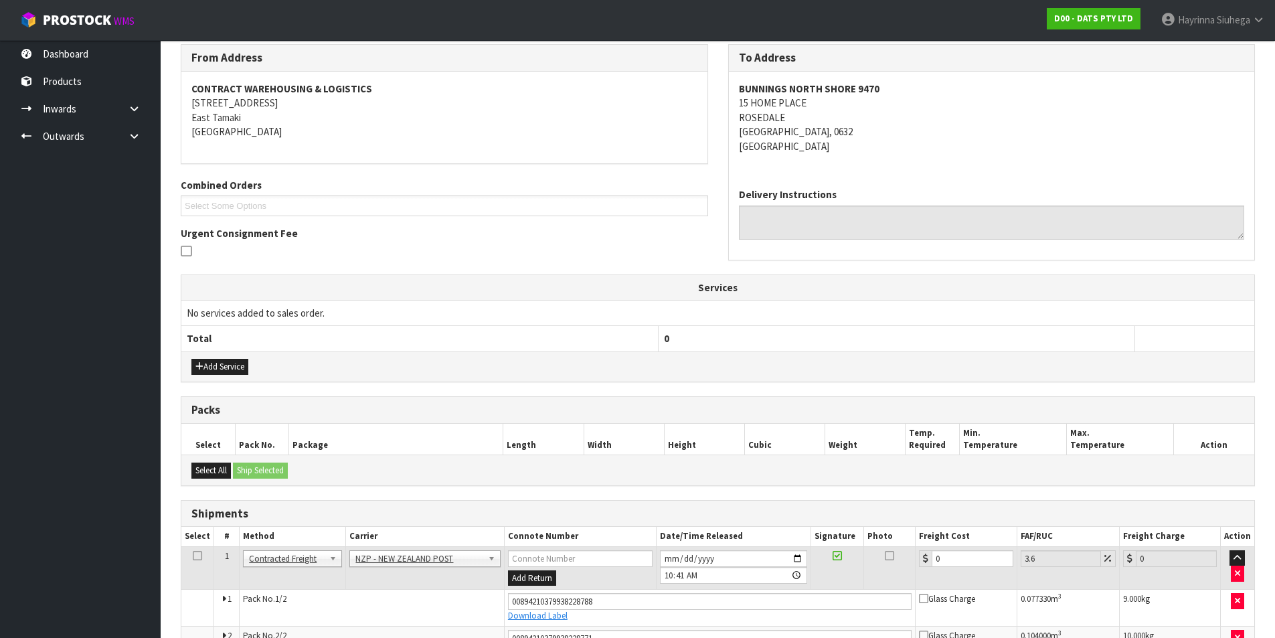
scroll to position [296, 0]
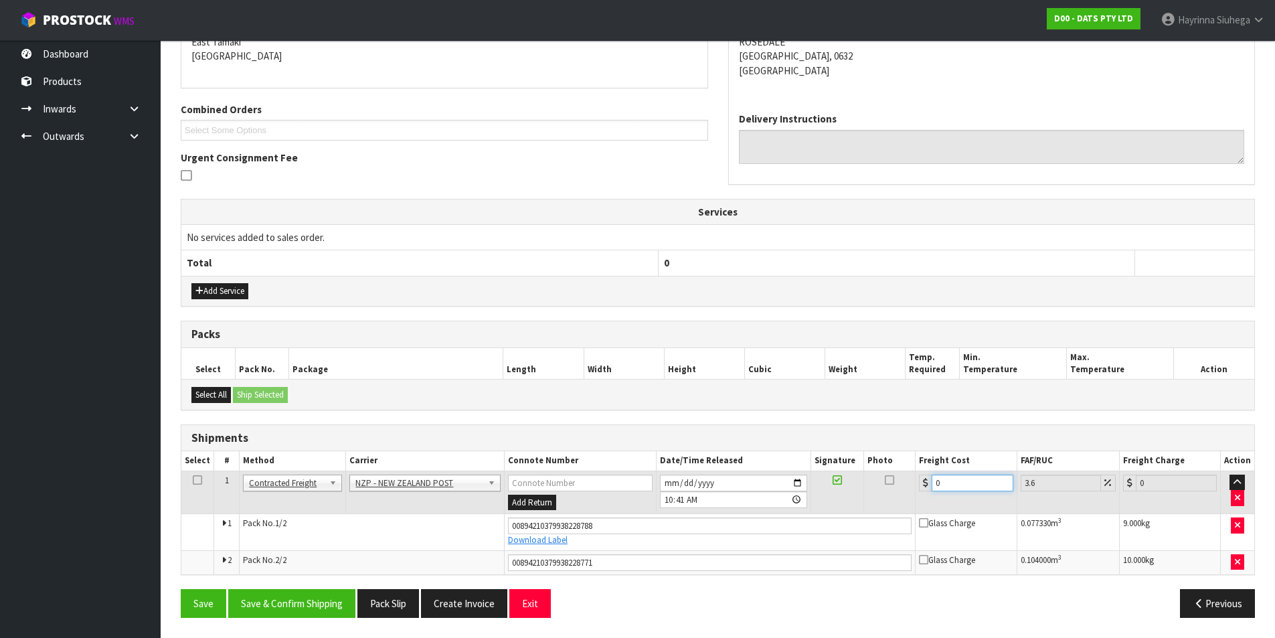
drag, startPoint x: 960, startPoint y: 479, endPoint x: 858, endPoint y: 478, distance: 101.8
click at [858, 478] on tr "1 Client Local Pickup Customer Local Pickup Company Freight Contracted Freight …" at bounding box center [717, 493] width 1073 height 44
click at [181, 589] on button "Save" at bounding box center [204, 603] width 46 height 29
click at [297, 606] on button "Save & Confirm Shipping" at bounding box center [291, 603] width 127 height 29
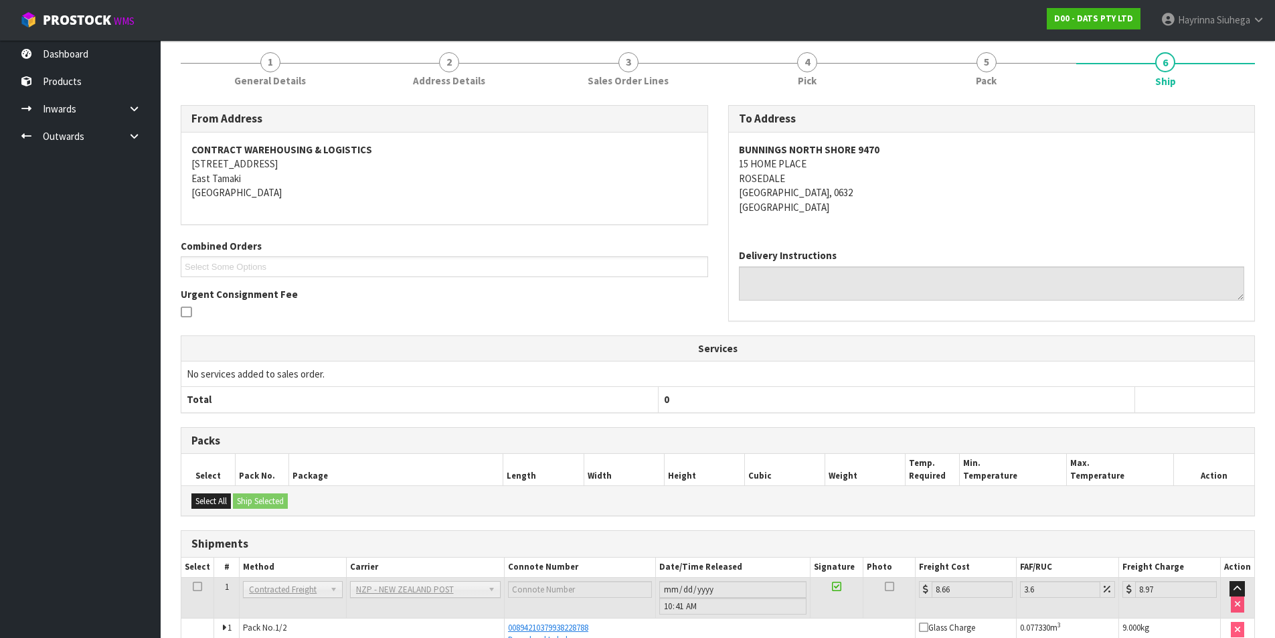
scroll to position [0, 0]
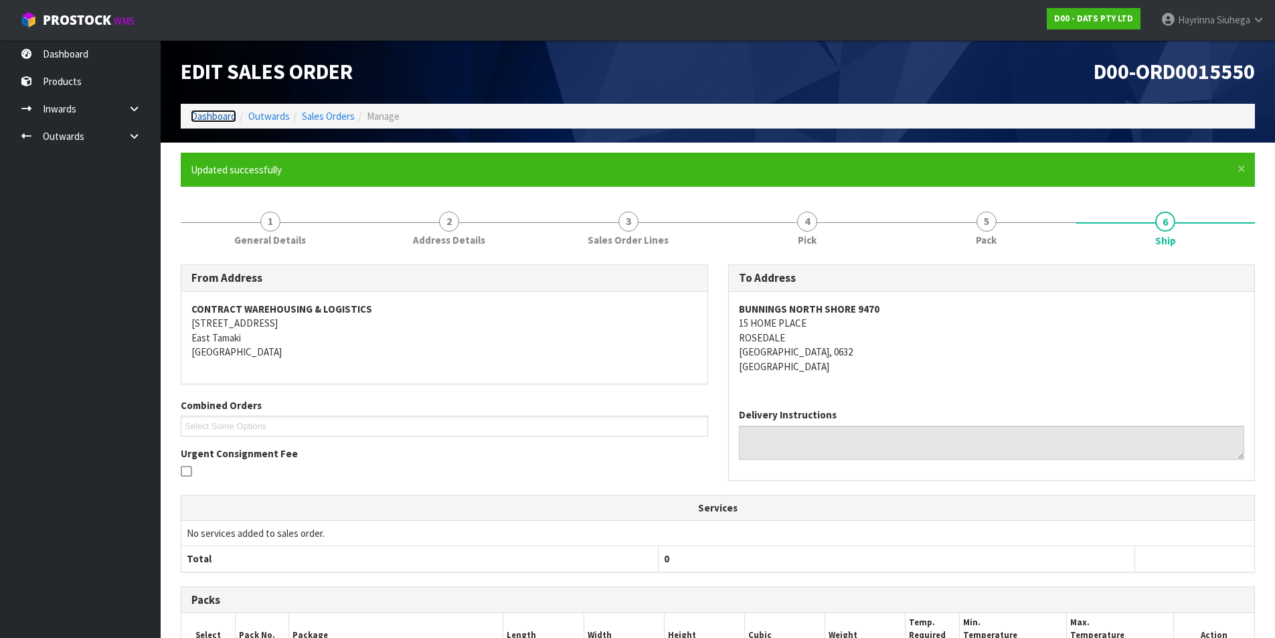
click at [204, 115] on link "Dashboard" at bounding box center [214, 116] width 46 height 13
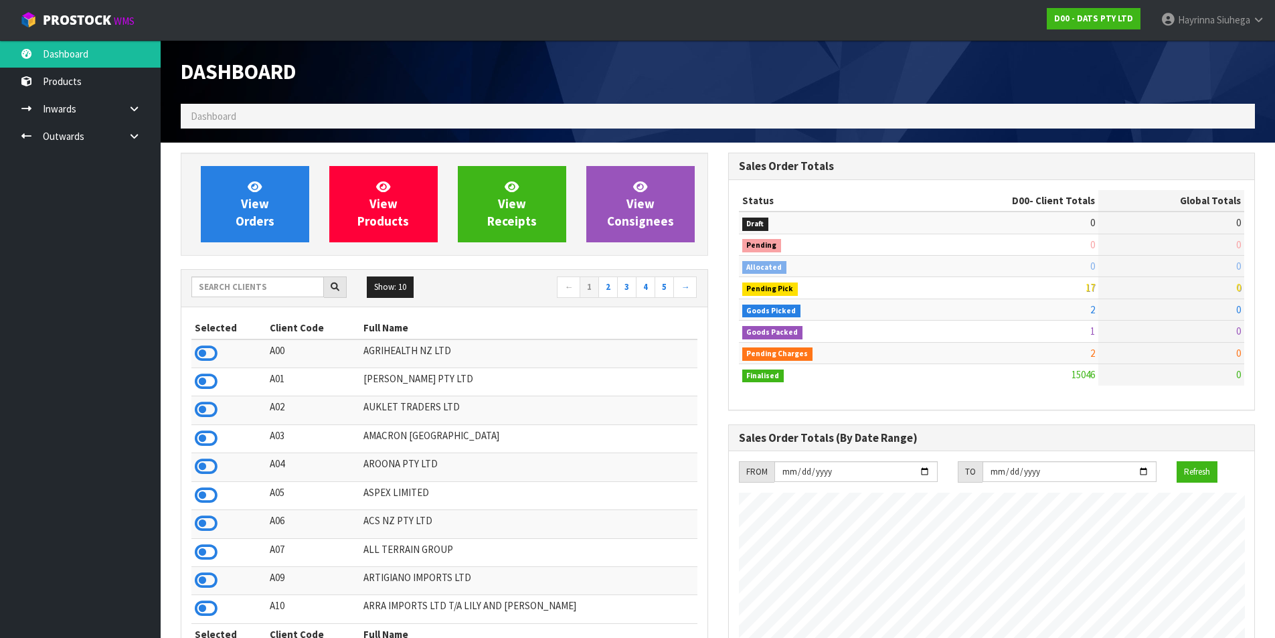
scroll to position [1014, 547]
click at [256, 198] on span "View Orders" at bounding box center [255, 204] width 39 height 50
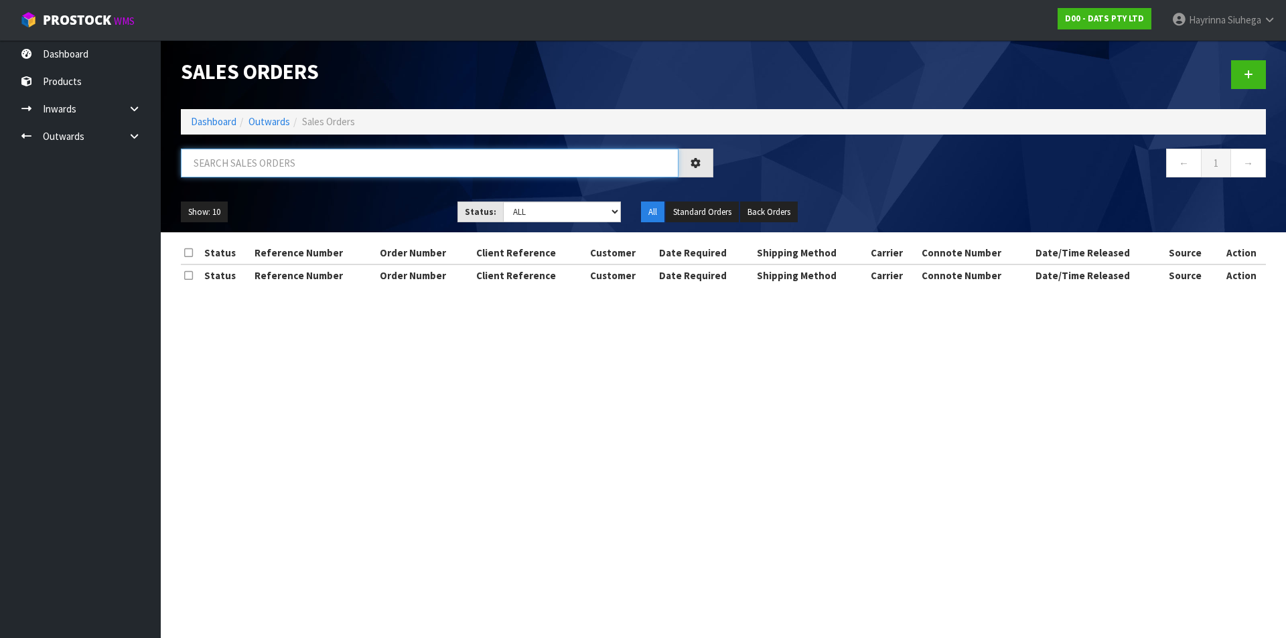
click at [266, 165] on input "text" at bounding box center [429, 163] width 497 height 29
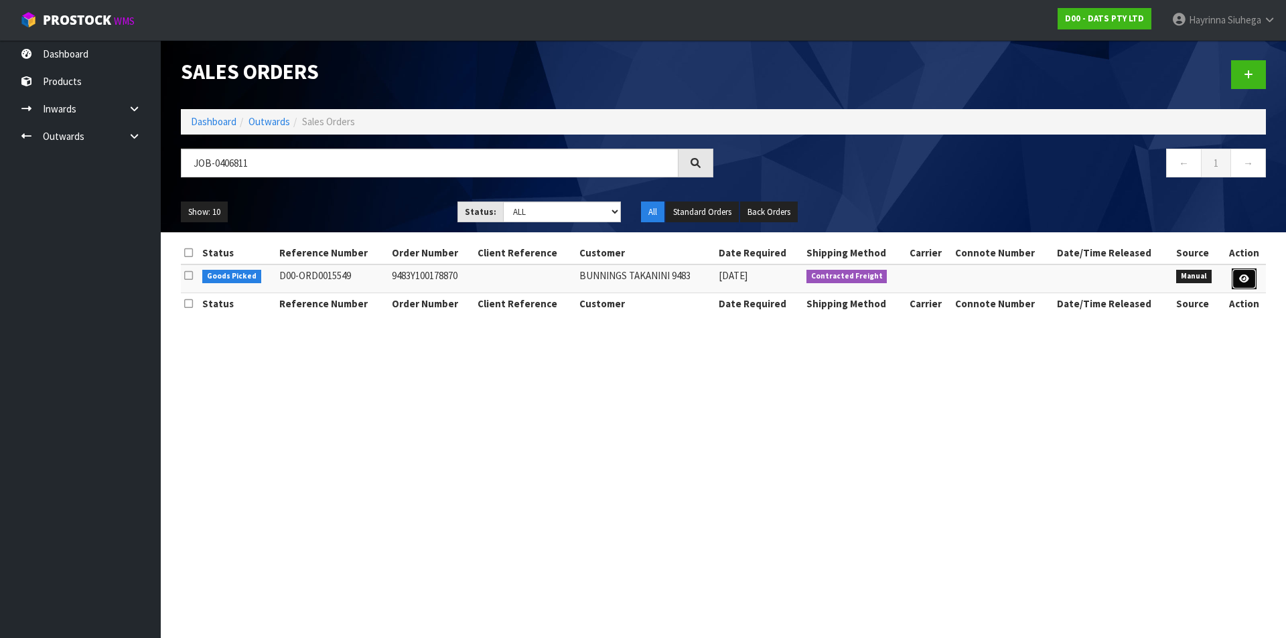
click at [1242, 280] on icon at bounding box center [1244, 279] width 10 height 9
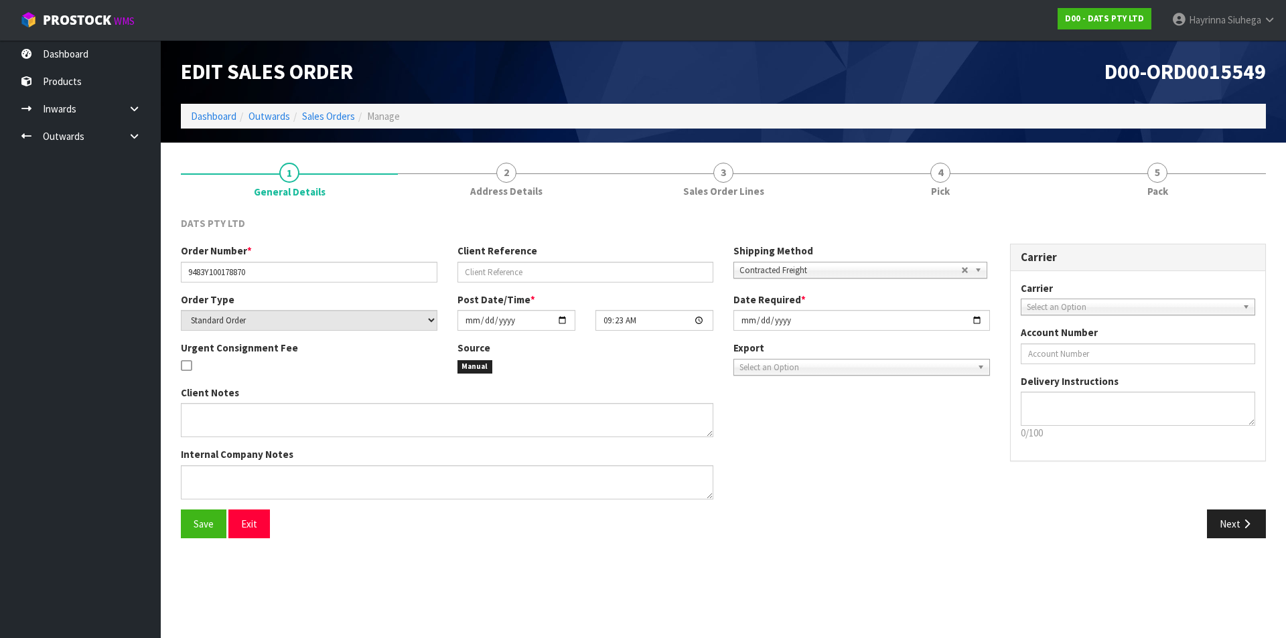
click at [974, 81] on h1 "D00-ORD0015549" at bounding box center [999, 71] width 532 height 23
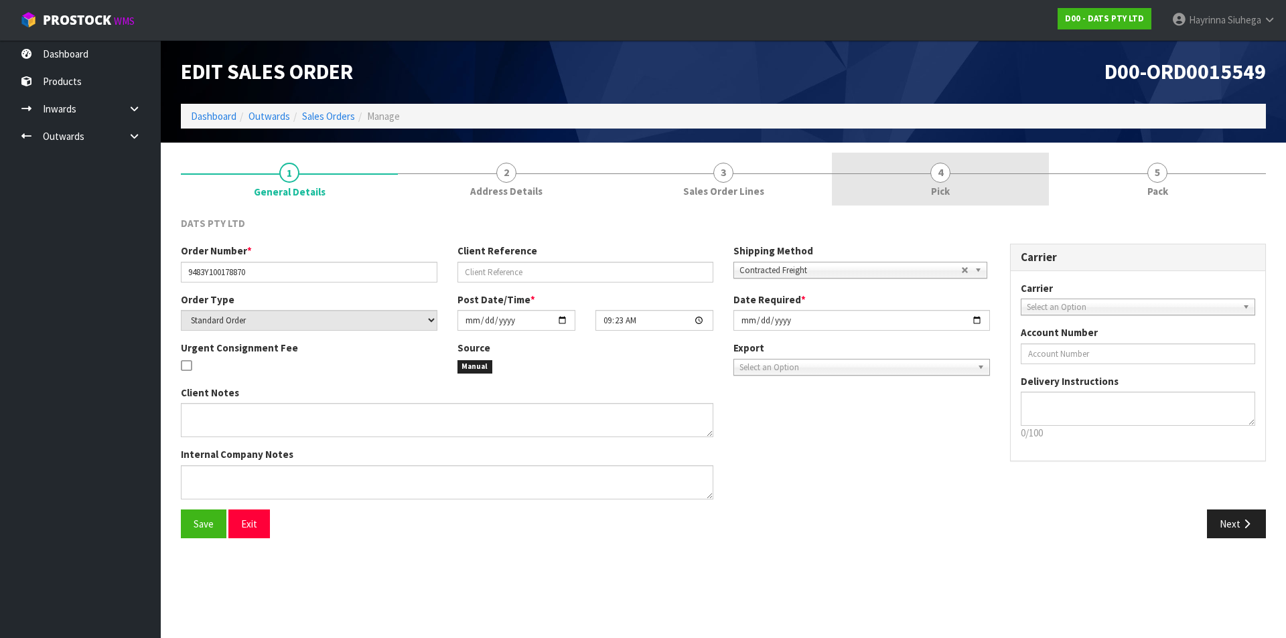
click at [941, 163] on span "4" at bounding box center [940, 173] width 20 height 20
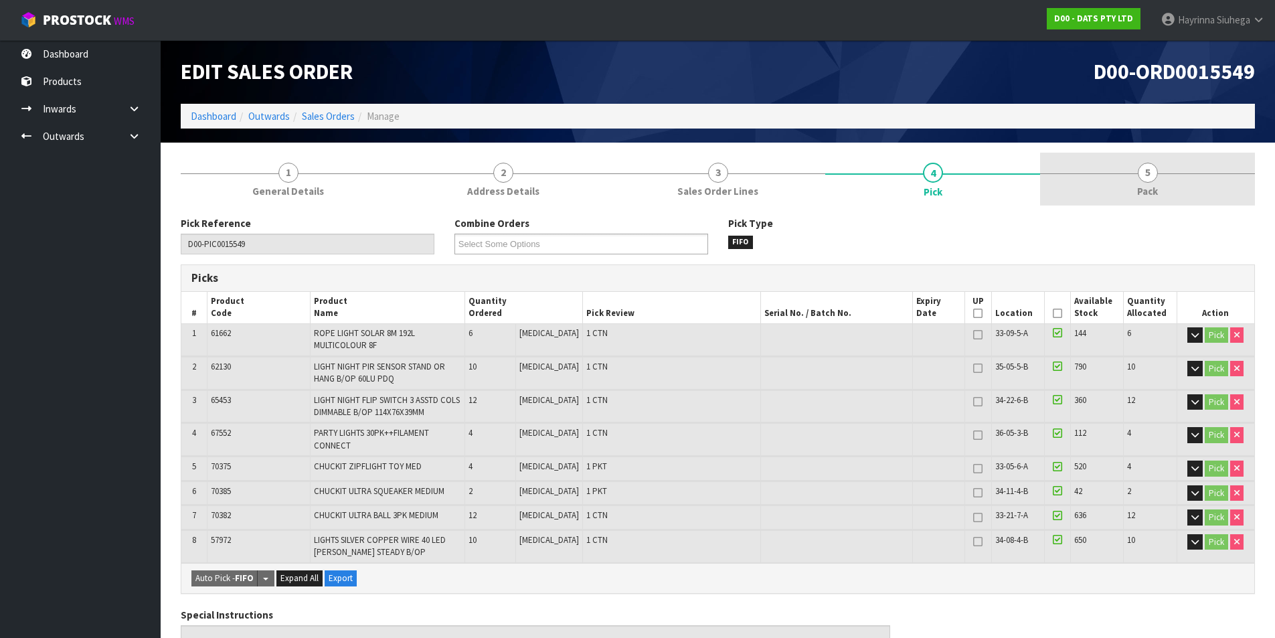
drag, startPoint x: 1142, startPoint y: 157, endPoint x: 1173, endPoint y: 179, distance: 37.5
click at [1145, 160] on link "5 Pack" at bounding box center [1147, 179] width 215 height 53
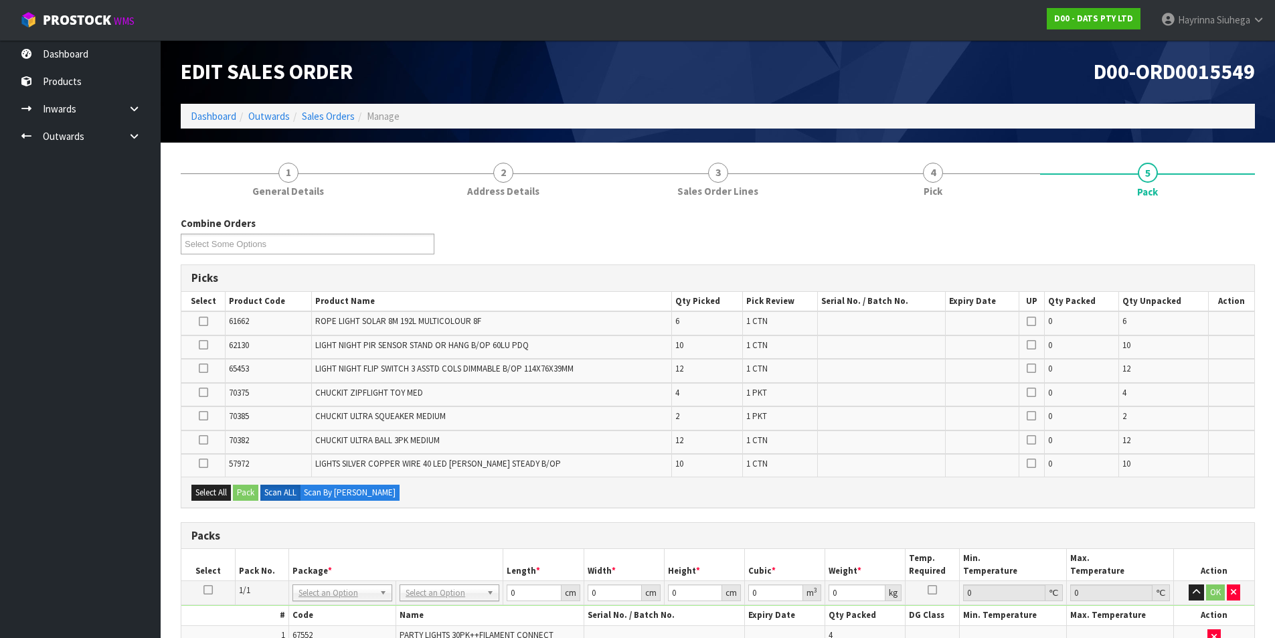
scroll to position [268, 0]
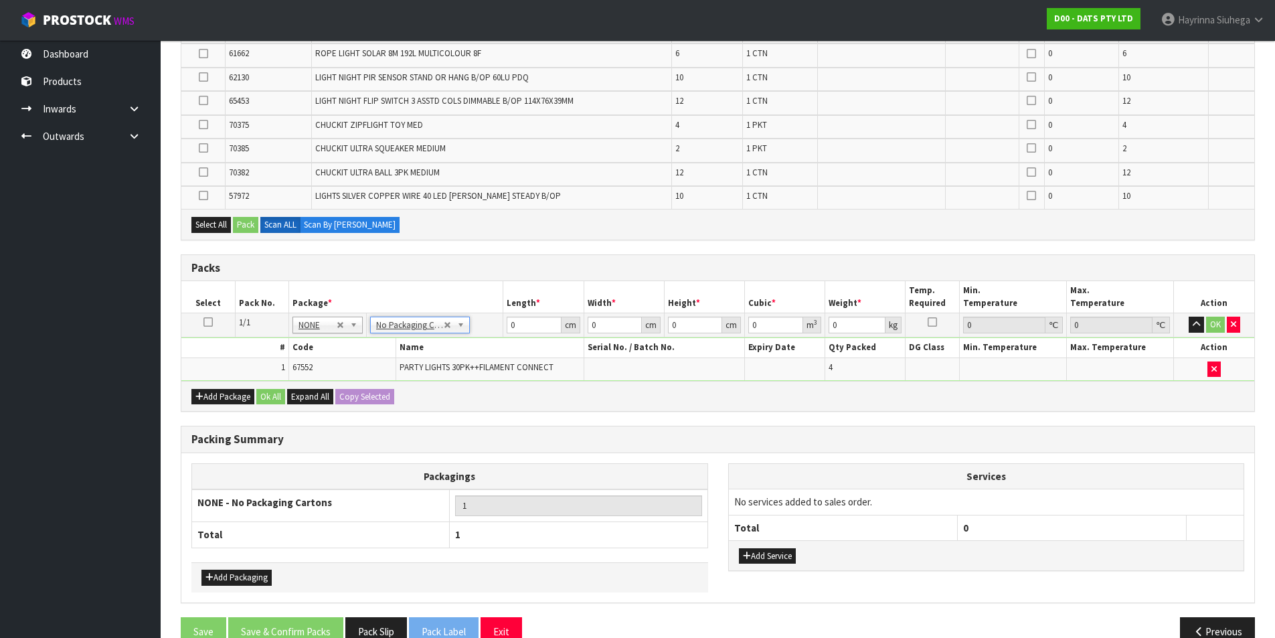
click at [384, 262] on h3 "Packs" at bounding box center [717, 268] width 1053 height 13
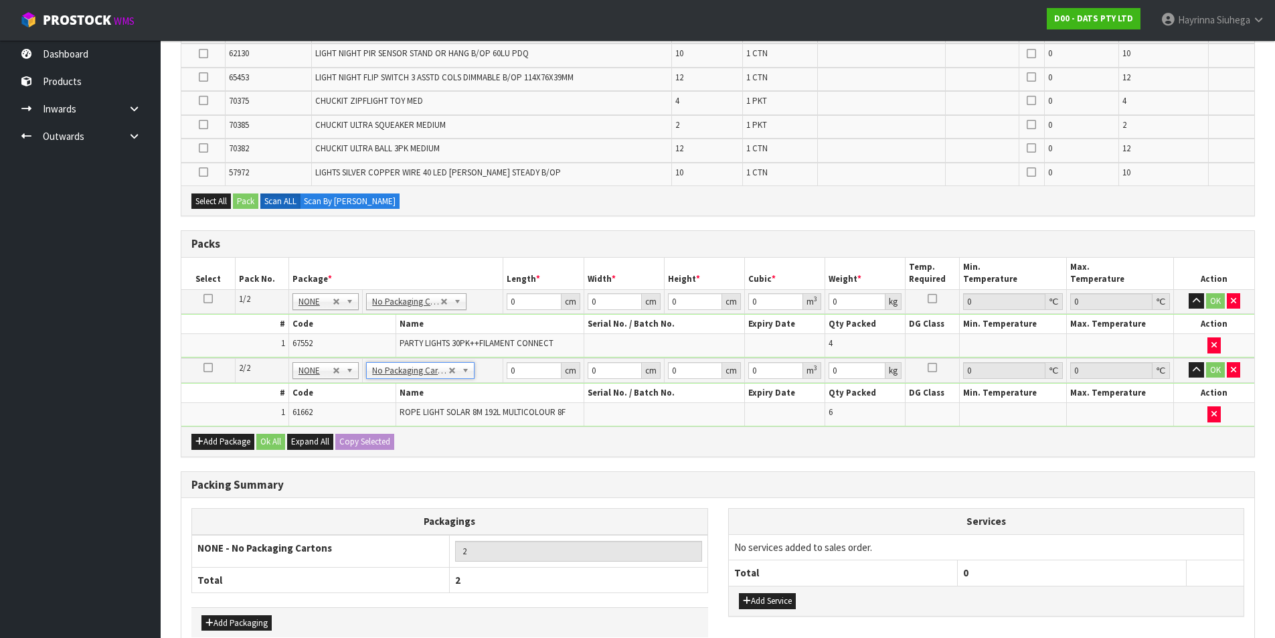
click at [564, 333] on table "# Code Name Serial No. / Batch No. Expiry Date Qty Packed DG Class Min. Tempera…" at bounding box center [717, 336] width 1073 height 42
click at [769, 244] on h3 "Packs" at bounding box center [717, 244] width 1053 height 13
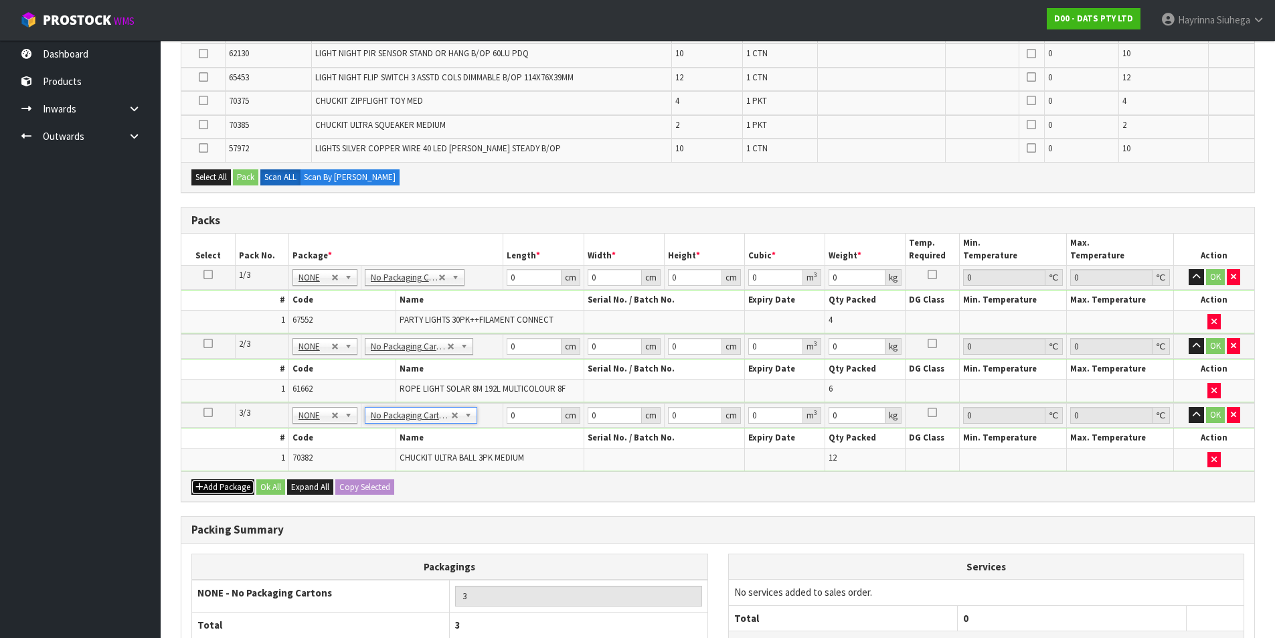
click at [220, 483] on button "Add Package" at bounding box center [222, 487] width 63 height 16
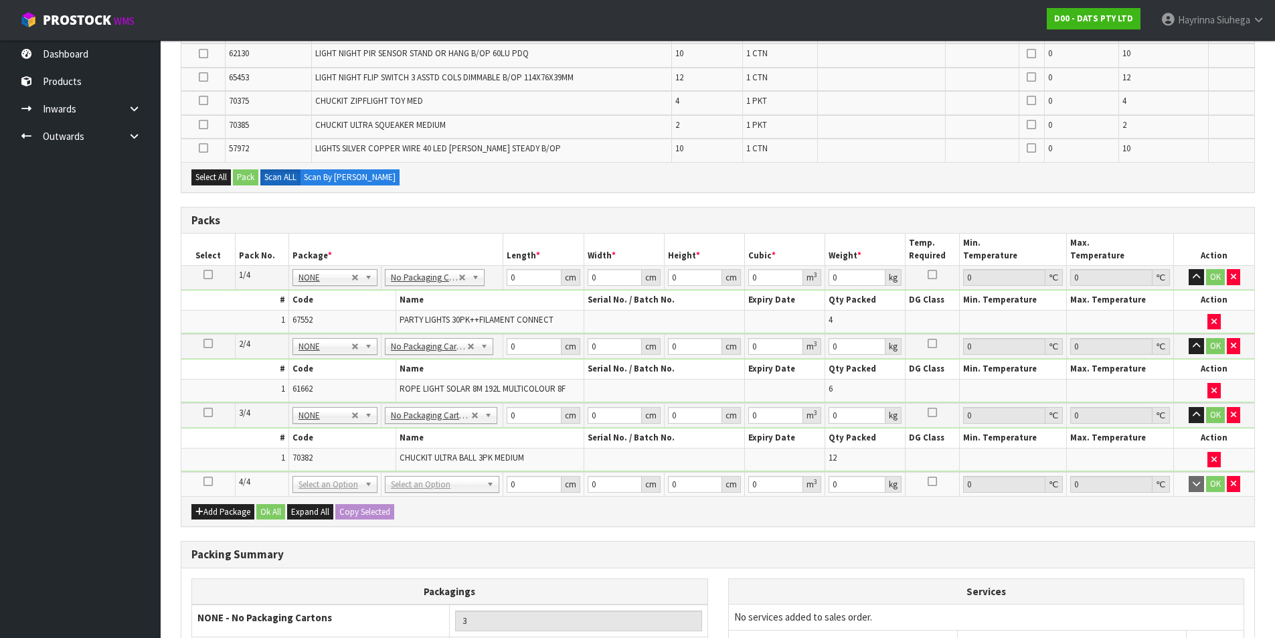
click at [208, 482] on icon at bounding box center [208, 481] width 9 height 1
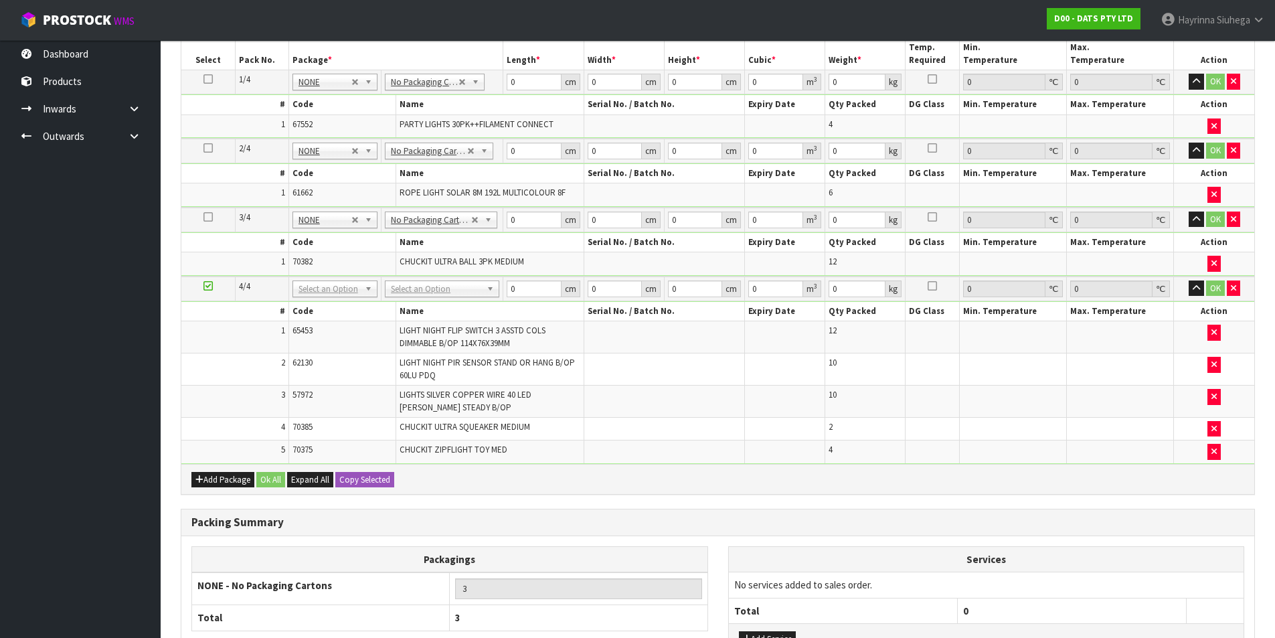
scroll to position [322, 0]
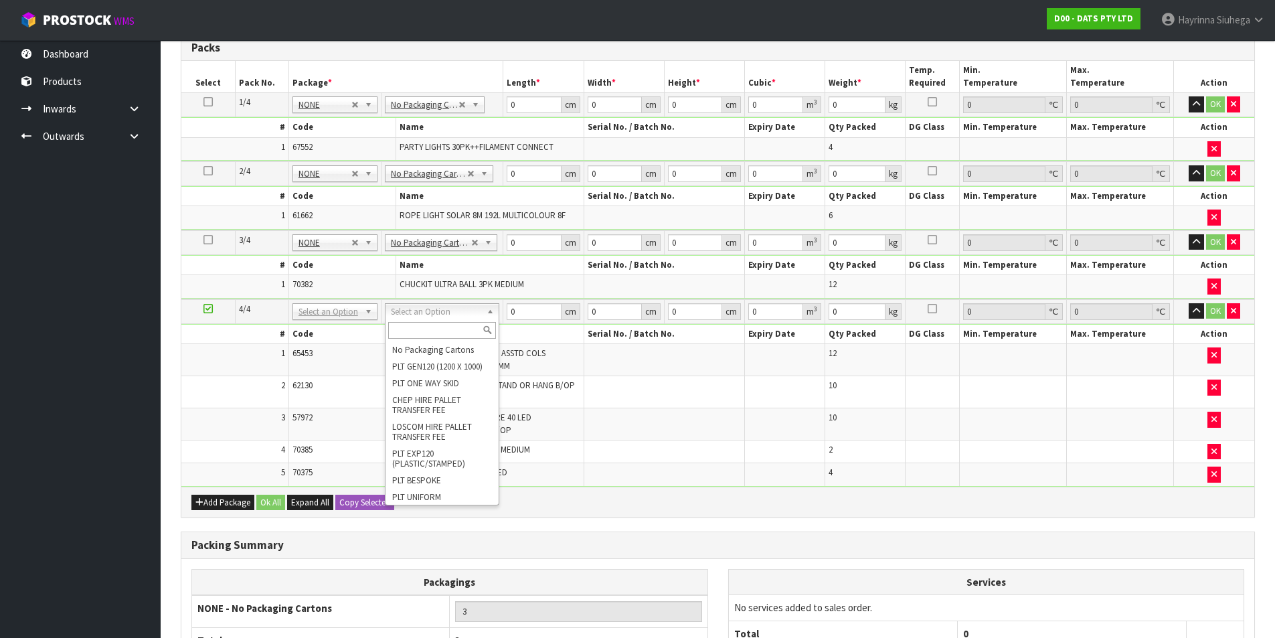
click at [430, 334] on input "text" at bounding box center [442, 330] width 108 height 17
click at [429, 323] on input "text" at bounding box center [442, 330] width 108 height 17
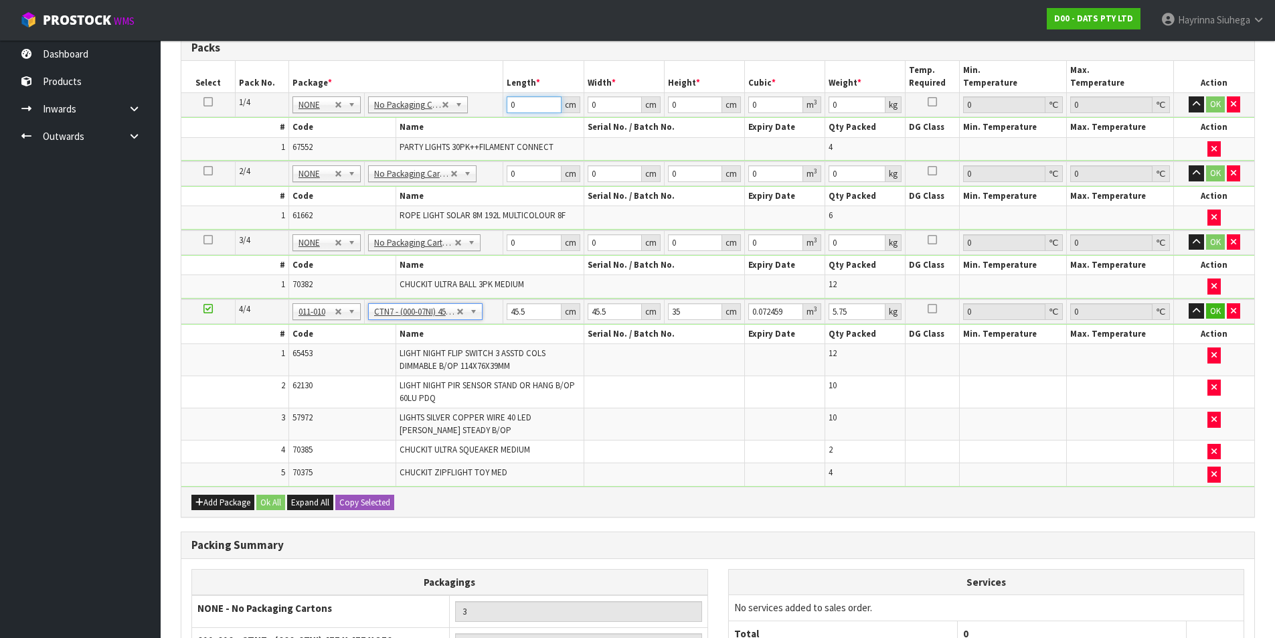
click at [513, 103] on input "0" at bounding box center [534, 104] width 54 height 17
click button "OK" at bounding box center [1216, 104] width 19 height 16
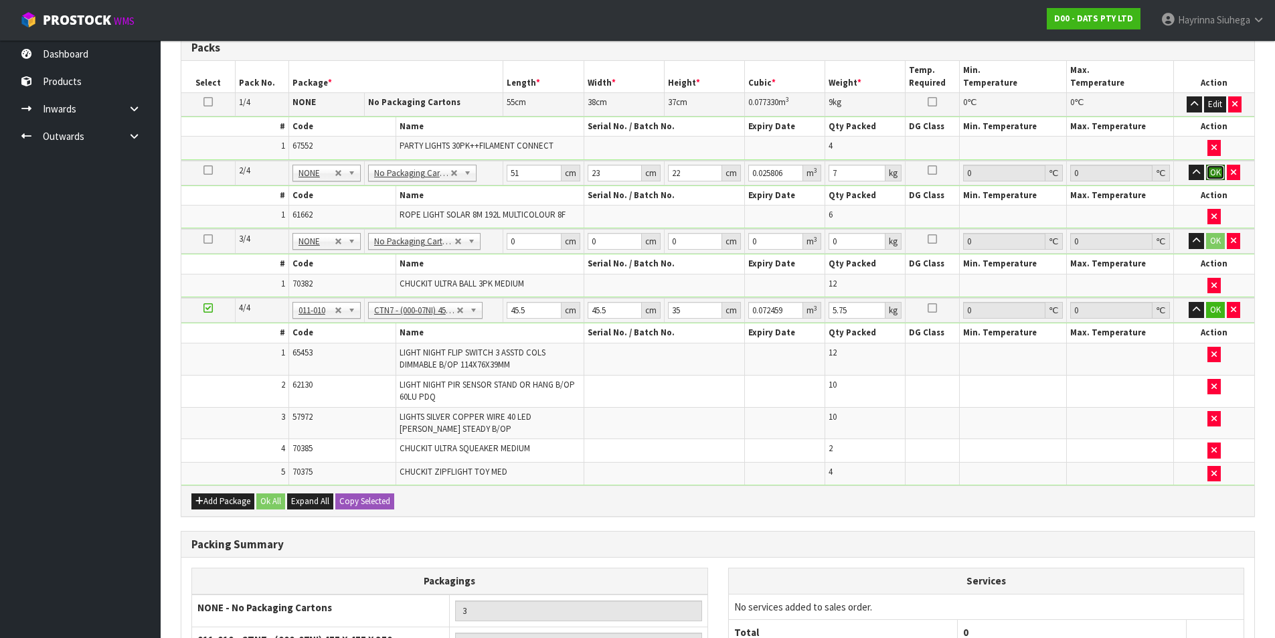
click button "OK" at bounding box center [1216, 173] width 19 height 16
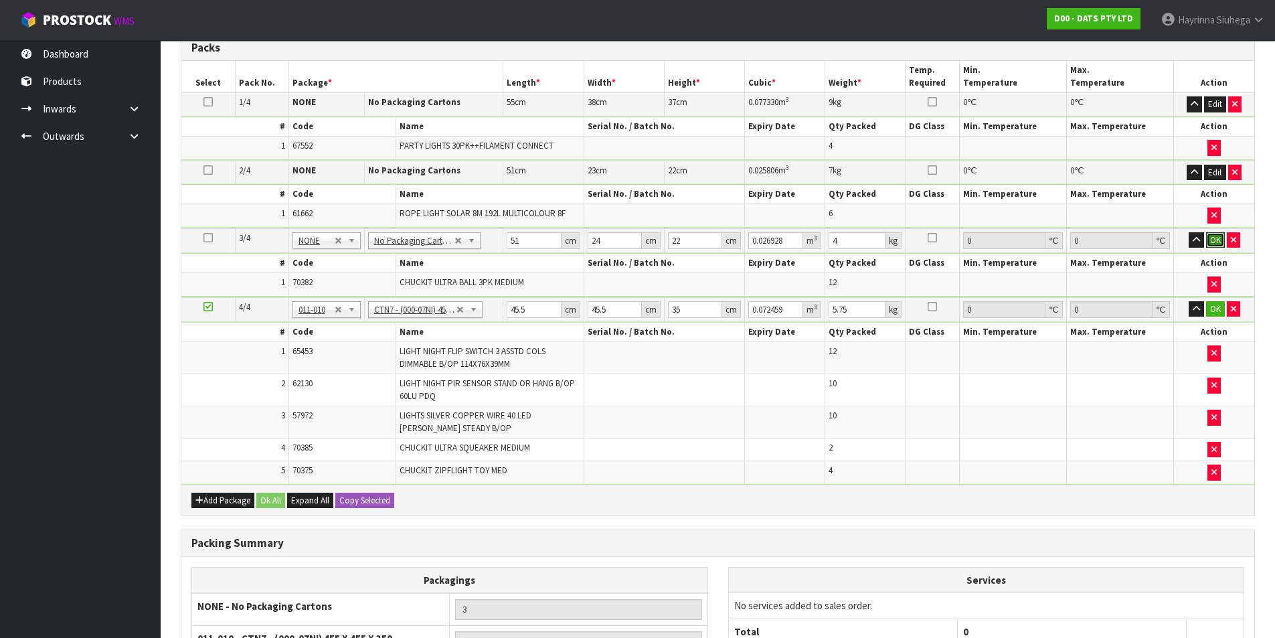
click button "OK" at bounding box center [1216, 240] width 19 height 16
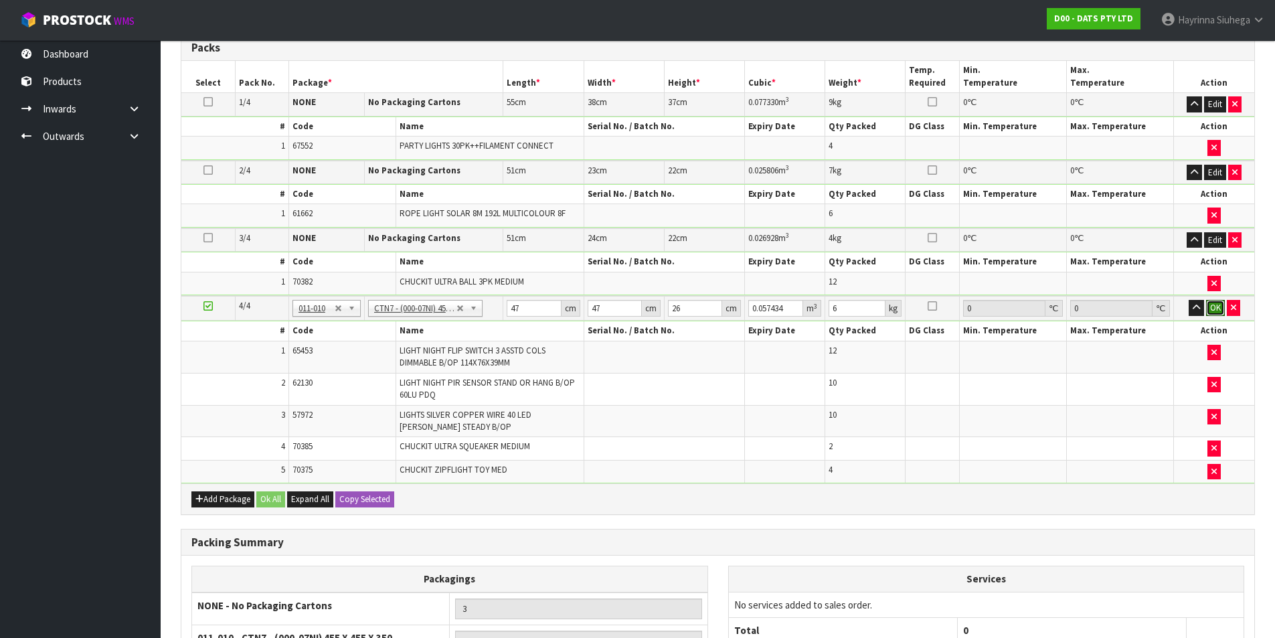
click button "OK" at bounding box center [1216, 308] width 19 height 16
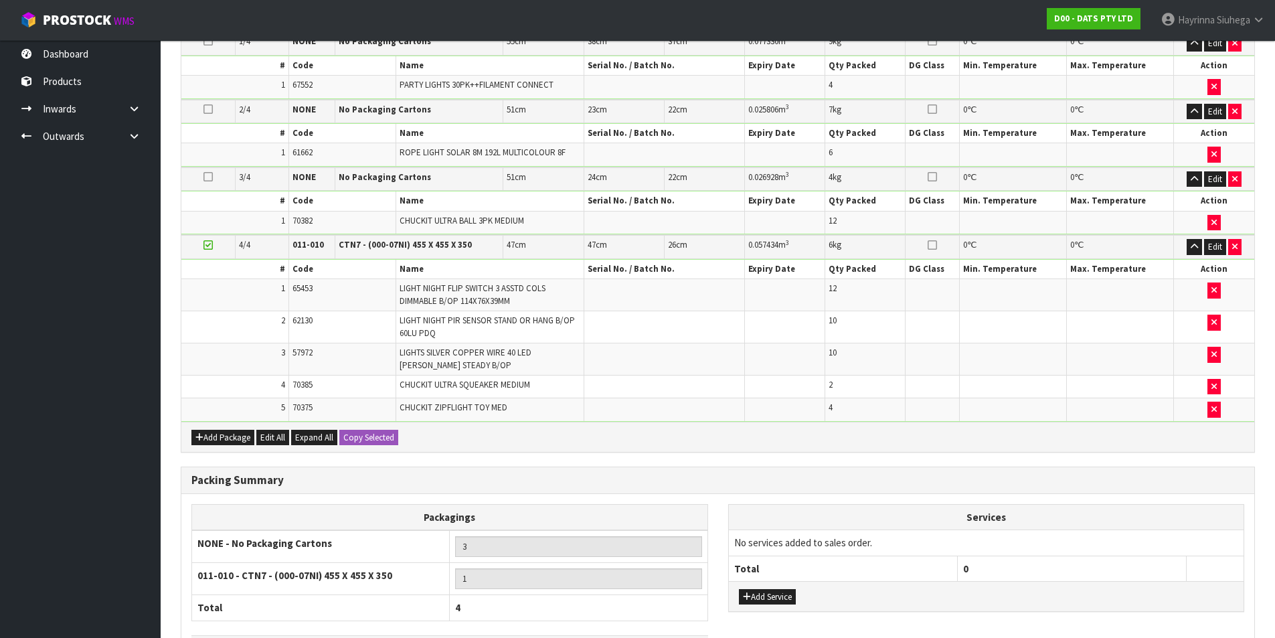
scroll to position [484, 0]
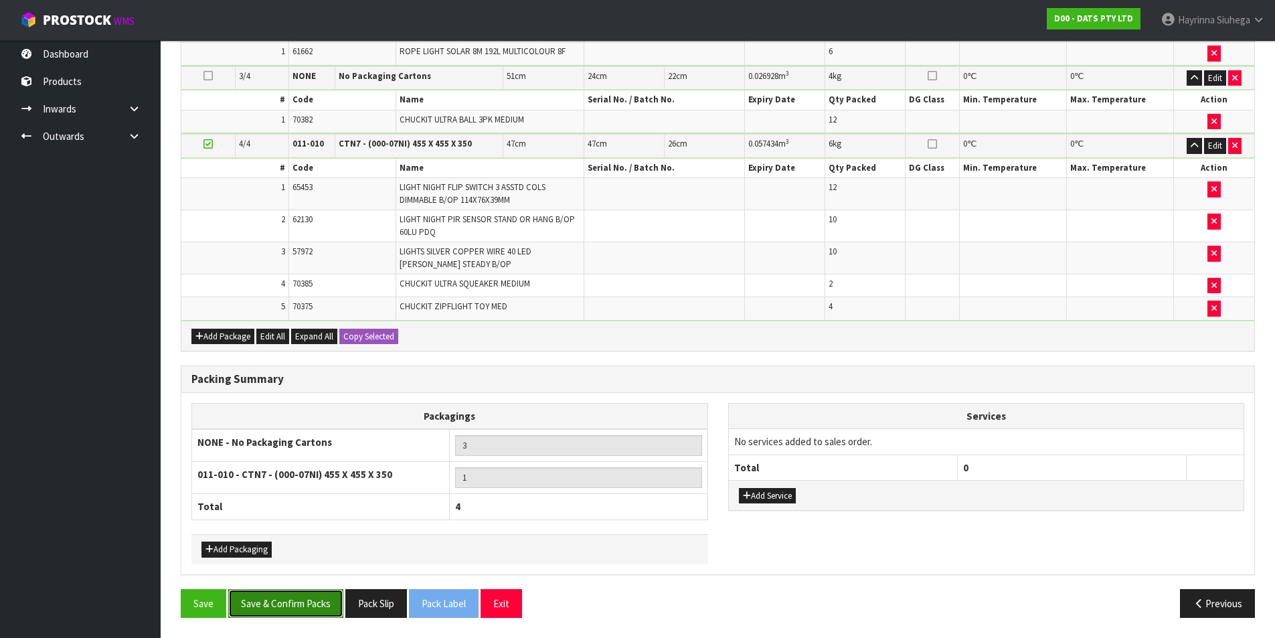
click at [322, 606] on button "Save & Confirm Packs" at bounding box center [285, 603] width 115 height 29
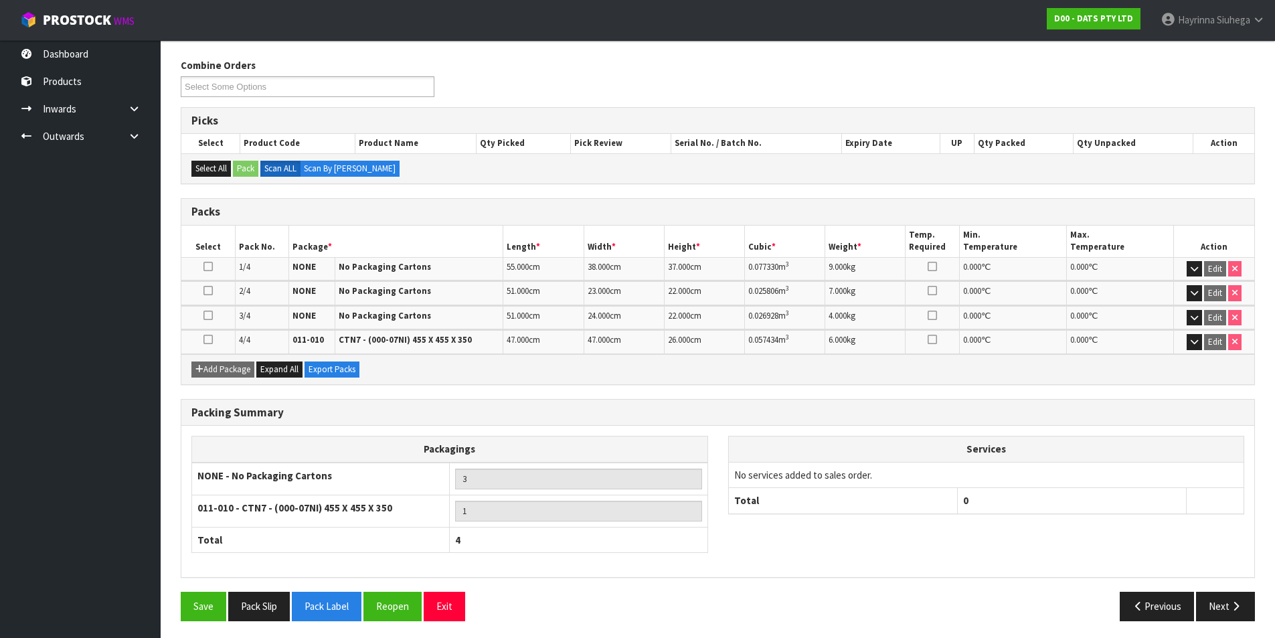
scroll to position [210, 0]
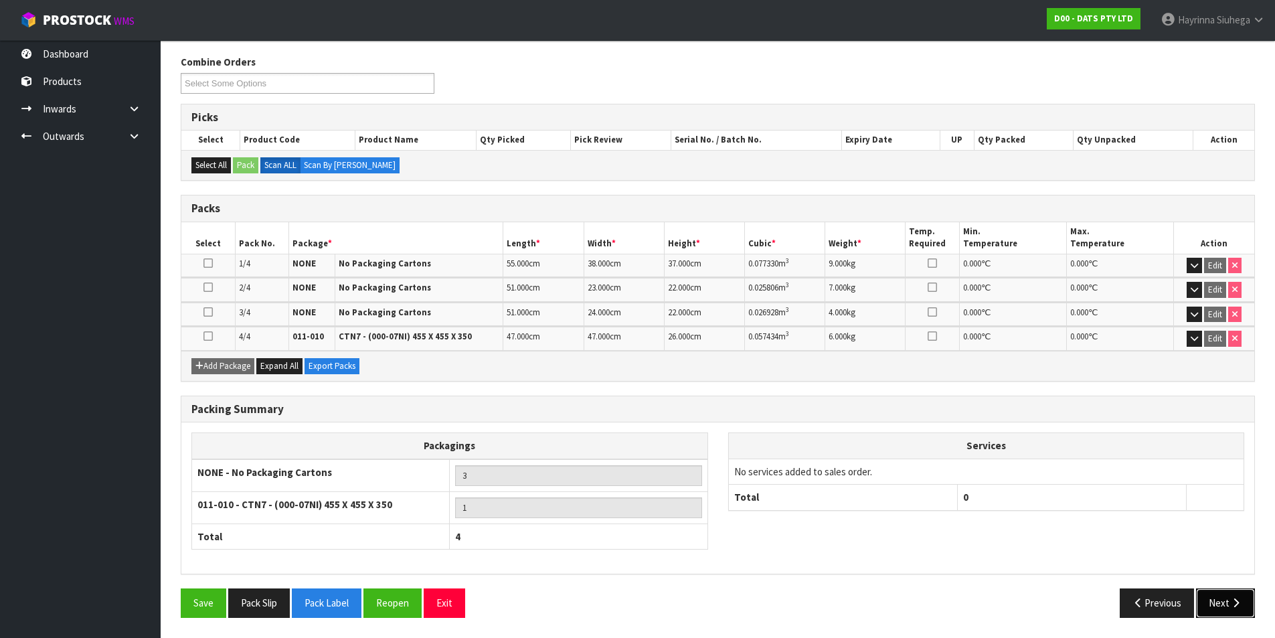
click at [1235, 600] on icon "button" at bounding box center [1236, 603] width 13 height 10
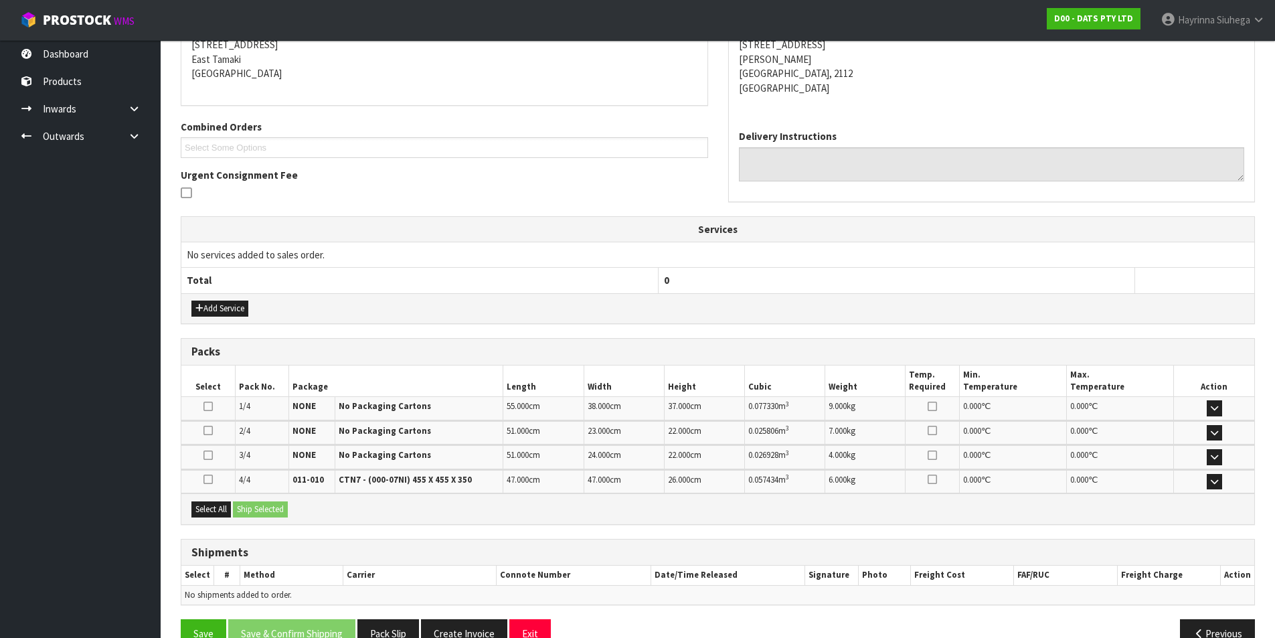
scroll to position [309, 0]
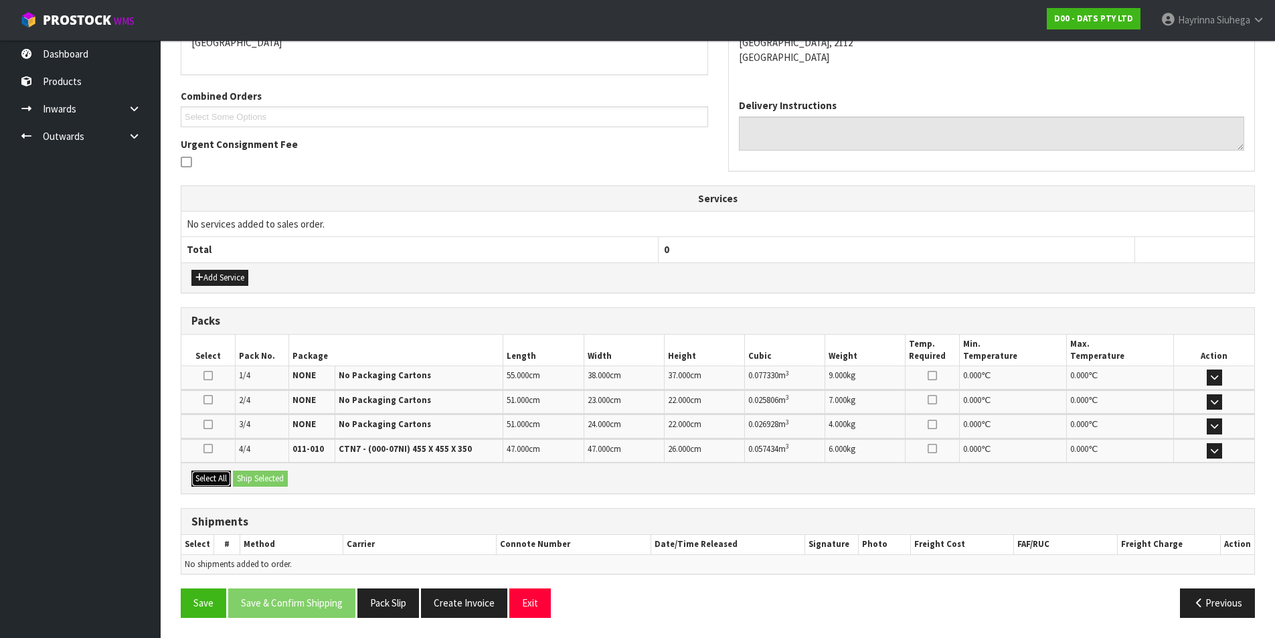
click at [214, 478] on button "Select All" at bounding box center [211, 479] width 40 height 16
click at [264, 477] on button "Ship Selected" at bounding box center [260, 479] width 55 height 16
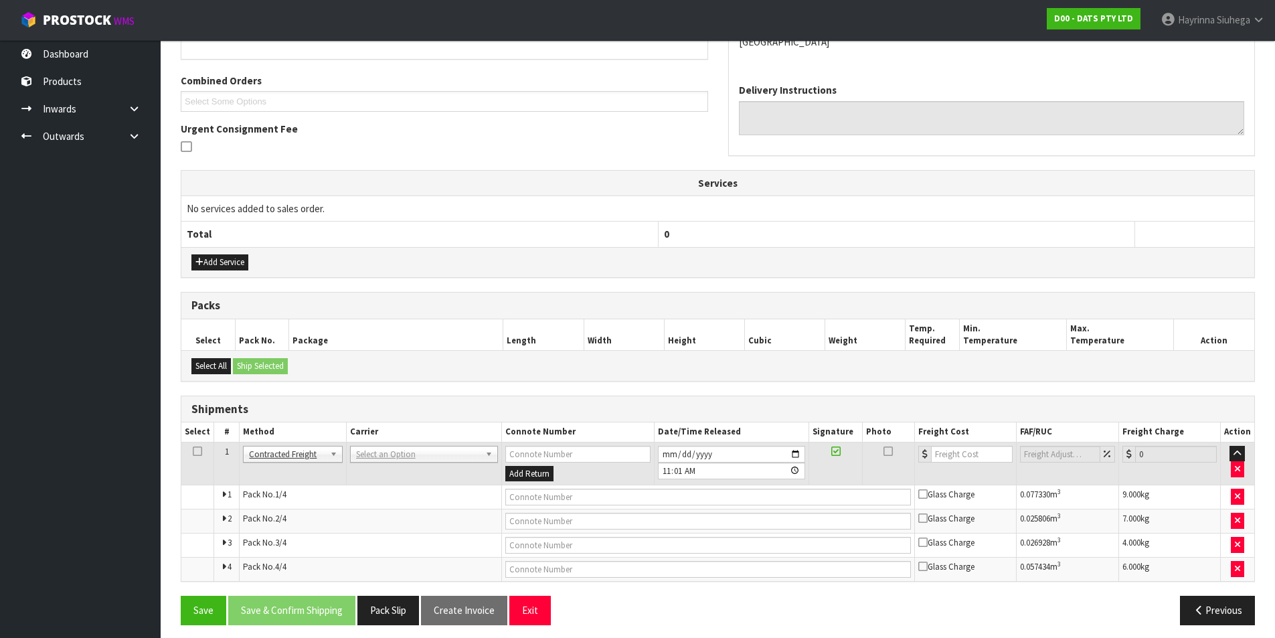
scroll to position [332, 0]
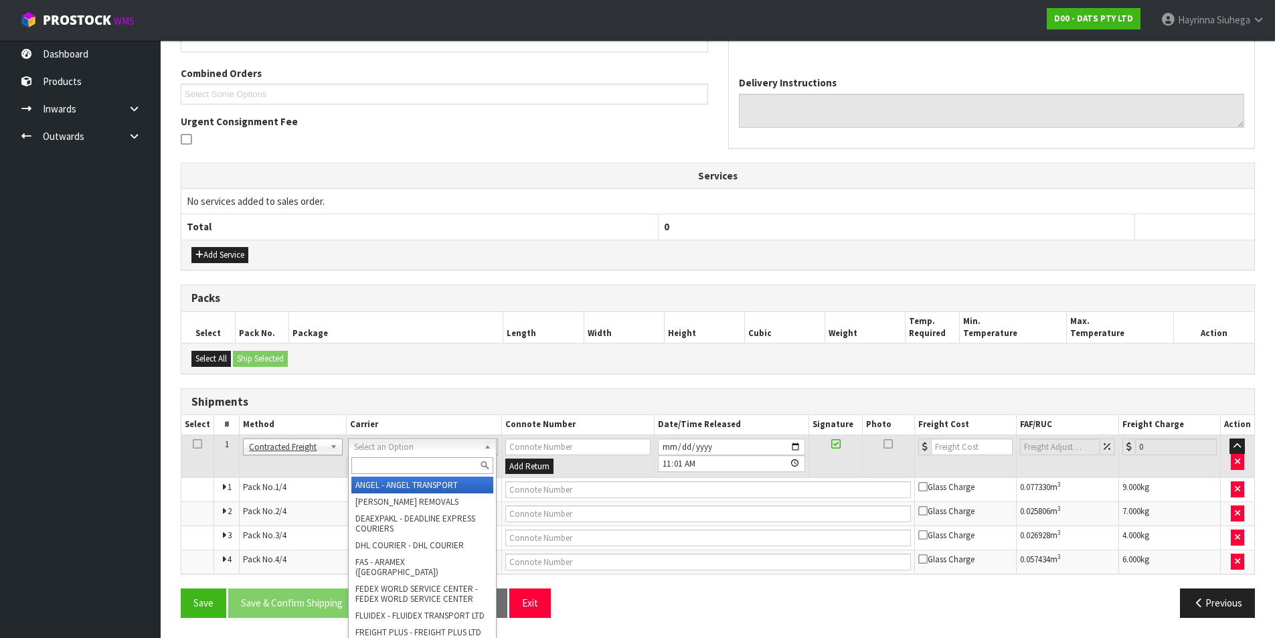
click at [371, 462] on input "text" at bounding box center [423, 465] width 142 height 17
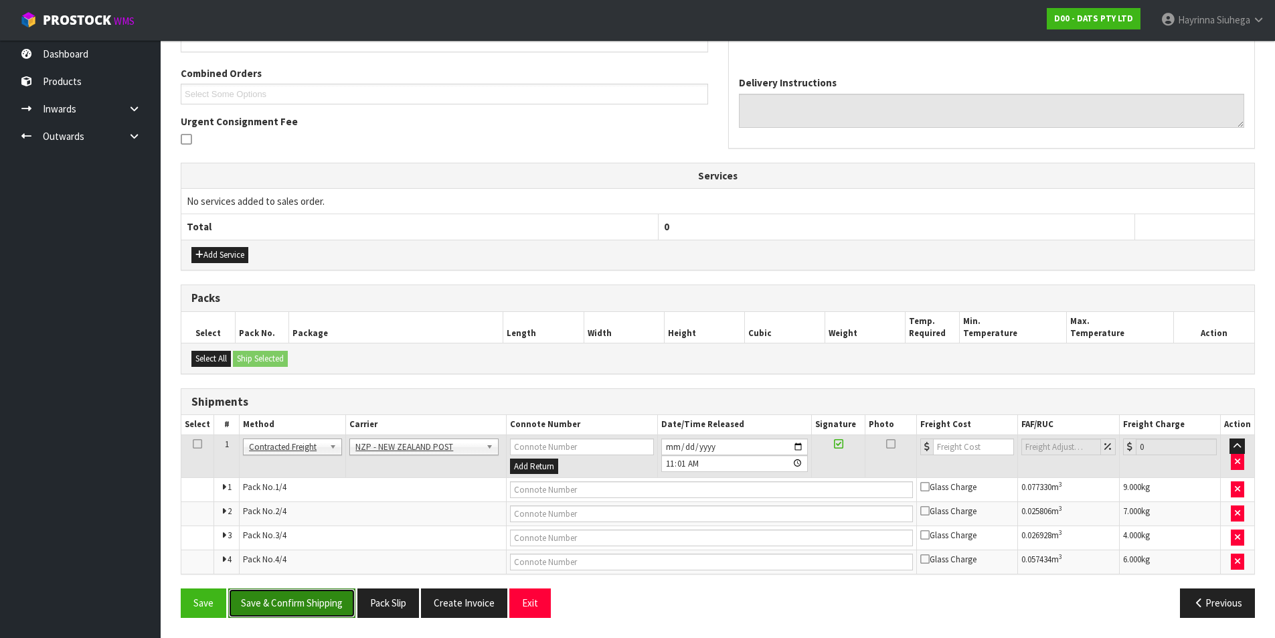
click at [326, 600] on button "Save & Confirm Shipping" at bounding box center [291, 603] width 127 height 29
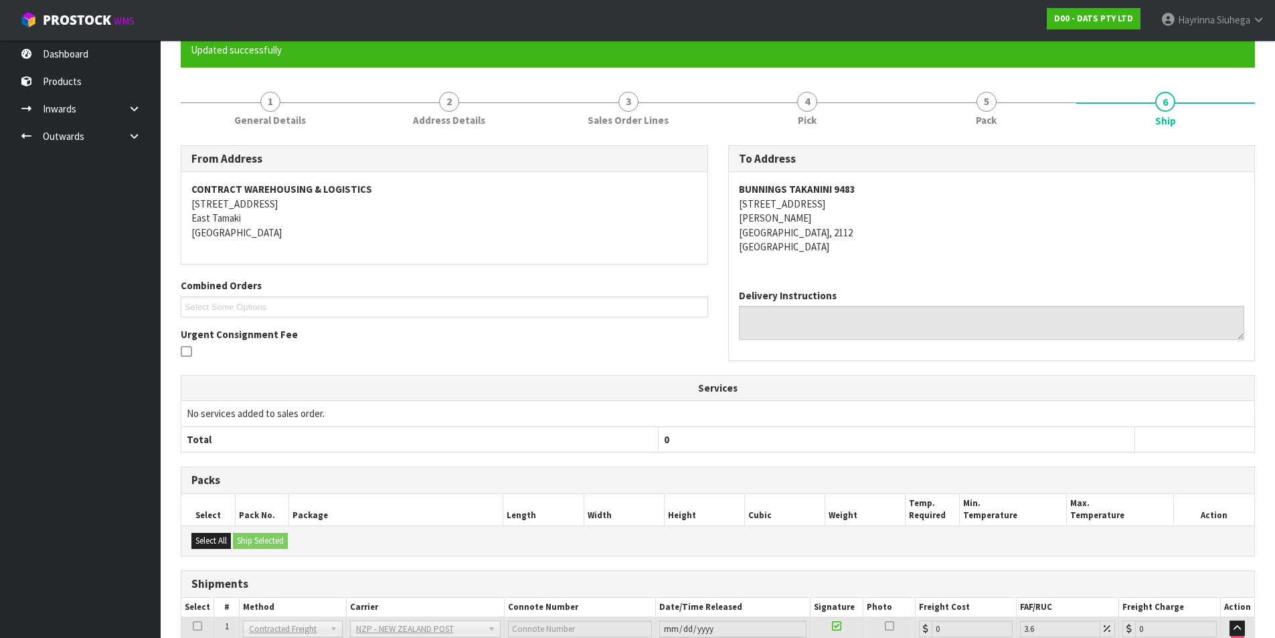
scroll to position [309, 0]
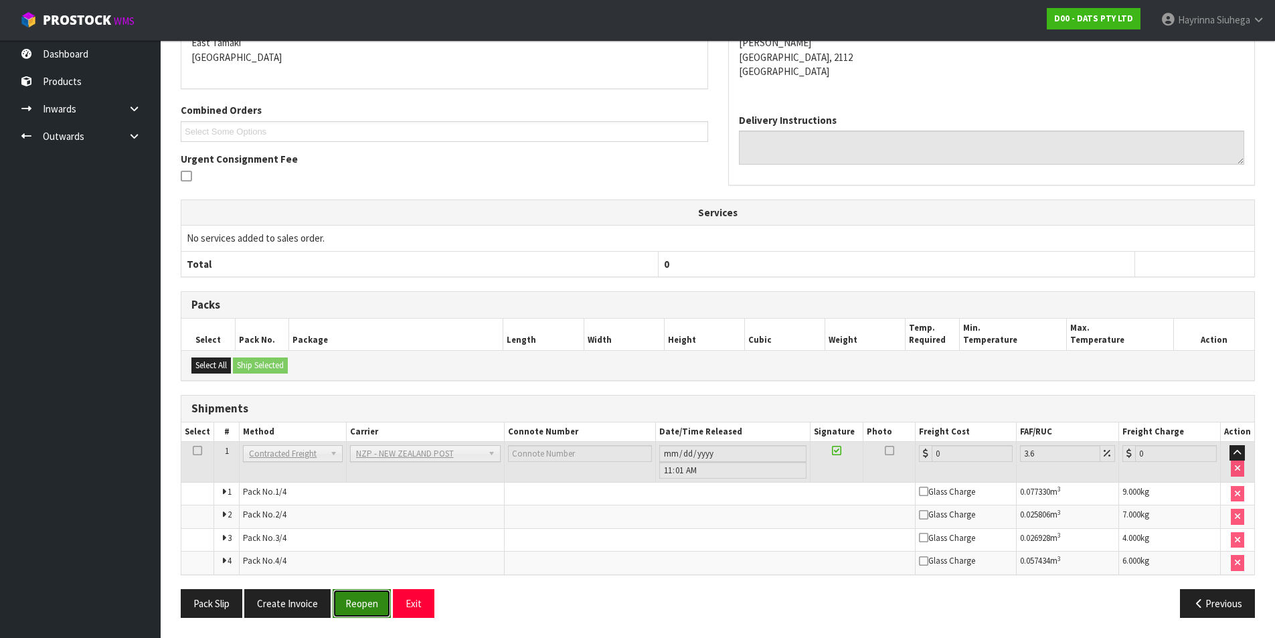
click at [362, 604] on button "Reopen" at bounding box center [362, 603] width 58 height 29
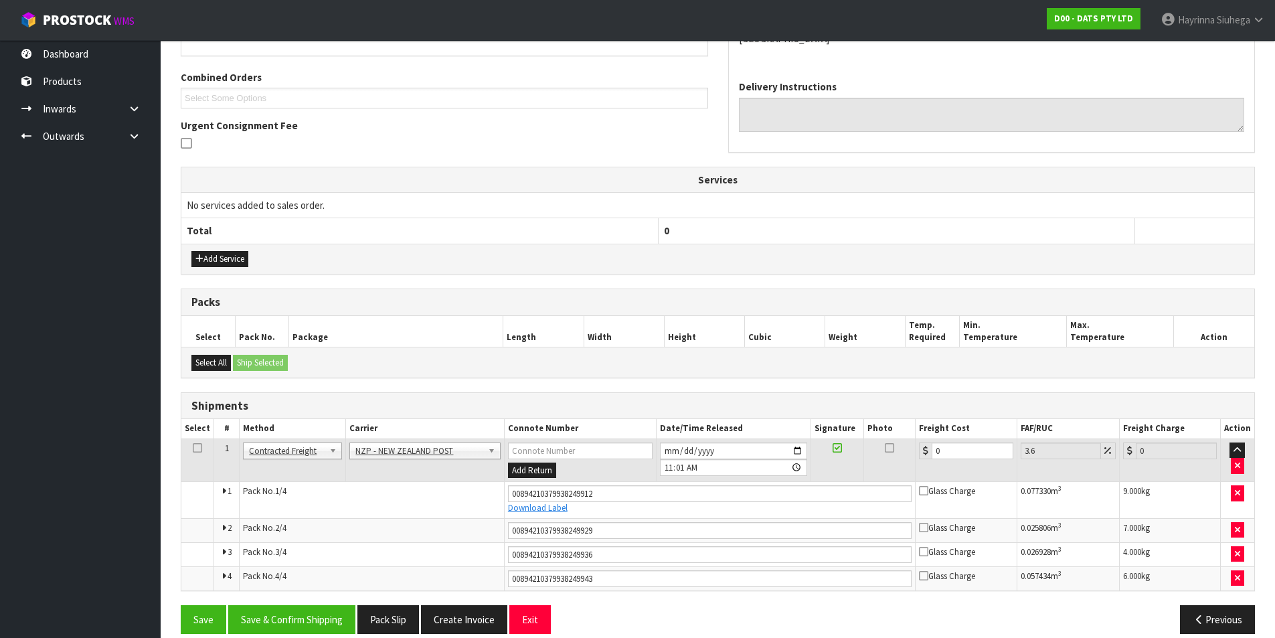
scroll to position [344, 0]
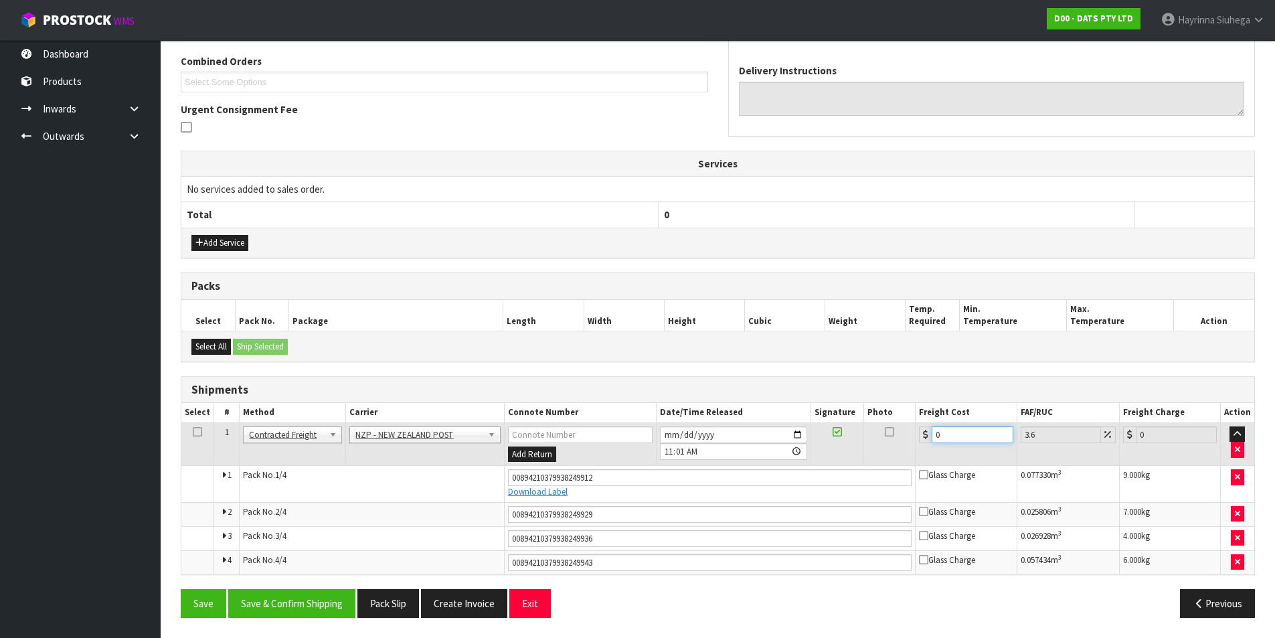
drag, startPoint x: 944, startPoint y: 432, endPoint x: 831, endPoint y: 455, distance: 115.4
click at [870, 454] on tr "1 Client Local Pickup Customer Local Pickup Company Freight Contracted Freight …" at bounding box center [717, 444] width 1073 height 44
click at [181, 589] on button "Save" at bounding box center [204, 603] width 46 height 29
click at [284, 612] on button "Save & Confirm Shipping" at bounding box center [291, 603] width 127 height 29
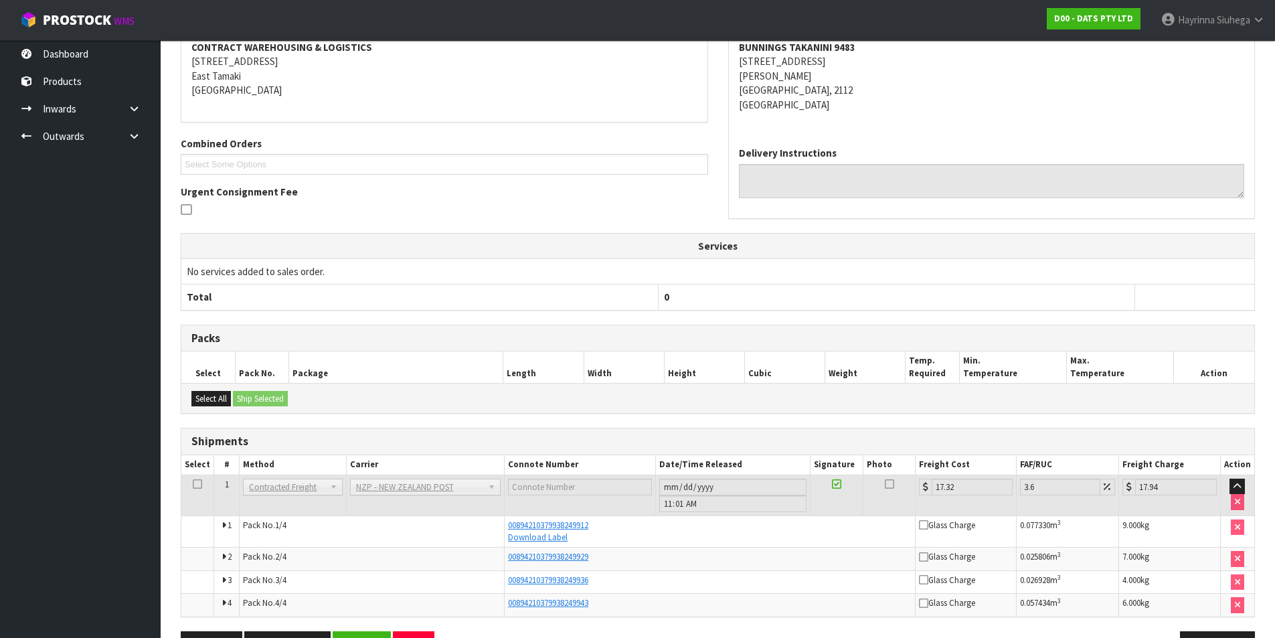
scroll to position [0, 0]
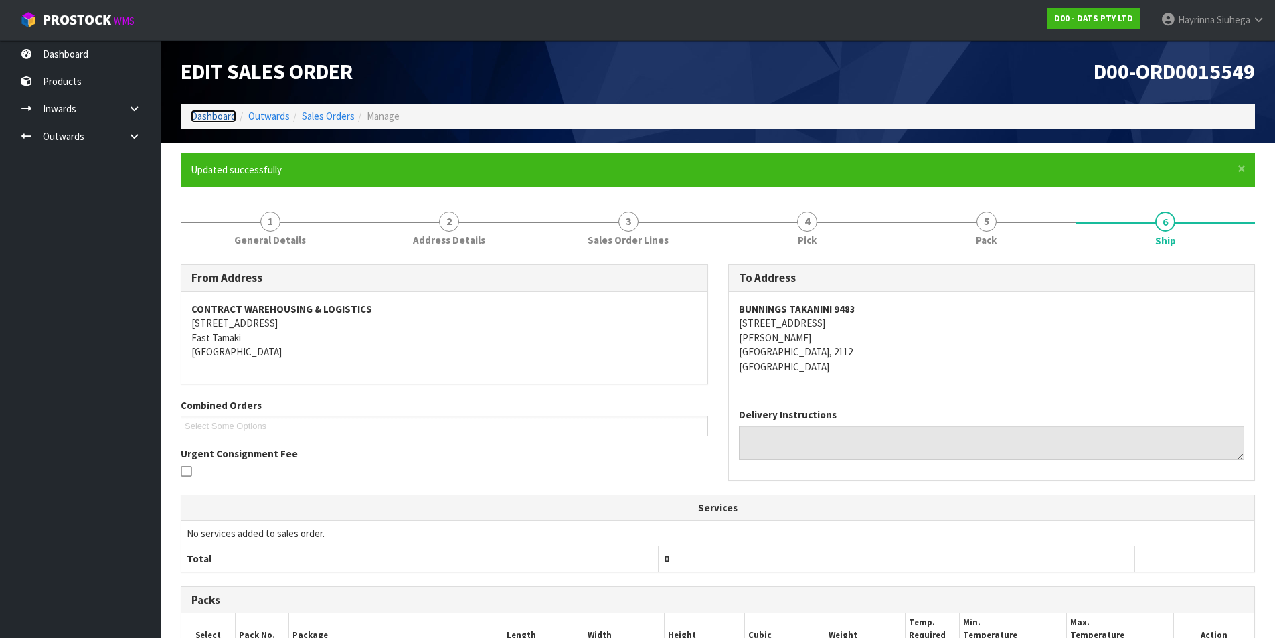
click at [220, 119] on link "Dashboard" at bounding box center [214, 116] width 46 height 13
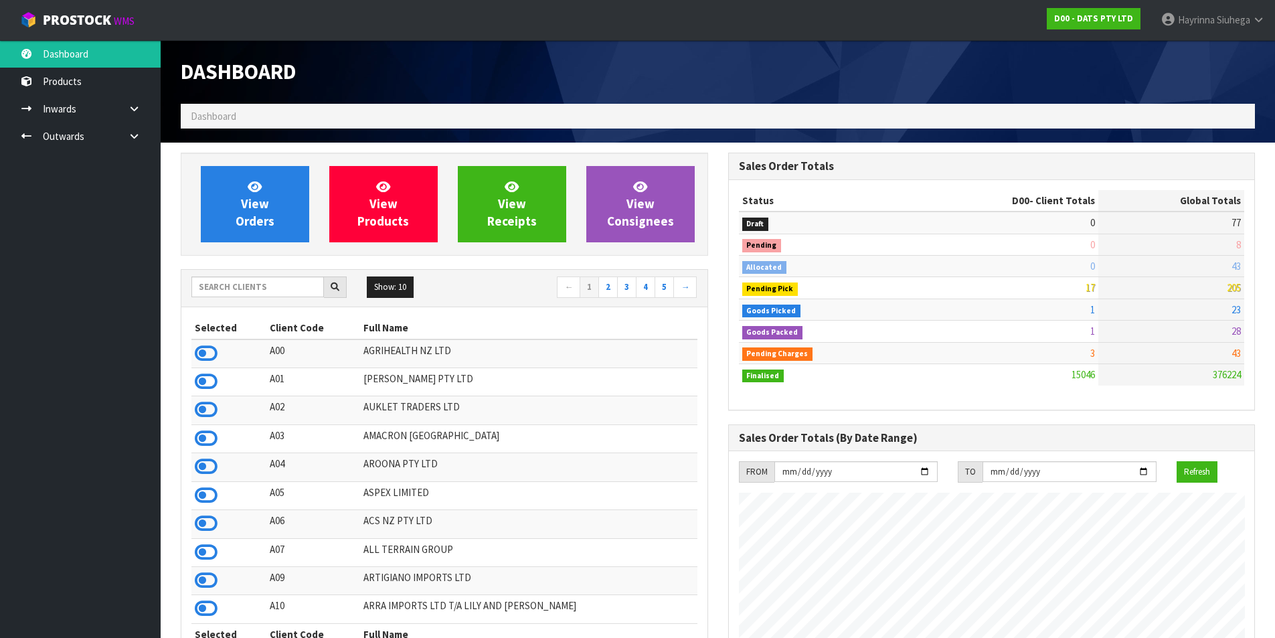
click at [243, 301] on div "Show: 10 5 10 25 50 ← 1 2 3 4 5 →" at bounding box center [444, 288] width 526 height 37
click at [246, 292] on input "text" at bounding box center [257, 287] width 133 height 21
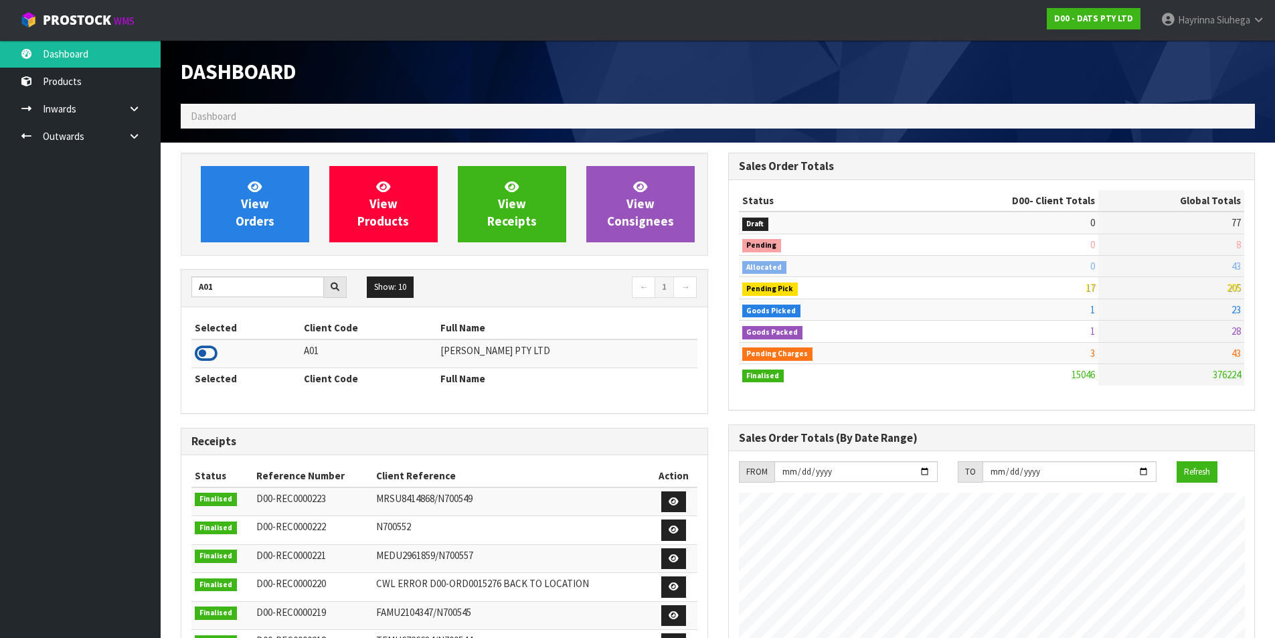
click at [206, 357] on icon at bounding box center [206, 353] width 23 height 20
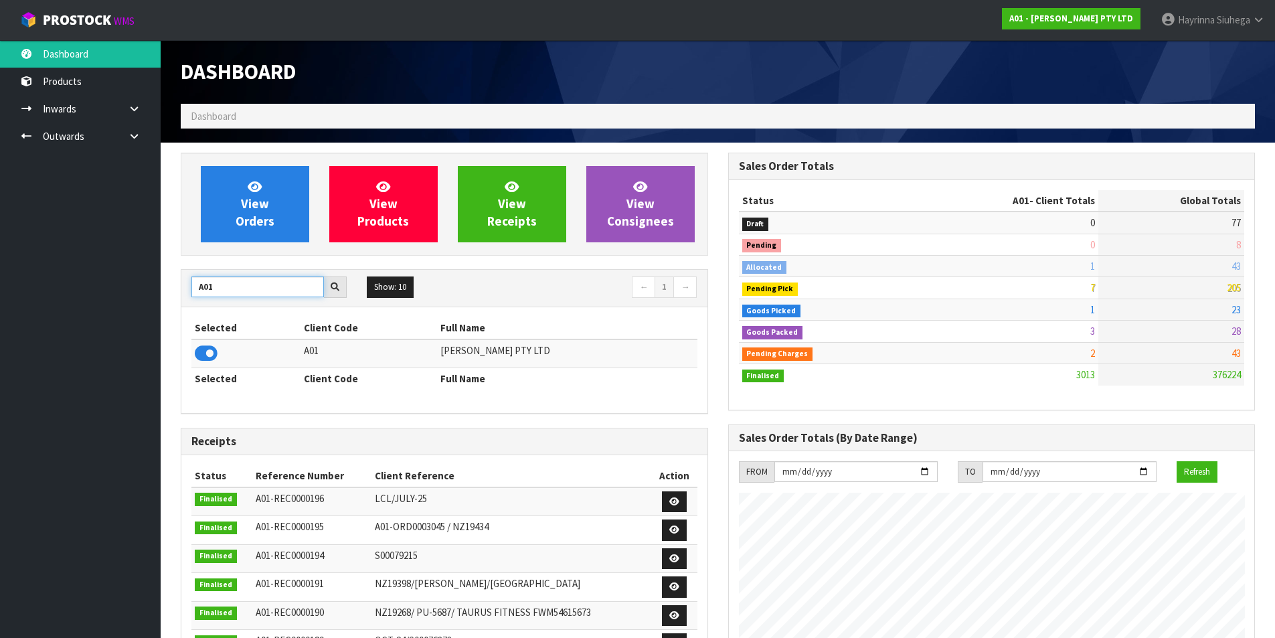
drag, startPoint x: 241, startPoint y: 289, endPoint x: 7, endPoint y: 268, distance: 234.7
click at [11, 270] on body "Toggle navigation ProStock WMS A01 - [PERSON_NAME] PTY LTD [PERSON_NAME] Logout…" at bounding box center [637, 319] width 1275 height 638
click at [208, 352] on icon at bounding box center [206, 353] width 23 height 20
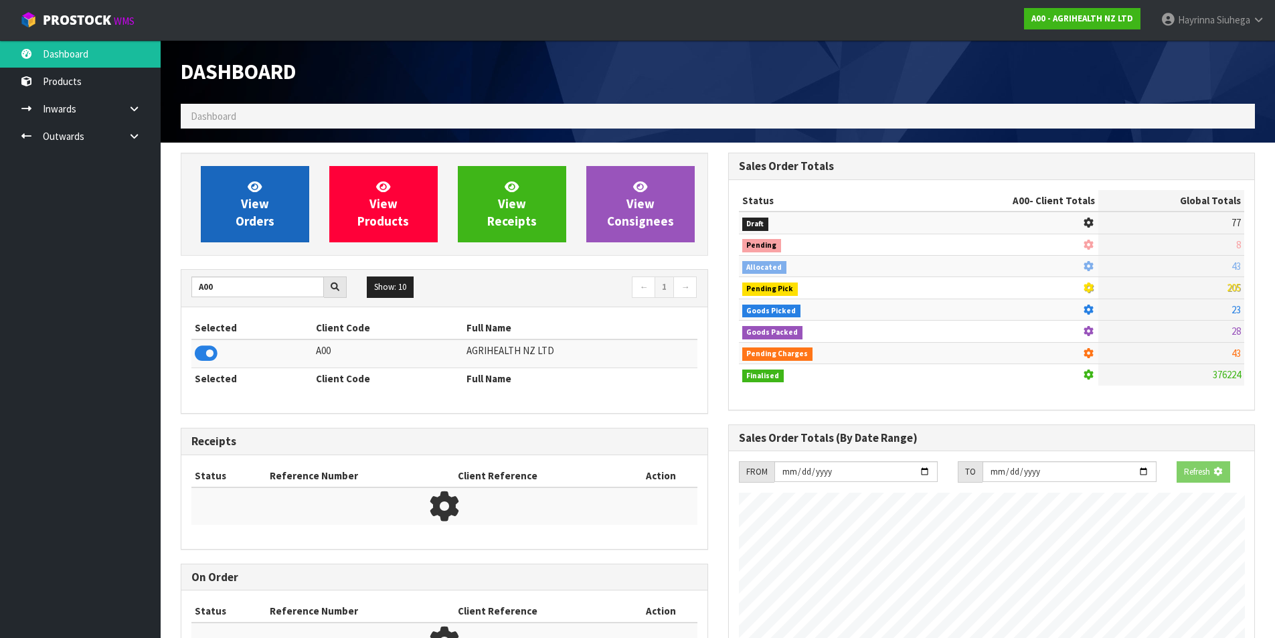
scroll to position [1014, 547]
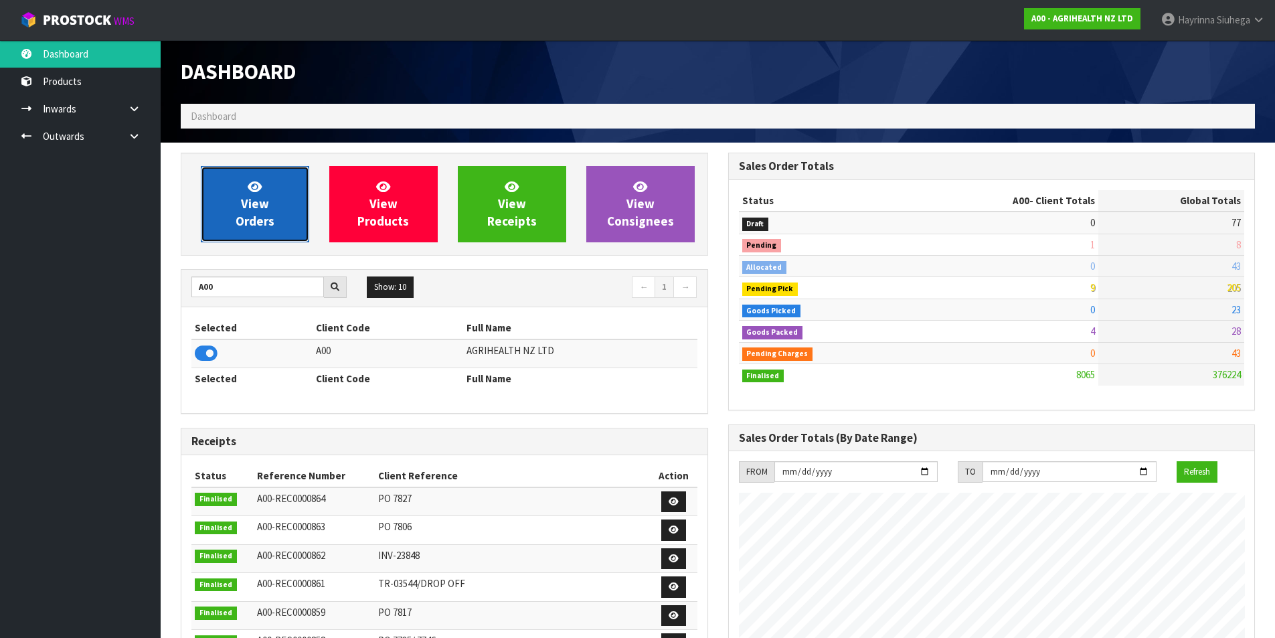
click at [250, 220] on span "View Orders" at bounding box center [255, 204] width 39 height 50
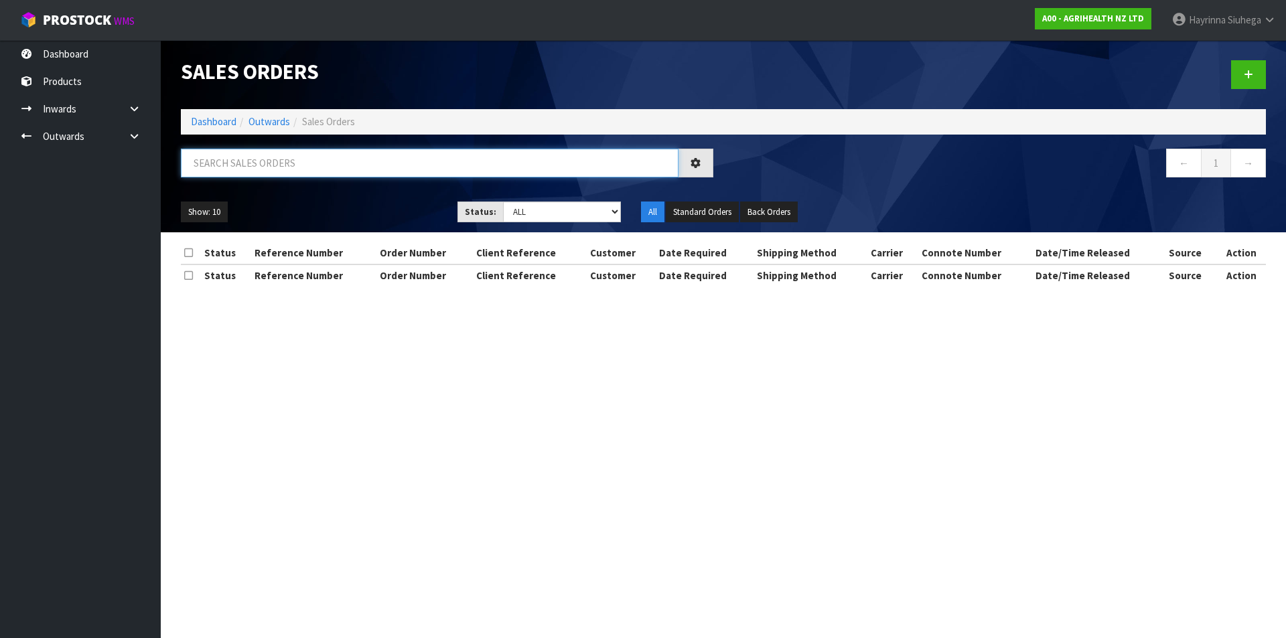
click at [275, 165] on input "text" at bounding box center [429, 163] width 497 height 29
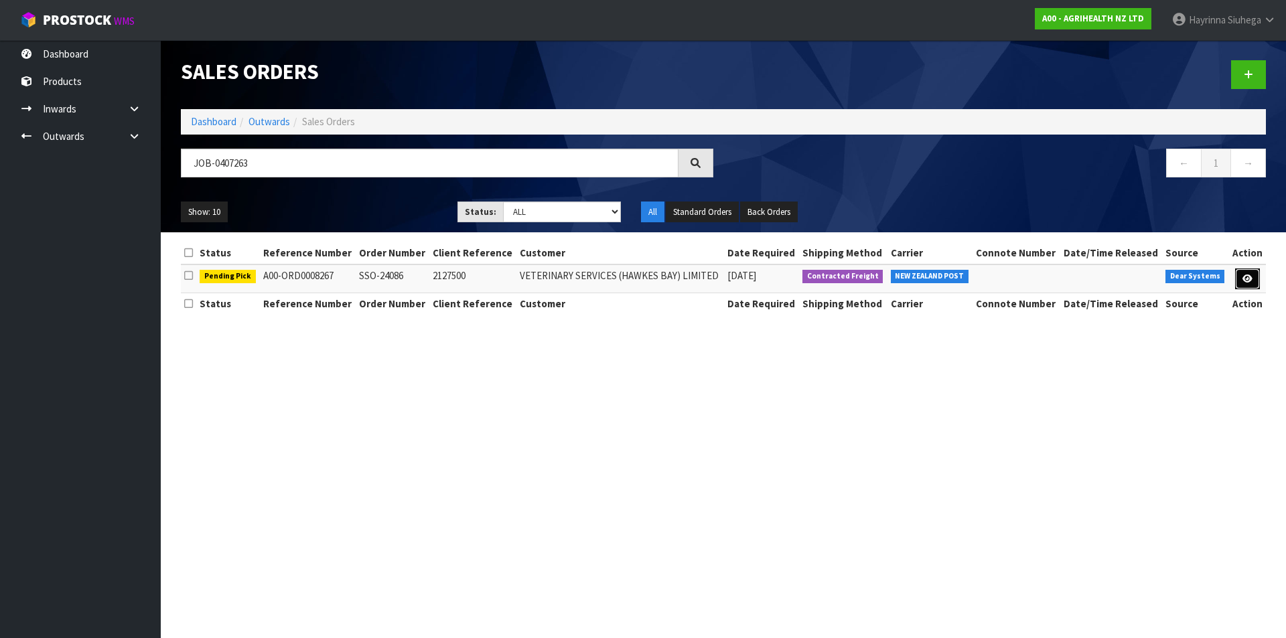
click at [1253, 276] on link at bounding box center [1247, 278] width 25 height 21
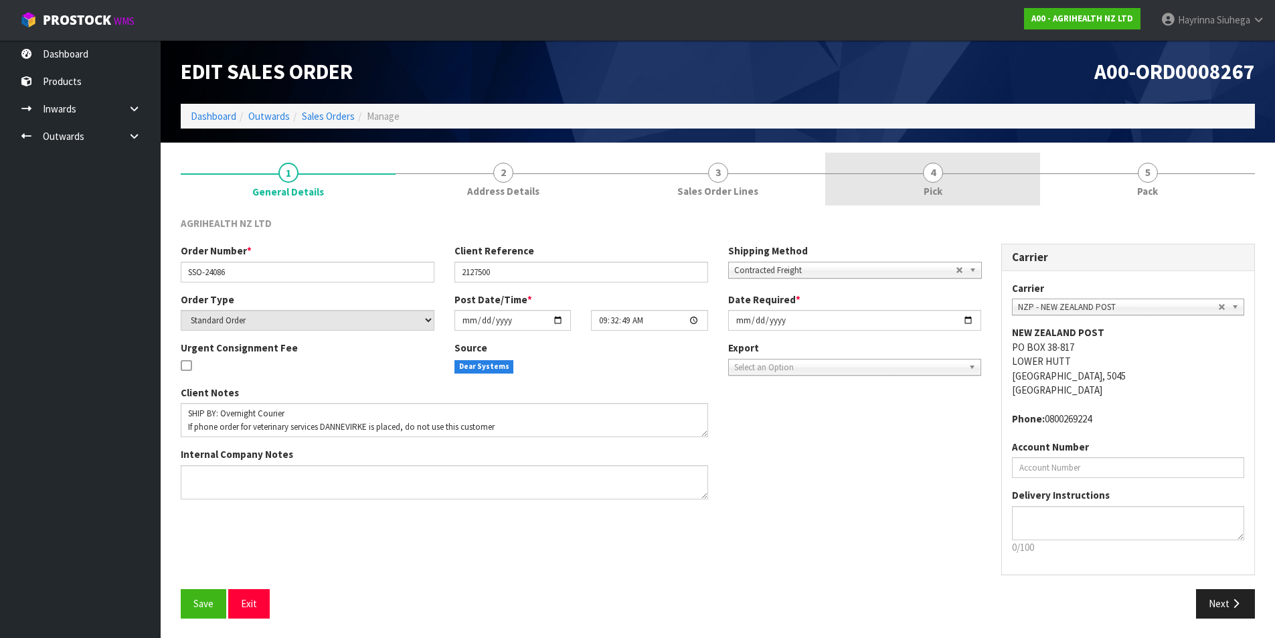
click at [958, 181] on link "4 Pick" at bounding box center [933, 179] width 215 height 53
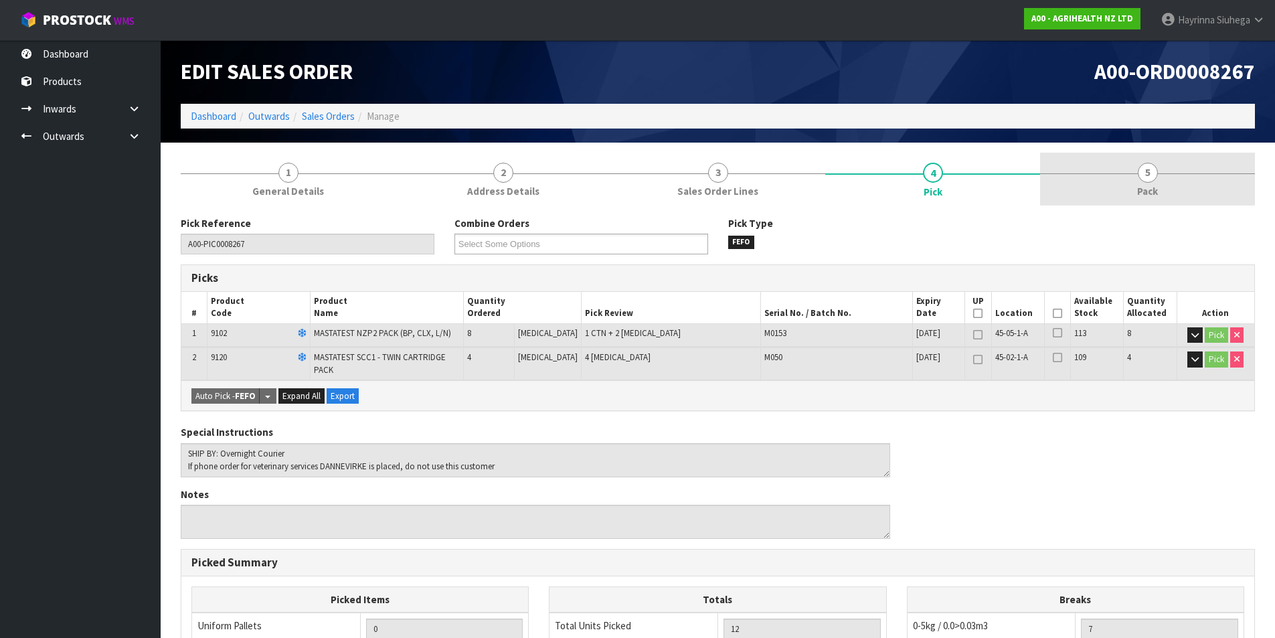
click at [1125, 197] on link "5 Pack" at bounding box center [1147, 179] width 215 height 53
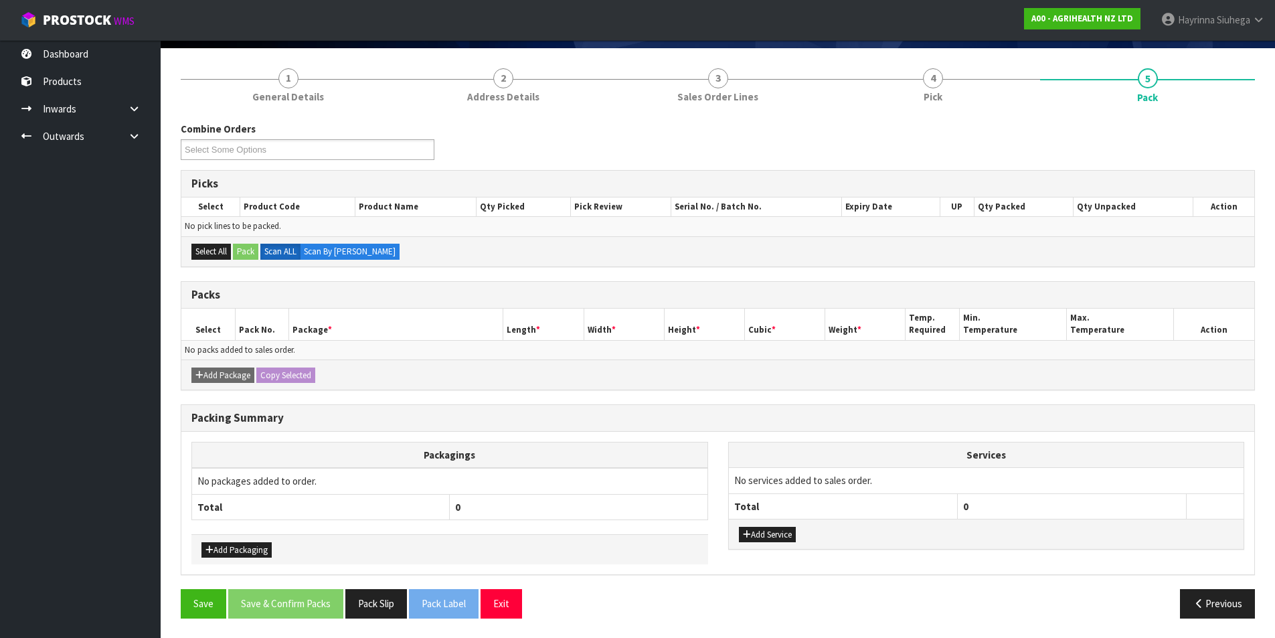
scroll to position [95, 0]
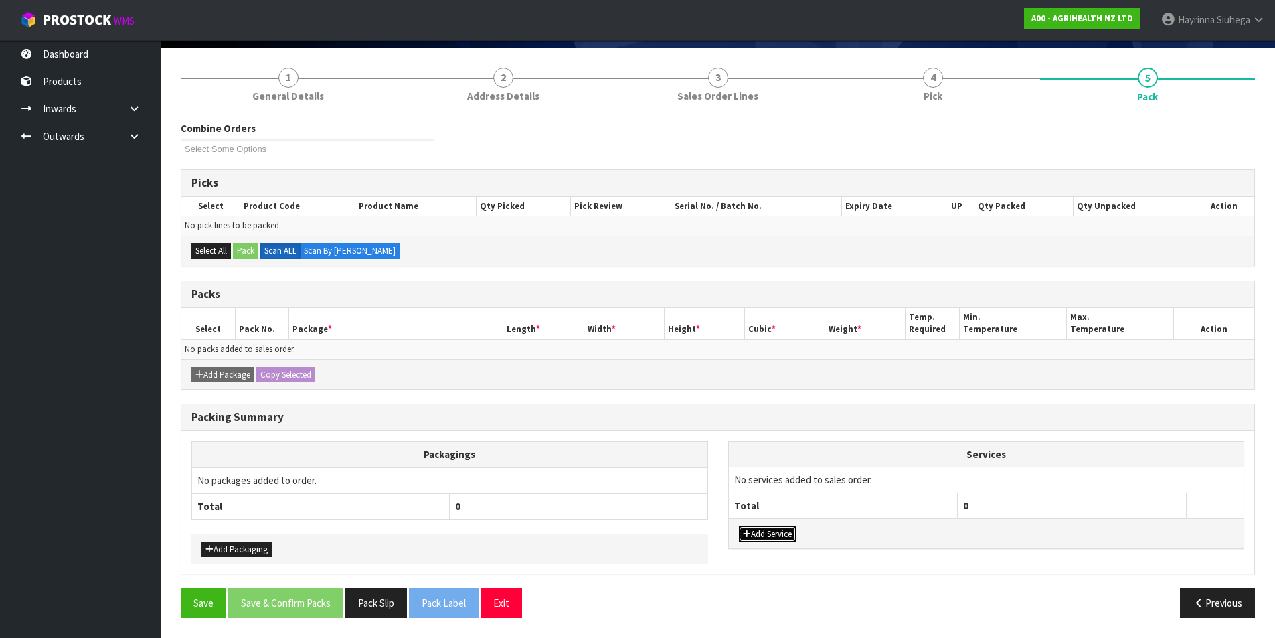
click at [759, 534] on button "Add Service" at bounding box center [767, 534] width 57 height 16
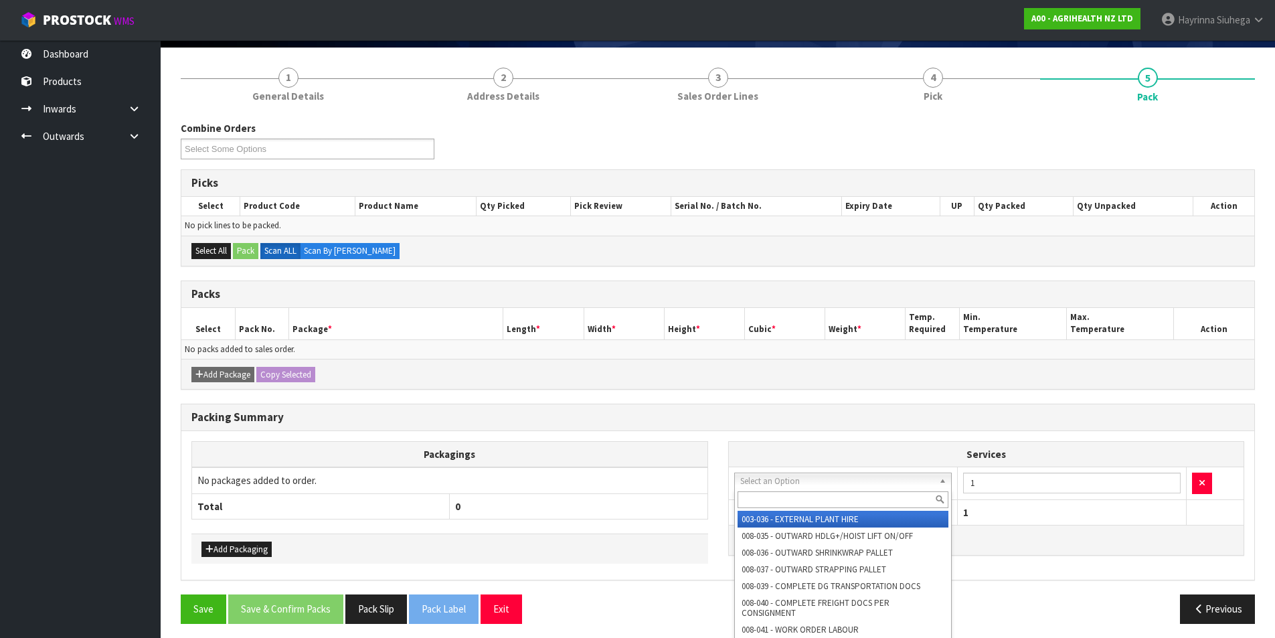
click at [796, 496] on input "text" at bounding box center [844, 499] width 212 height 17
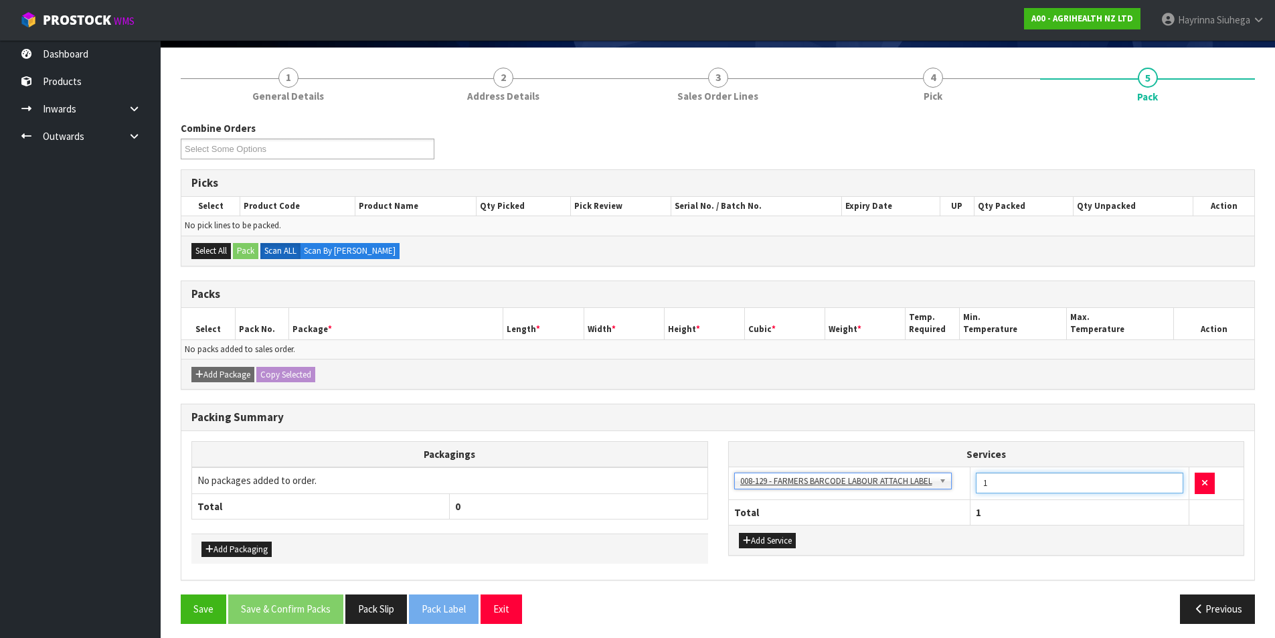
drag, startPoint x: 1008, startPoint y: 475, endPoint x: 955, endPoint y: 489, distance: 54.3
click at [955, 489] on tr "003-036 - EXTERNAL PLANT HIRE 008-035 - OUTWARD HDLG+/HOIST LIFT ON/OFF 008-036…" at bounding box center [987, 483] width 516 height 33
click at [1211, 481] on button "button" at bounding box center [1205, 483] width 20 height 21
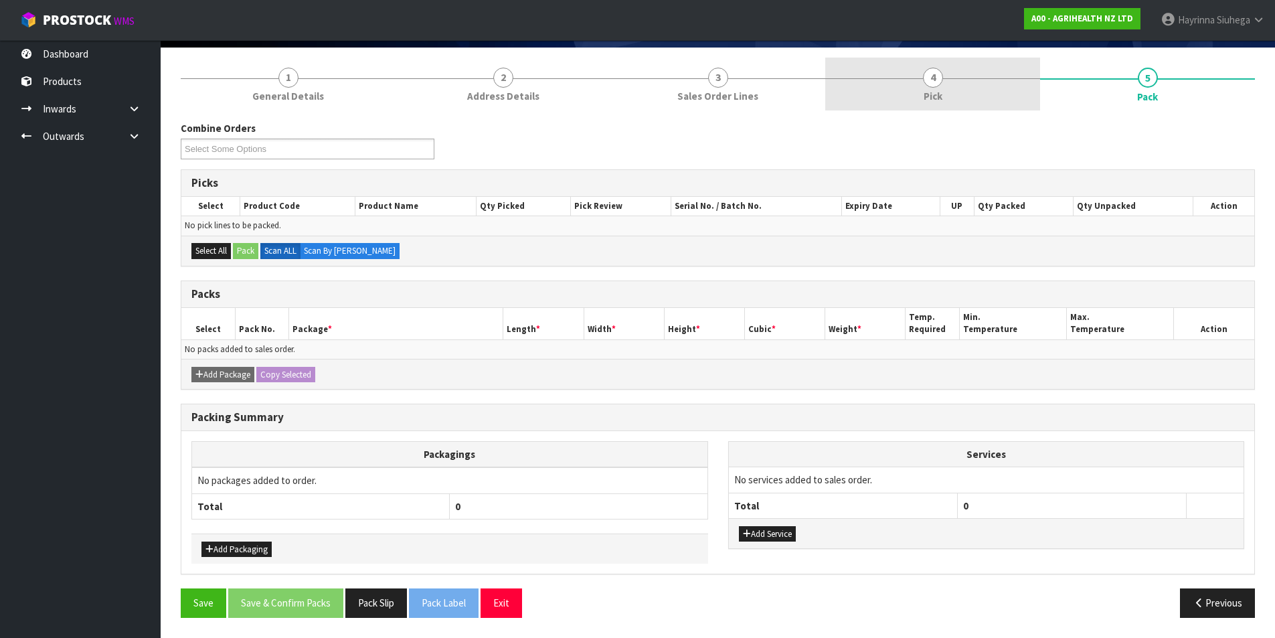
click at [937, 81] on span "4" at bounding box center [933, 78] width 20 height 20
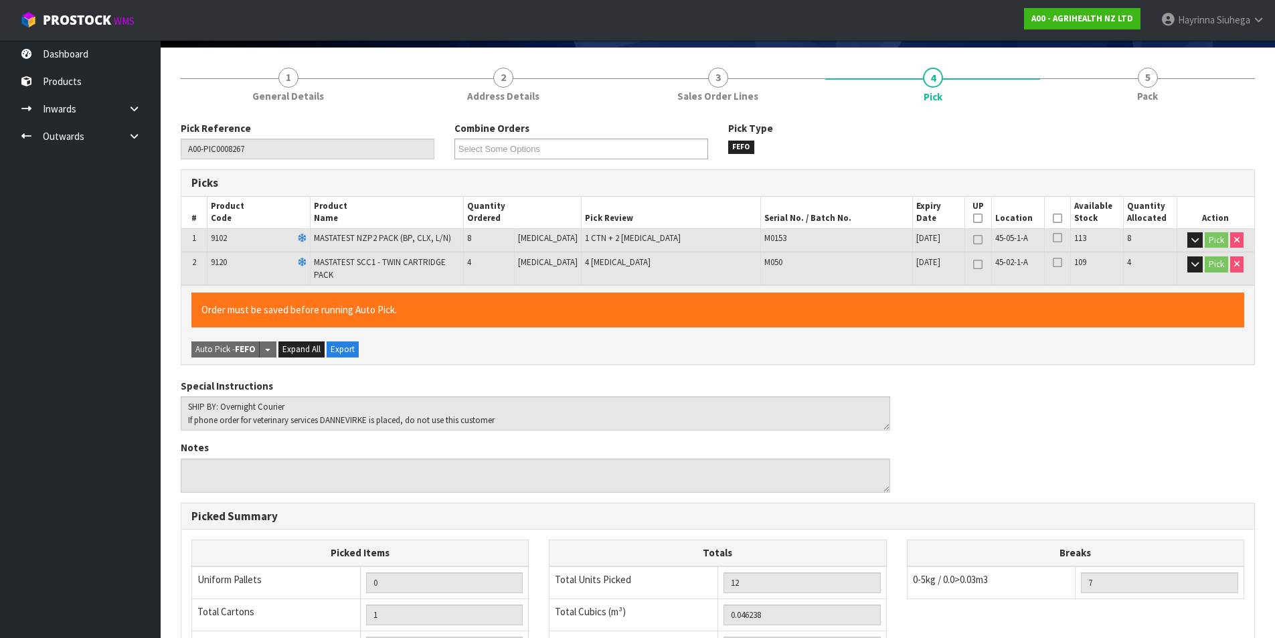
click at [1053, 218] on icon at bounding box center [1057, 218] width 9 height 1
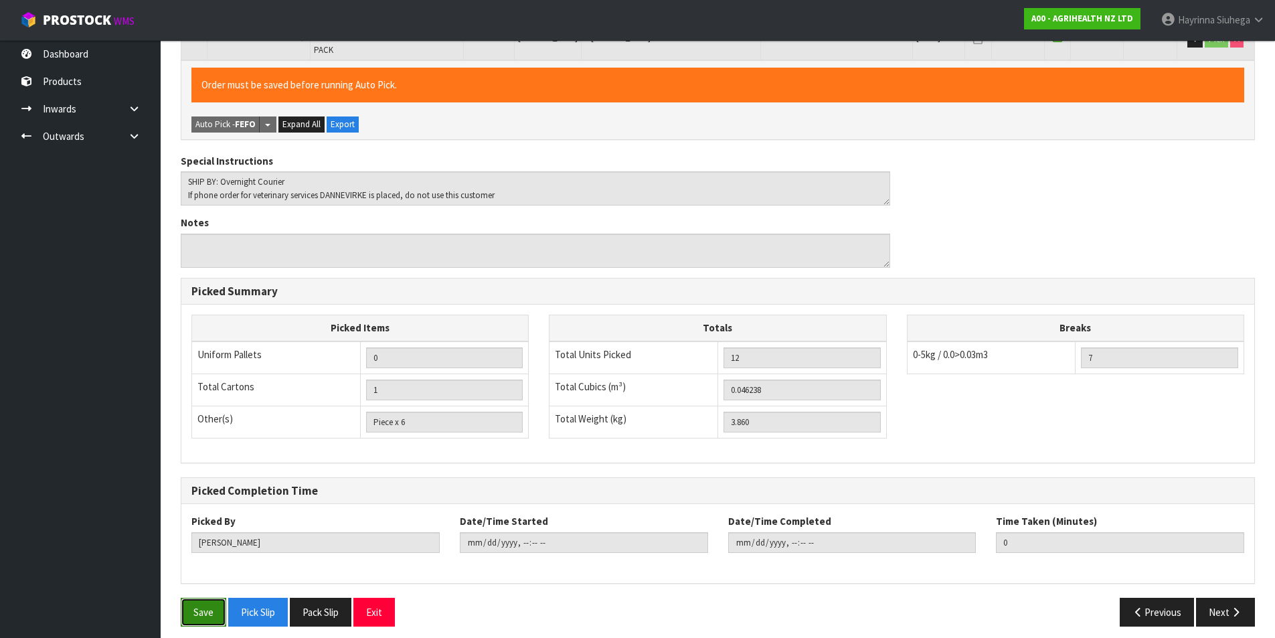
click at [193, 607] on button "Save" at bounding box center [204, 612] width 46 height 29
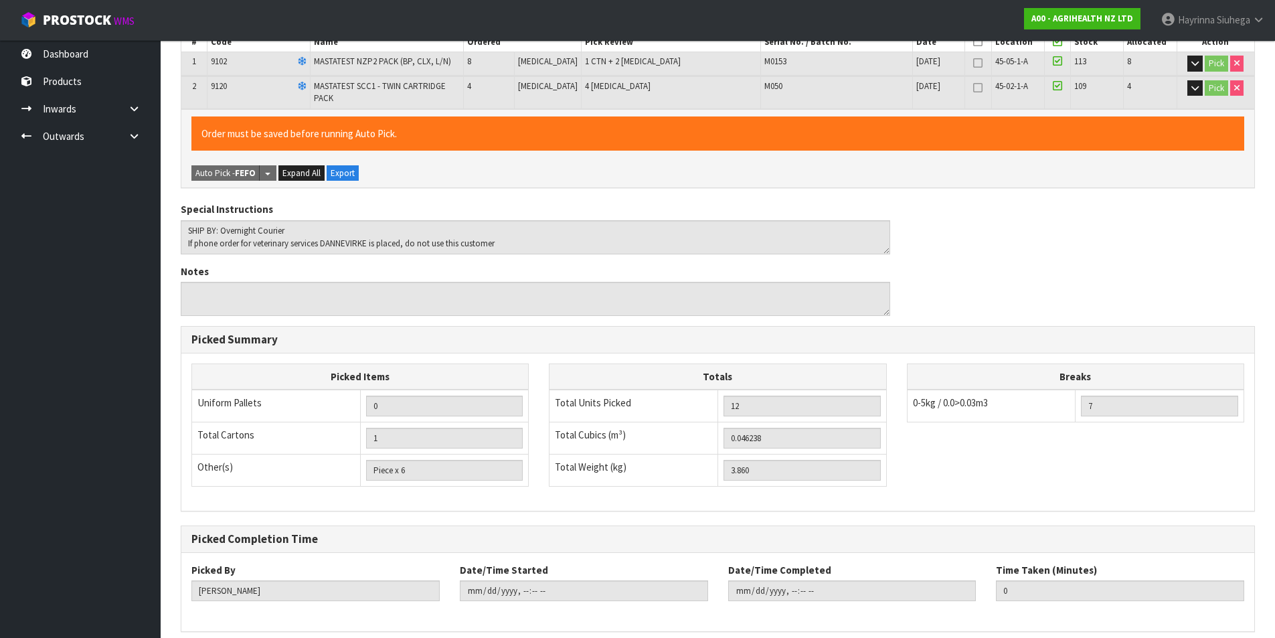
scroll to position [0, 0]
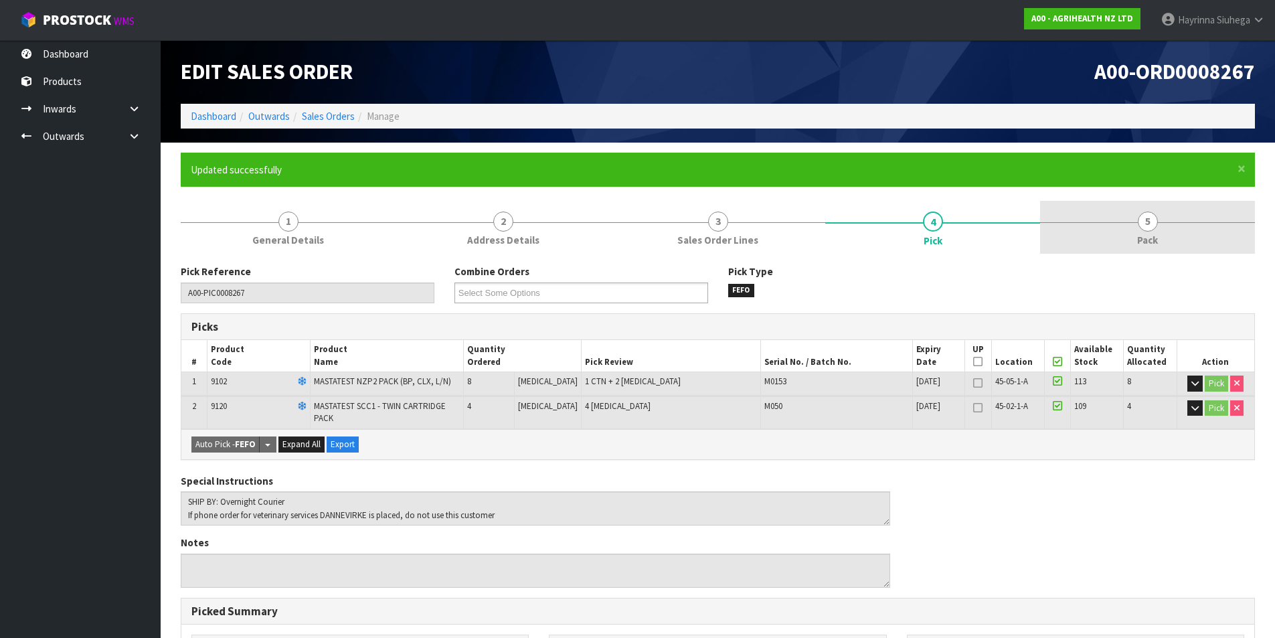
click at [1153, 212] on link "5 Pack" at bounding box center [1147, 227] width 215 height 53
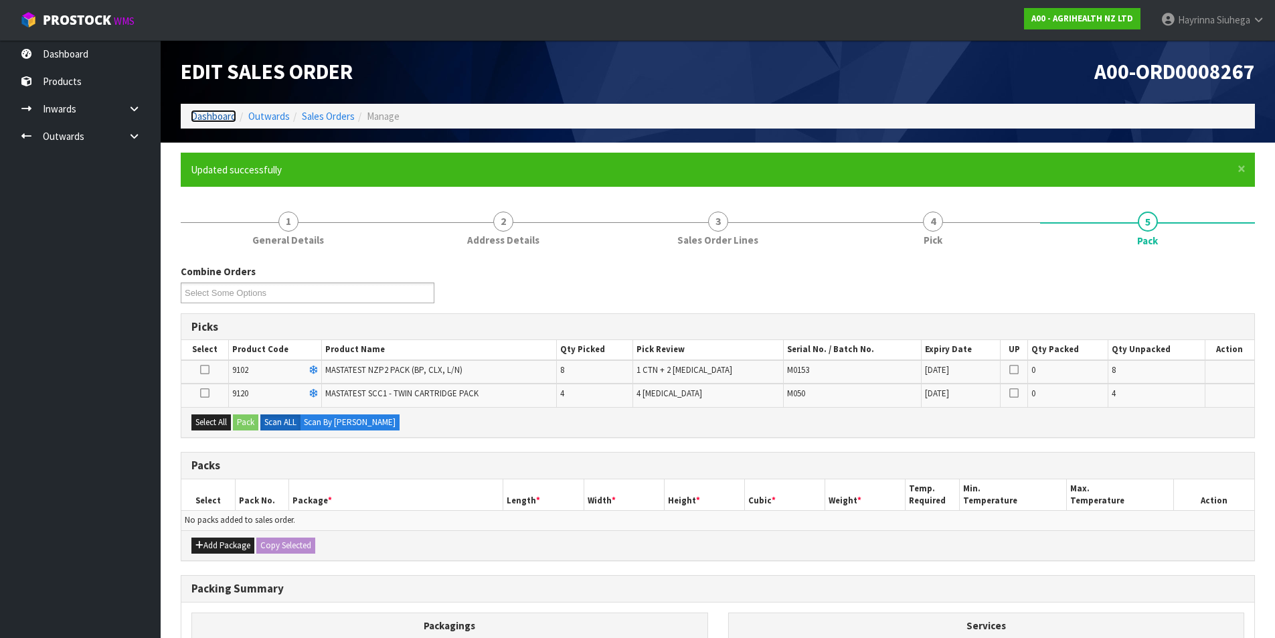
click at [213, 119] on link "Dashboard" at bounding box center [214, 116] width 46 height 13
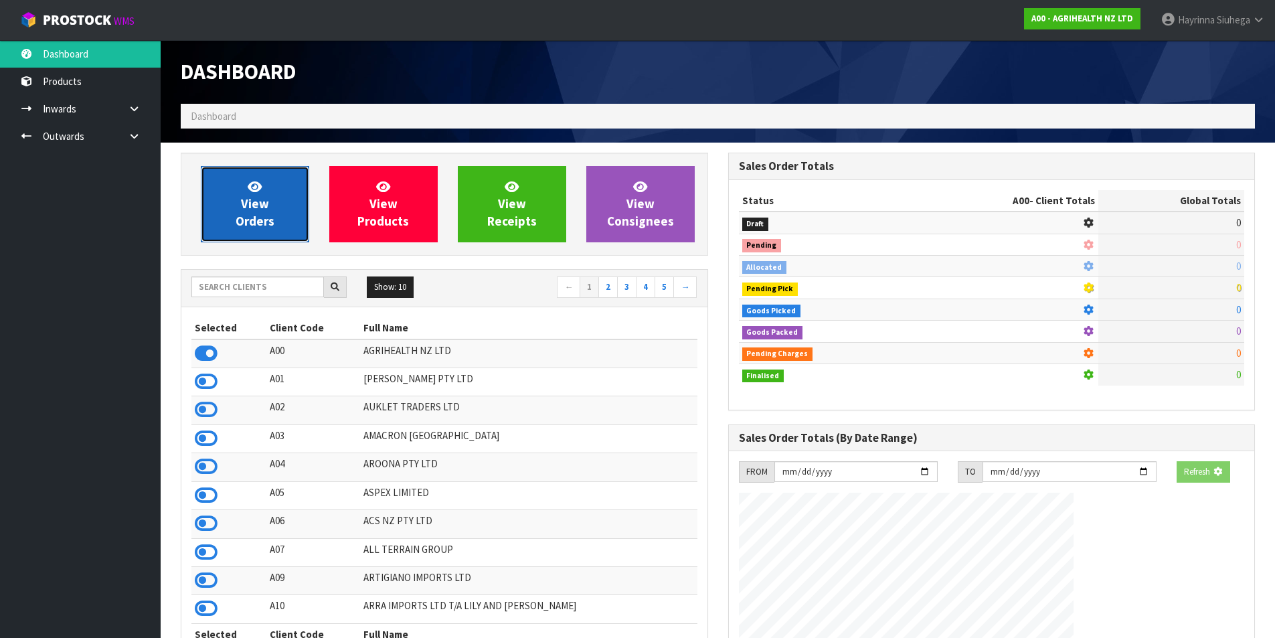
click at [238, 198] on link "View Orders" at bounding box center [255, 204] width 108 height 76
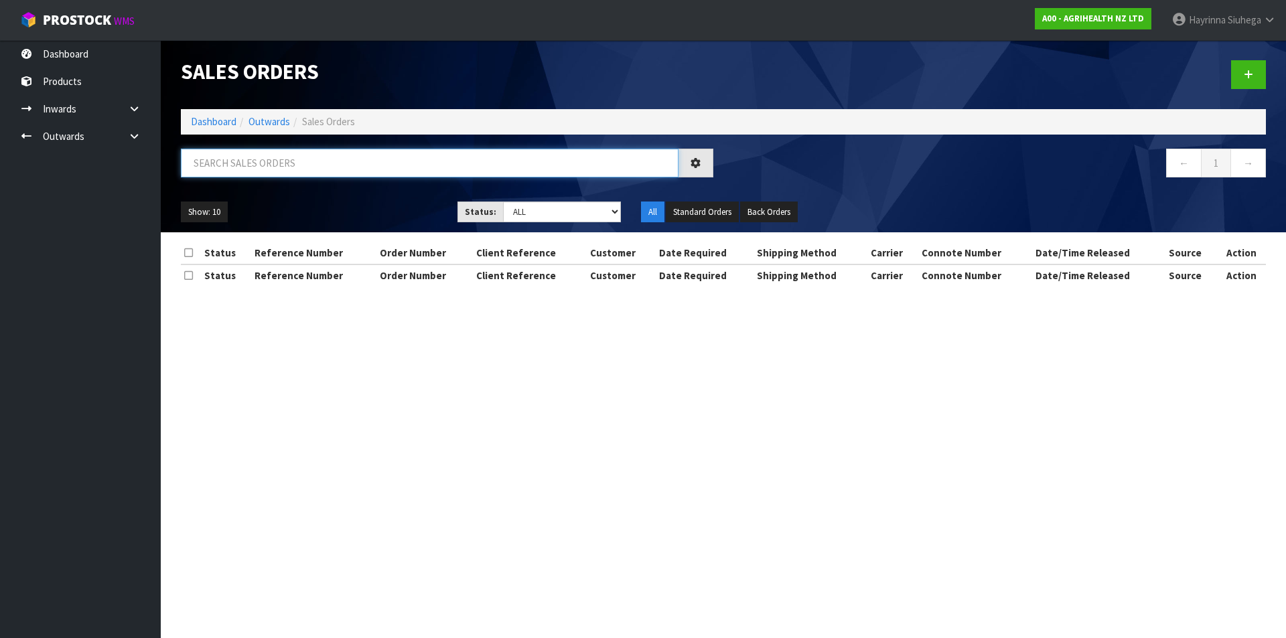
click at [253, 165] on input "text" at bounding box center [429, 163] width 497 height 29
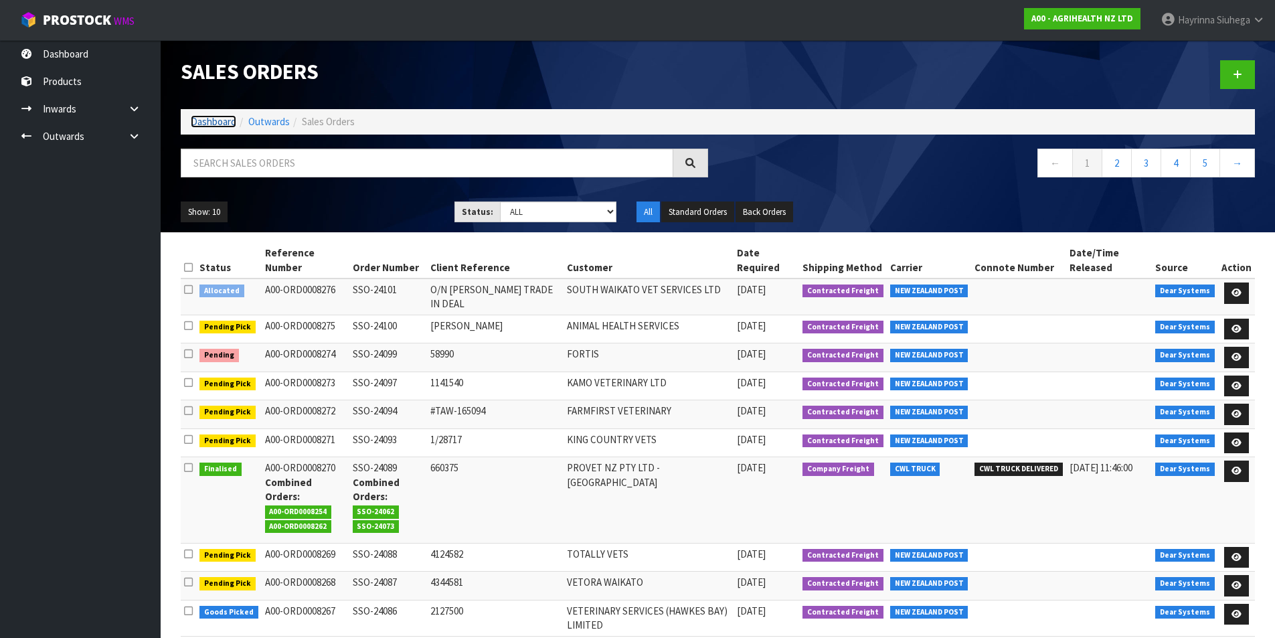
click at [208, 123] on link "Dashboard" at bounding box center [214, 121] width 46 height 13
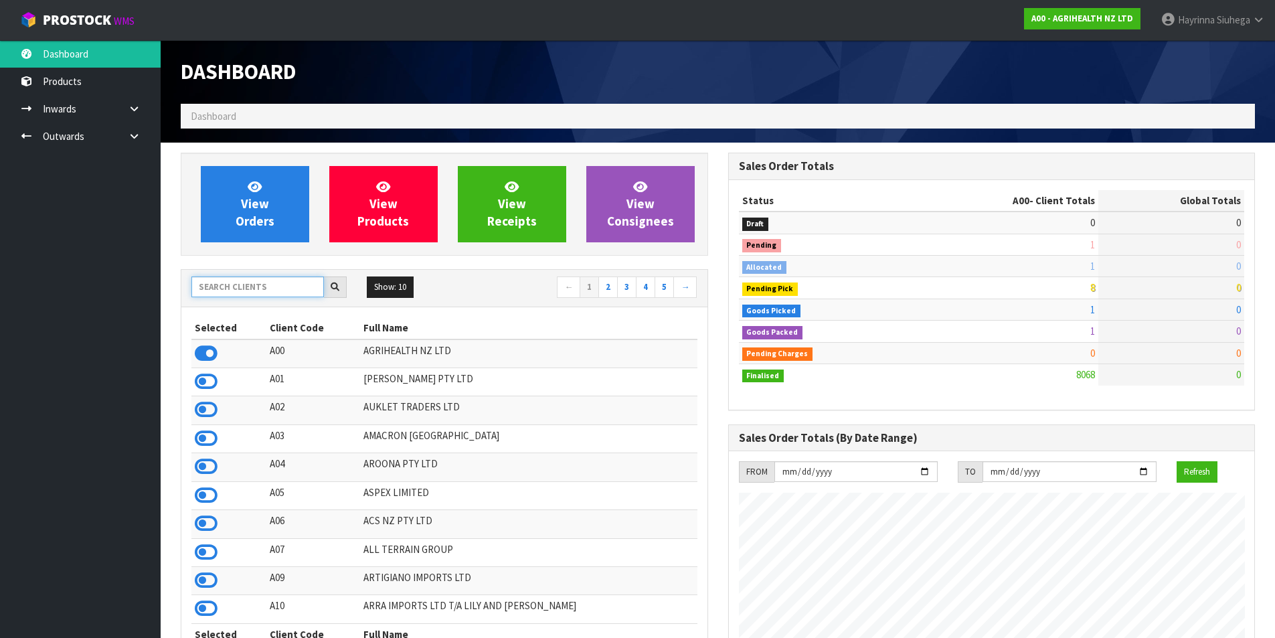
click at [248, 288] on input "text" at bounding box center [257, 287] width 133 height 21
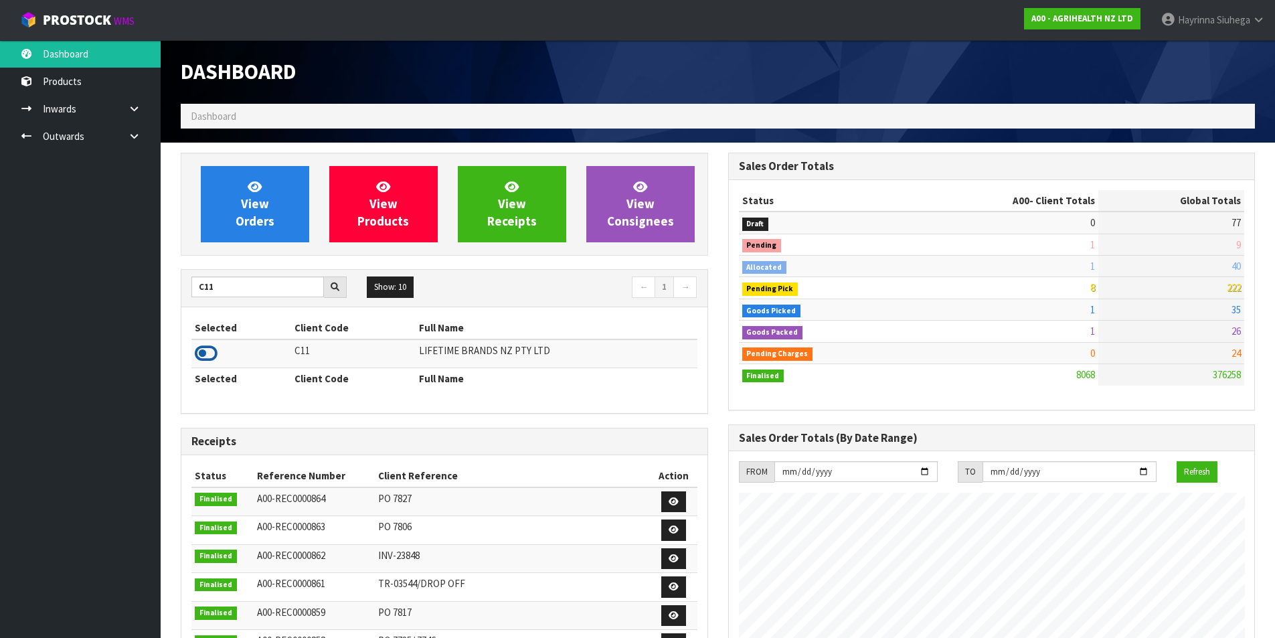
click at [206, 350] on icon at bounding box center [206, 353] width 23 height 20
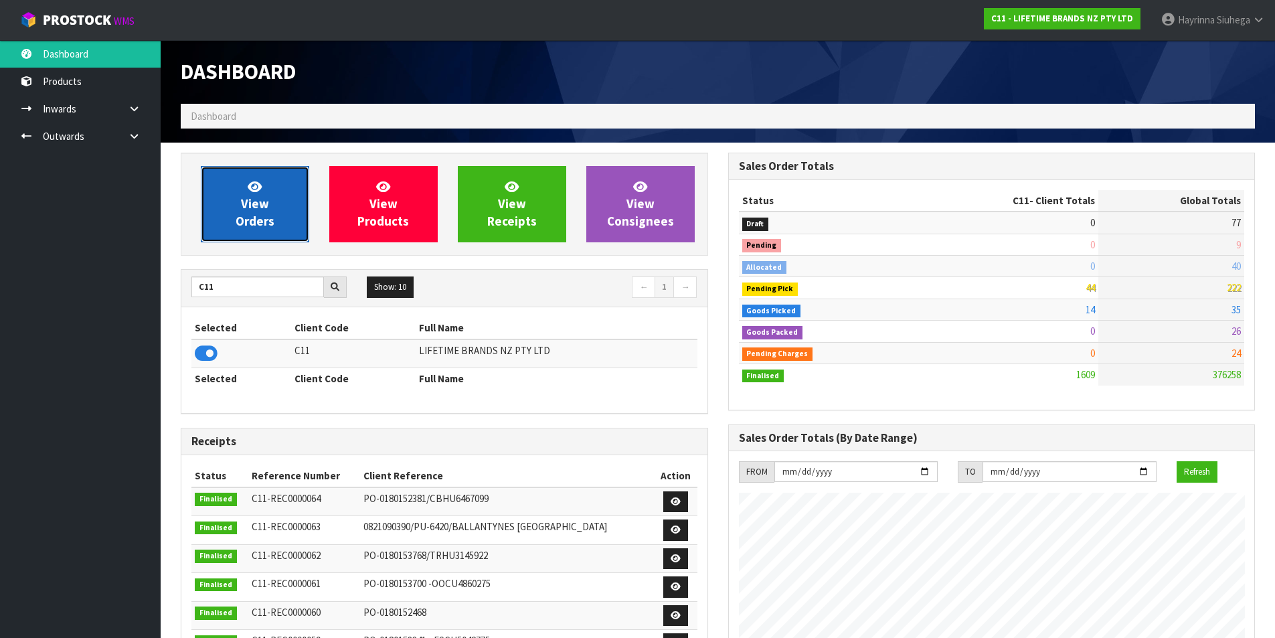
click at [250, 212] on link "View Orders" at bounding box center [255, 204] width 108 height 76
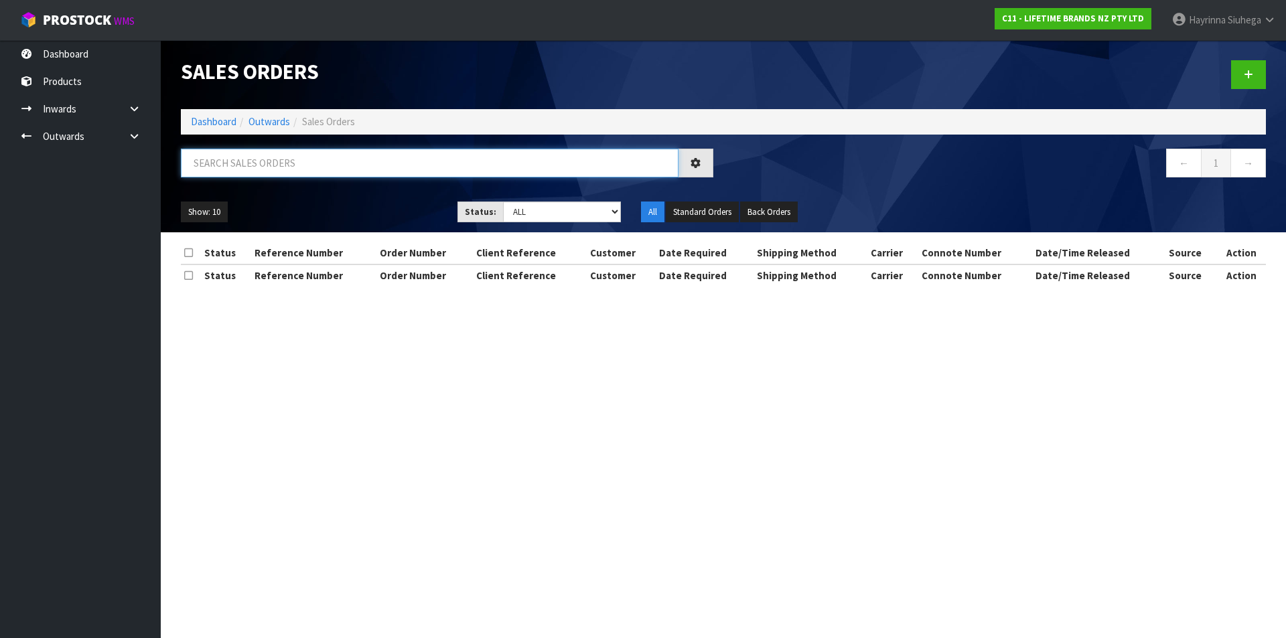
click at [277, 169] on input "text" at bounding box center [429, 163] width 497 height 29
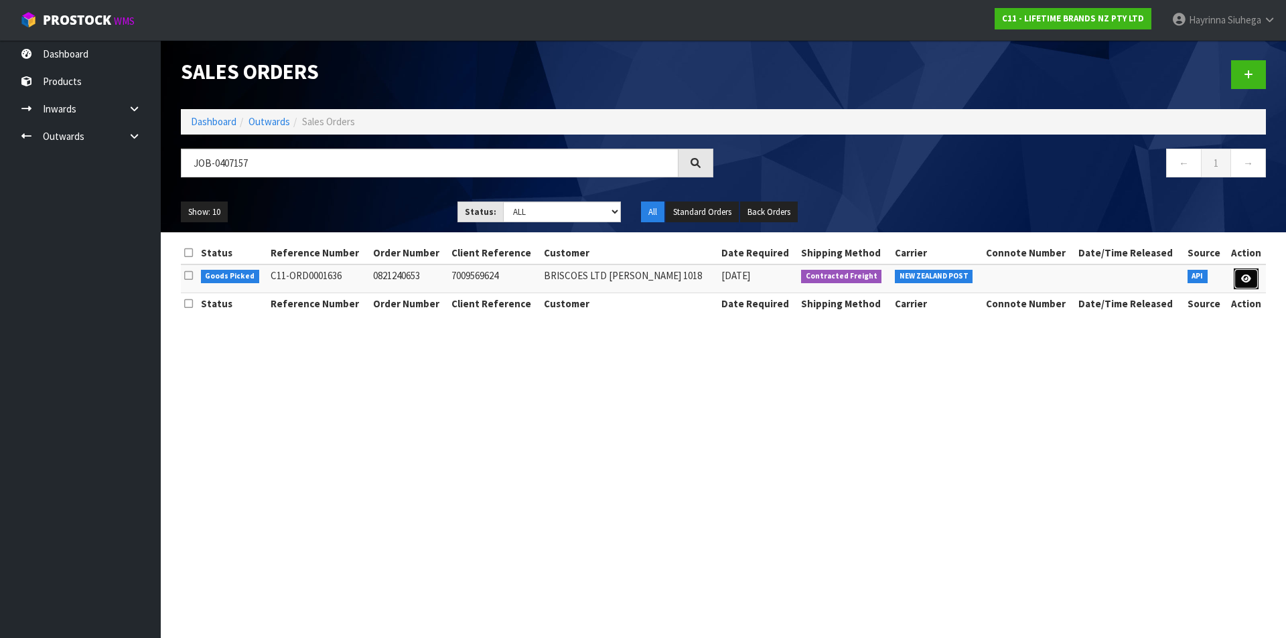
click at [1251, 280] on link at bounding box center [1245, 278] width 25 height 21
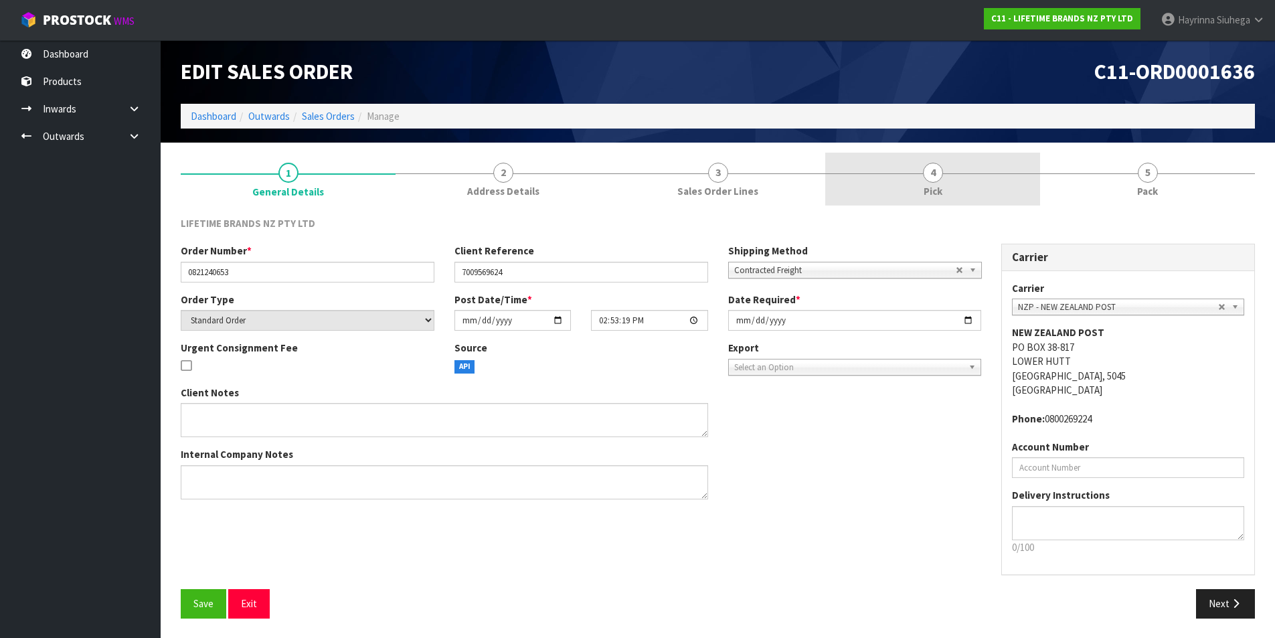
click at [1038, 185] on link "4 Pick" at bounding box center [933, 179] width 215 height 53
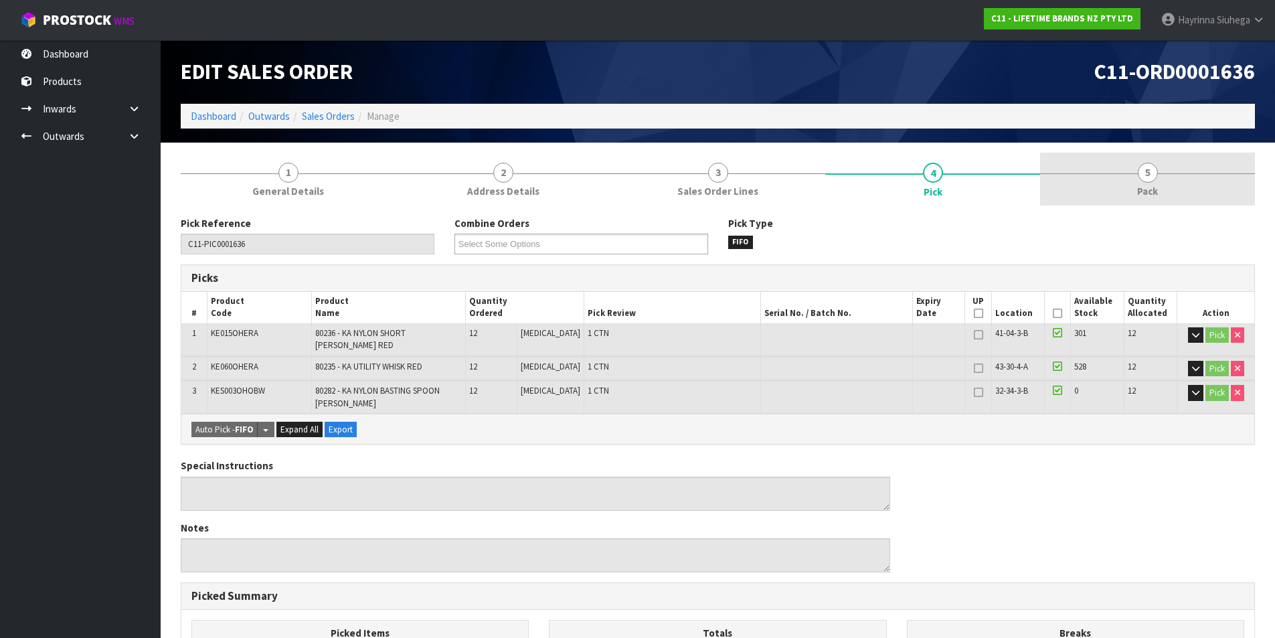
click at [1133, 185] on link "5 Pack" at bounding box center [1147, 179] width 215 height 53
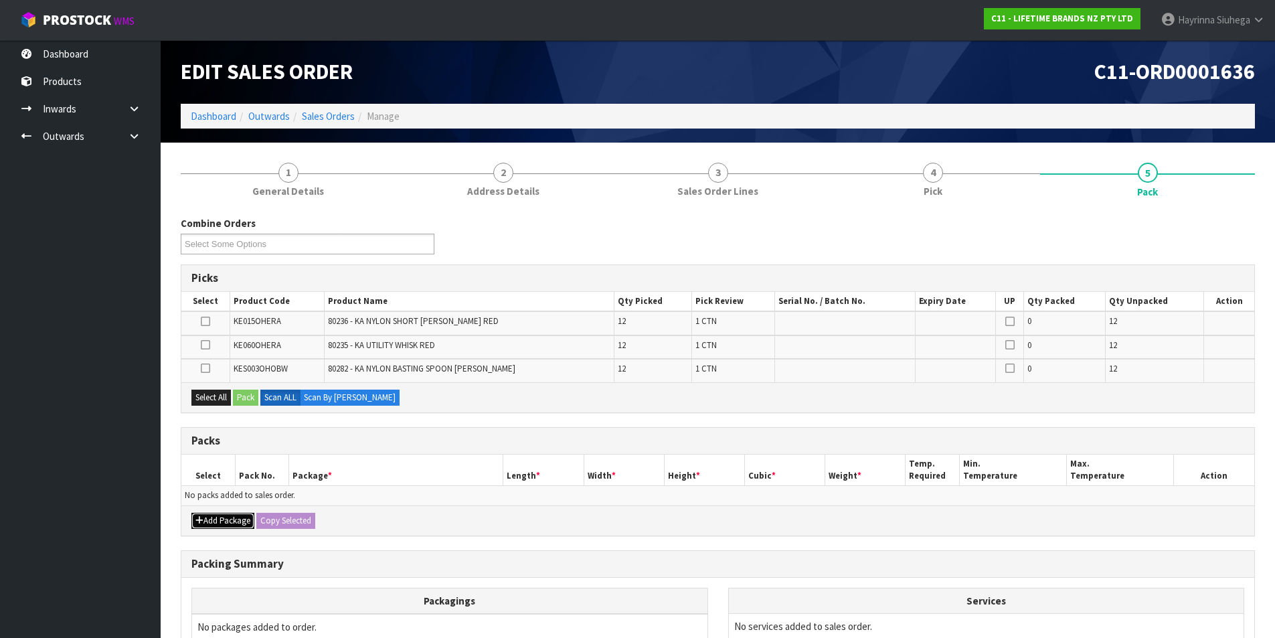
click at [224, 526] on button "Add Package" at bounding box center [222, 521] width 63 height 16
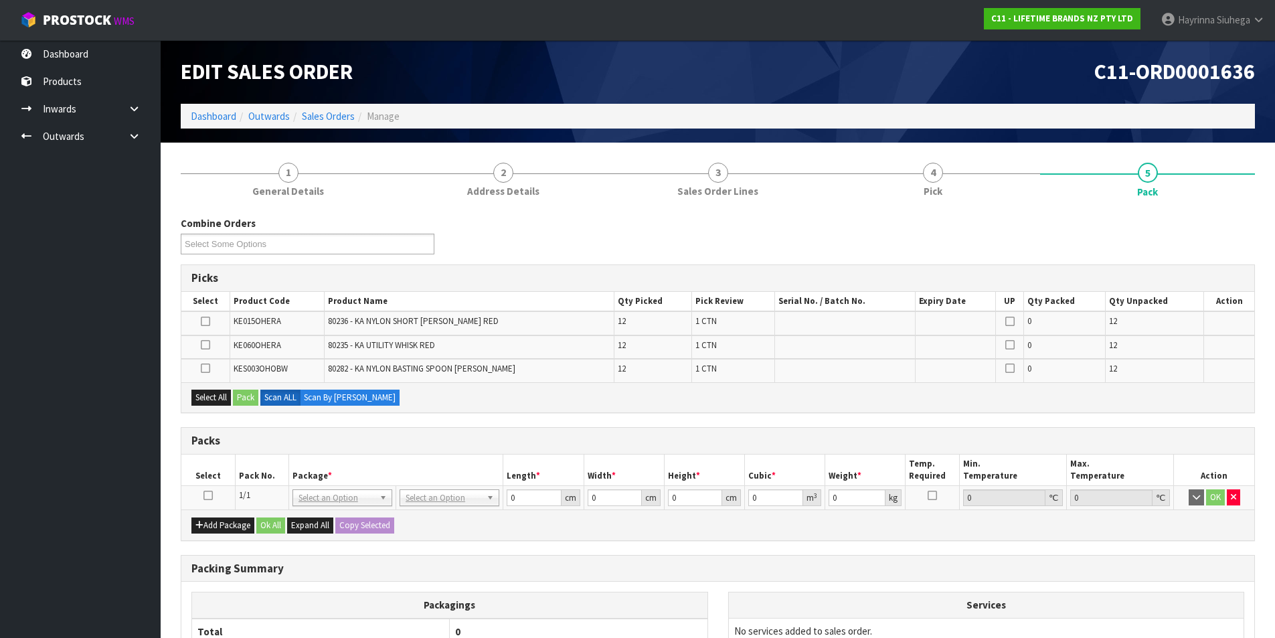
click at [206, 489] on link at bounding box center [208, 494] width 9 height 11
click at [687, 72] on h1 "Edit Sales Order" at bounding box center [445, 71] width 528 height 23
click at [581, 421] on div "Combine Orders C11-ORD0001614 C11-ORD0001615 C11-ORD0001616 C11-ORD0001617 C11-…" at bounding box center [718, 497] width 1075 height 562
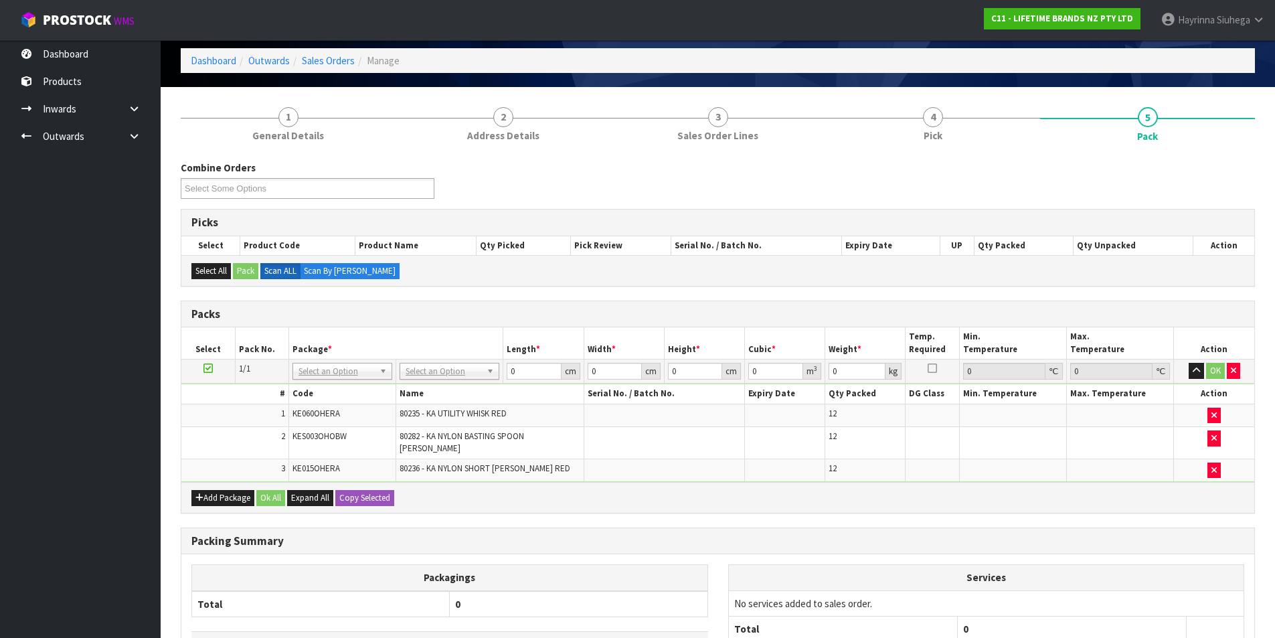
scroll to position [169, 0]
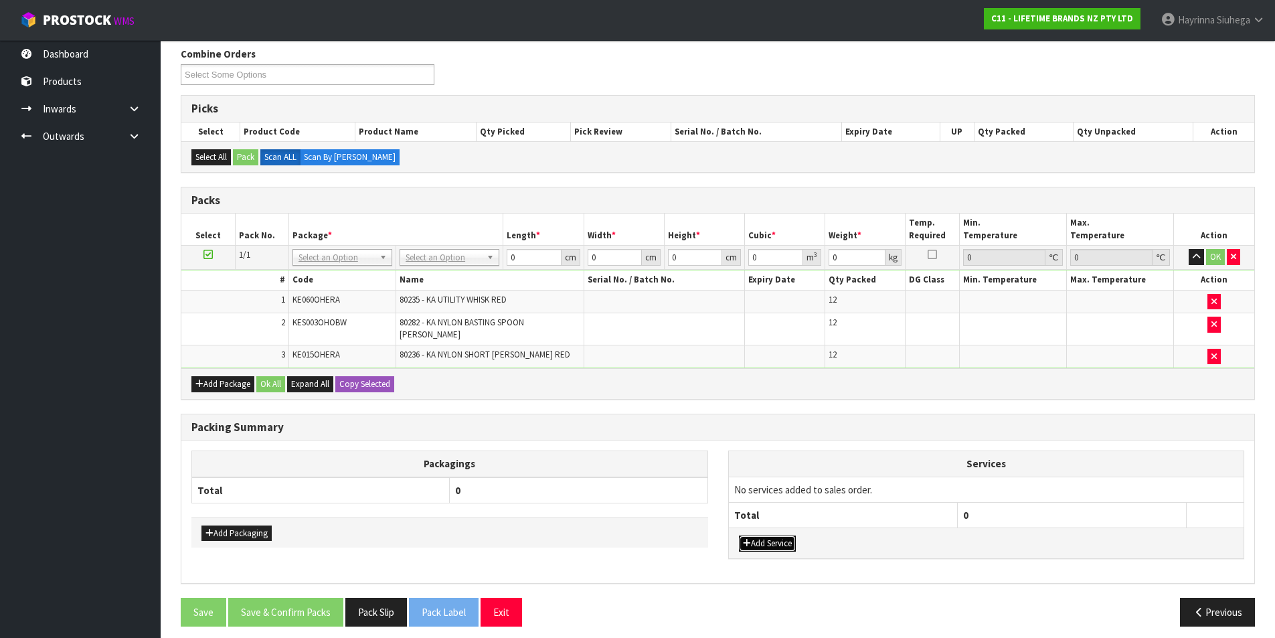
click at [771, 536] on button "Add Service" at bounding box center [767, 544] width 57 height 16
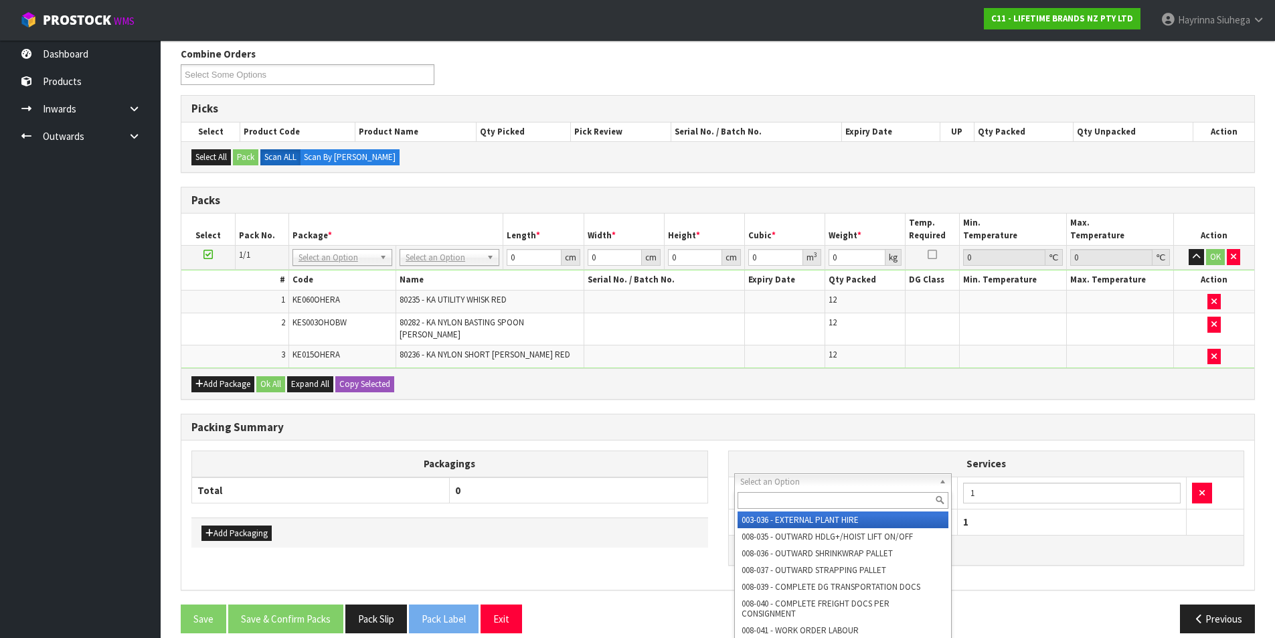
click at [784, 504] on input "text" at bounding box center [844, 500] width 212 height 17
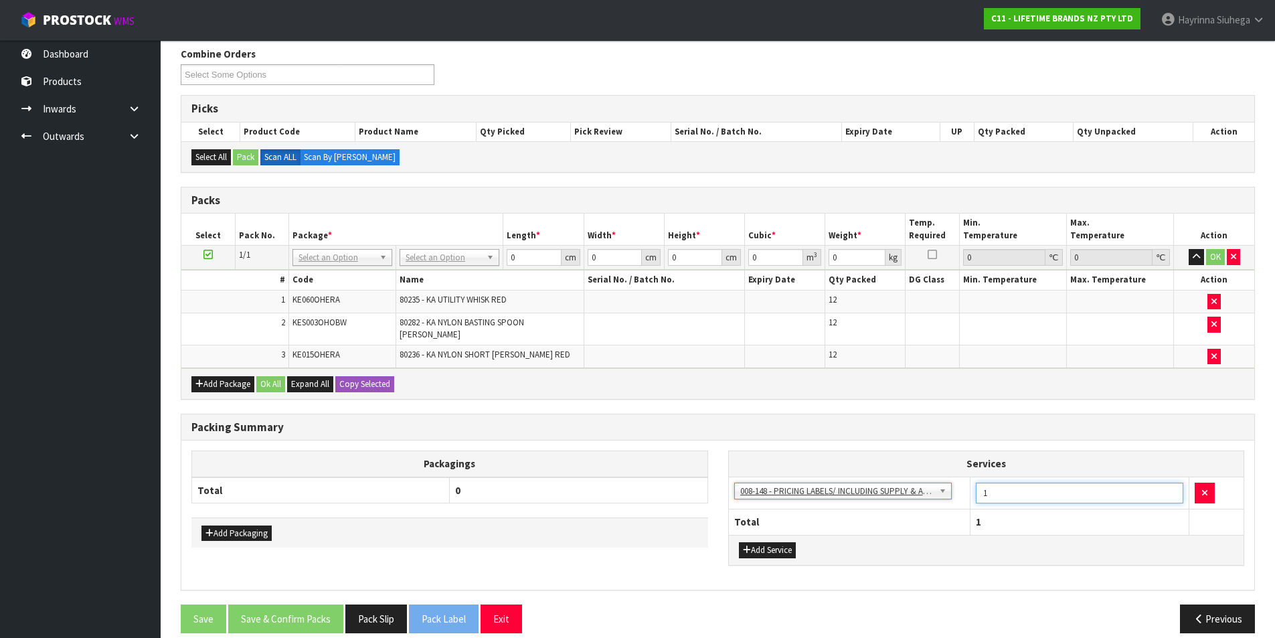
drag, startPoint x: 994, startPoint y: 487, endPoint x: 924, endPoint y: 486, distance: 70.3
click at [927, 486] on tr "003-036 - EXTERNAL PLANT HIRE 008-035 - OUTWARD HDLG+/HOIST LIFT ON/OFF 008-036…" at bounding box center [987, 493] width 516 height 33
click at [691, 380] on div "Add Package Ok All Expand All Copy Selected" at bounding box center [717, 383] width 1073 height 30
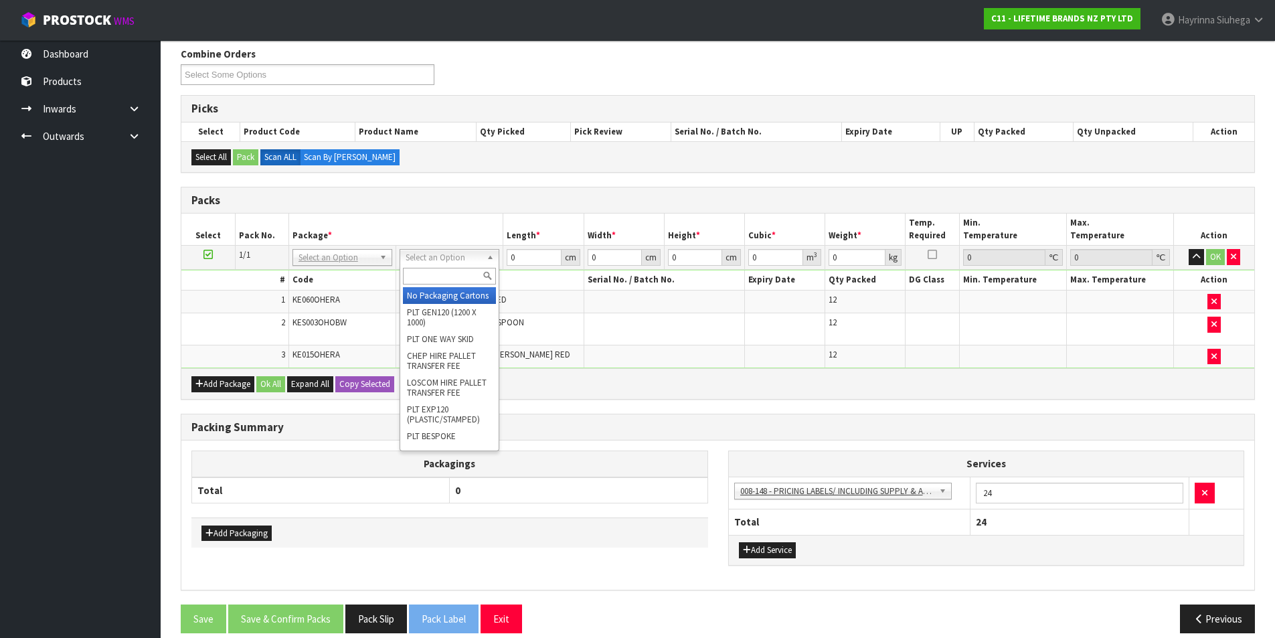
click at [445, 279] on input "text" at bounding box center [449, 276] width 93 height 17
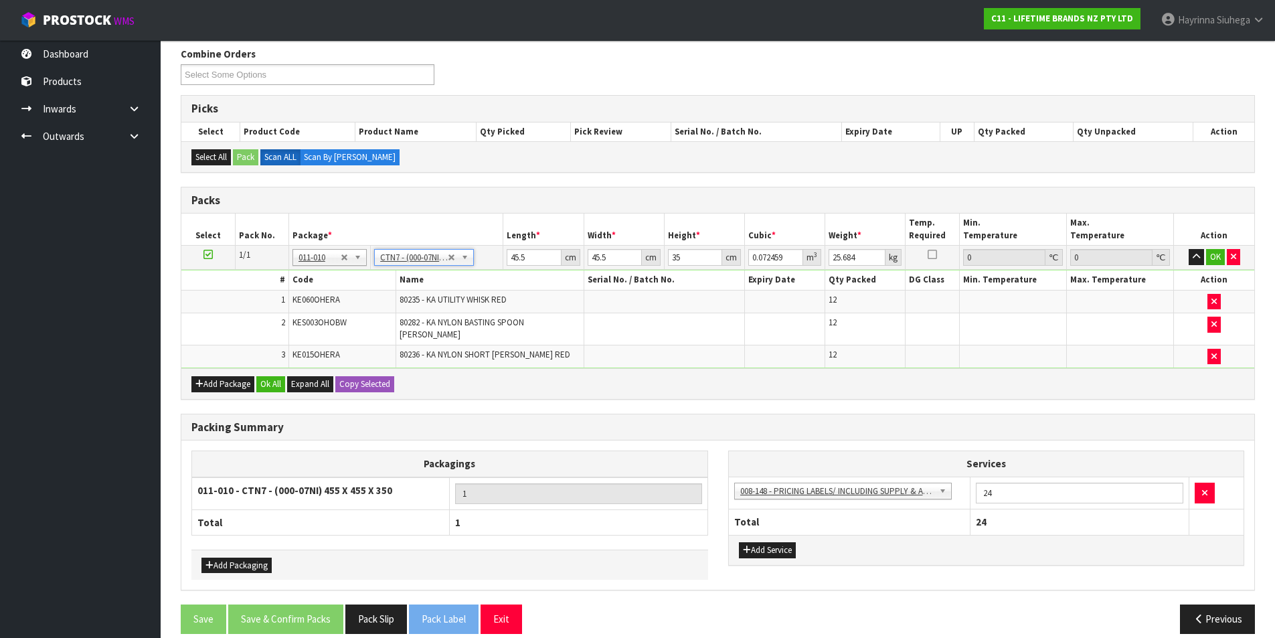
click at [508, 247] on td "45.5 cm" at bounding box center [543, 258] width 80 height 24
click at [513, 264] on input "45.5" at bounding box center [534, 257] width 54 height 17
click at [512, 258] on input "45.5" at bounding box center [534, 257] width 54 height 17
drag, startPoint x: 512, startPoint y: 258, endPoint x: 1211, endPoint y: 259, distance: 698.3
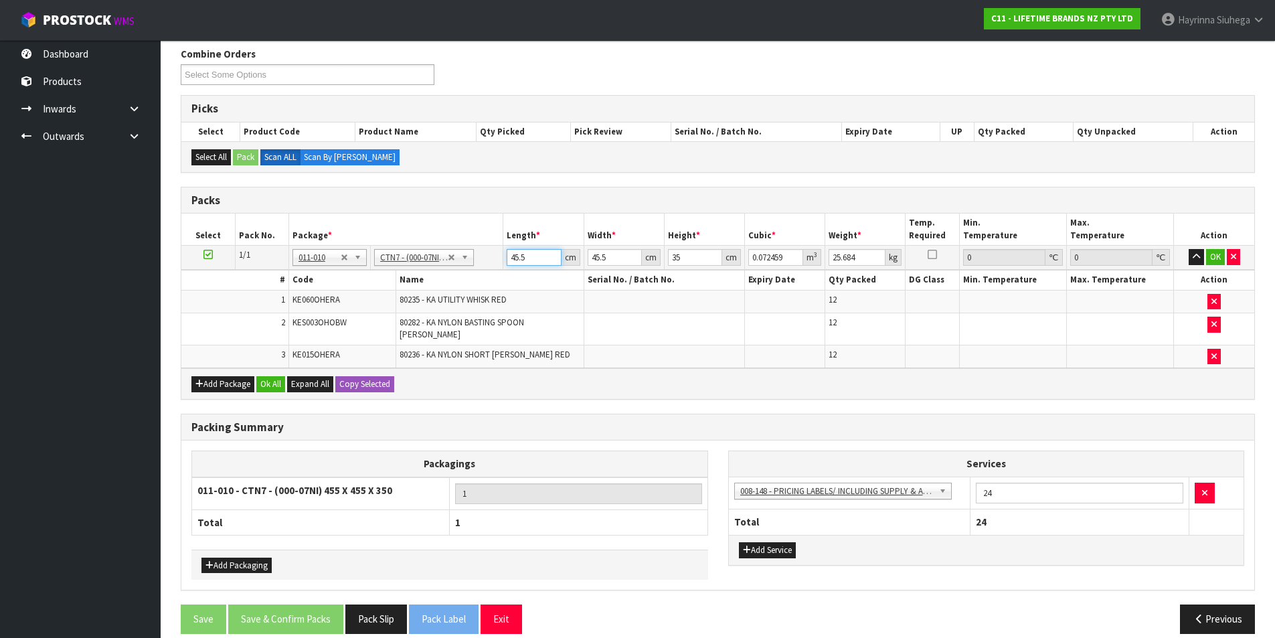
click at [513, 258] on input "45.5" at bounding box center [534, 257] width 54 height 17
click at [1213, 254] on button "OK" at bounding box center [1216, 257] width 19 height 16
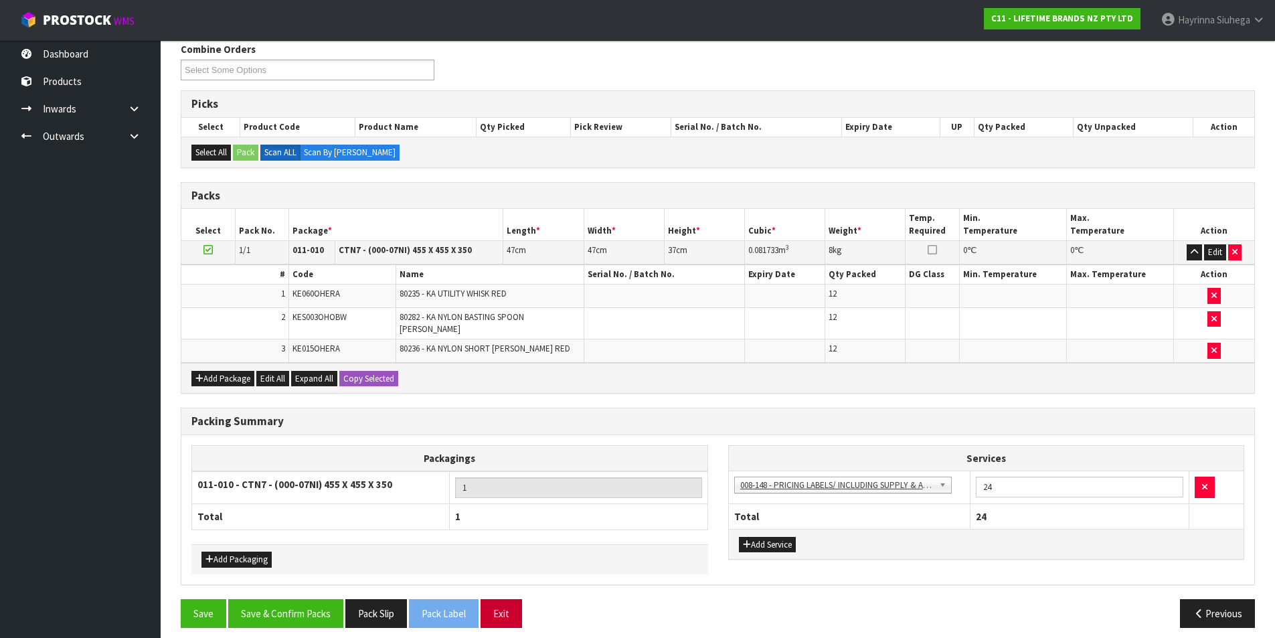
scroll to position [175, 0]
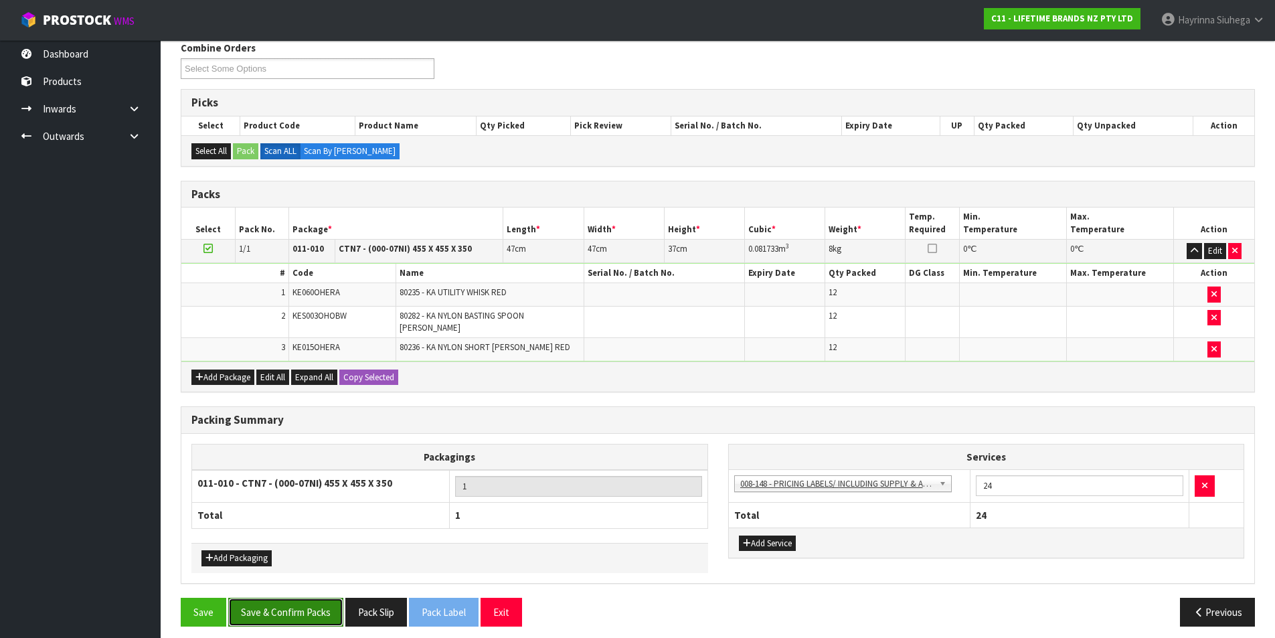
click at [287, 598] on button "Save & Confirm Packs" at bounding box center [285, 612] width 115 height 29
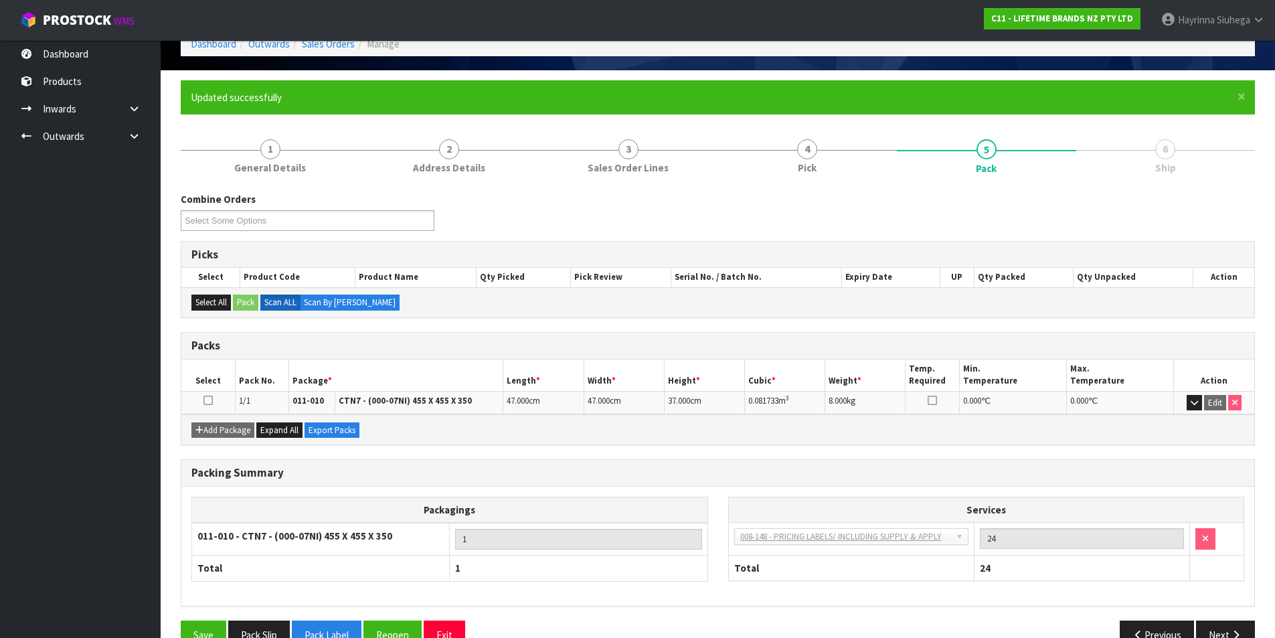
scroll to position [104, 0]
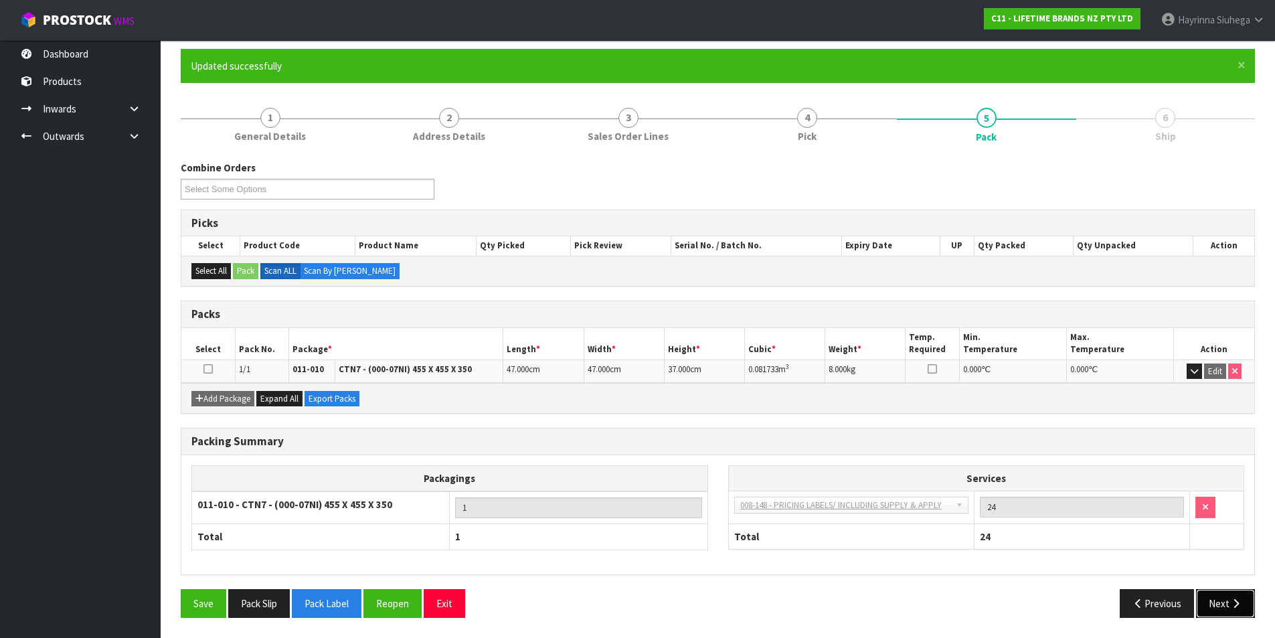
click at [1223, 604] on button "Next" at bounding box center [1225, 603] width 59 height 29
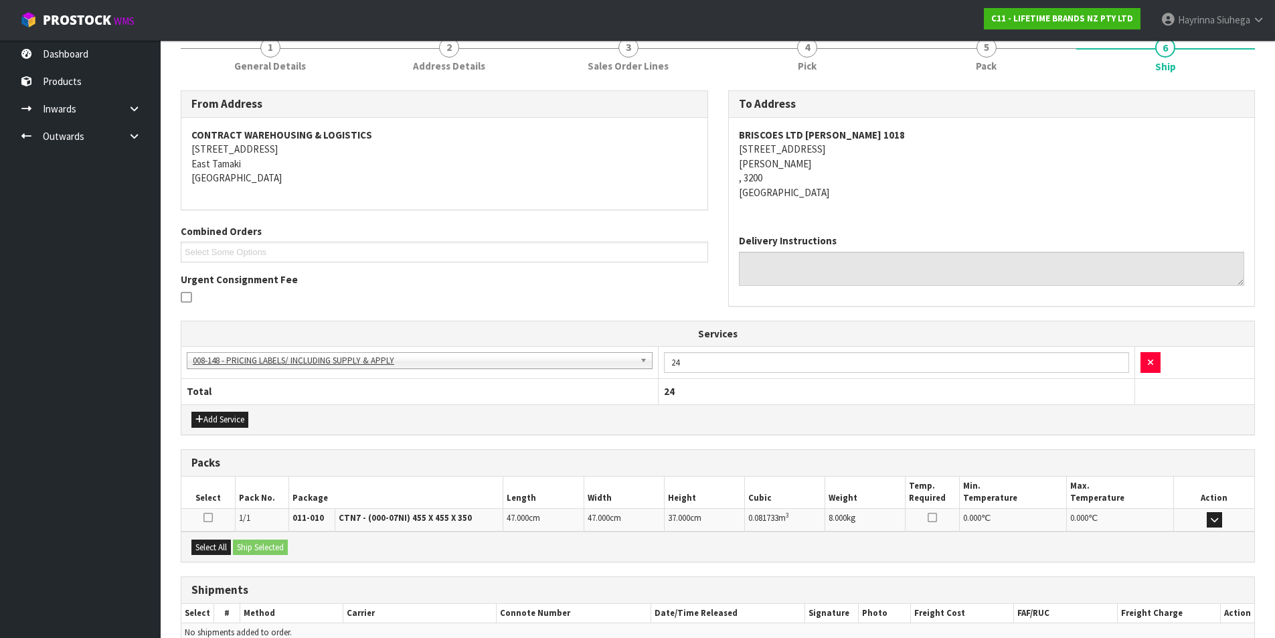
scroll to position [242, 0]
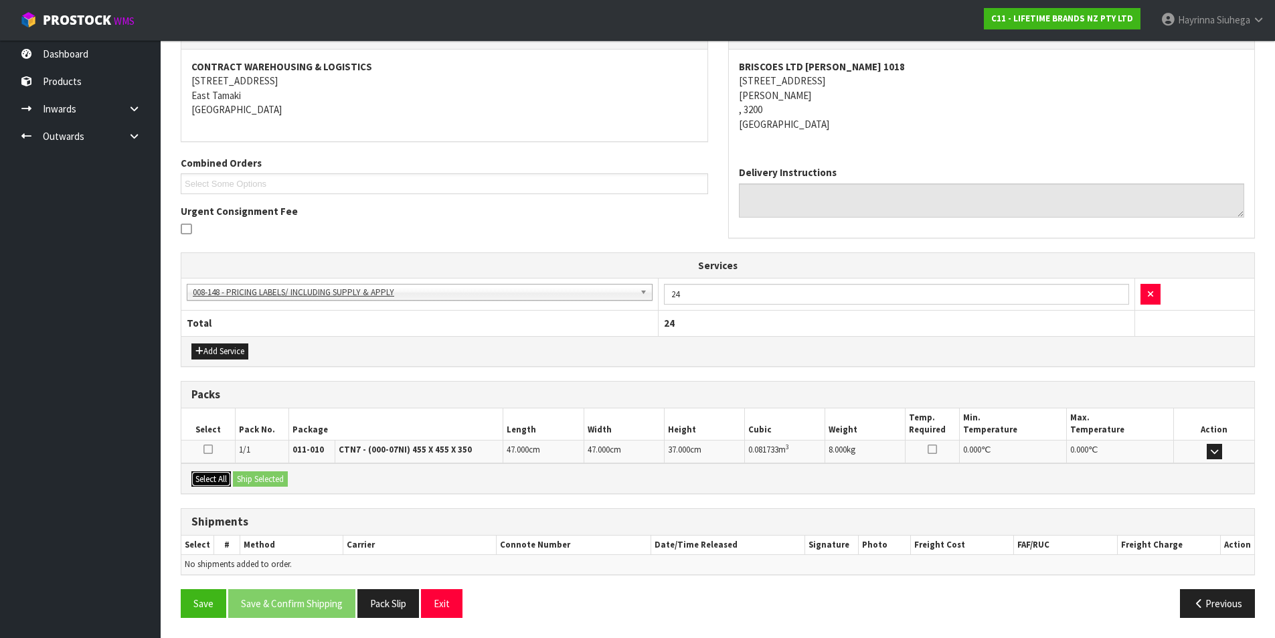
click at [218, 480] on button "Select All" at bounding box center [211, 479] width 40 height 16
click at [250, 482] on button "Ship Selected" at bounding box center [260, 479] width 55 height 16
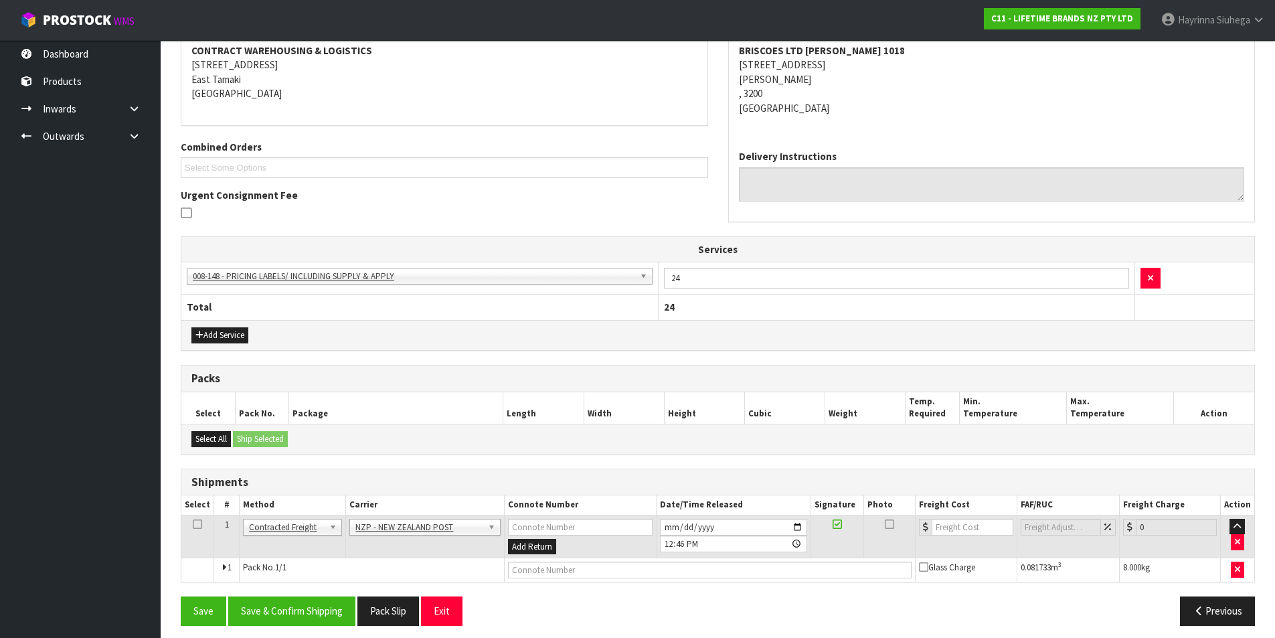
scroll to position [266, 0]
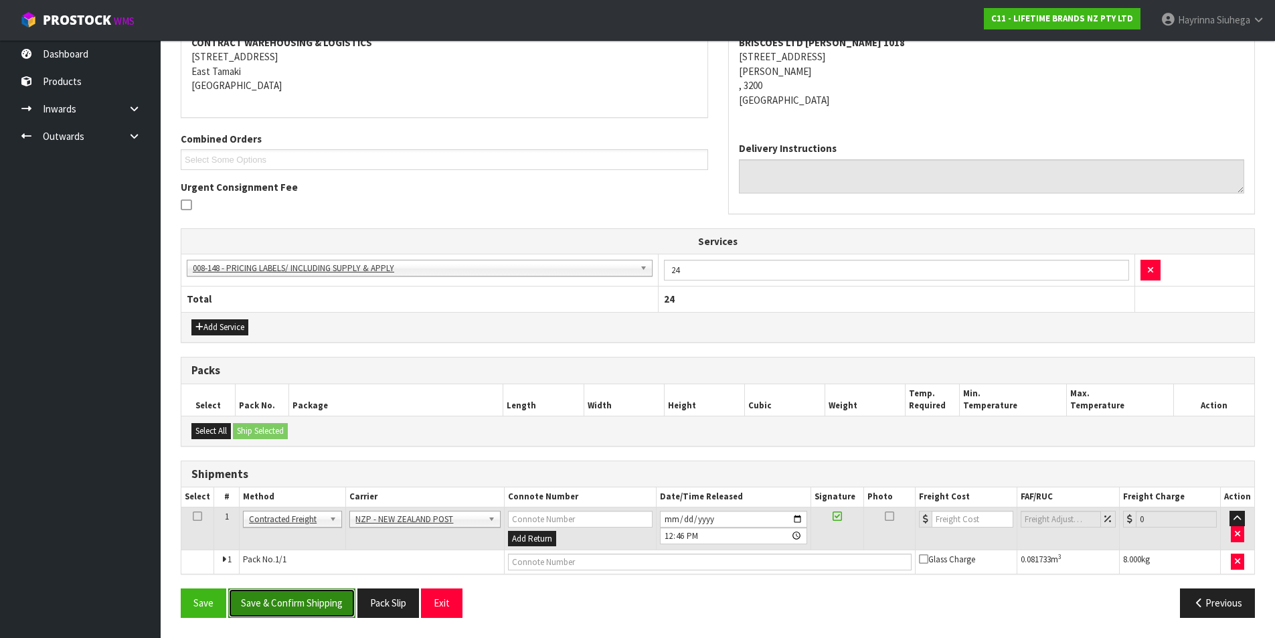
click at [291, 617] on button "Save & Confirm Shipping" at bounding box center [291, 603] width 127 height 29
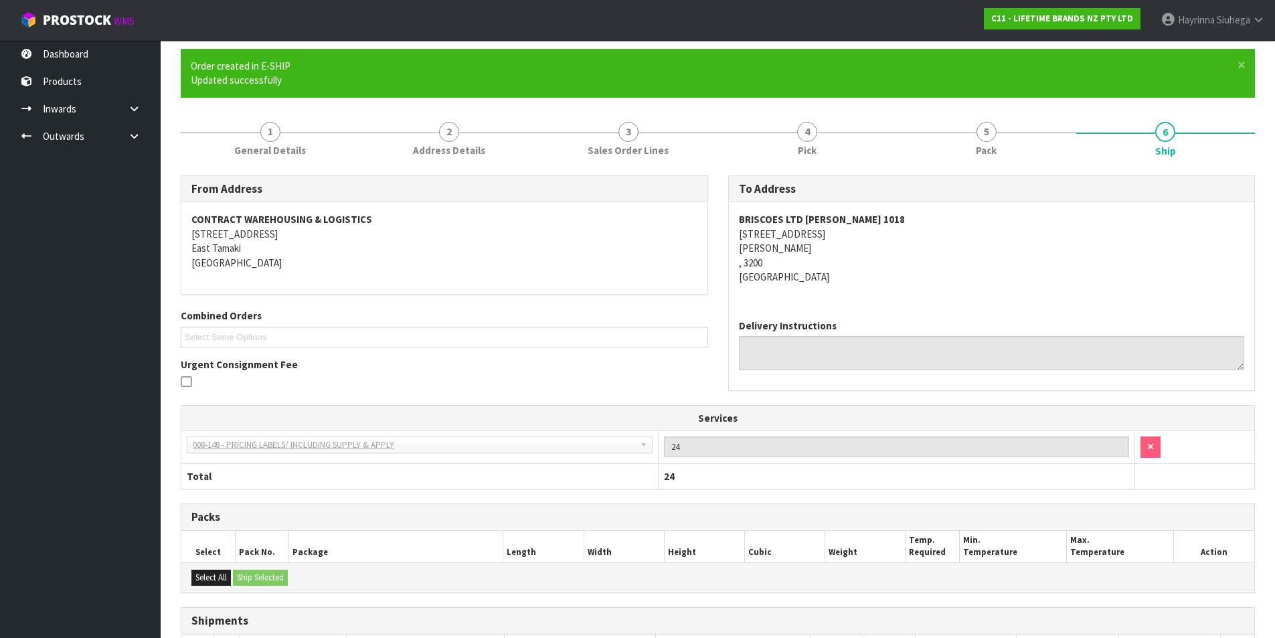
scroll to position [247, 0]
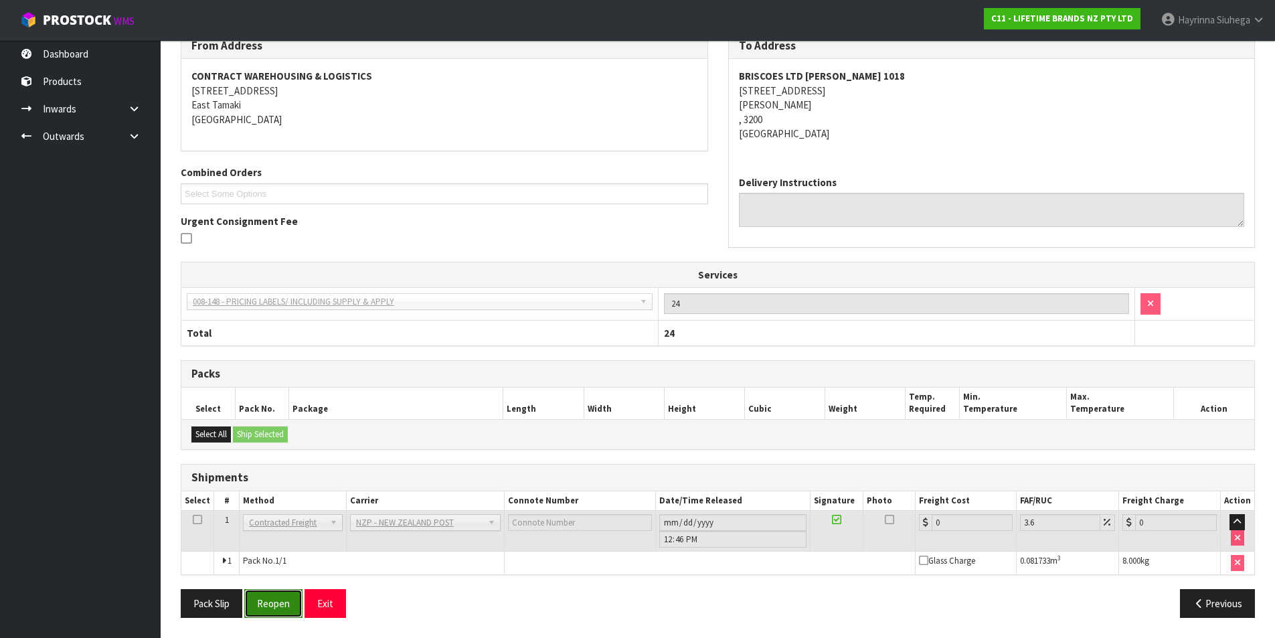
click at [280, 603] on button "Reopen" at bounding box center [273, 603] width 58 height 29
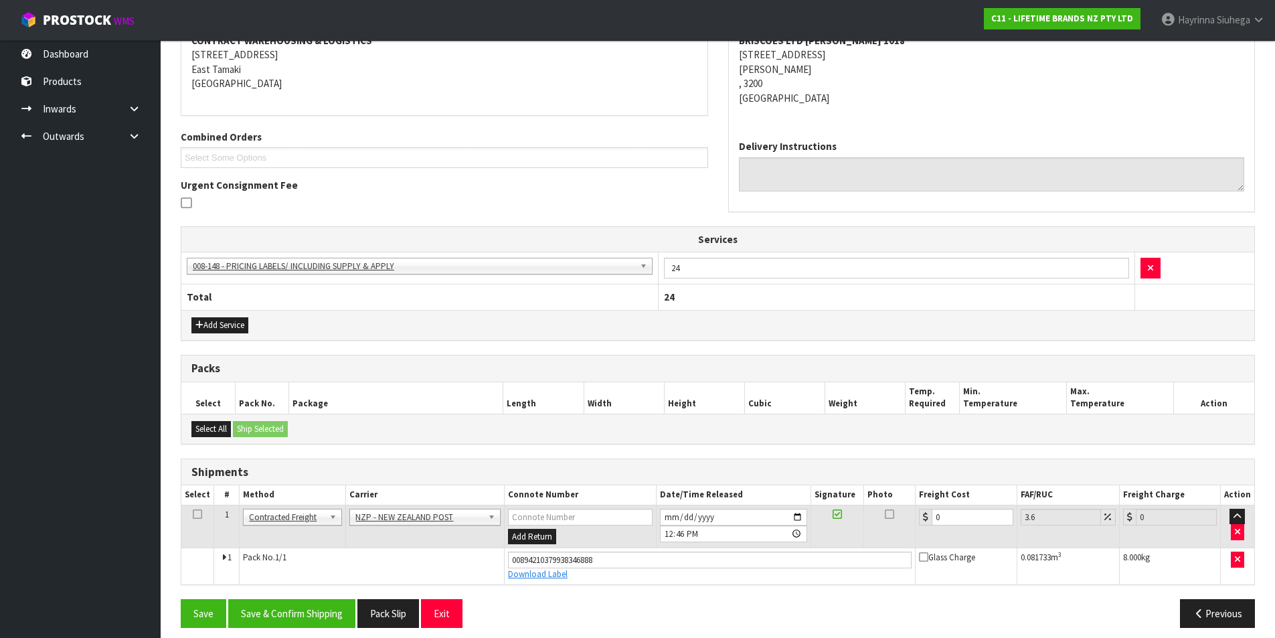
scroll to position [279, 0]
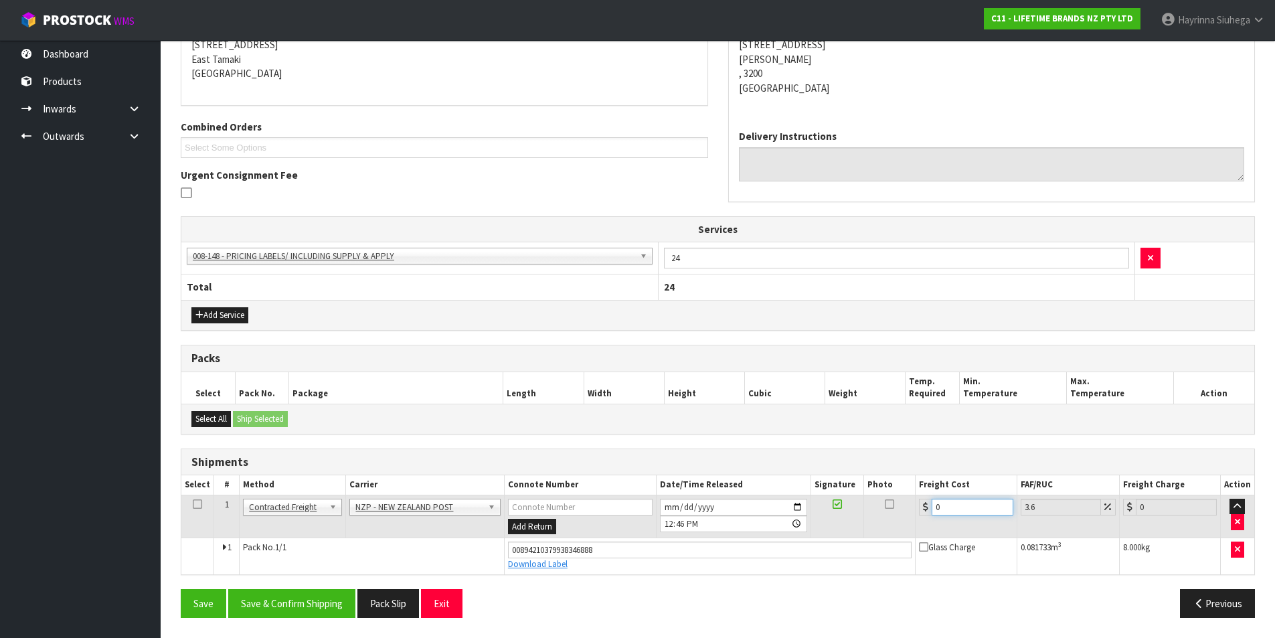
drag, startPoint x: 958, startPoint y: 509, endPoint x: 759, endPoint y: 510, distance: 198.9
click at [763, 509] on tr "1 Client Local Pickup Customer Local Pickup Company Freight Contracted Freight …" at bounding box center [717, 517] width 1073 height 44
click at [181, 589] on button "Save" at bounding box center [204, 603] width 46 height 29
click at [312, 599] on button "Save & Confirm Shipping" at bounding box center [291, 603] width 127 height 29
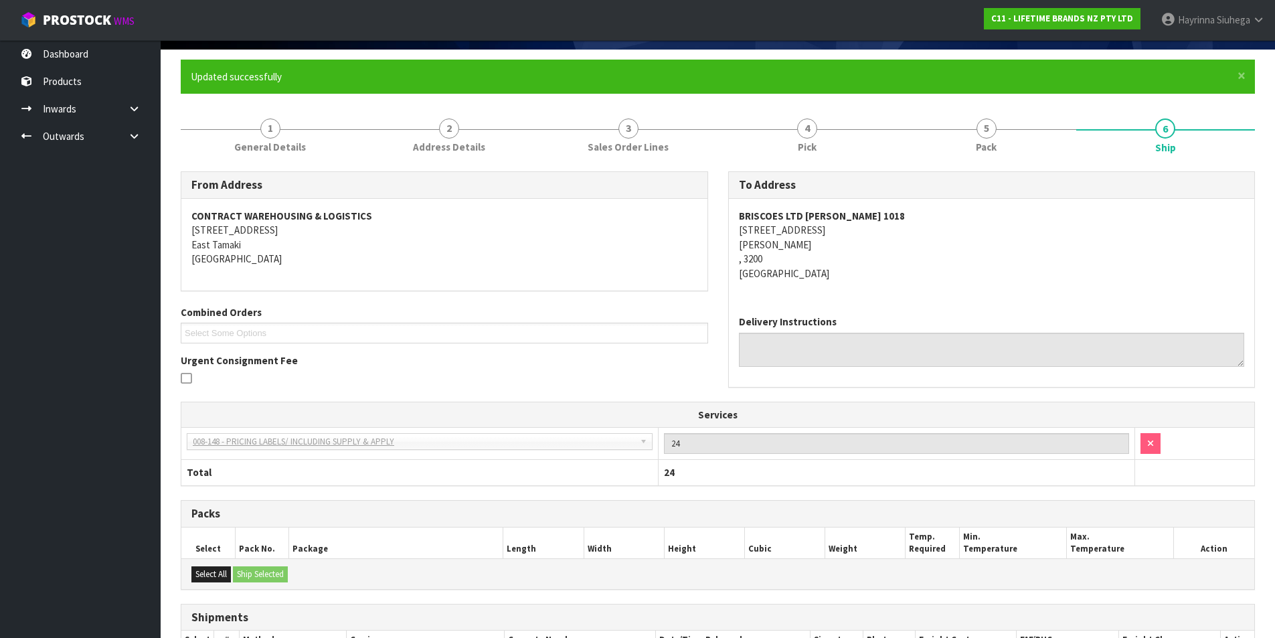
scroll to position [0, 0]
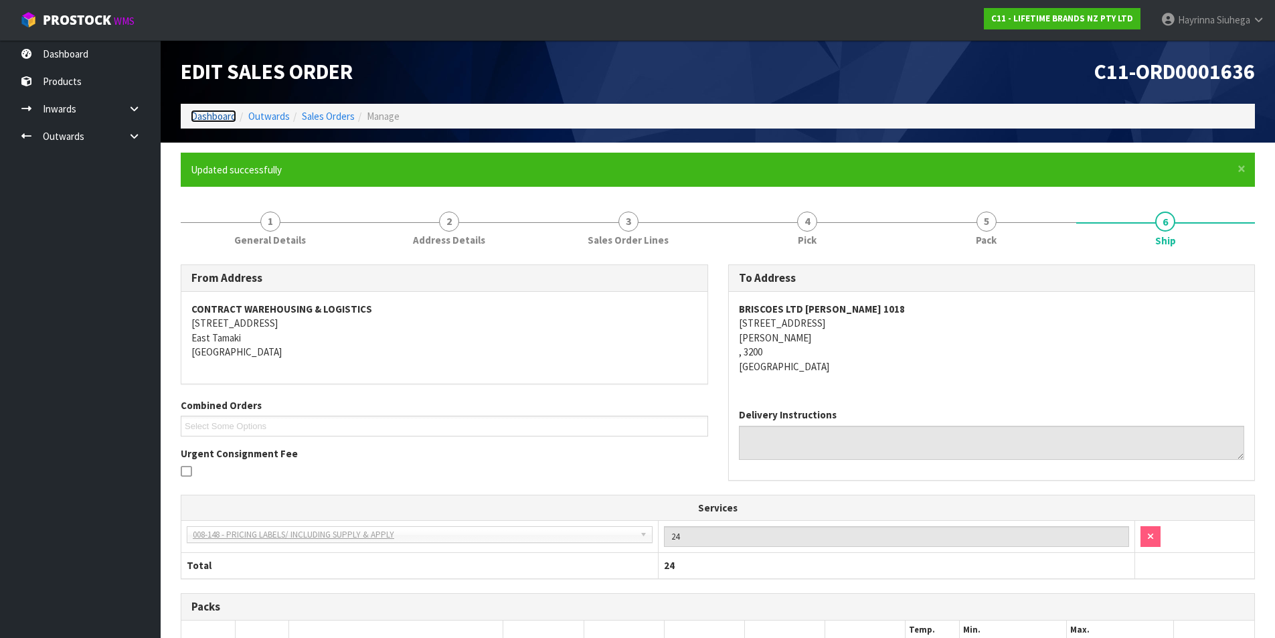
click at [219, 115] on link "Dashboard" at bounding box center [214, 116] width 46 height 13
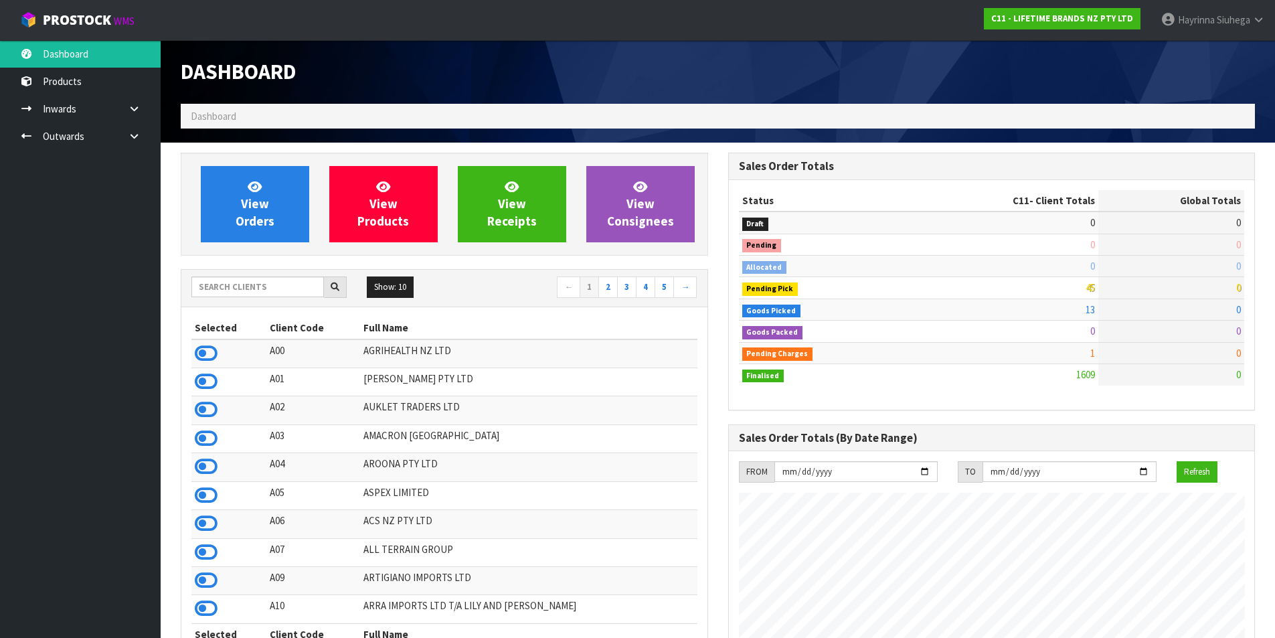
scroll to position [1014, 547]
click at [283, 222] on link "View Orders" at bounding box center [255, 204] width 108 height 76
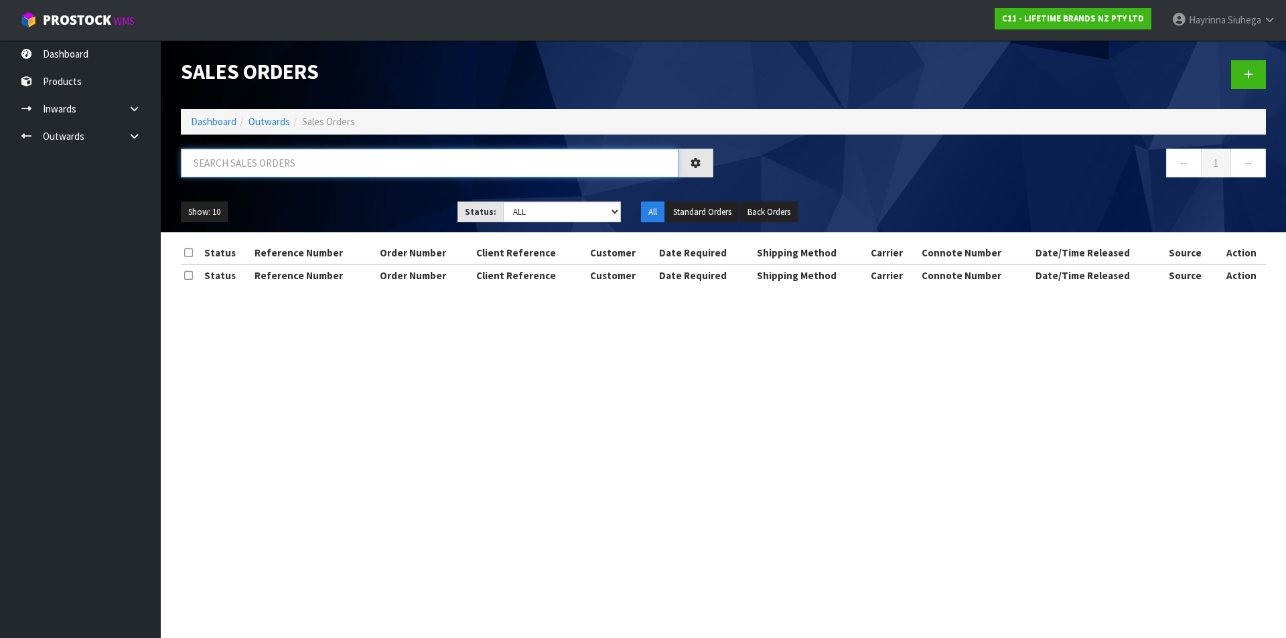
click at [303, 159] on input "text" at bounding box center [429, 163] width 497 height 29
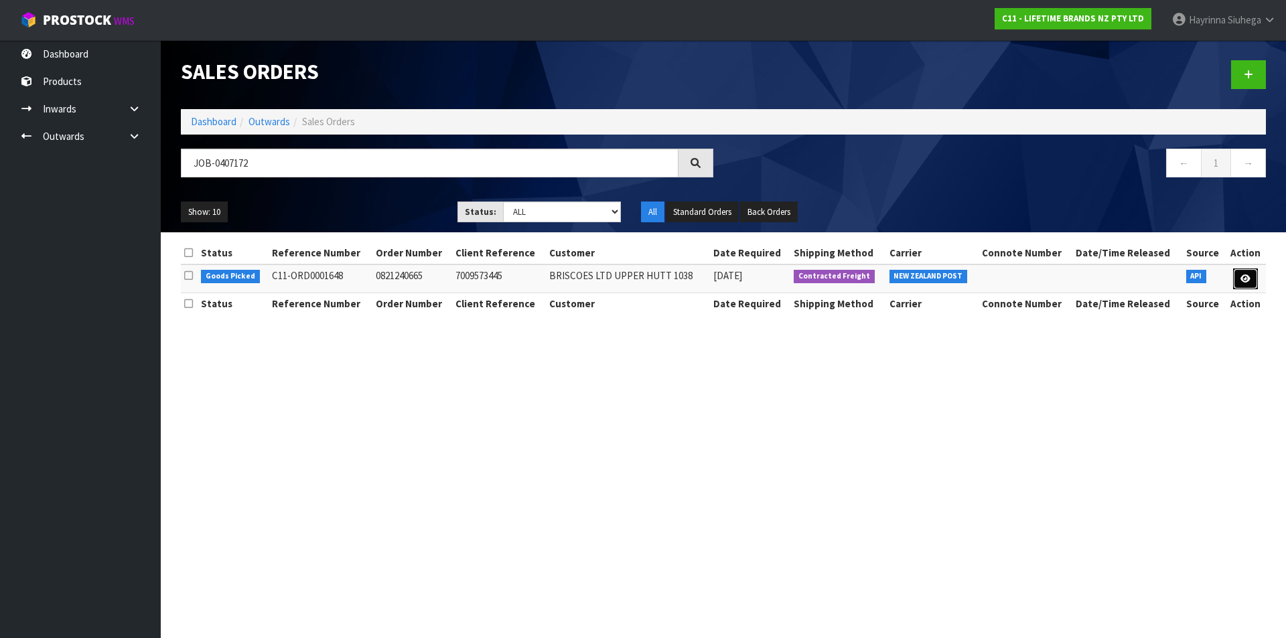
click at [1242, 276] on icon at bounding box center [1245, 279] width 10 height 9
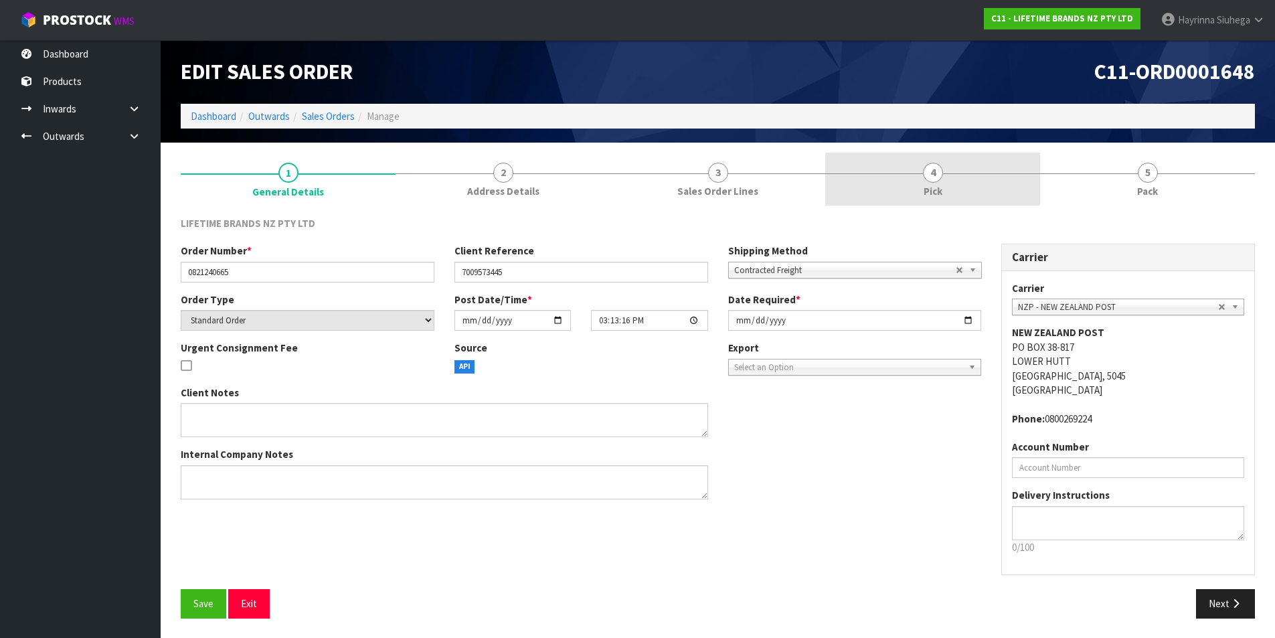
click at [931, 181] on span "4" at bounding box center [933, 173] width 20 height 20
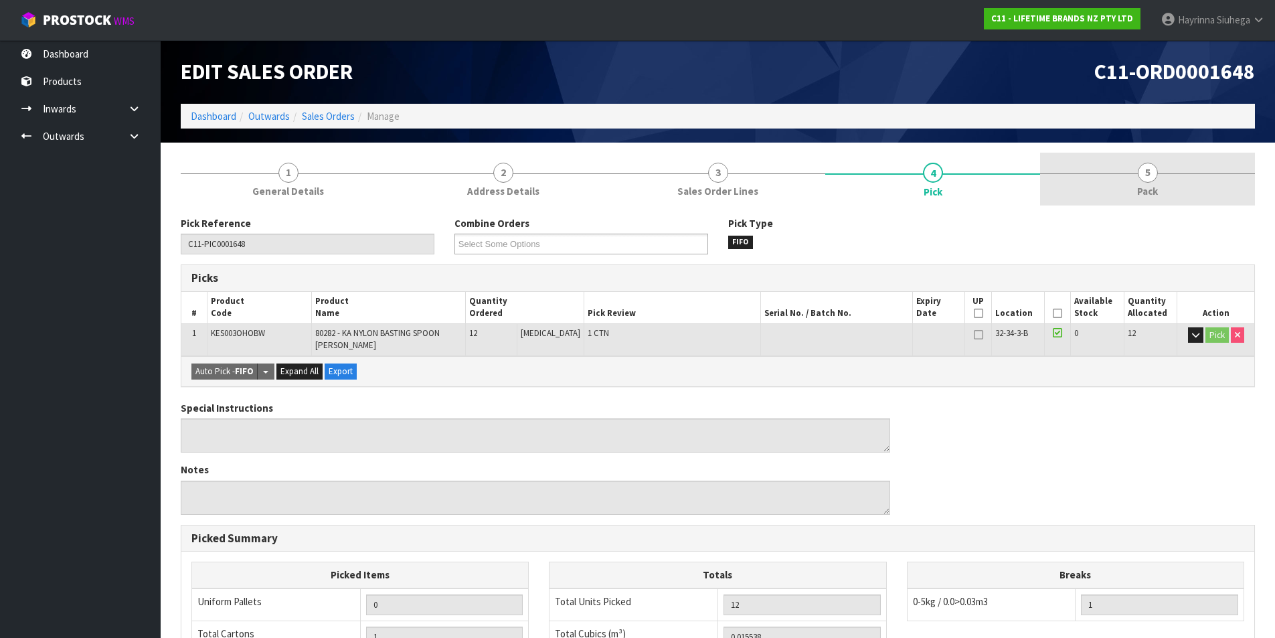
click at [1111, 155] on link "5 Pack" at bounding box center [1147, 179] width 215 height 53
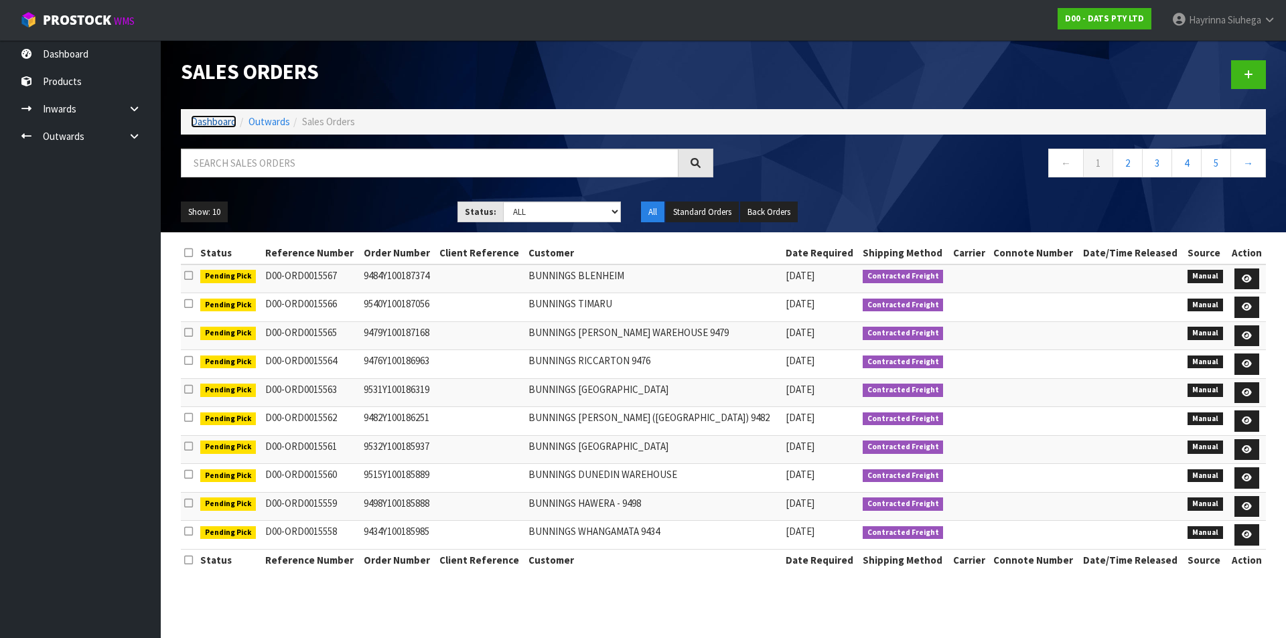
click at [226, 125] on link "Dashboard" at bounding box center [214, 121] width 46 height 13
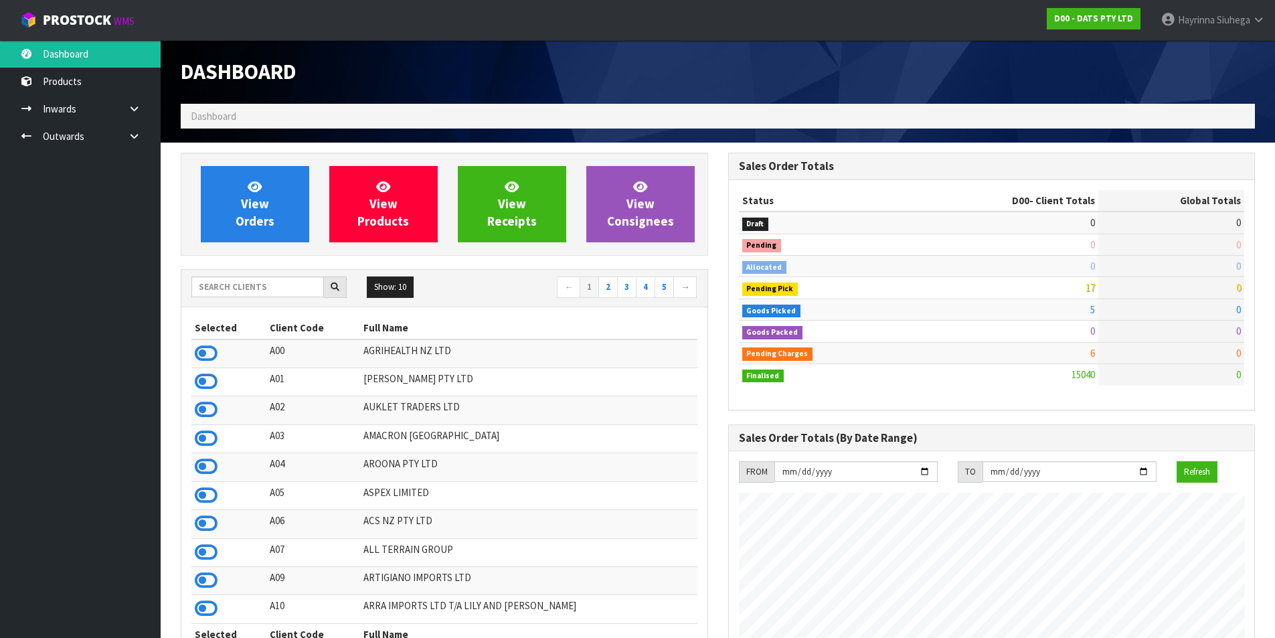
scroll to position [1014, 547]
click at [287, 294] on input "text" at bounding box center [257, 287] width 133 height 21
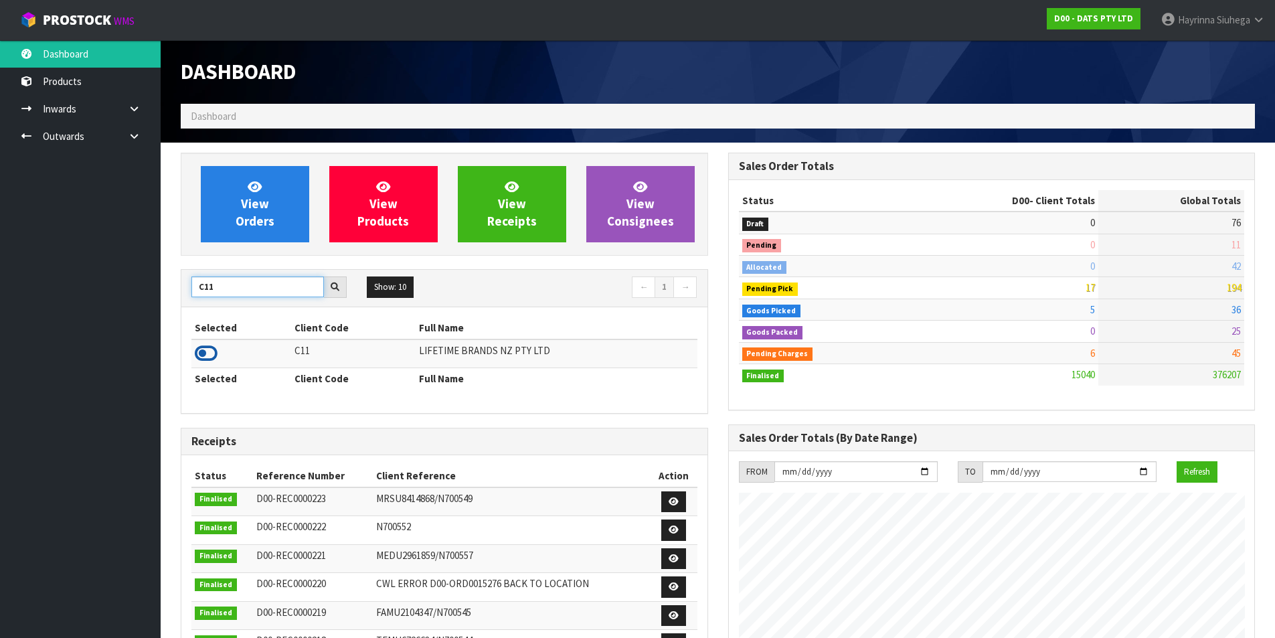
type input "C11"
click at [213, 362] on icon at bounding box center [206, 353] width 23 height 20
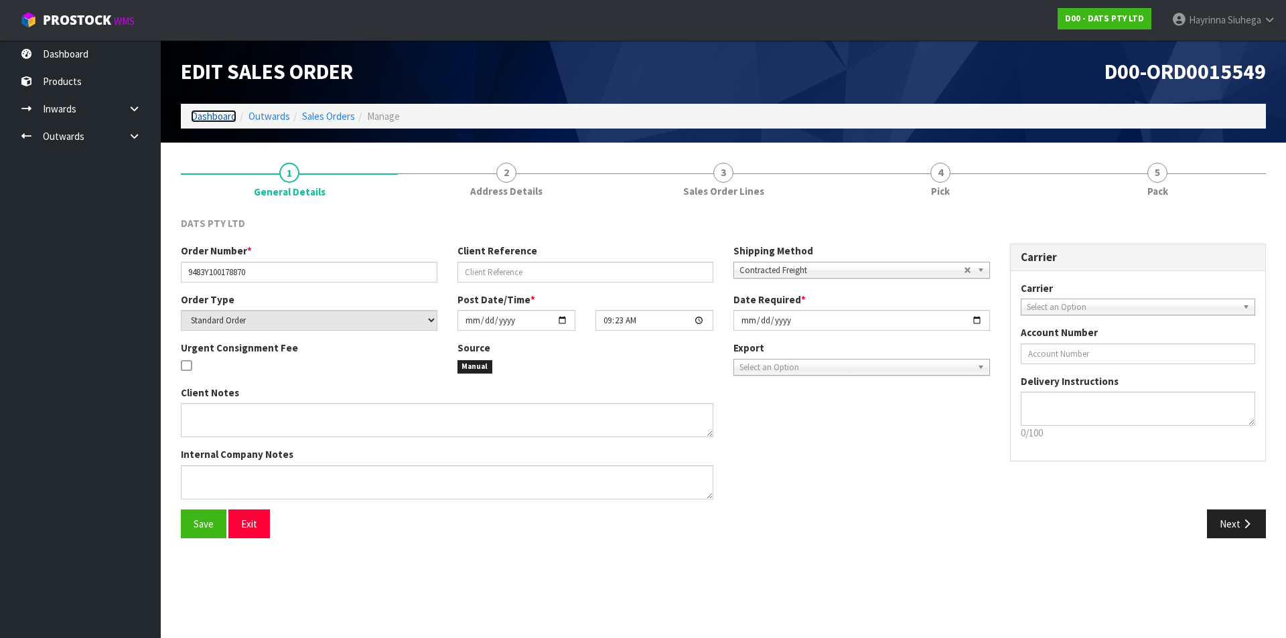
click at [222, 114] on link "Dashboard" at bounding box center [214, 116] width 46 height 13
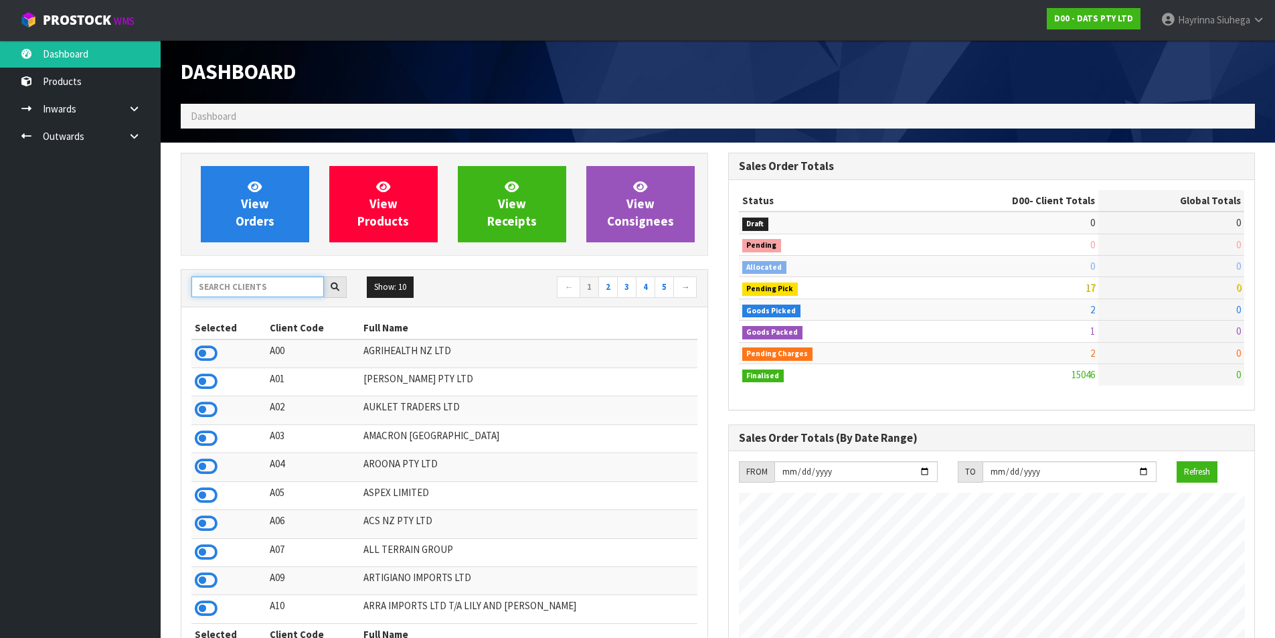
scroll to position [1014, 547]
click at [258, 283] on input "text" at bounding box center [257, 287] width 133 height 21
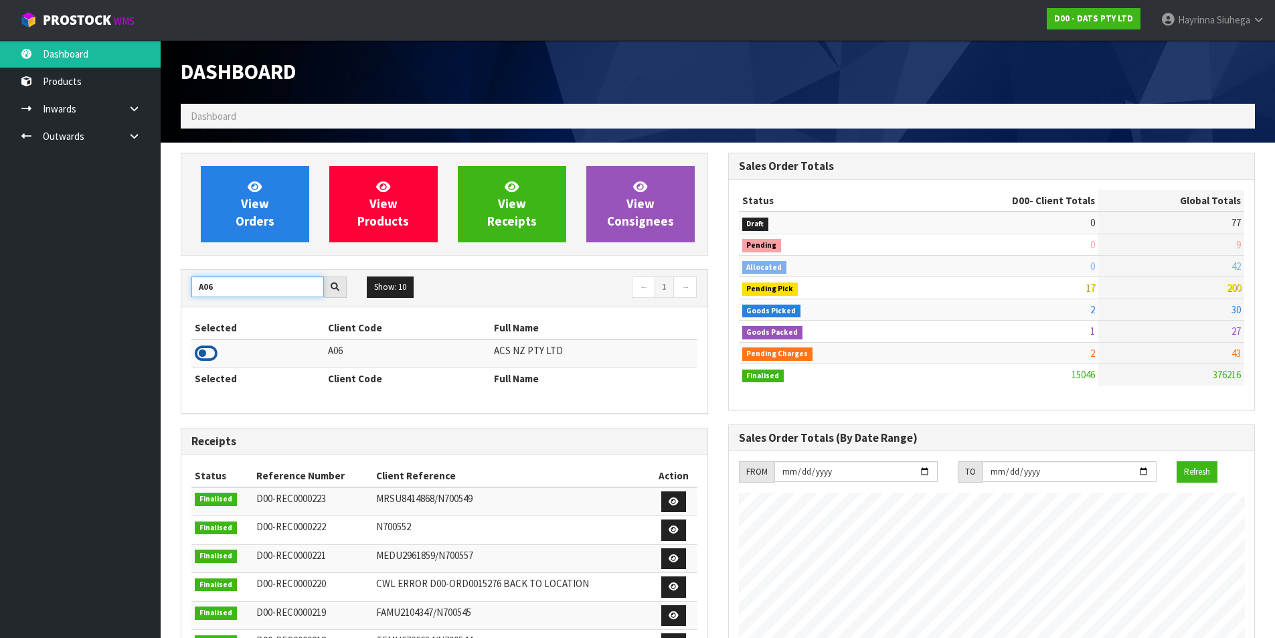
type input "A06"
click at [209, 355] on icon at bounding box center [206, 353] width 23 height 20
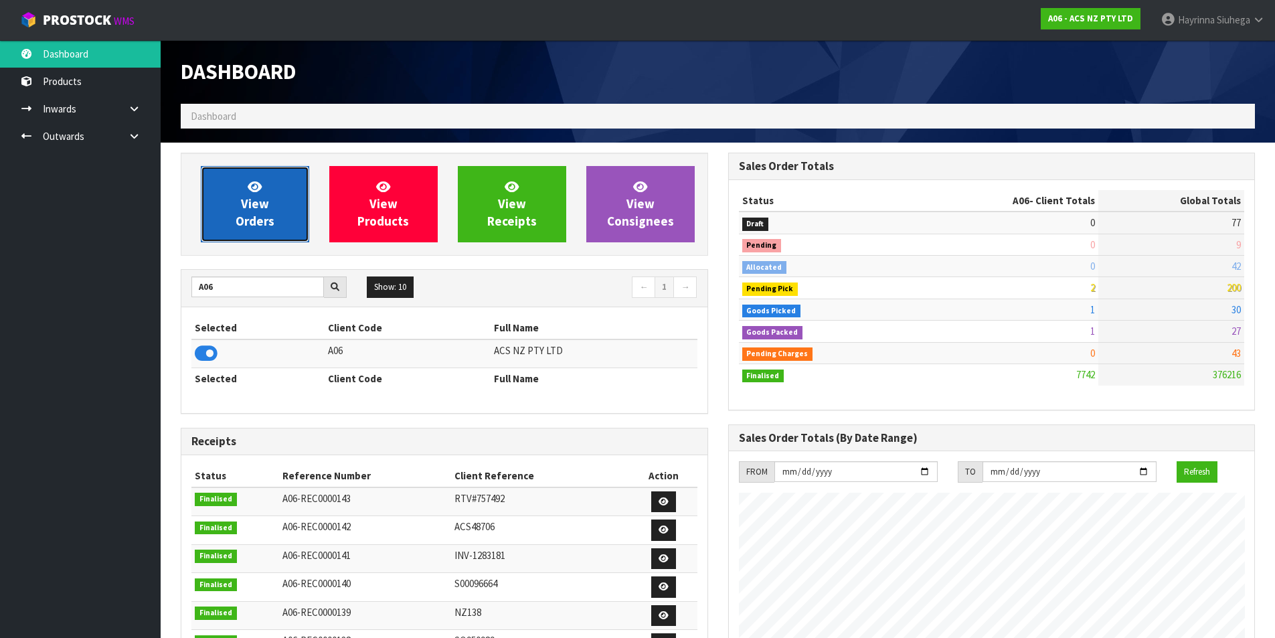
click at [255, 191] on icon at bounding box center [255, 186] width 14 height 13
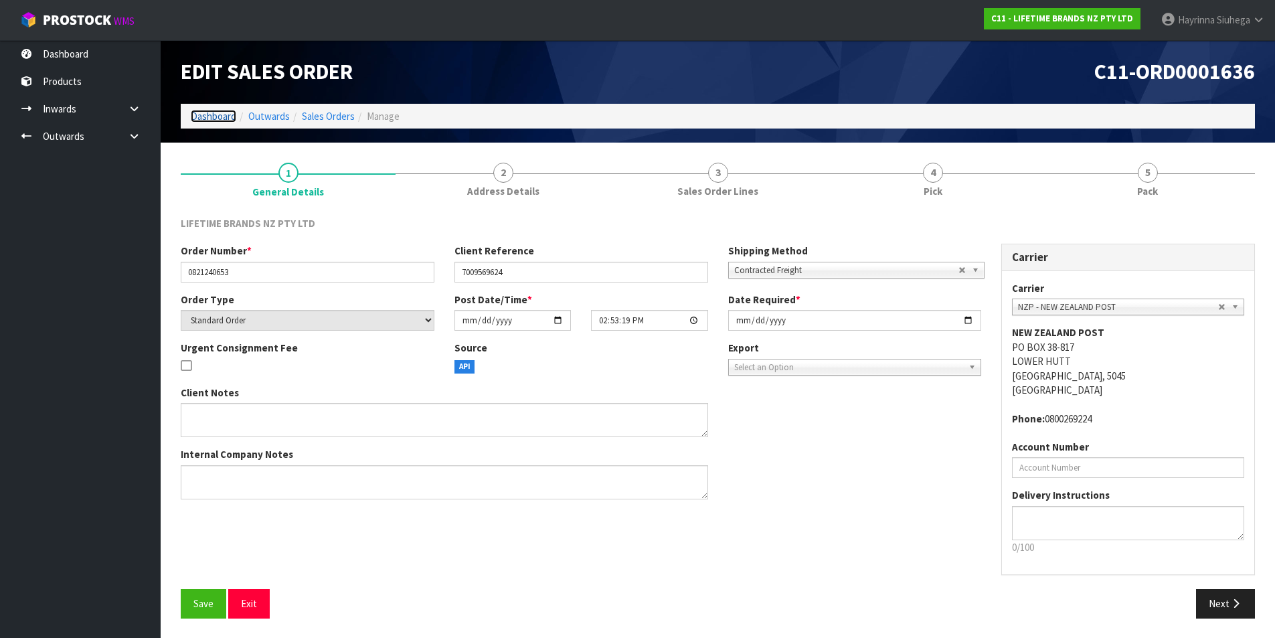
click at [224, 120] on link "Dashboard" at bounding box center [214, 116] width 46 height 13
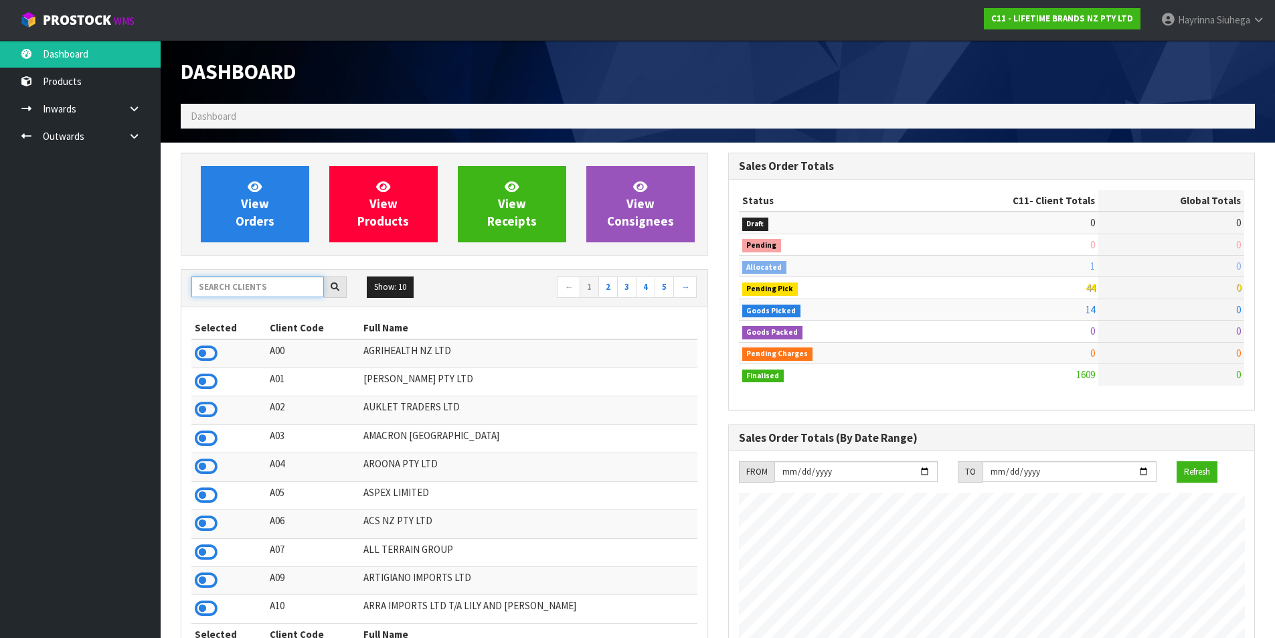
scroll to position [1014, 547]
click at [252, 293] on input "text" at bounding box center [257, 287] width 133 height 21
